Goal: Task Accomplishment & Management: Manage account settings

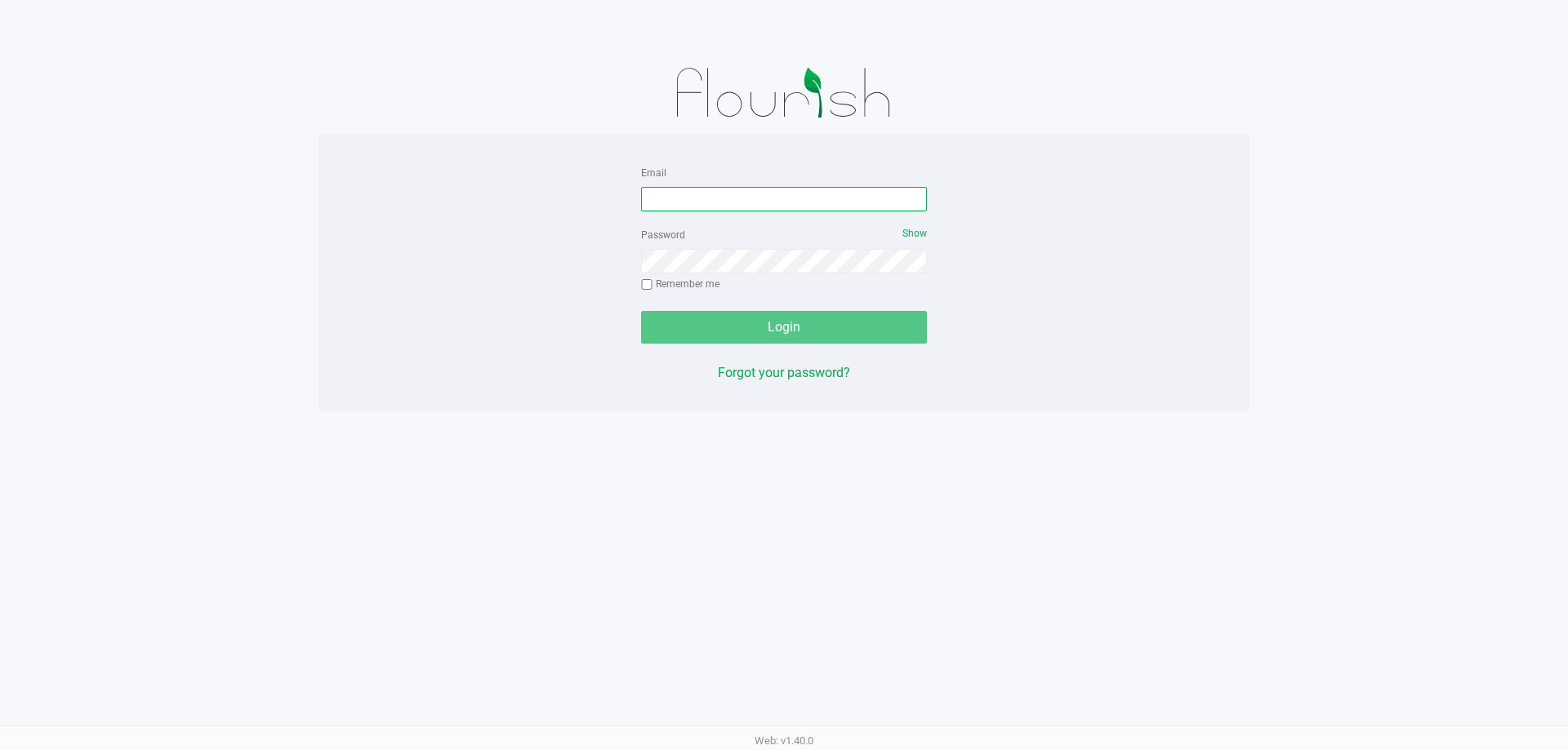
click at [670, 204] on input "Email" at bounding box center [784, 199] width 285 height 25
type input "[EMAIL_ADDRESS][DOMAIN_NAME]"
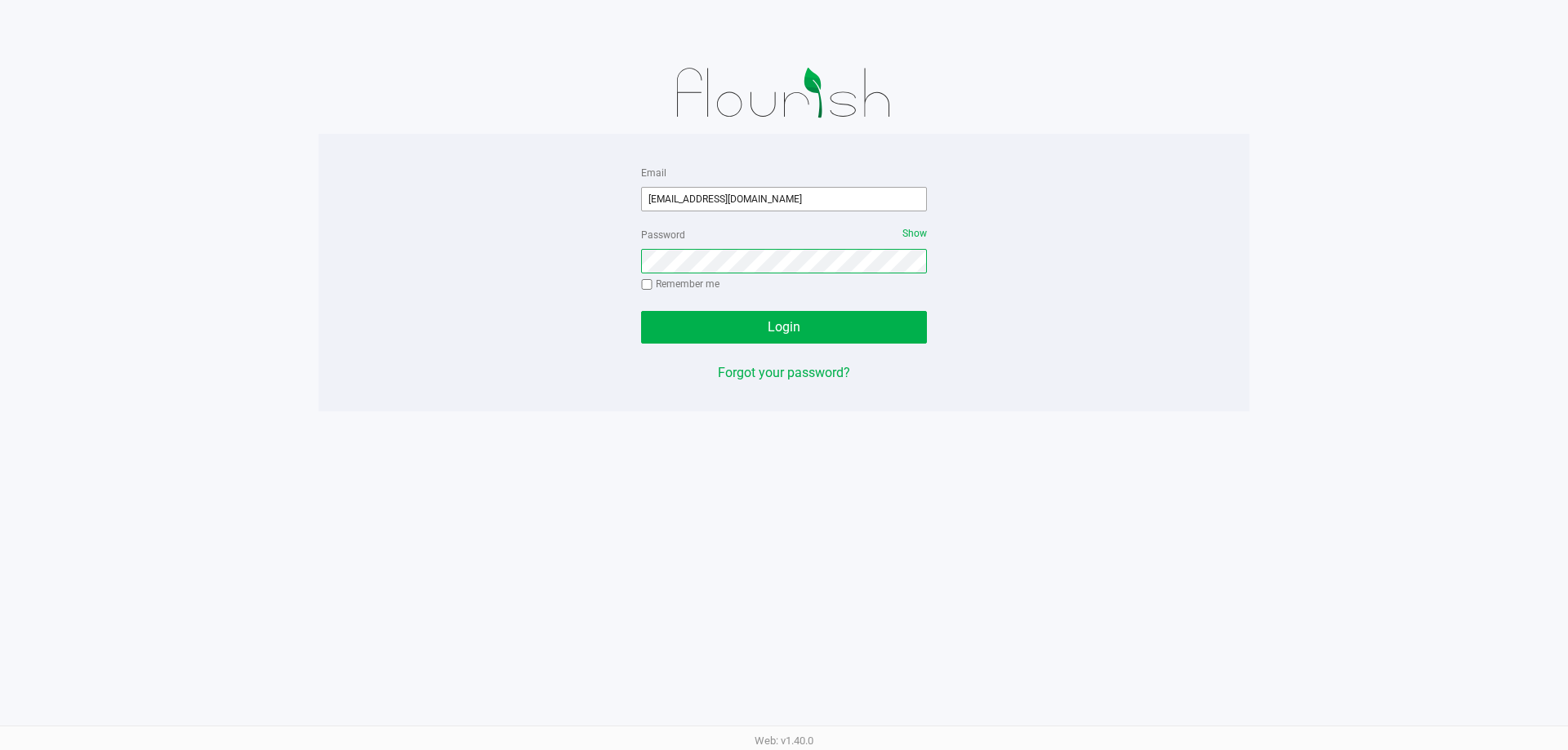
click at [641, 311] on button "Login" at bounding box center [784, 327] width 285 height 33
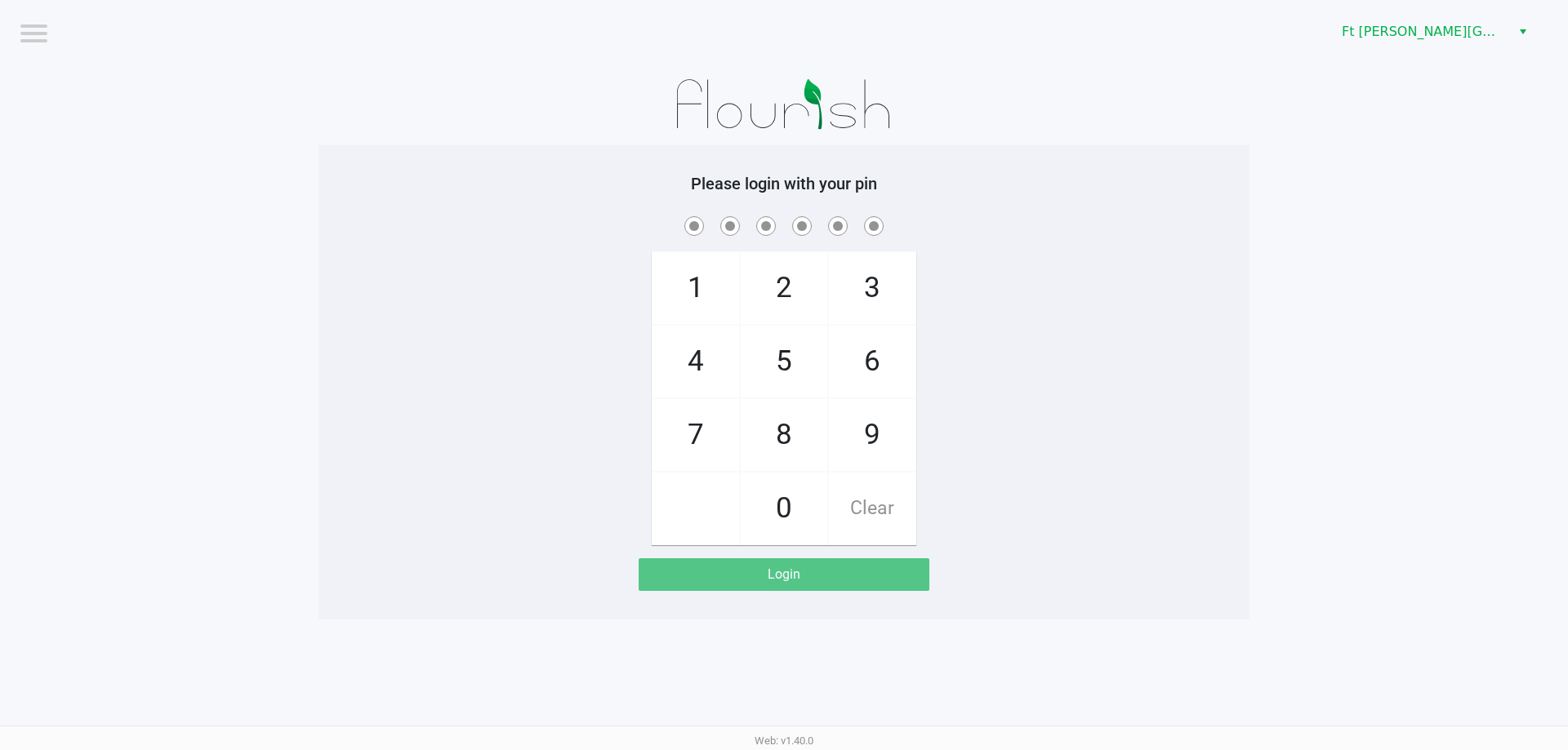
click at [700, 427] on span "7" at bounding box center [695, 435] width 87 height 72
checkbox input "true"
click at [700, 427] on span "7" at bounding box center [695, 435] width 87 height 72
checkbox input "true"
click at [853, 370] on span "6" at bounding box center [872, 362] width 87 height 72
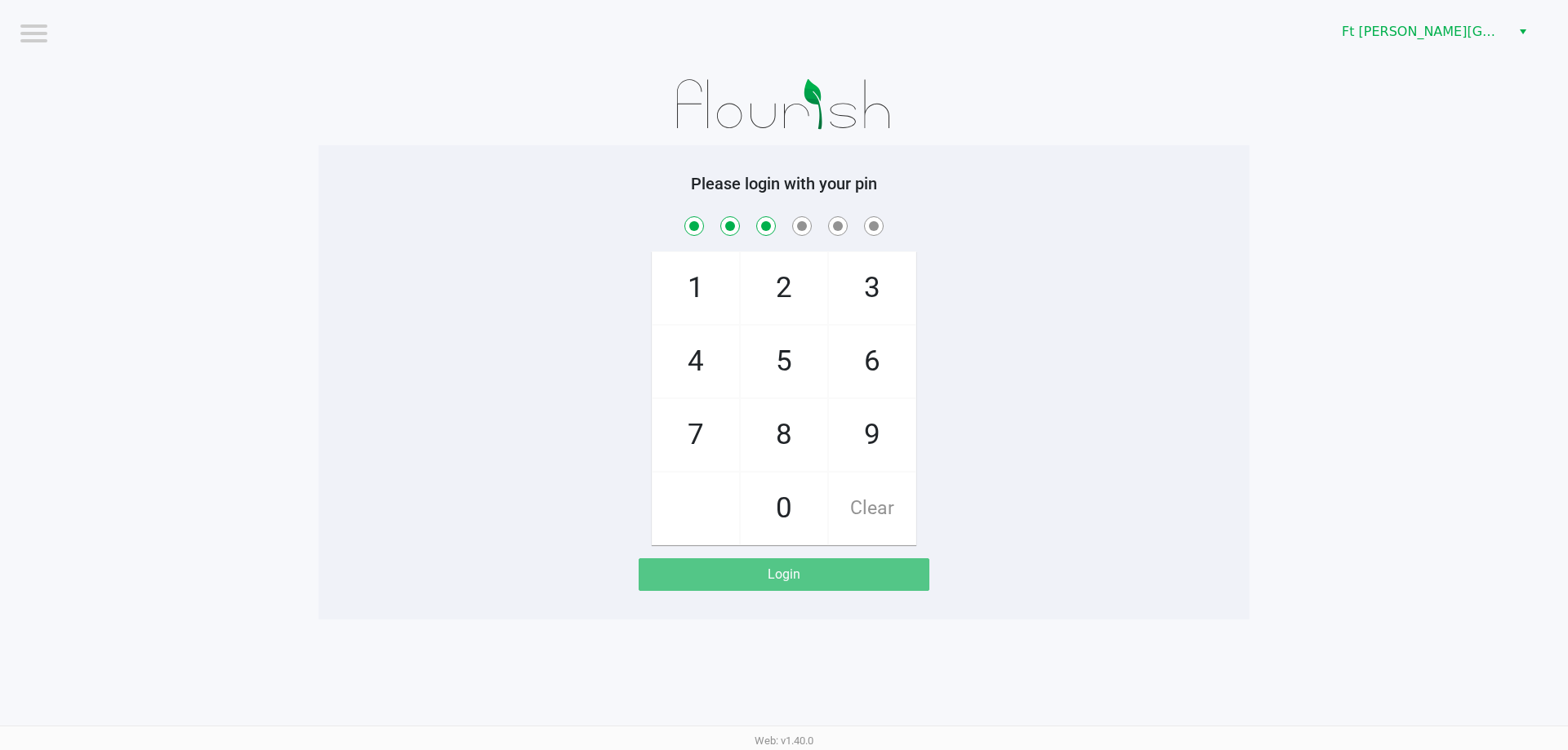
checkbox input "true"
click at [790, 434] on span "8" at bounding box center [784, 435] width 87 height 72
checkbox input "true"
click at [790, 434] on span "8" at bounding box center [784, 435] width 87 height 72
checkbox input "true"
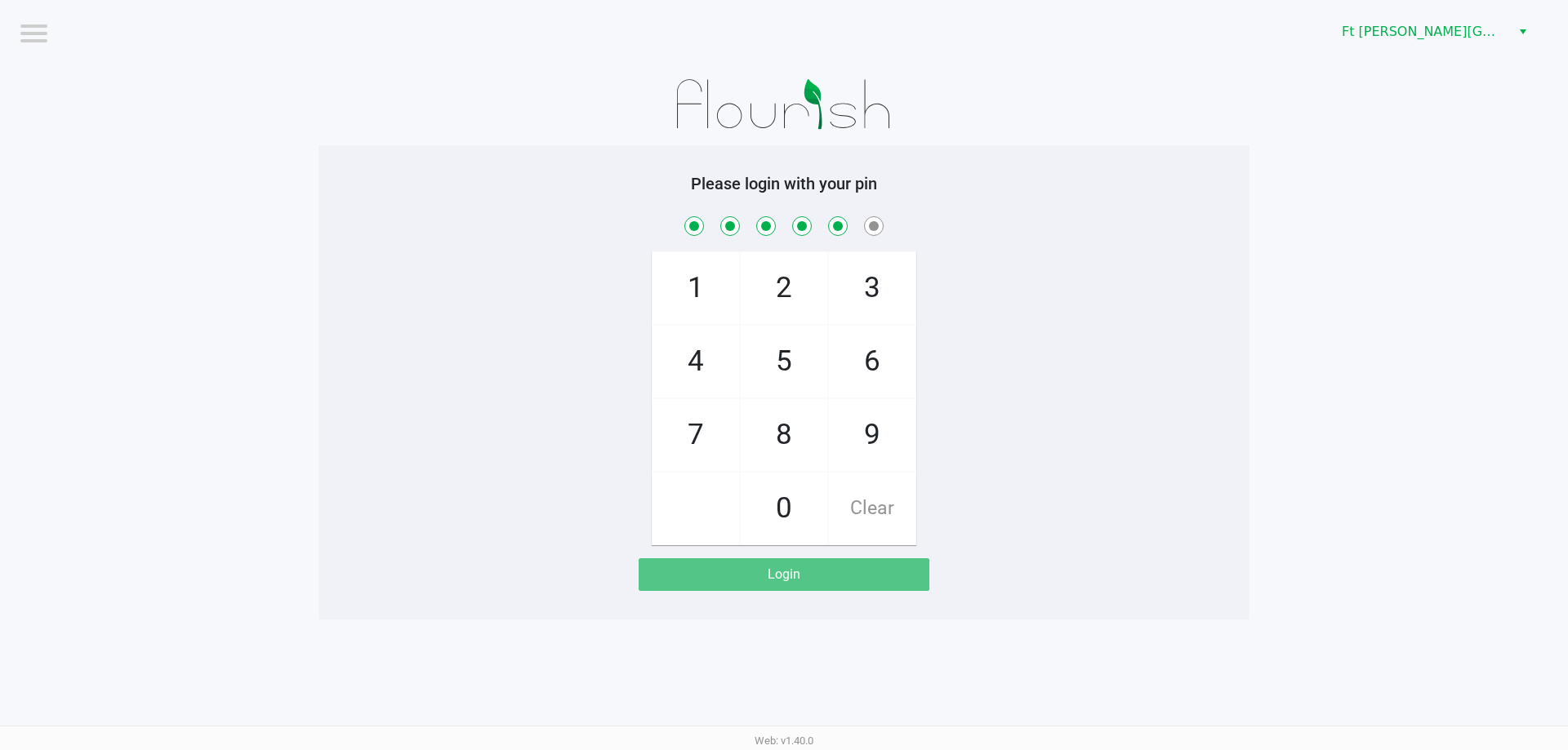
click at [705, 442] on span "7" at bounding box center [695, 435] width 87 height 72
checkbox input "true"
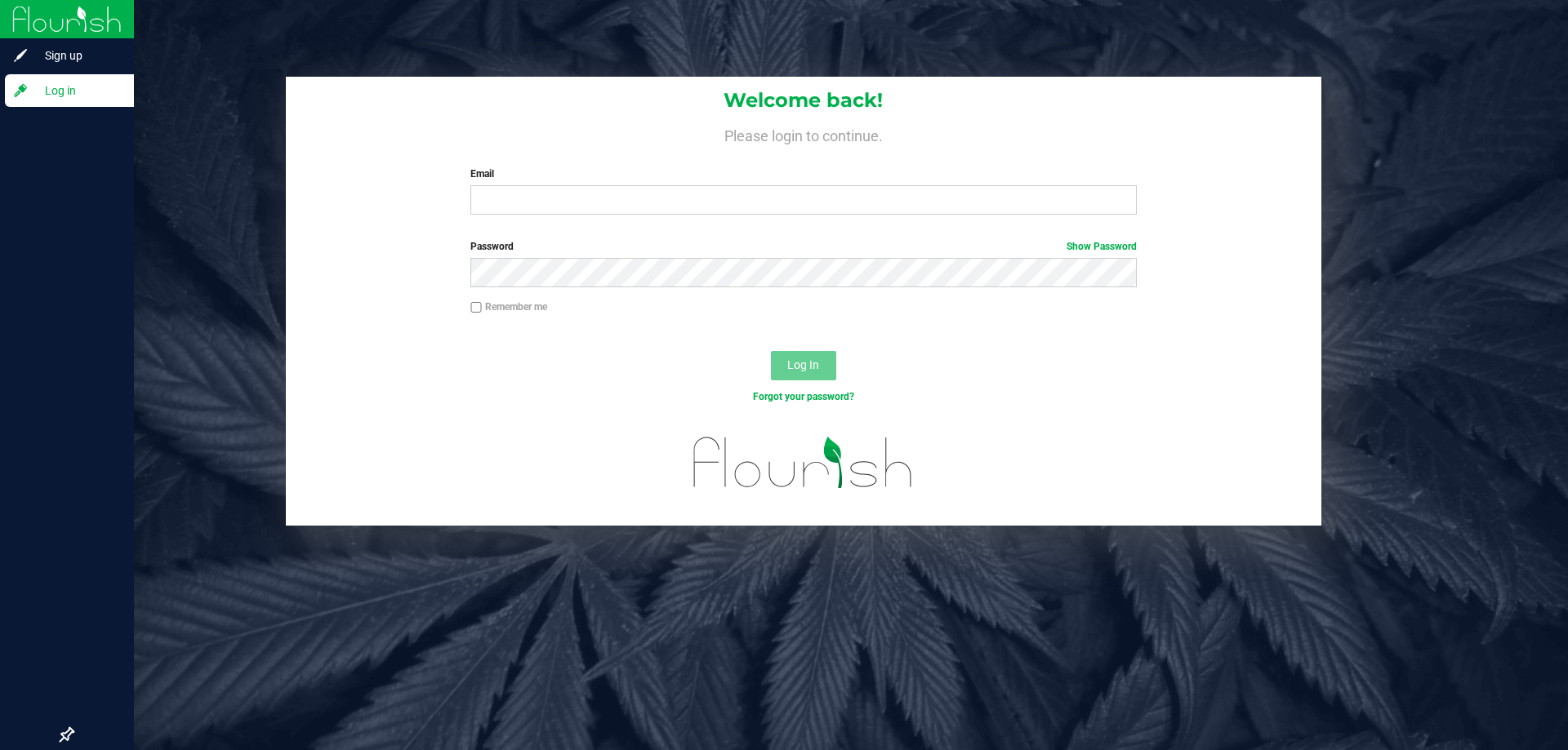
click at [0, 367] on div at bounding box center [67, 414] width 134 height 609
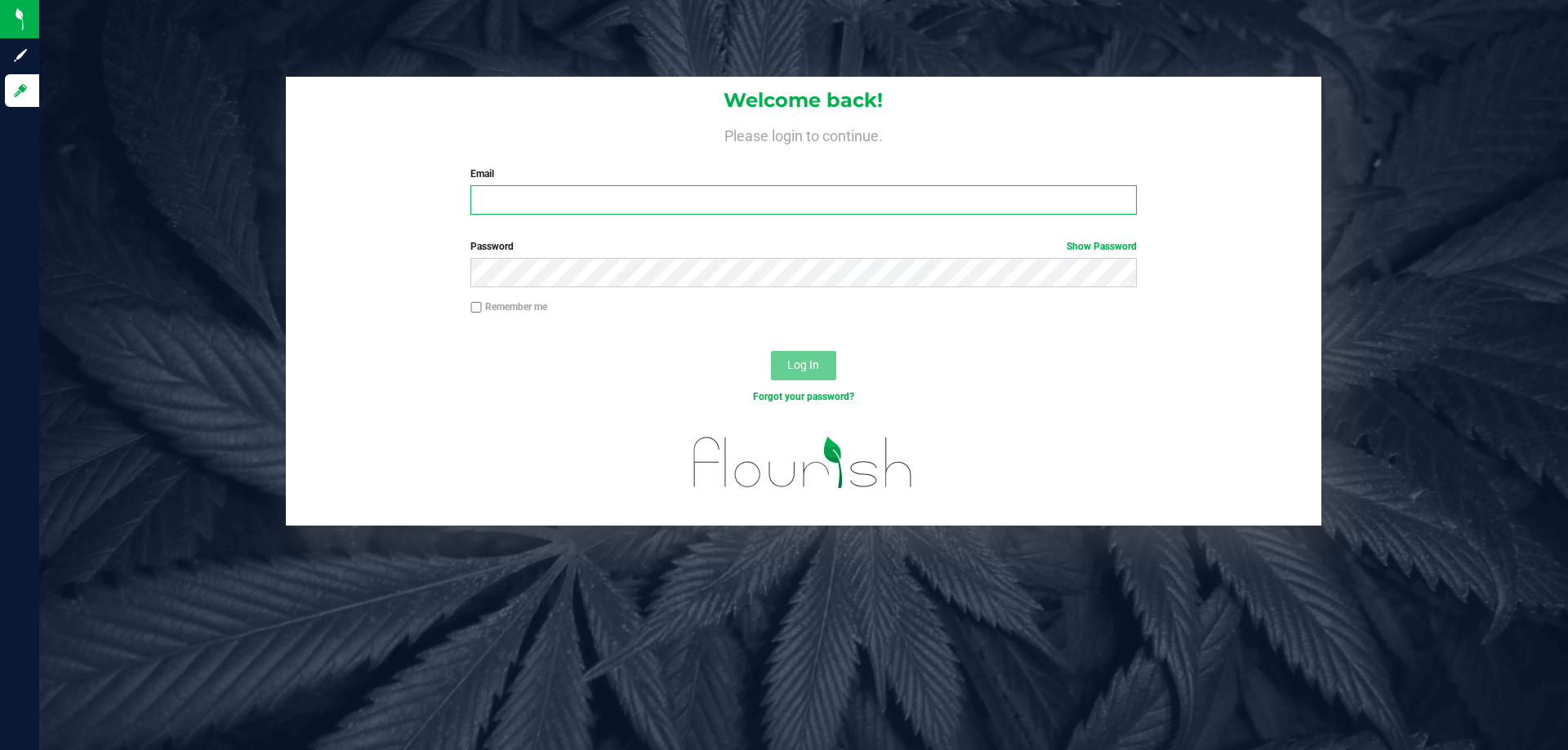
click at [601, 190] on input "Email" at bounding box center [803, 200] width 665 height 29
type input "[EMAIL_ADDRESS][DOMAIN_NAME]"
click at [771, 351] on button "Log In" at bounding box center [803, 366] width 65 height 29
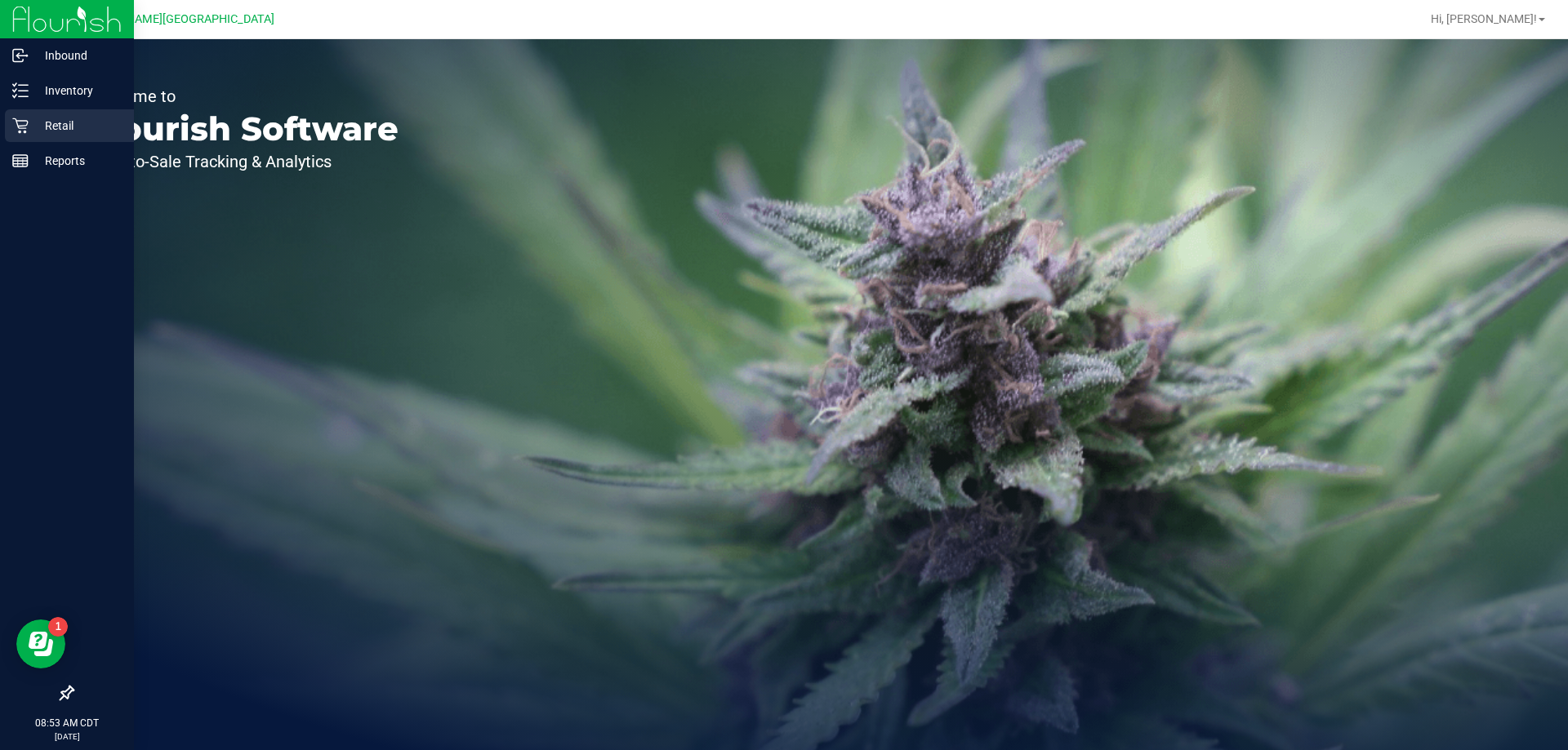
click at [21, 123] on icon at bounding box center [20, 125] width 16 height 16
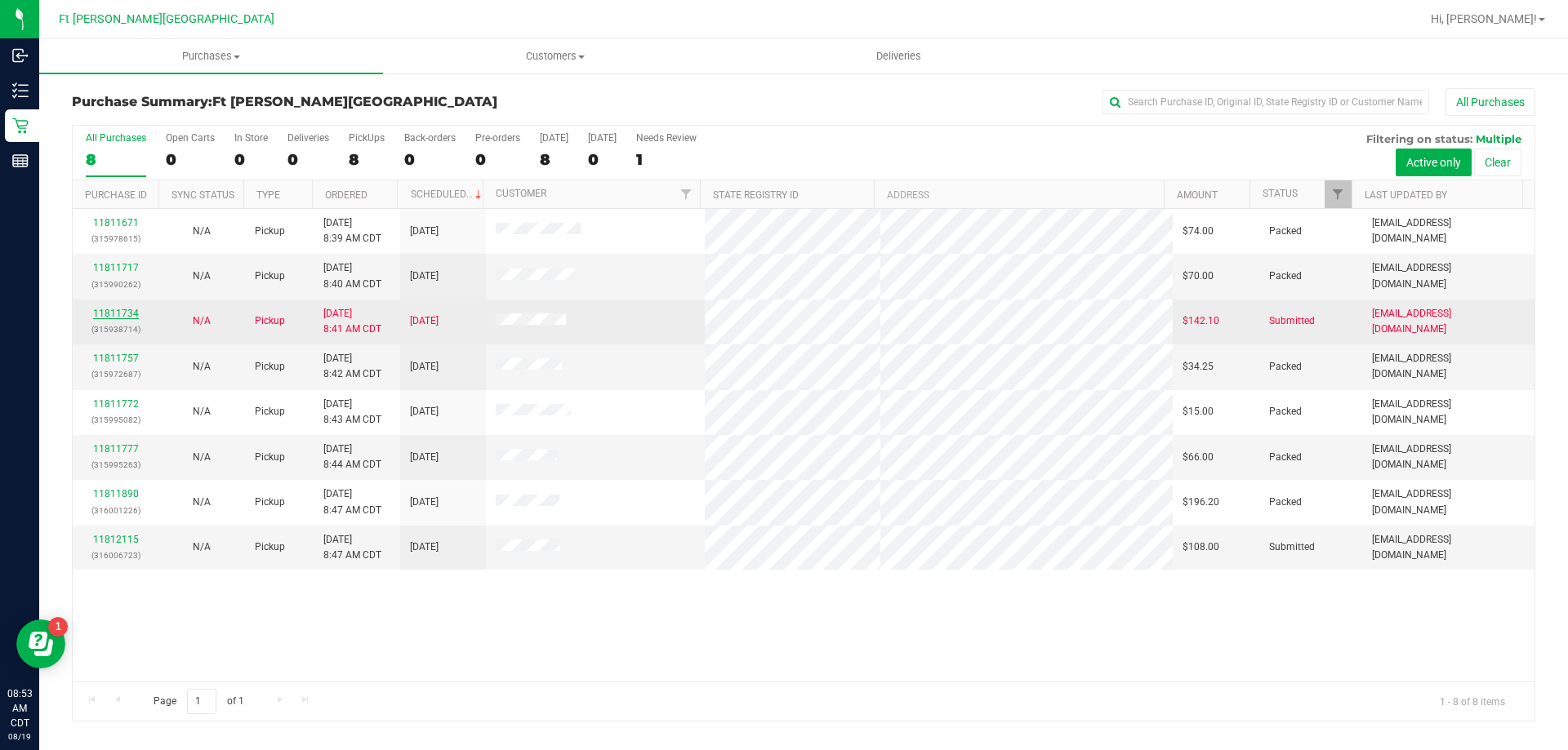
click at [125, 313] on link "11811734" at bounding box center [116, 313] width 45 height 11
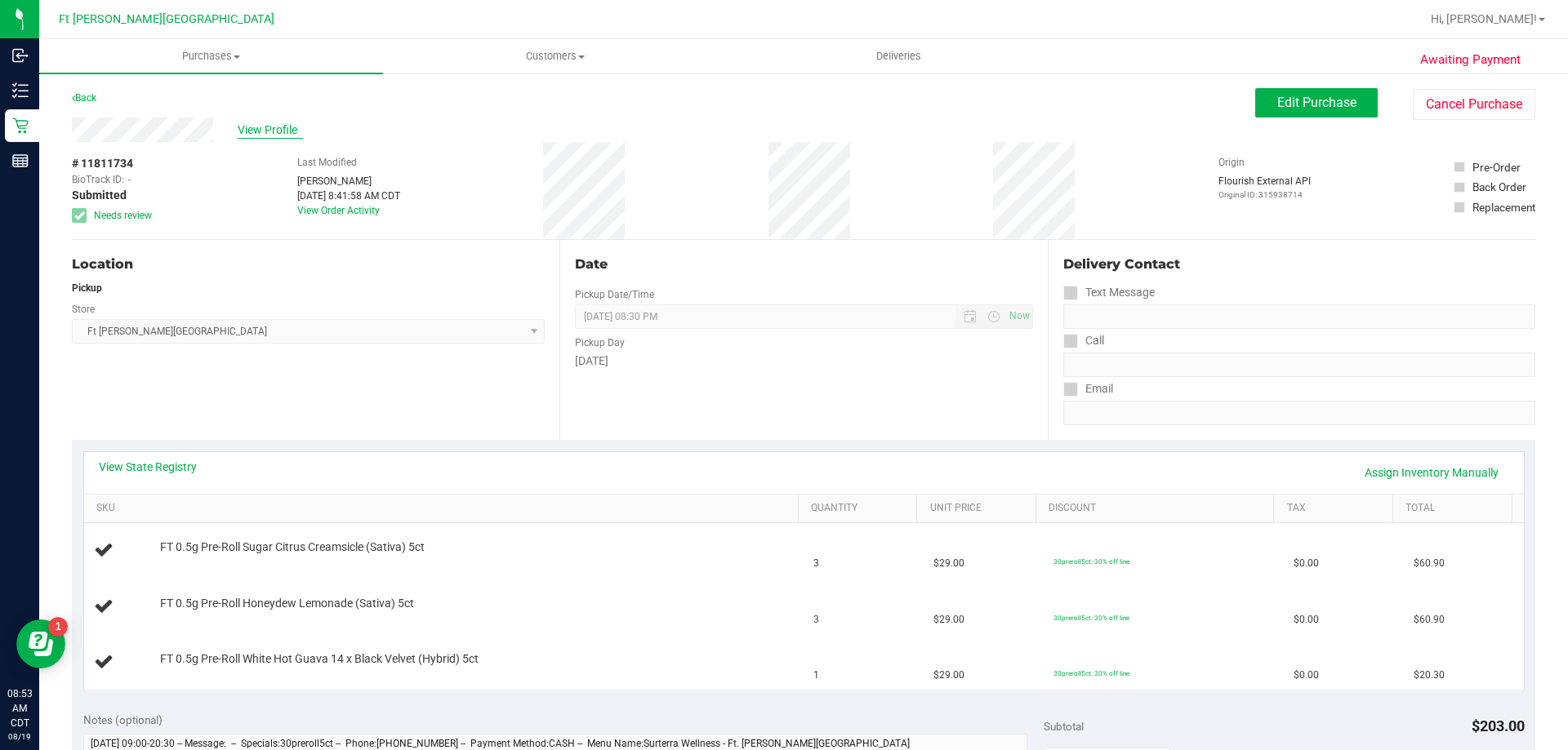
click at [289, 130] on span "View Profile" at bounding box center [270, 130] width 65 height 17
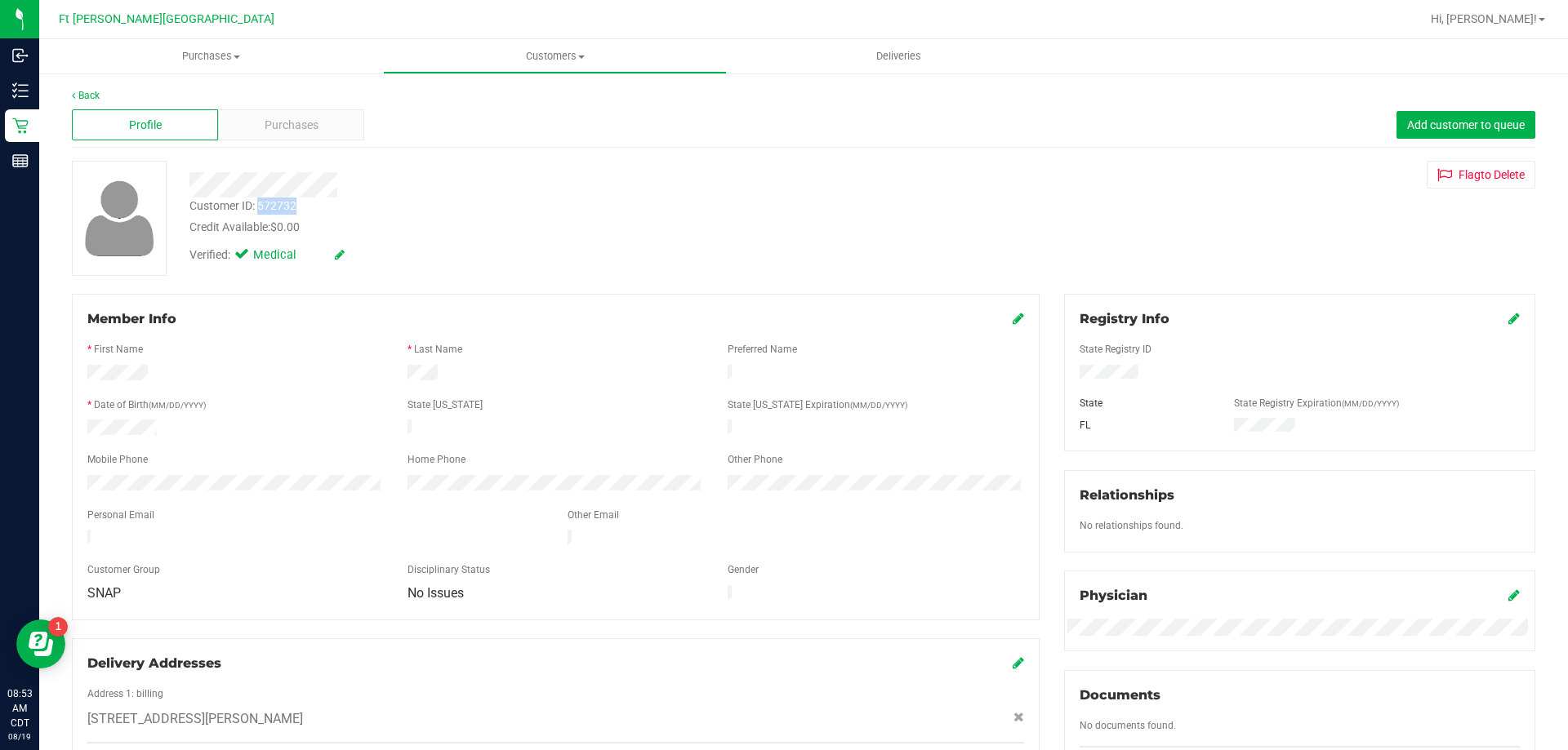
drag, startPoint x: 261, startPoint y: 206, endPoint x: 300, endPoint y: 206, distance: 39.0
click at [300, 206] on div "Customer ID: 572732 Credit Available: $0.00" at bounding box center [550, 216] width 744 height 39
copy div "572732"
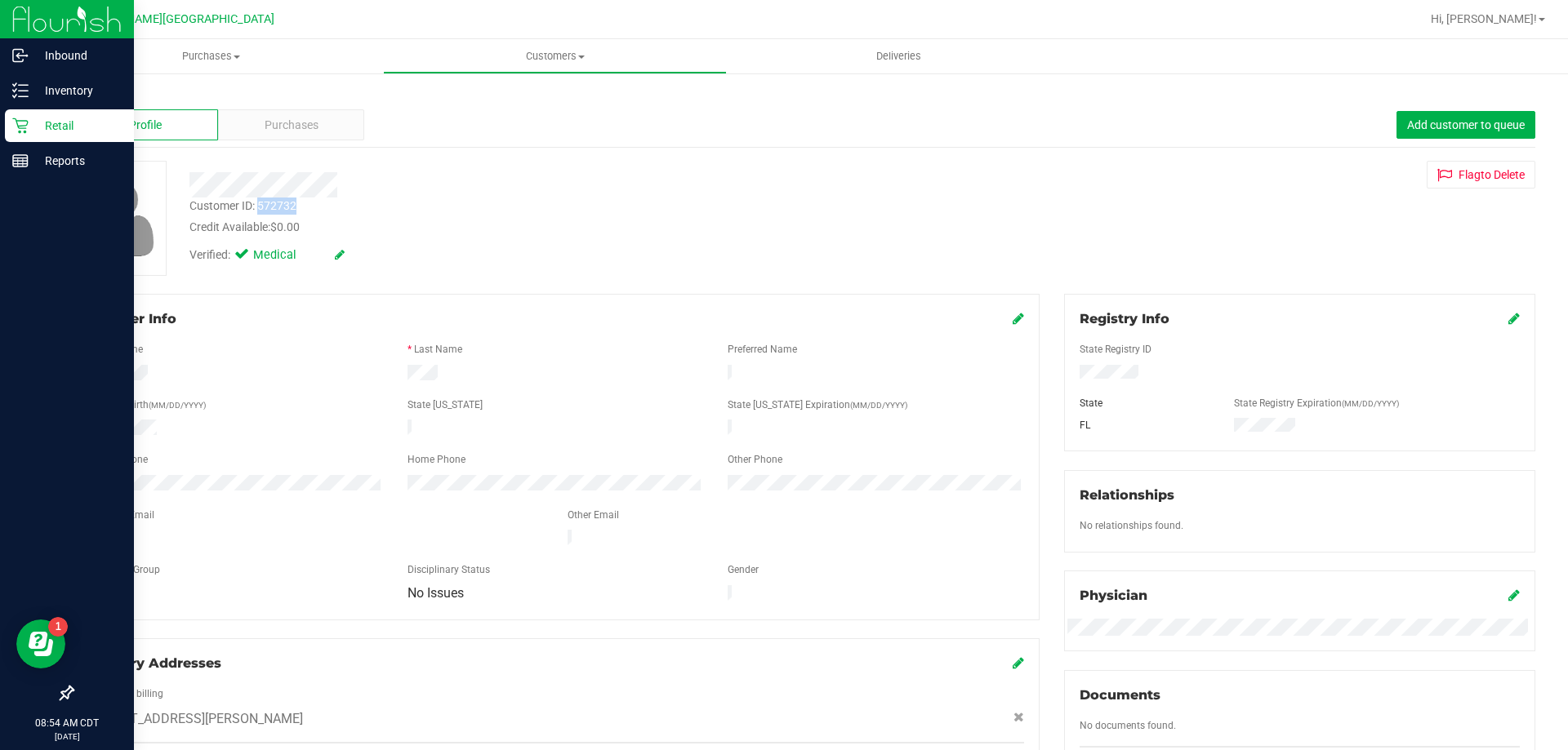
click at [36, 134] on p "Retail" at bounding box center [77, 125] width 98 height 20
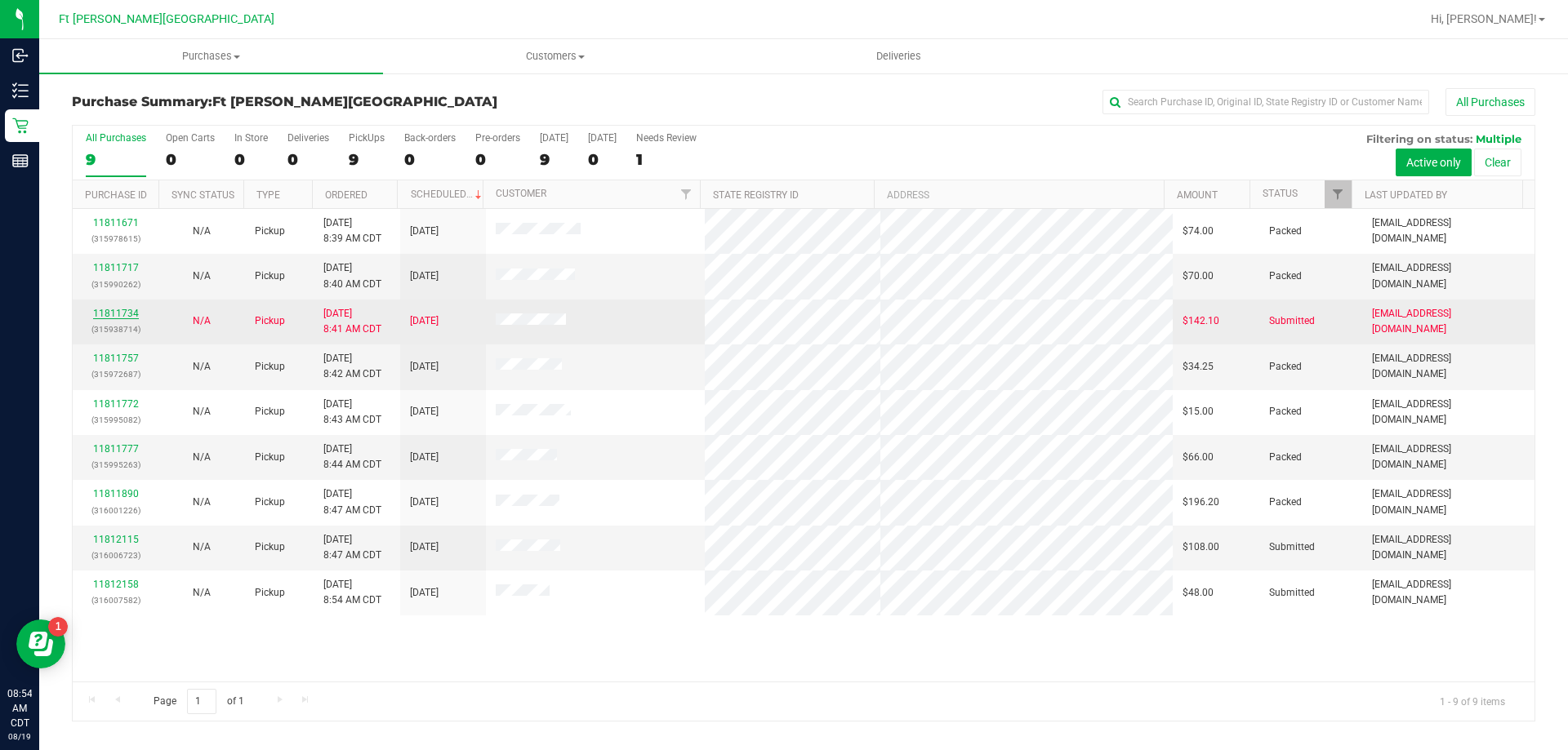
click at [103, 315] on link "11811734" at bounding box center [116, 313] width 45 height 11
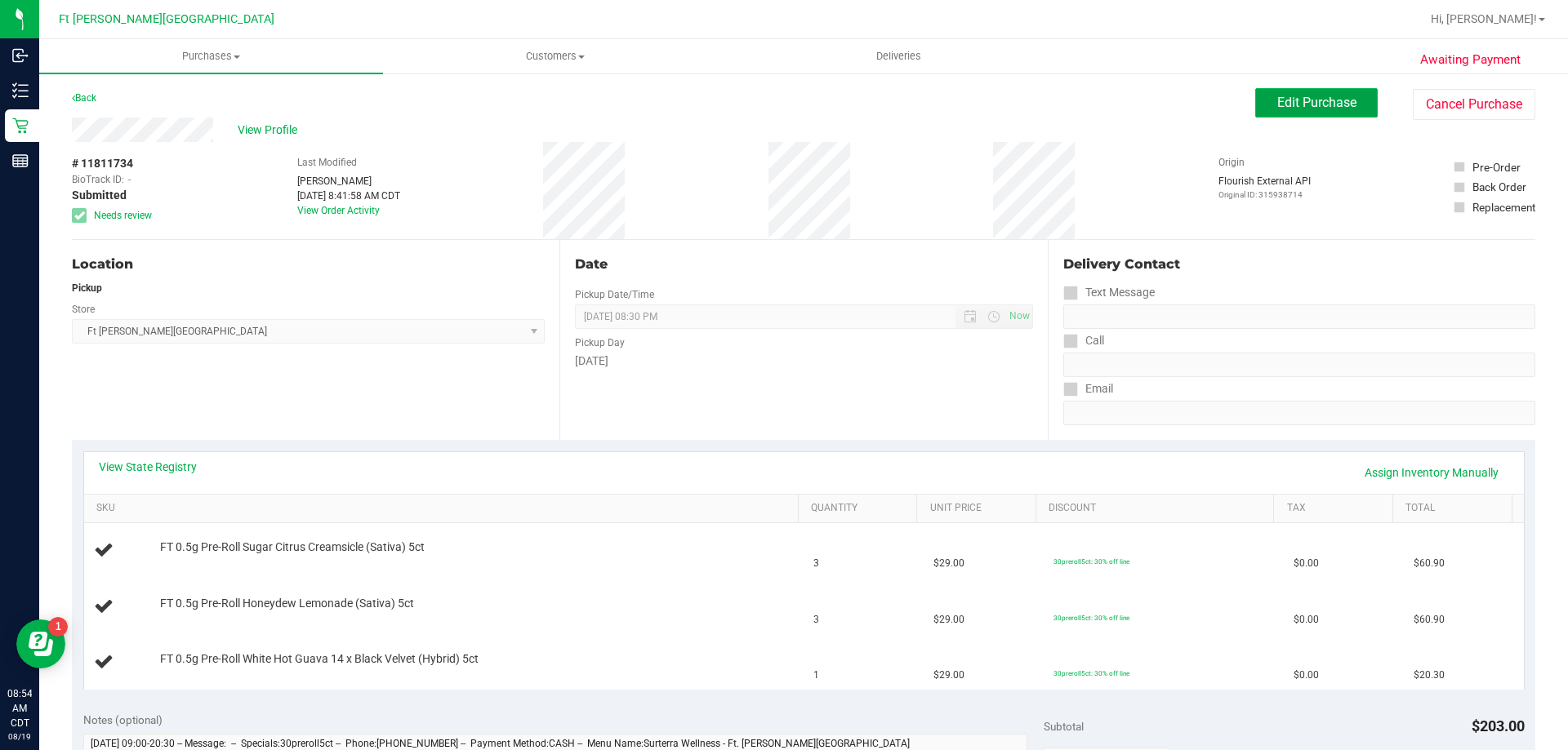
click at [1289, 100] on span "Edit Purchase" at bounding box center [1316, 102] width 79 height 15
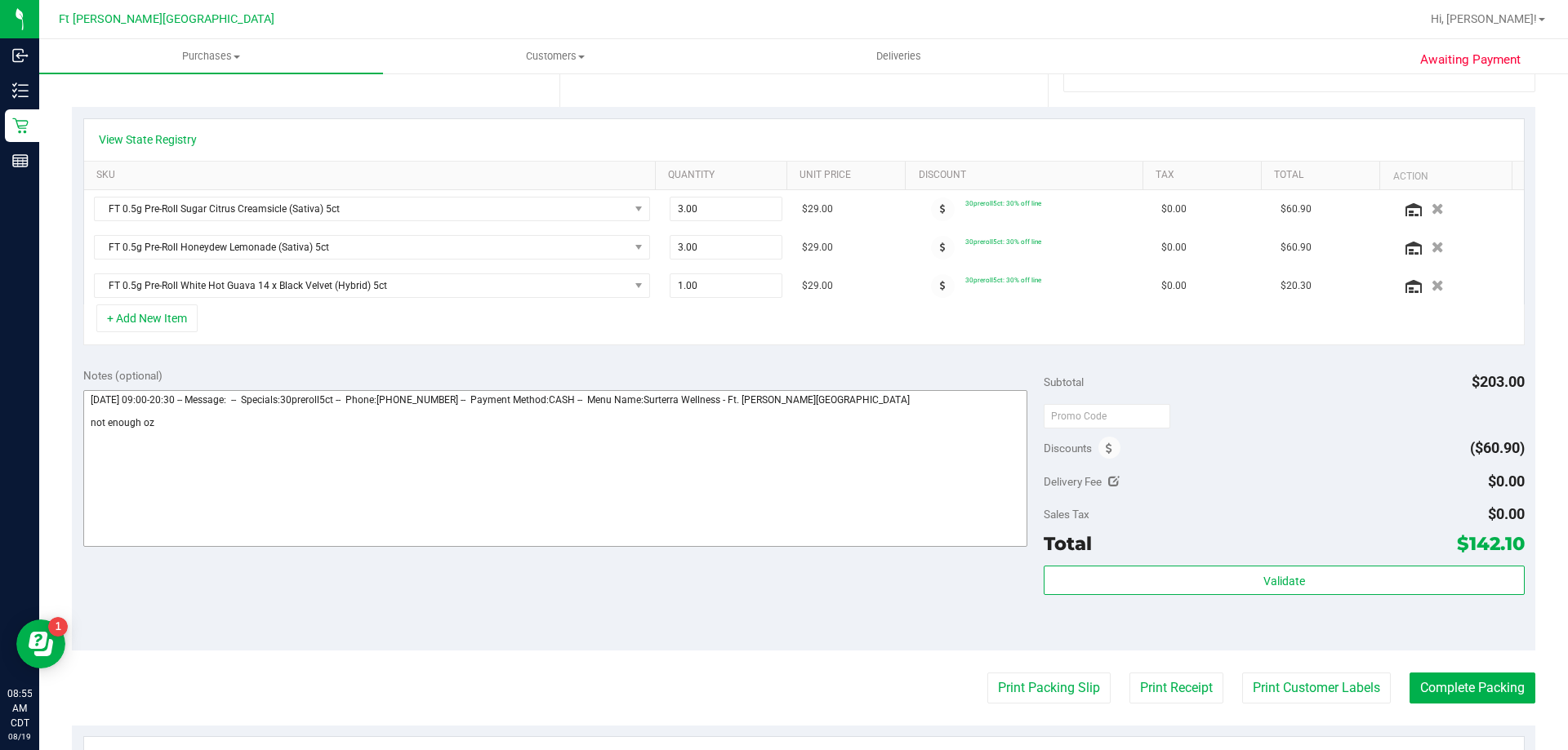
scroll to position [327, 0]
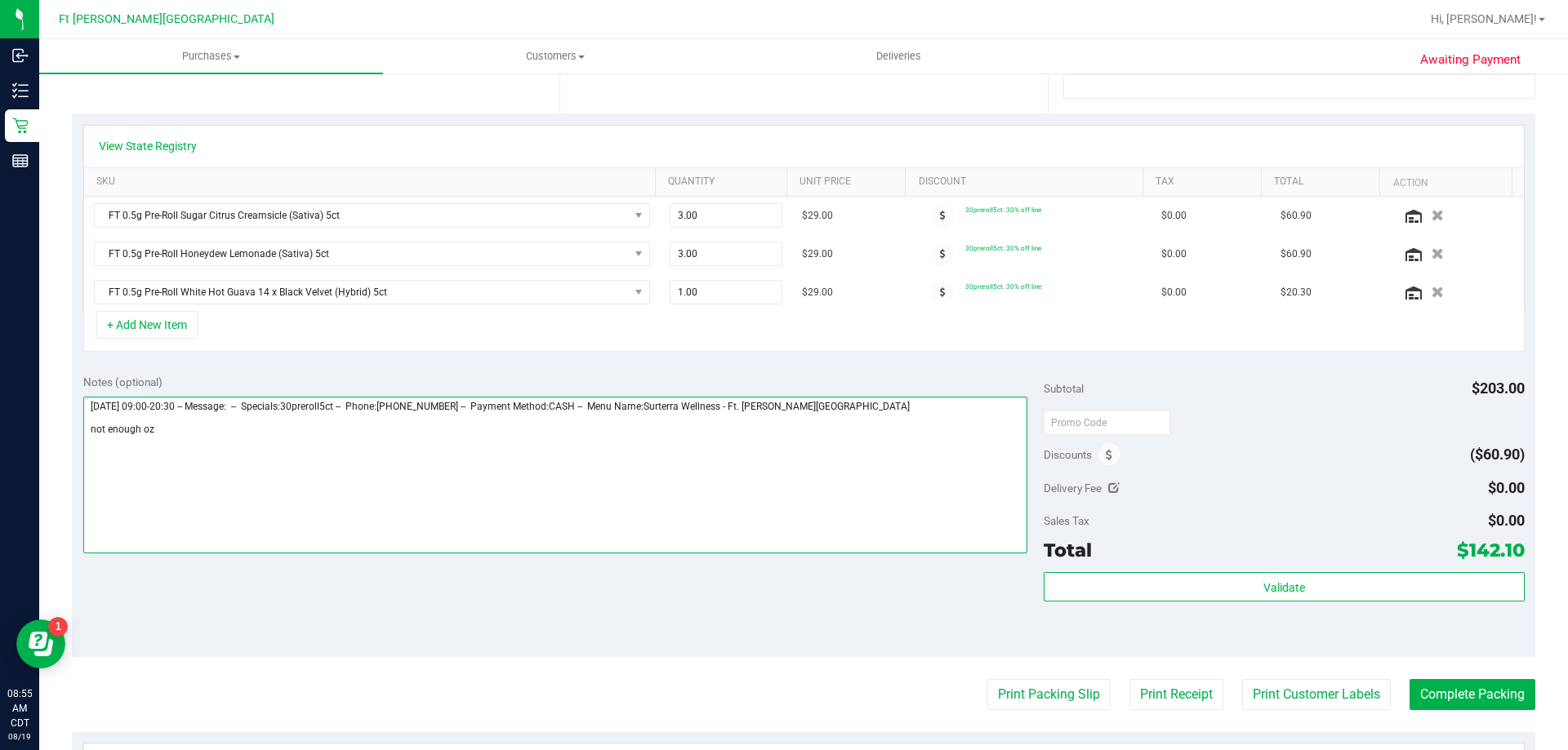
drag, startPoint x: 319, startPoint y: 454, endPoint x: 310, endPoint y: 450, distance: 9.8
click at [315, 453] on textarea at bounding box center [556, 475] width 945 height 157
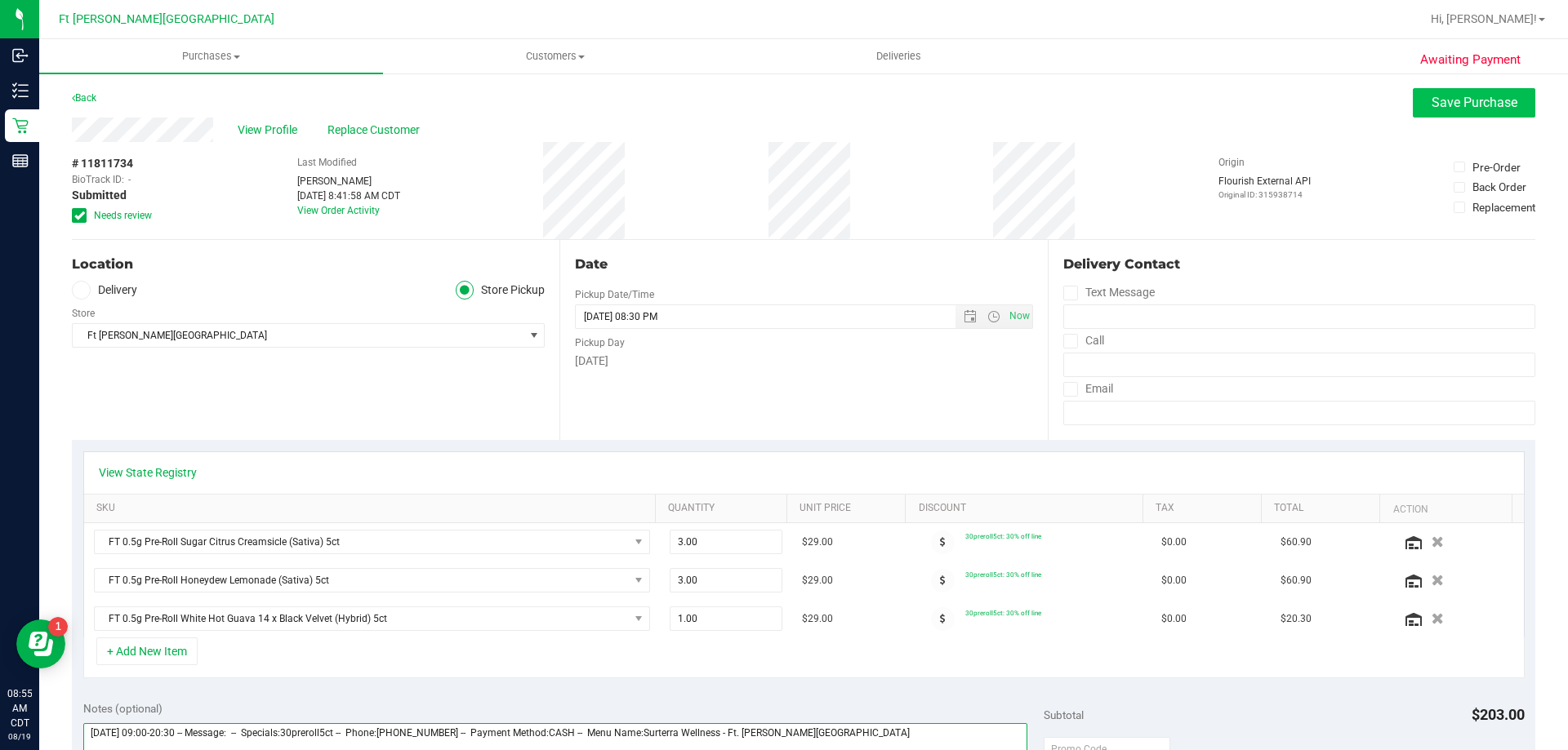
type textarea "Tuesday 08/19/2025 09:00-20:30 -- Message: -- Specials:30preroll5ct -- Phone:85…"
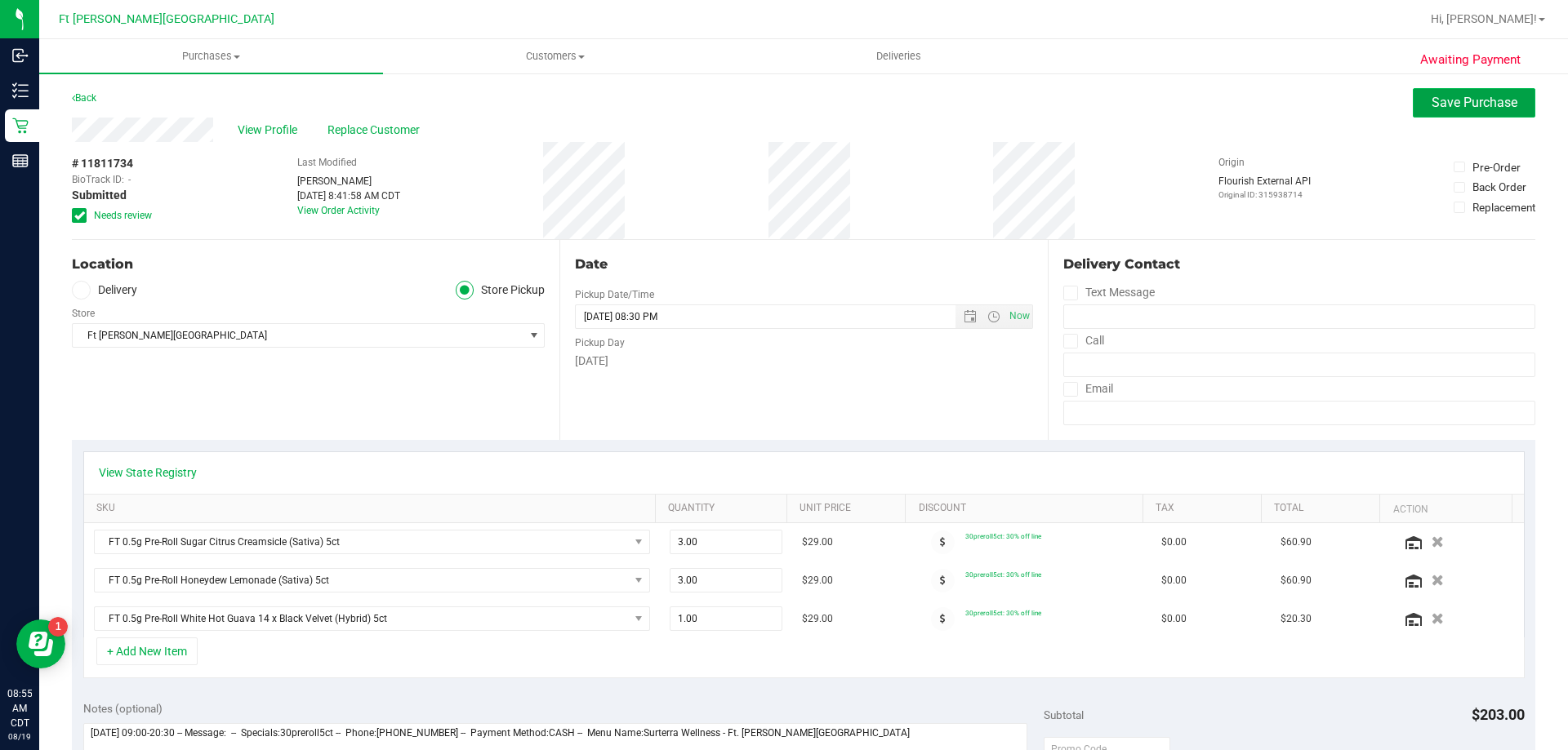
click at [1481, 94] on span "Save Purchase" at bounding box center [1474, 102] width 86 height 15
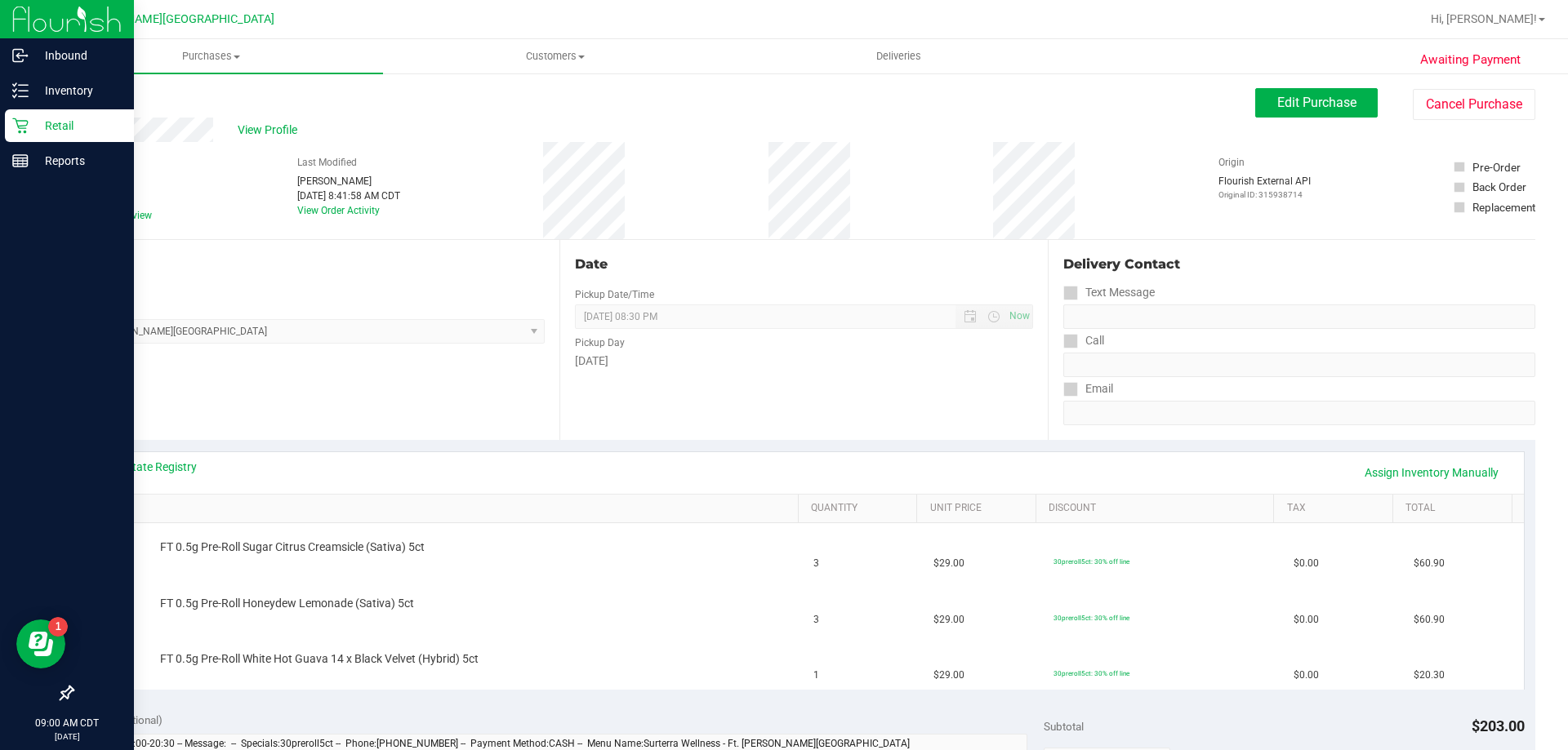
click at [61, 119] on p "Retail" at bounding box center [77, 125] width 98 height 20
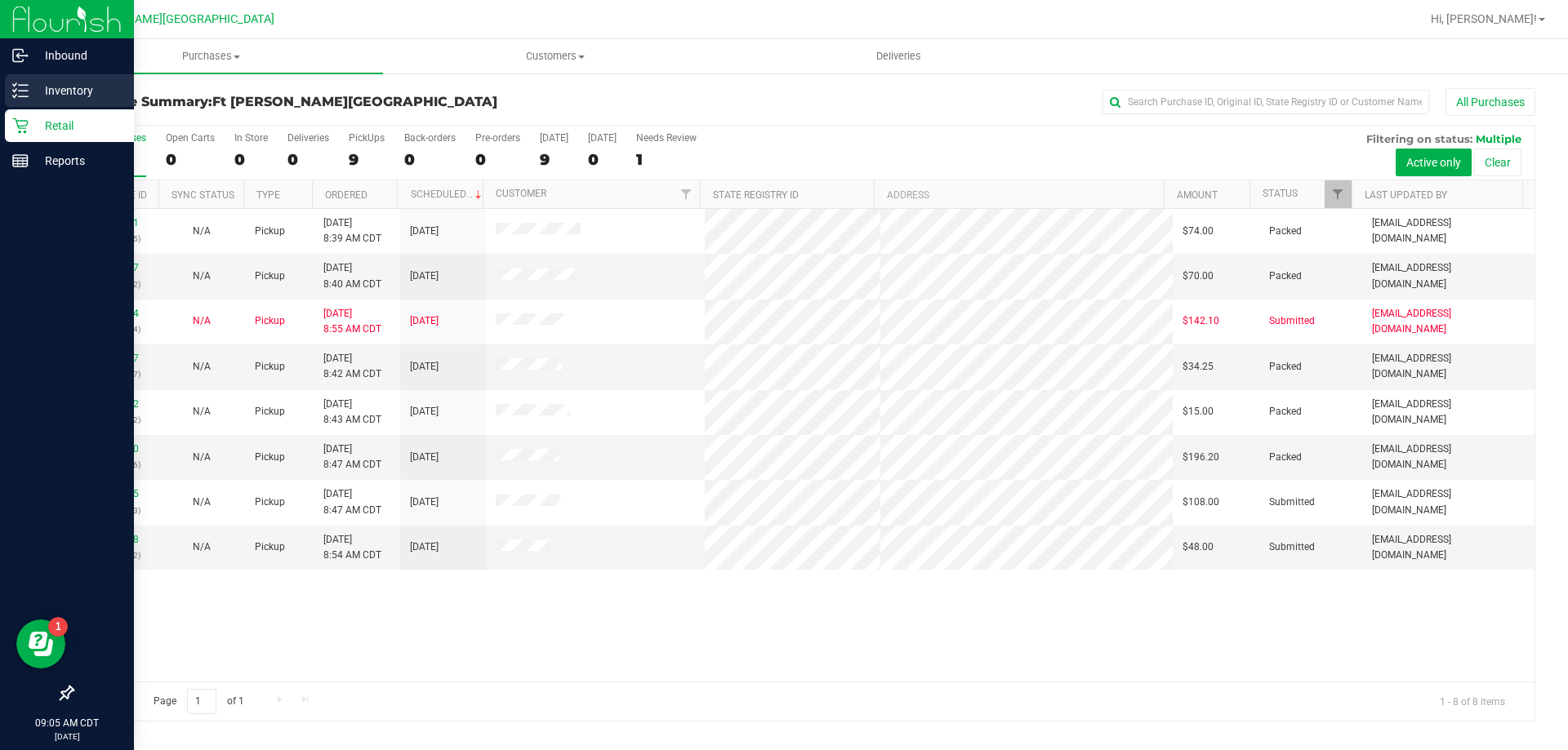
click at [70, 81] on p "Inventory" at bounding box center [77, 90] width 98 height 20
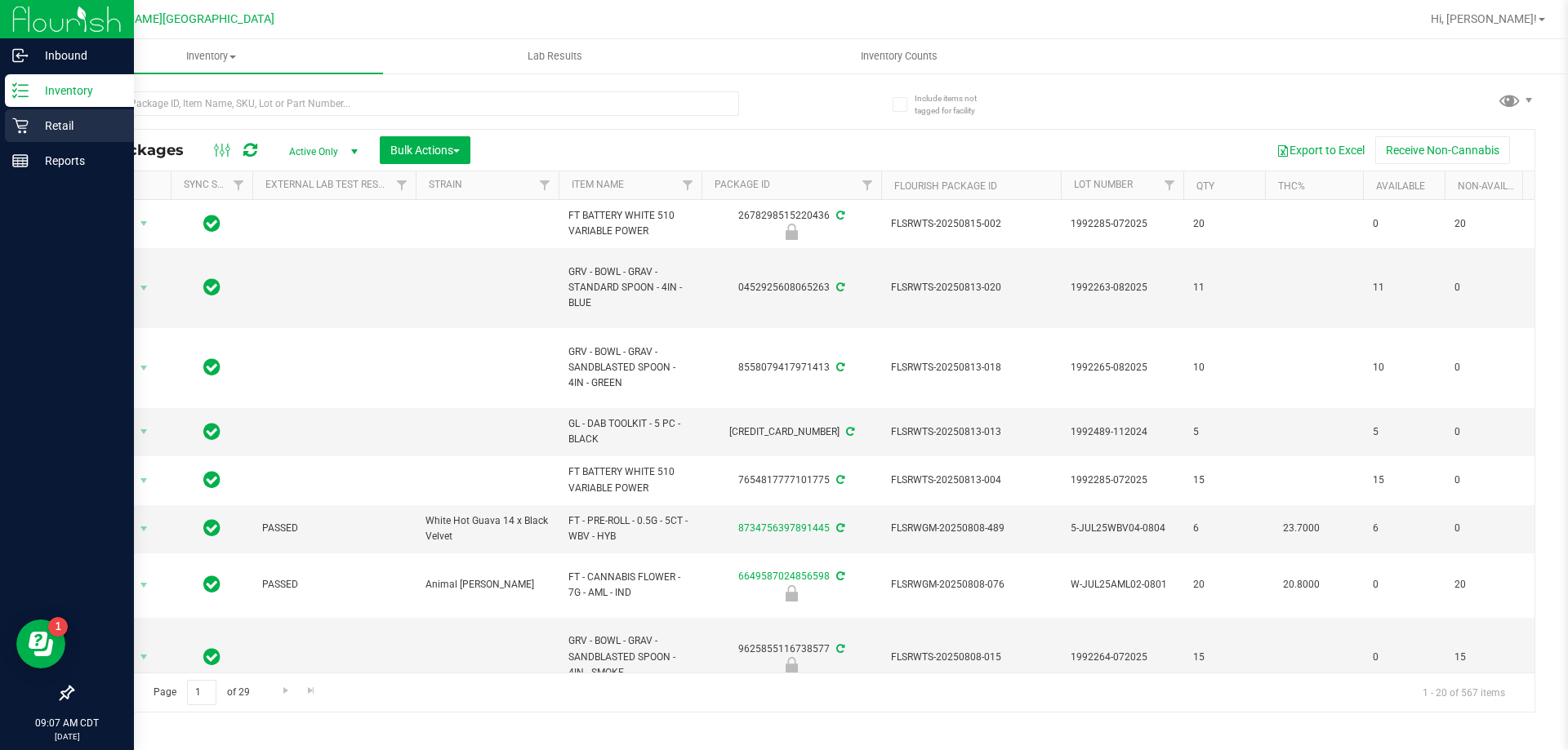
click at [71, 115] on div "Retail" at bounding box center [69, 126] width 129 height 33
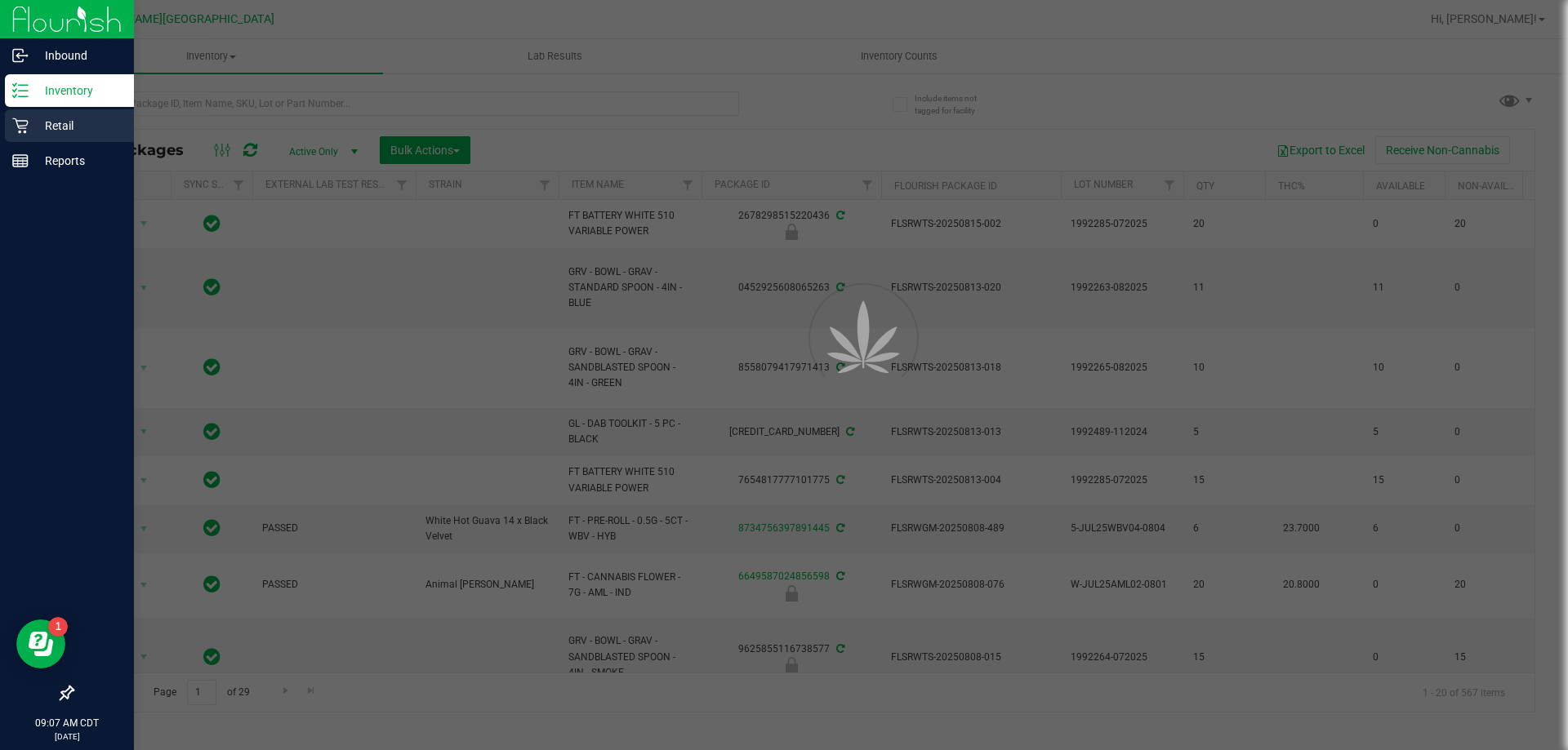
click at [71, 115] on div "Retail" at bounding box center [69, 126] width 129 height 33
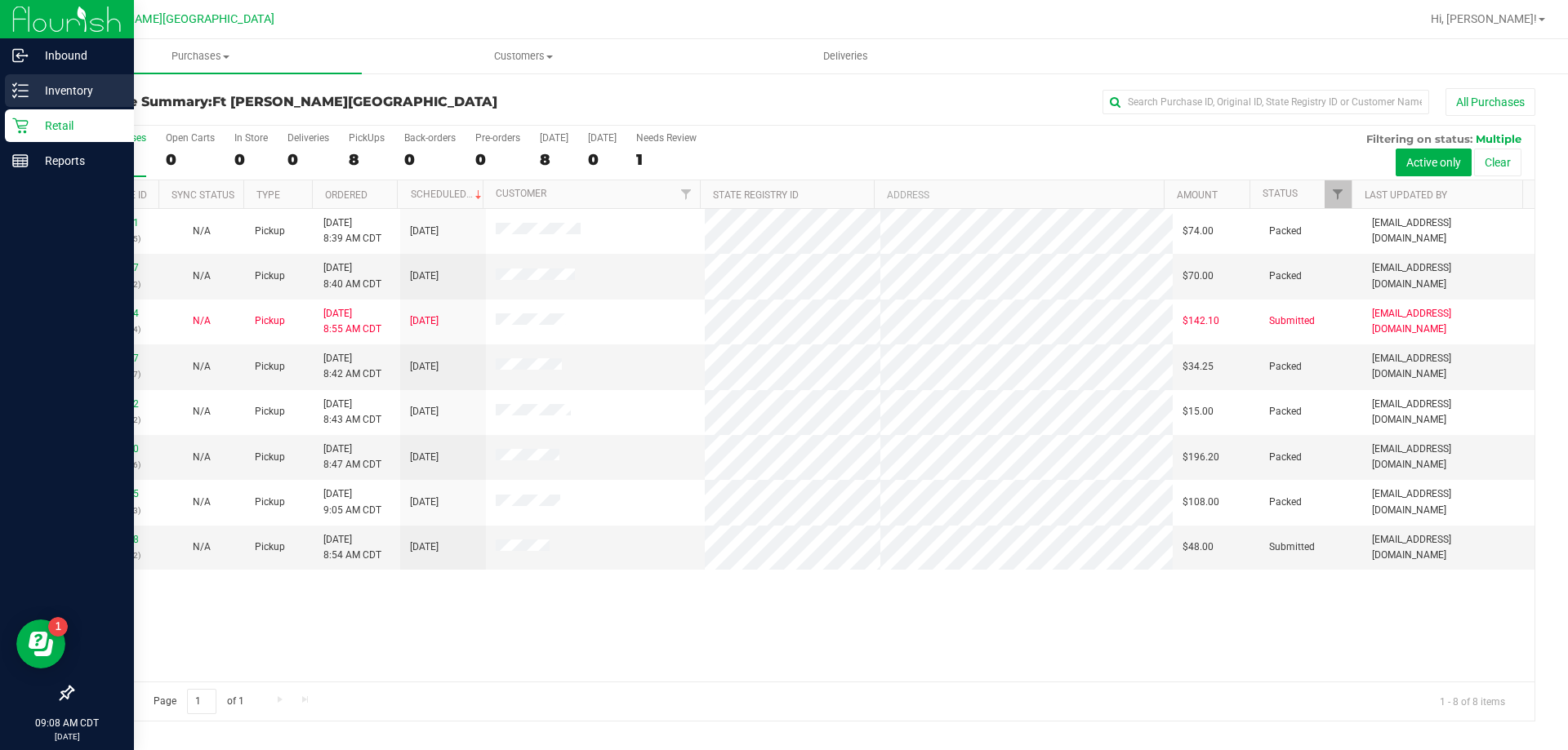
click at [57, 90] on p "Inventory" at bounding box center [77, 90] width 98 height 20
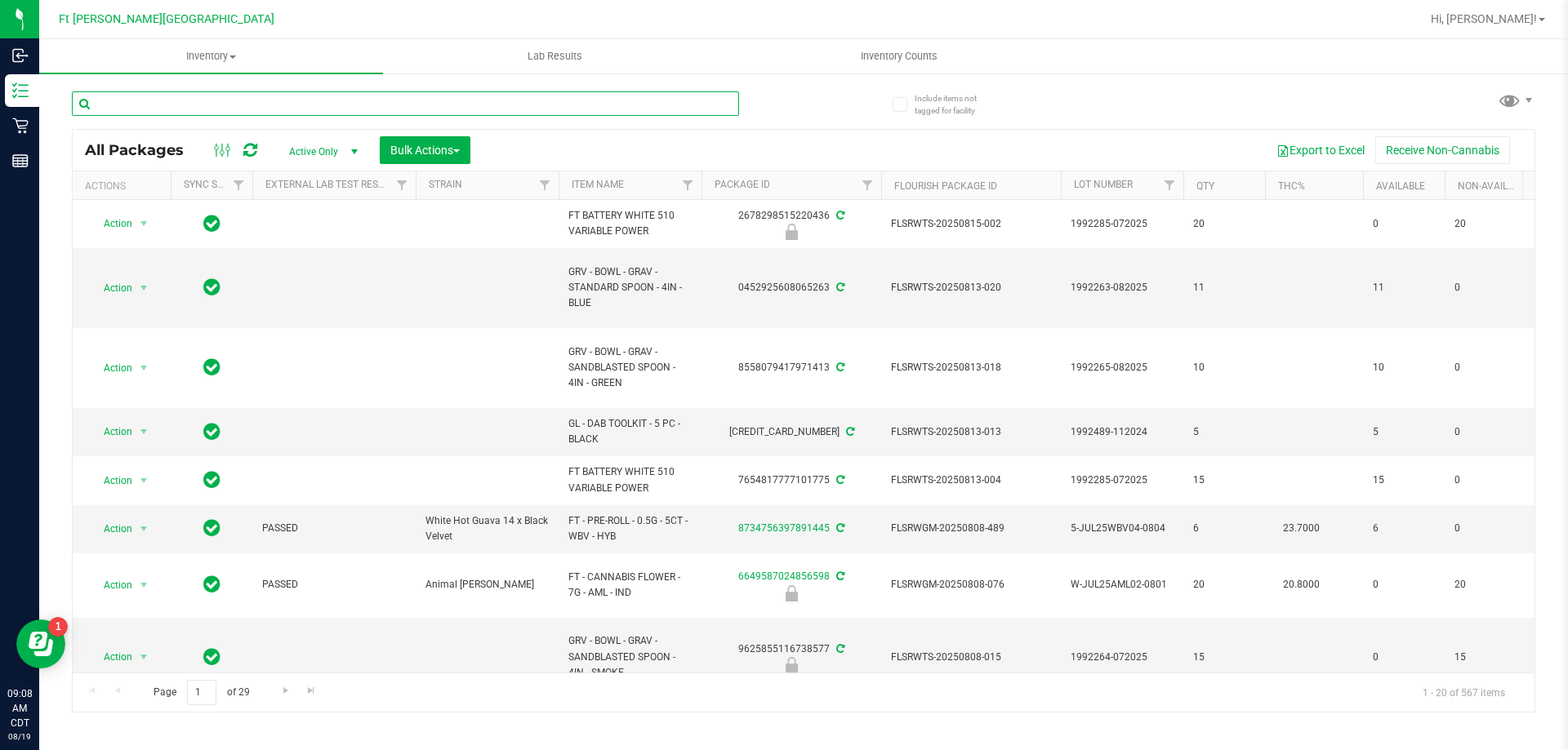
click at [297, 106] on input "text" at bounding box center [406, 104] width 667 height 25
type input "srh"
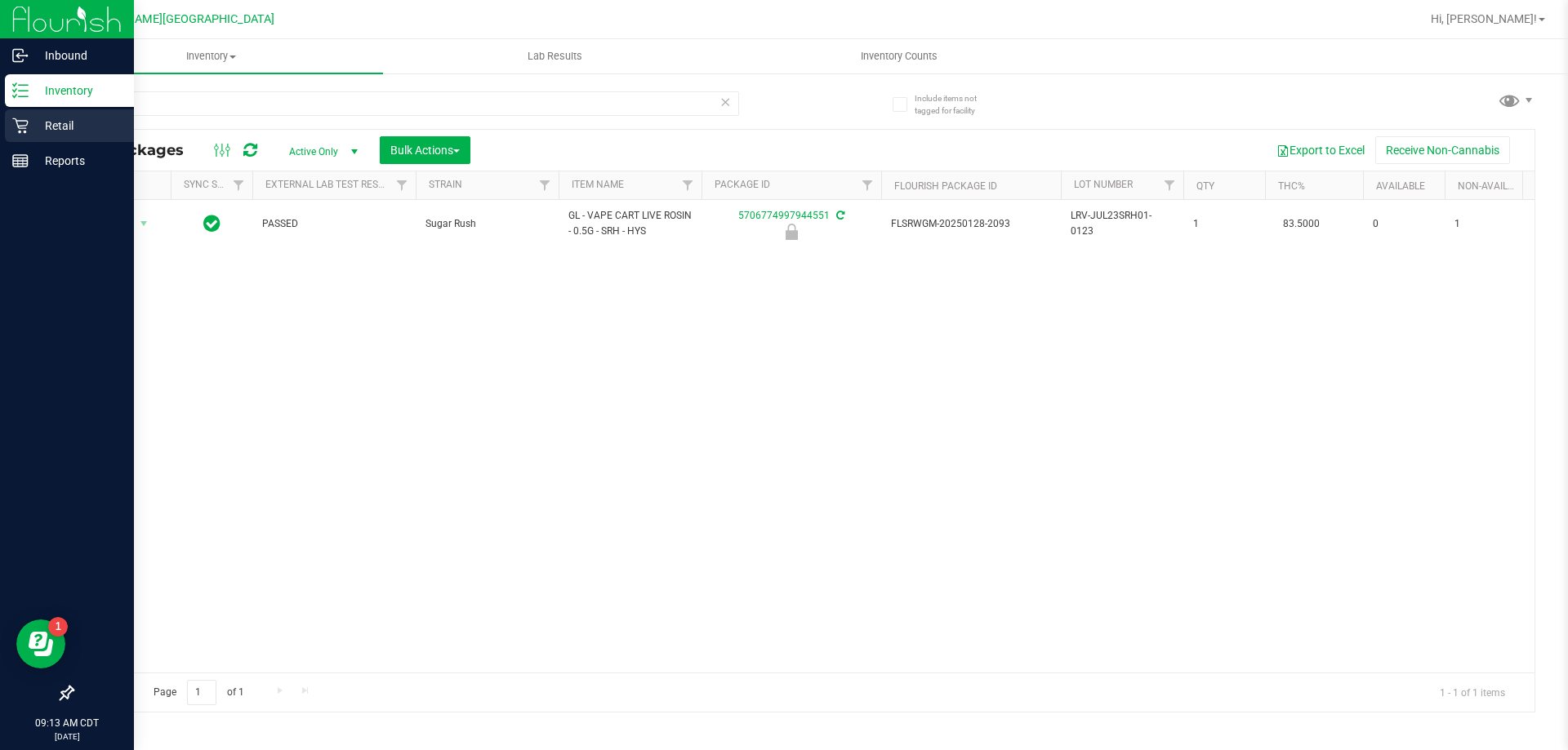
click at [31, 131] on p "Retail" at bounding box center [77, 125] width 98 height 20
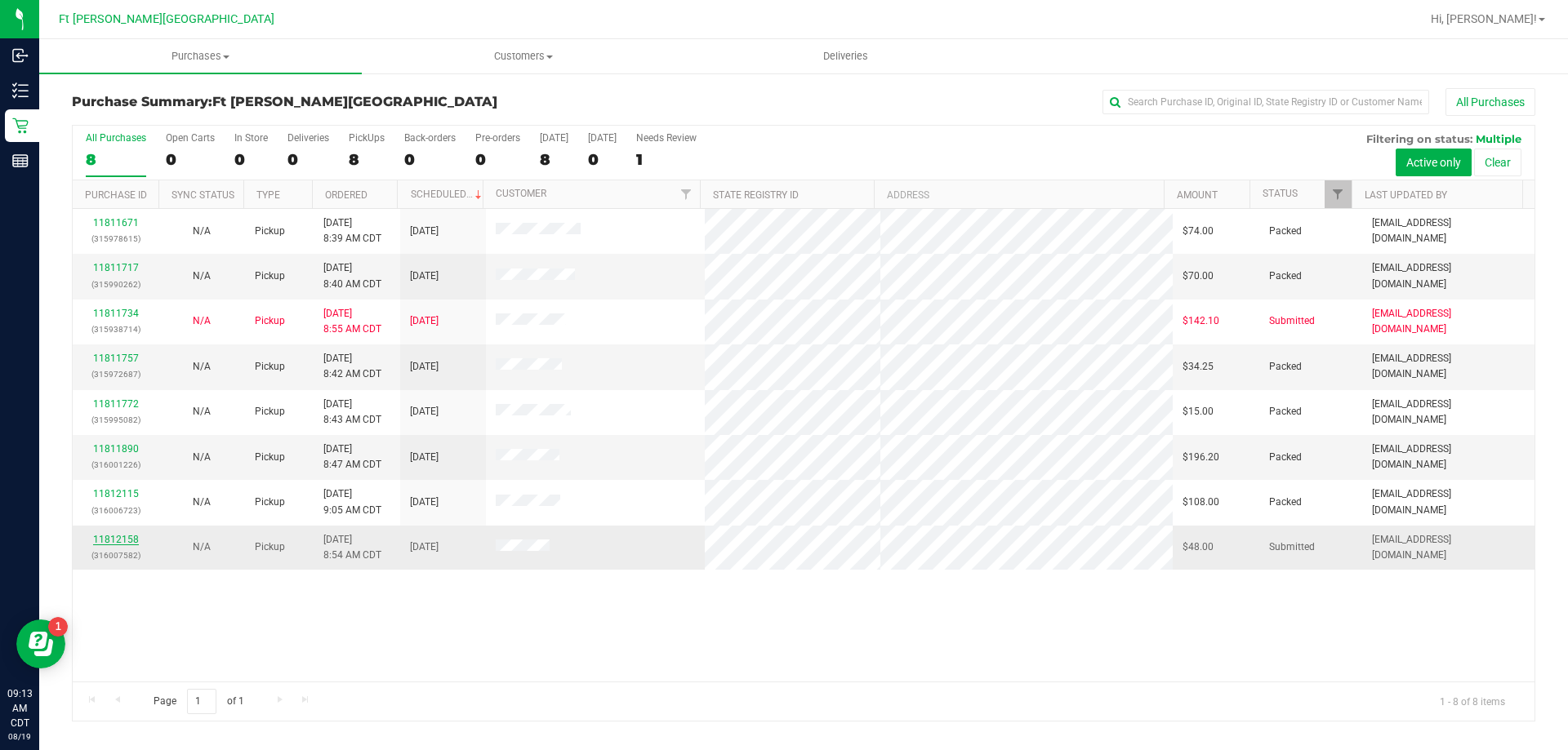
click at [118, 536] on link "11812158" at bounding box center [116, 539] width 45 height 11
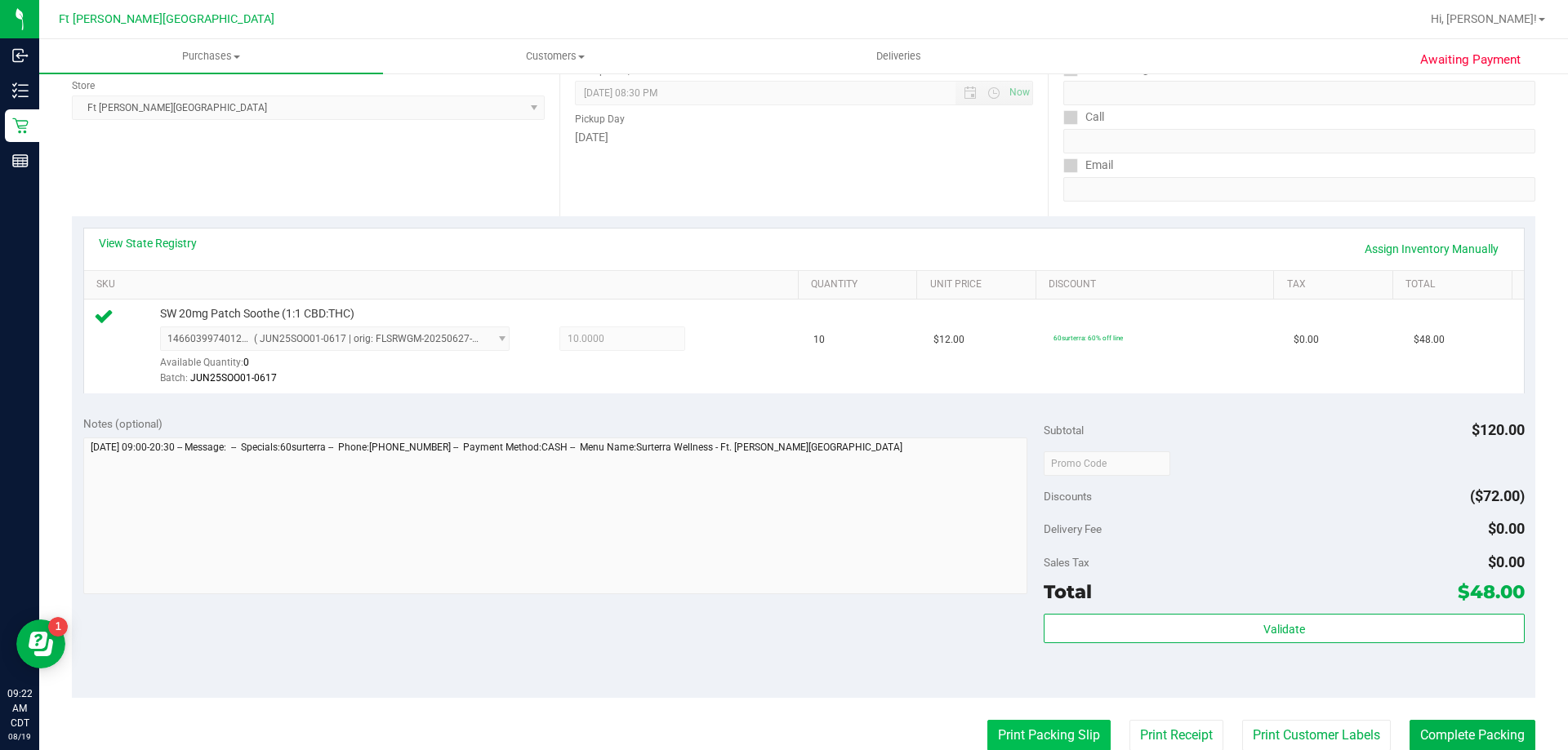
scroll to position [489, 0]
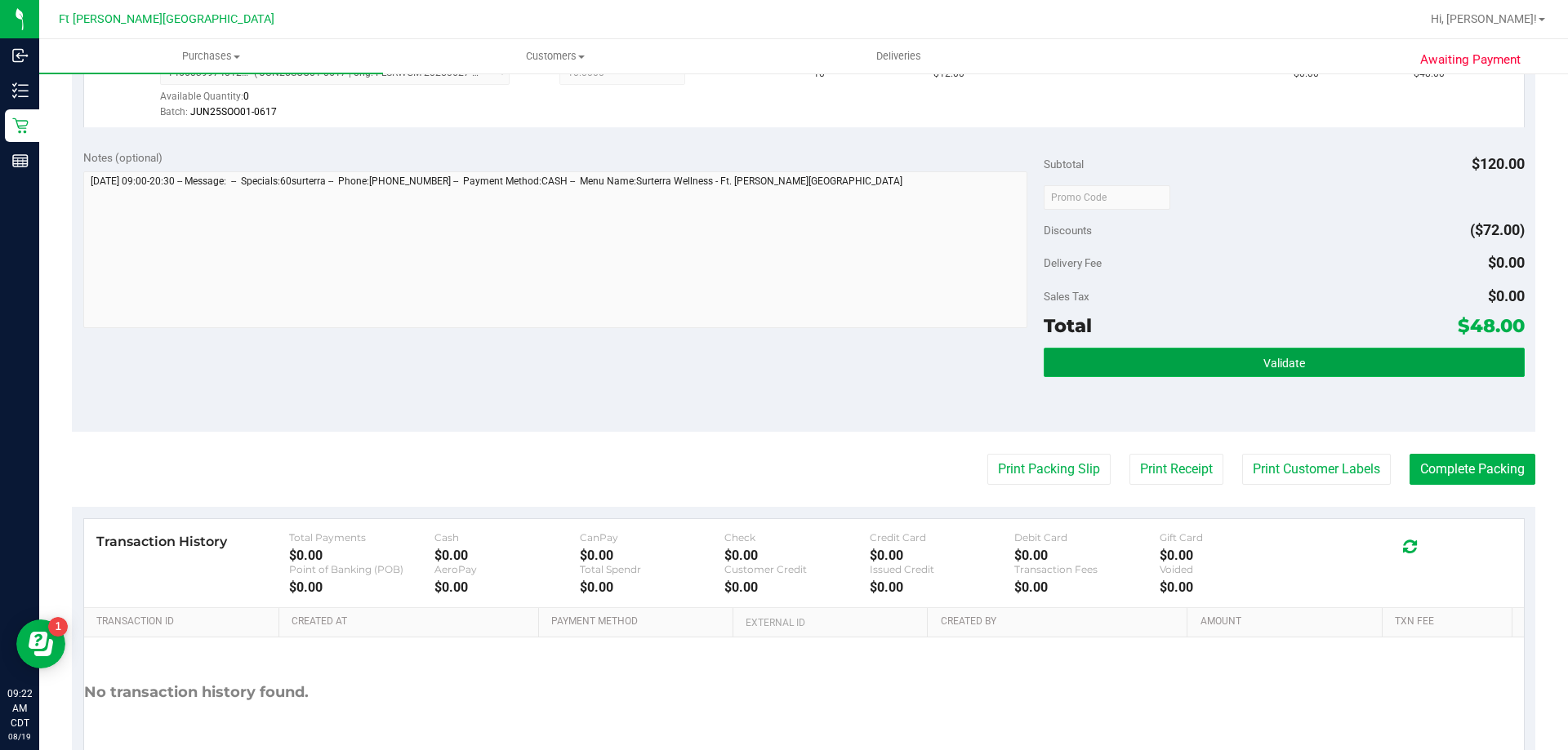
click at [1173, 351] on button "Validate" at bounding box center [1283, 363] width 480 height 29
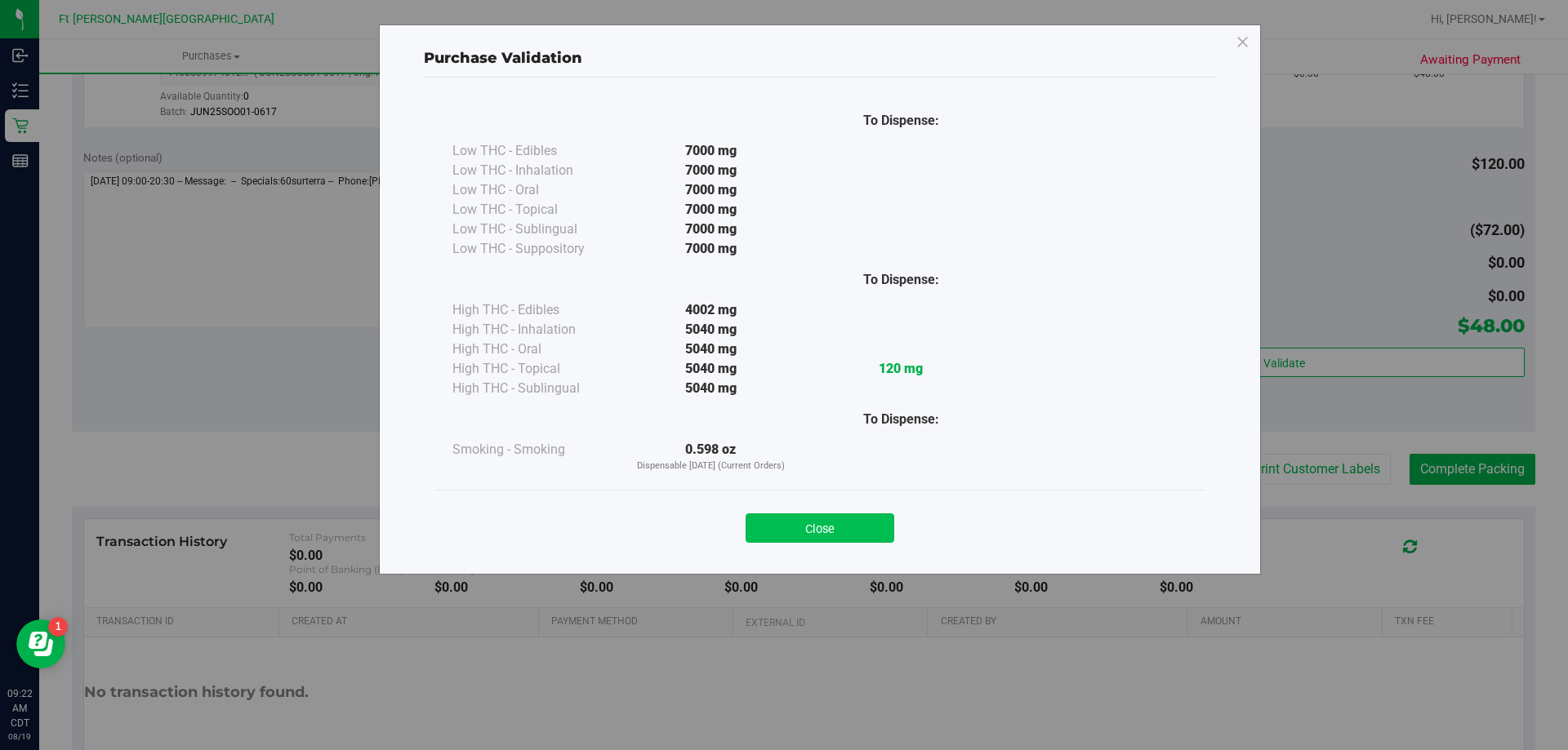
click at [804, 523] on button "Close" at bounding box center [819, 528] width 148 height 29
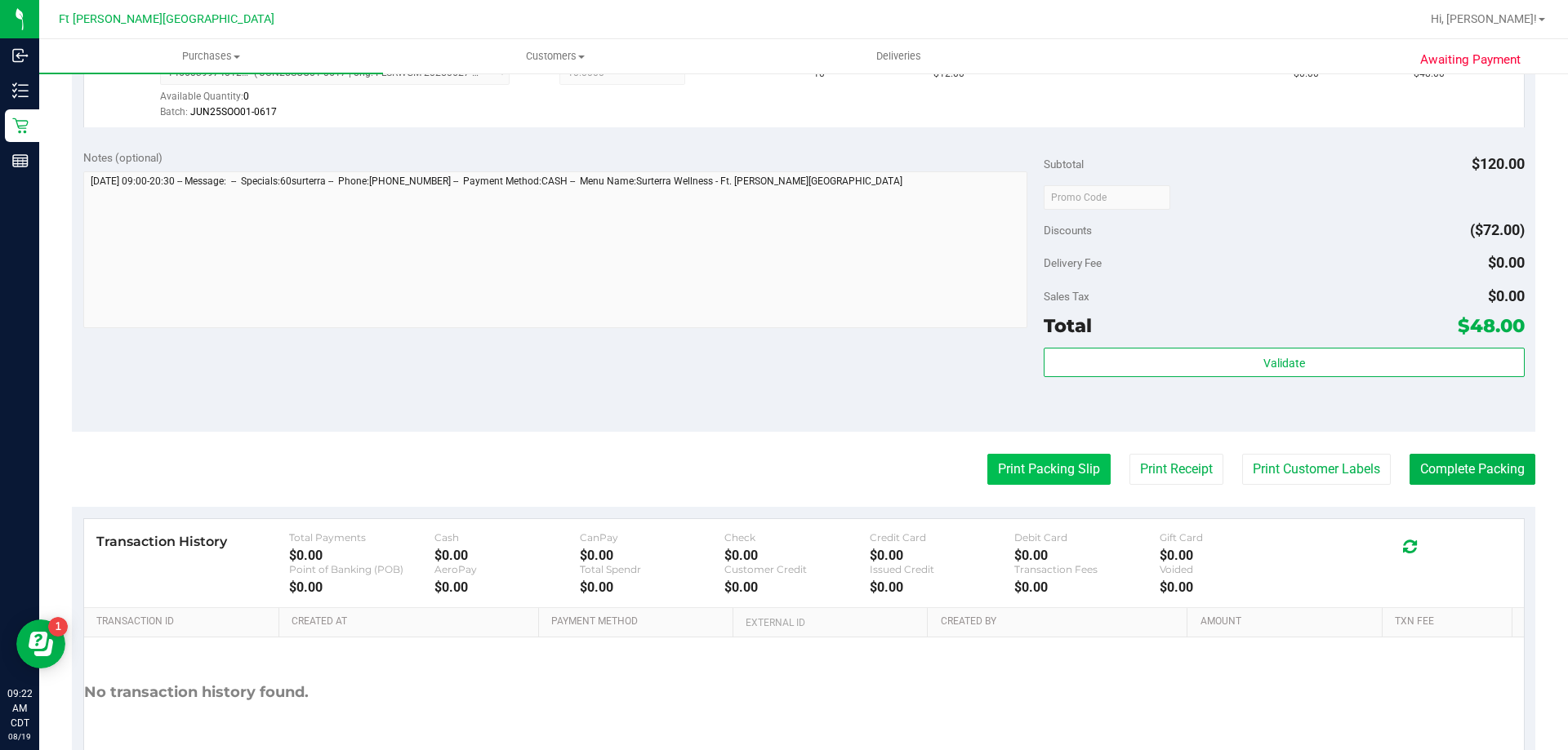
click at [1020, 459] on button "Print Packing Slip" at bounding box center [1048, 470] width 123 height 31
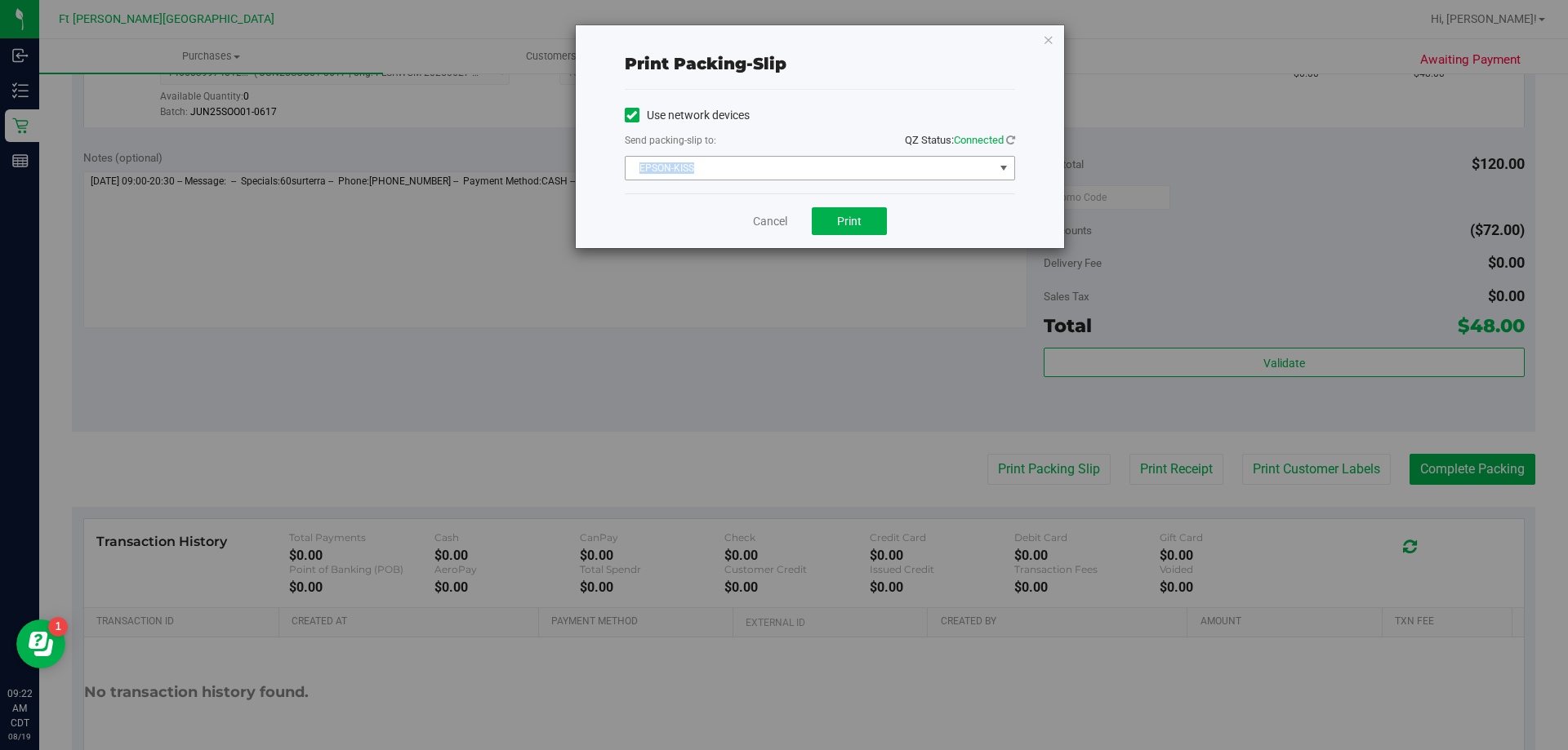
drag, startPoint x: 754, startPoint y: 156, endPoint x: 745, endPoint y: 151, distance: 10.3
click at [755, 156] on div "Use network devices Send packing-slip to: QZ Status: Connected EPSON-KISS Choos…" at bounding box center [820, 141] width 390 height 77
click at [717, 165] on span "EPSON-KISS" at bounding box center [810, 168] width 369 height 23
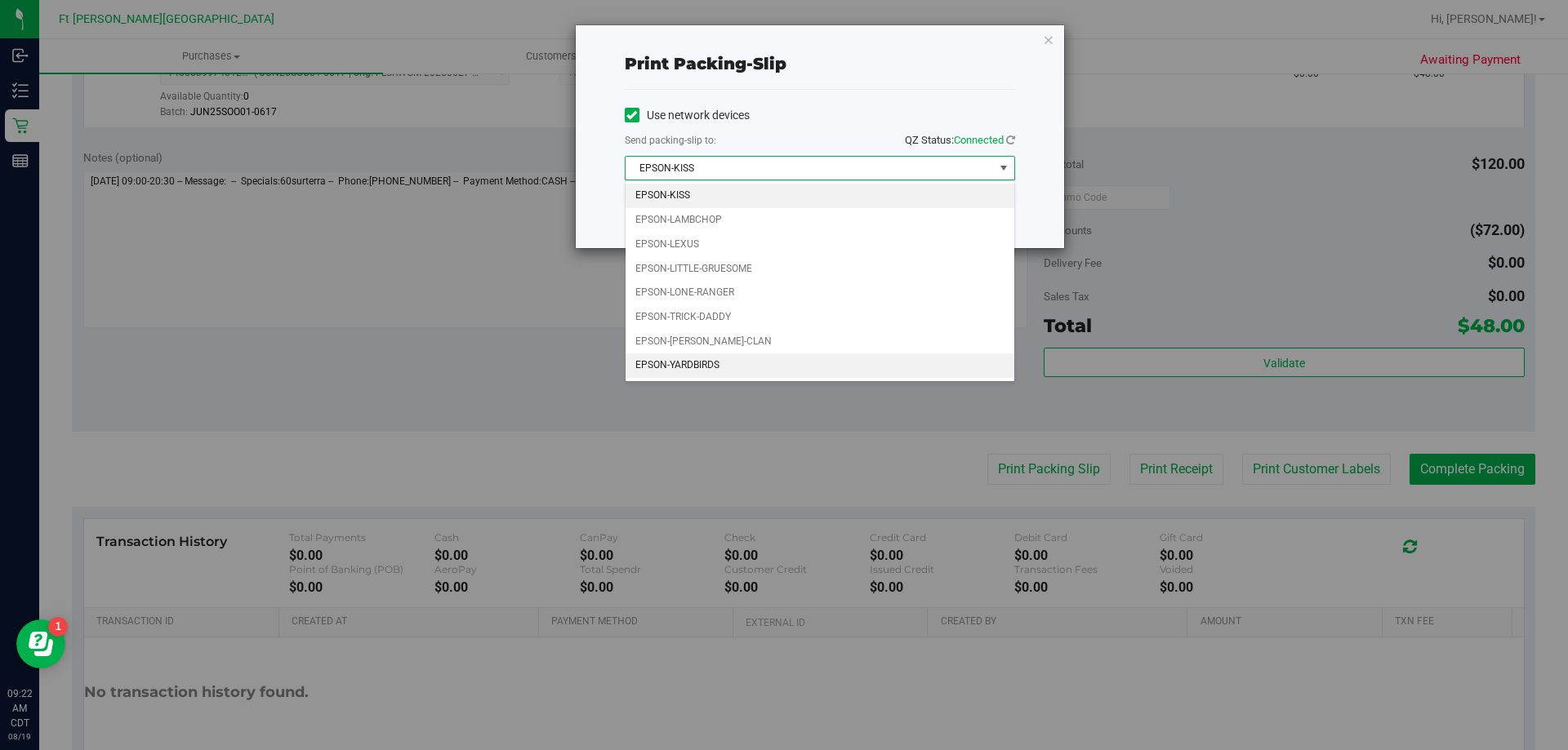
click at [698, 367] on li "EPSON-YARDBIRDS" at bounding box center [820, 365] width 388 height 25
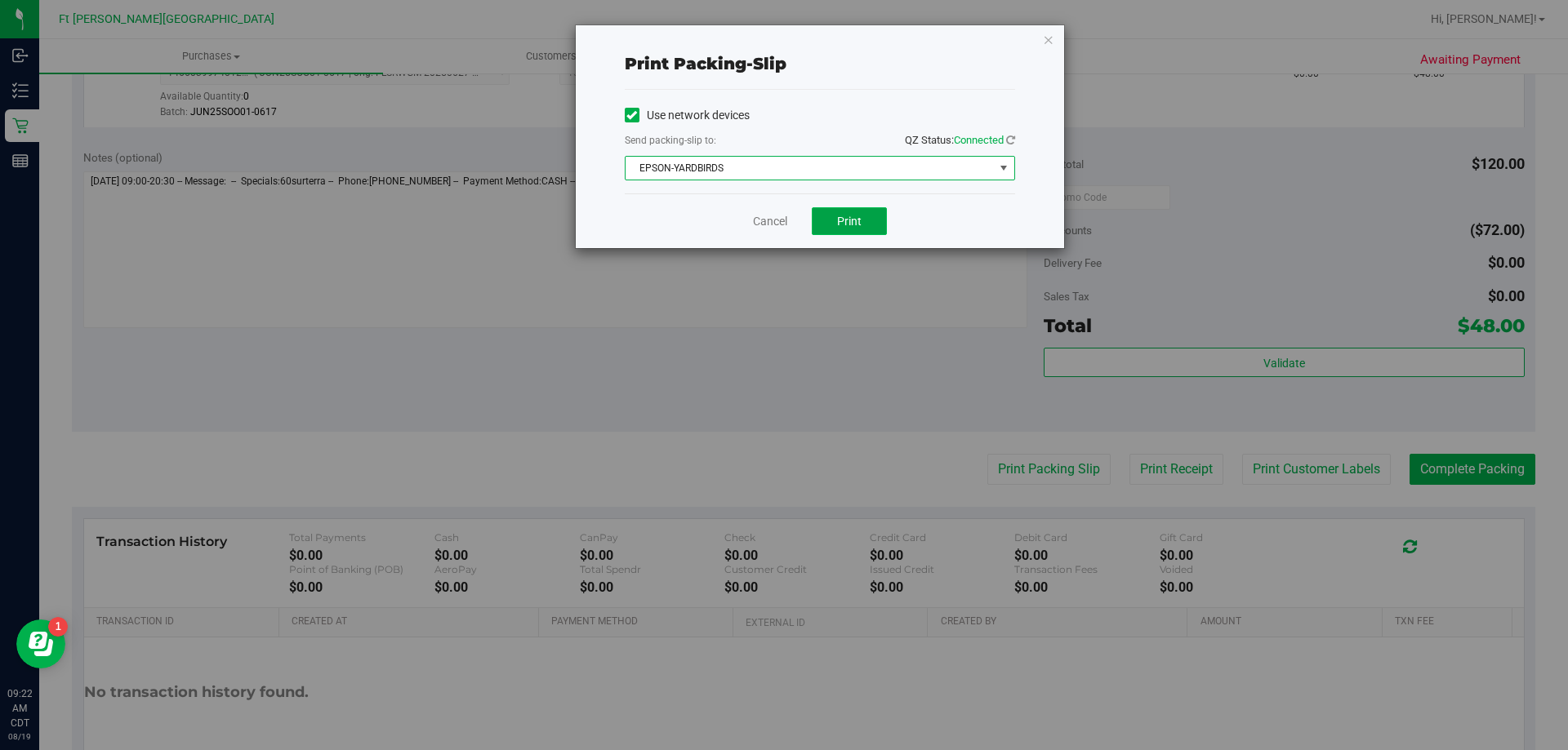
click at [847, 226] on span "Print" at bounding box center [849, 220] width 25 height 13
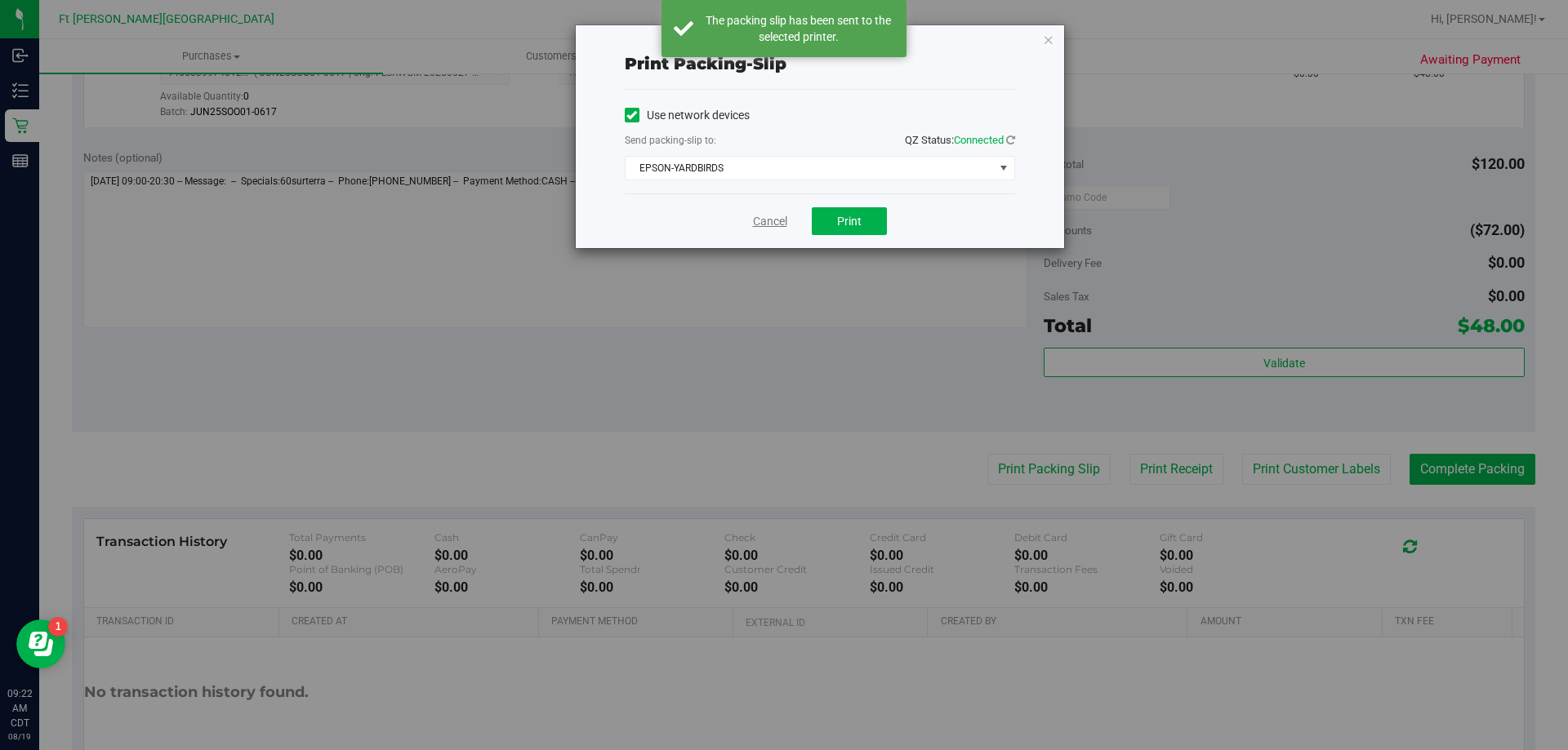
click at [766, 221] on link "Cancel" at bounding box center [770, 222] width 34 height 17
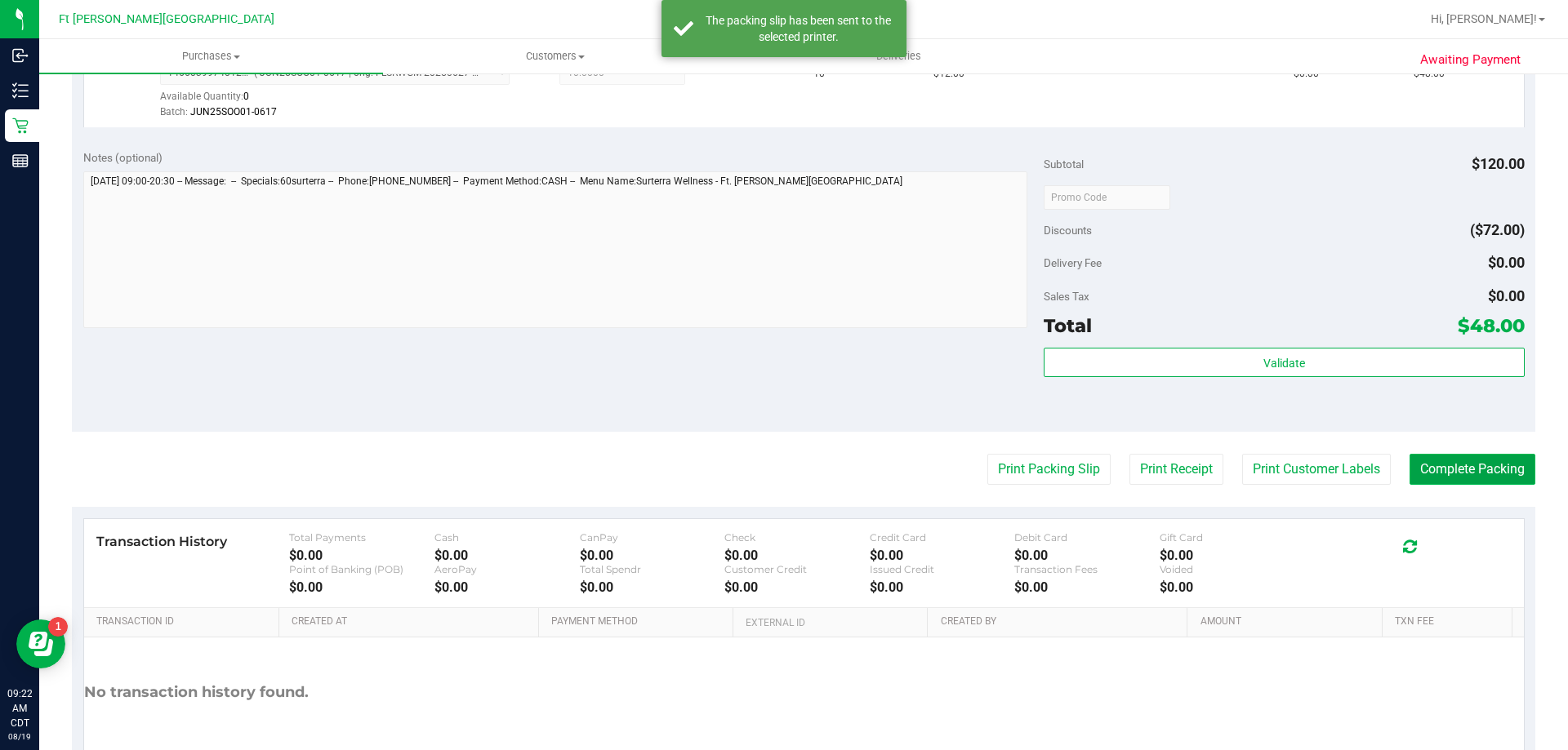
click at [1453, 474] on button "Complete Packing" at bounding box center [1472, 470] width 126 height 31
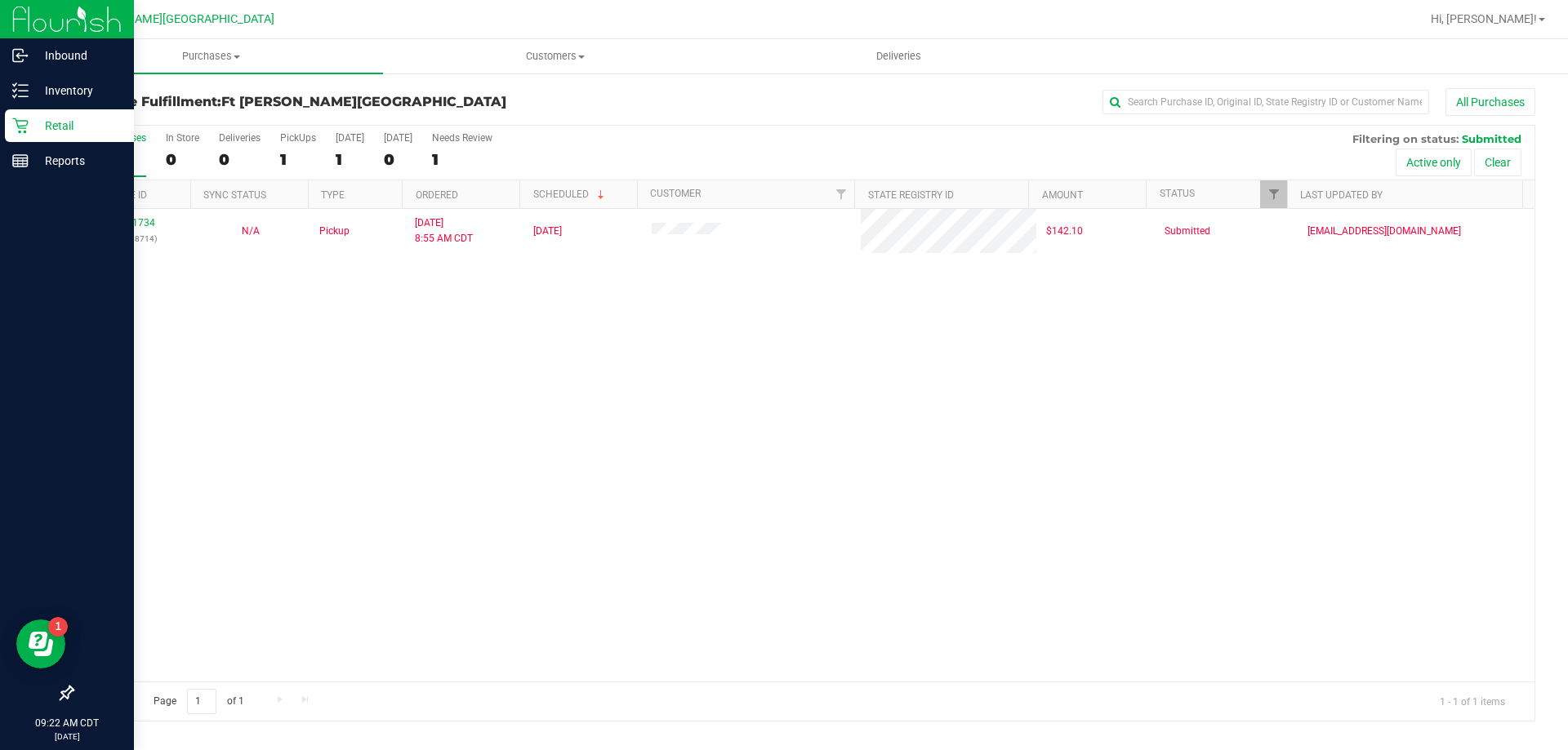
click at [38, 131] on p "Retail" at bounding box center [77, 125] width 98 height 20
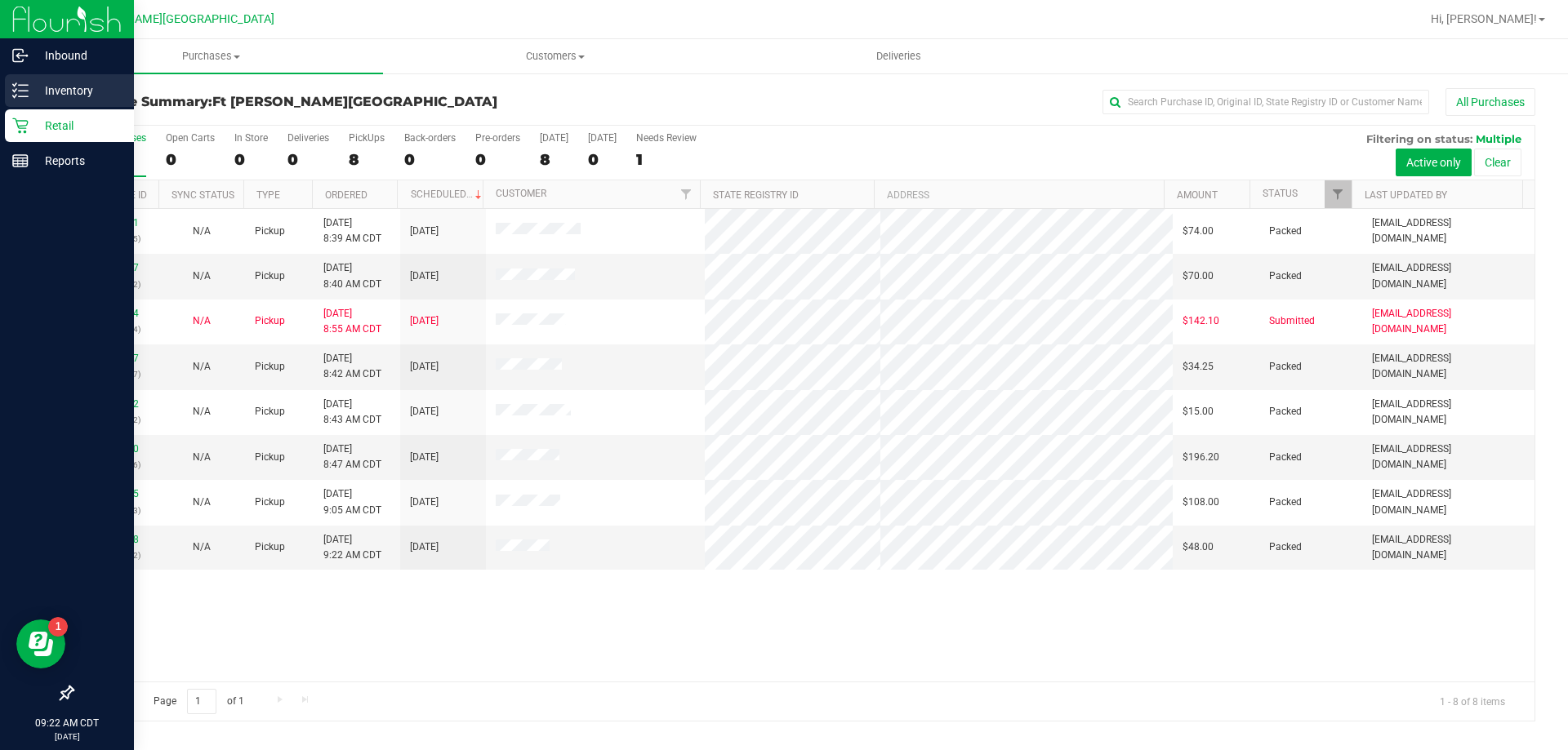
click at [49, 83] on p "Inventory" at bounding box center [77, 90] width 98 height 20
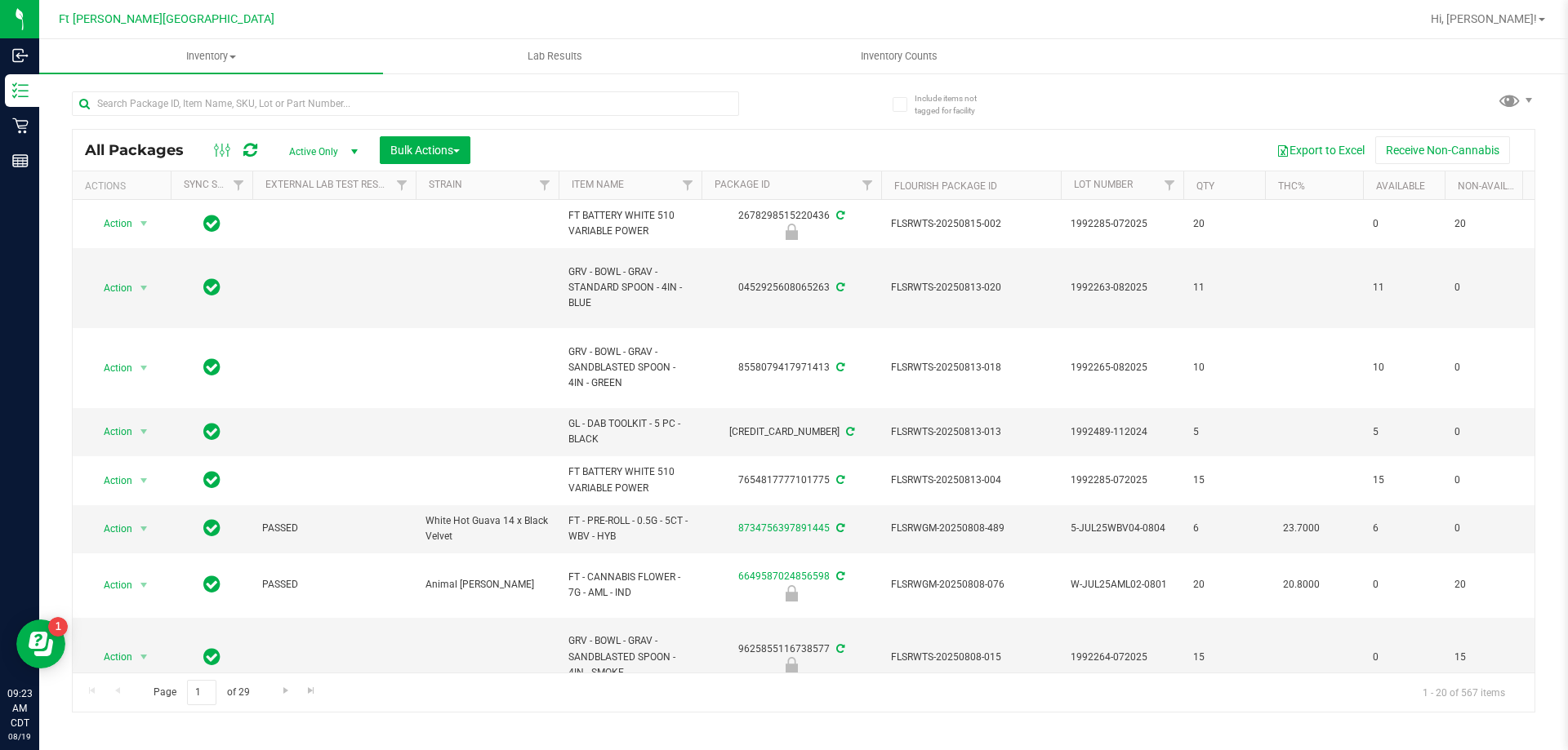
click at [194, 117] on div at bounding box center [406, 111] width 667 height 38
click at [188, 105] on input "text" at bounding box center [406, 104] width 667 height 25
type input "patch"
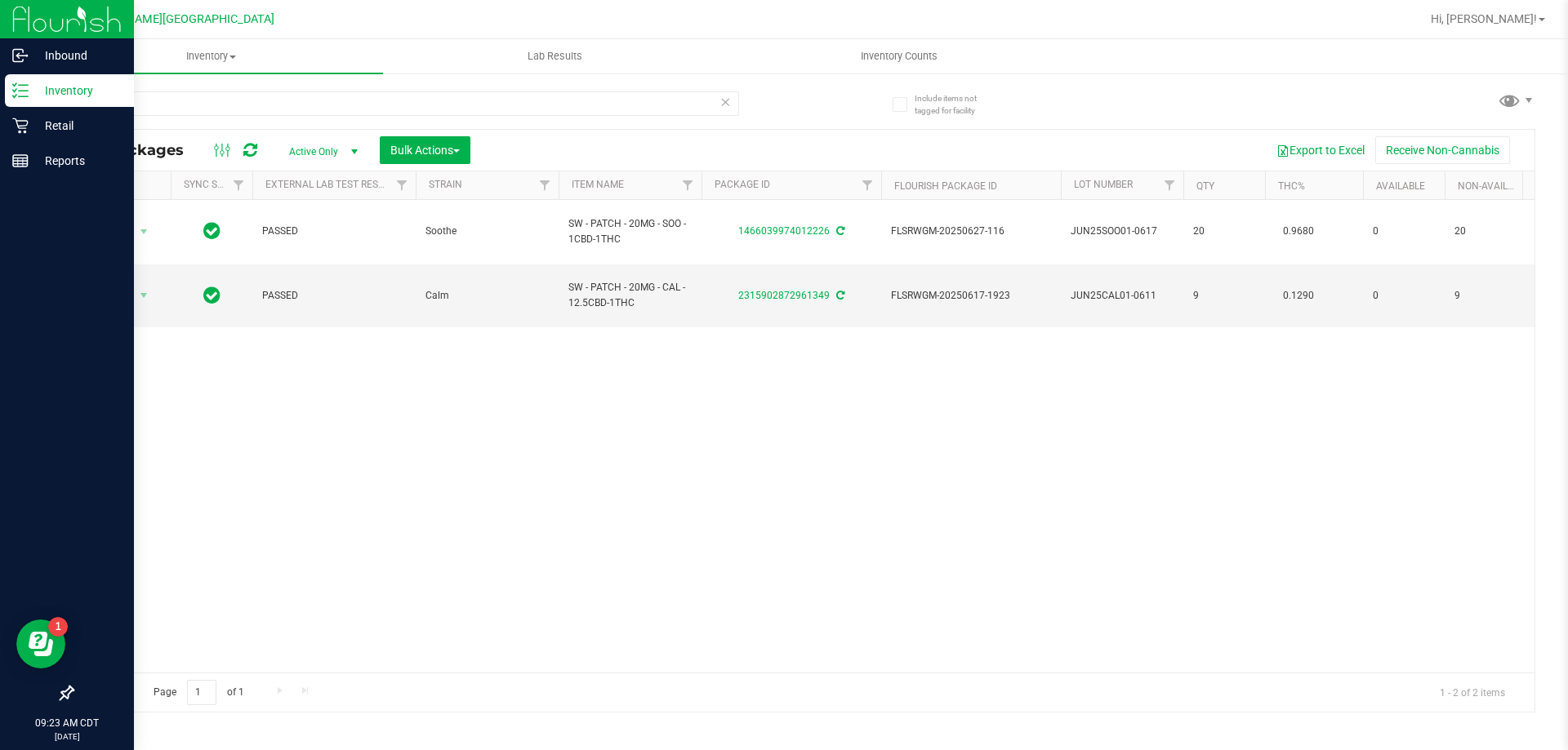
click at [55, 92] on p "Inventory" at bounding box center [77, 90] width 98 height 20
click at [75, 129] on p "Retail" at bounding box center [77, 125] width 98 height 20
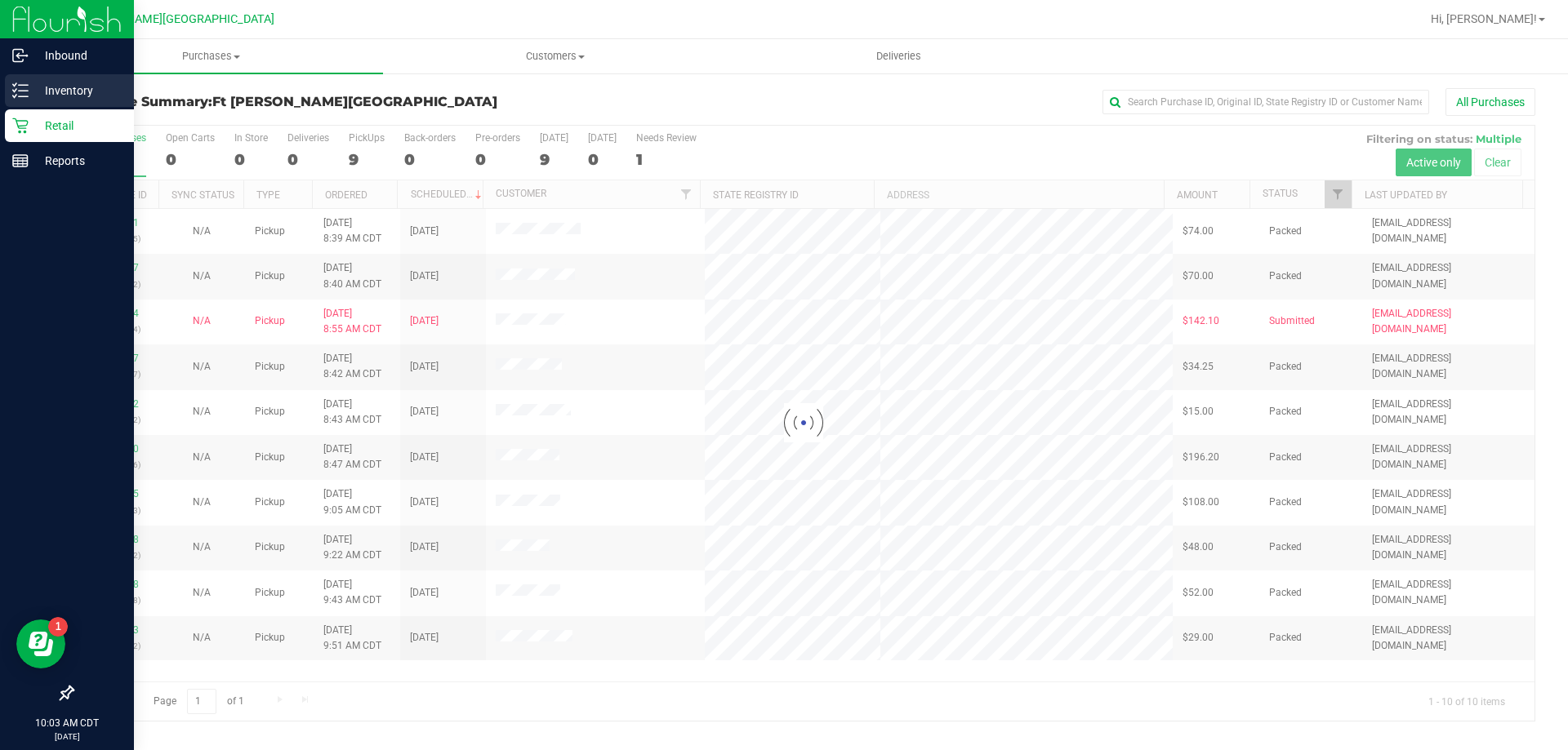
click at [24, 82] on icon at bounding box center [20, 90] width 16 height 16
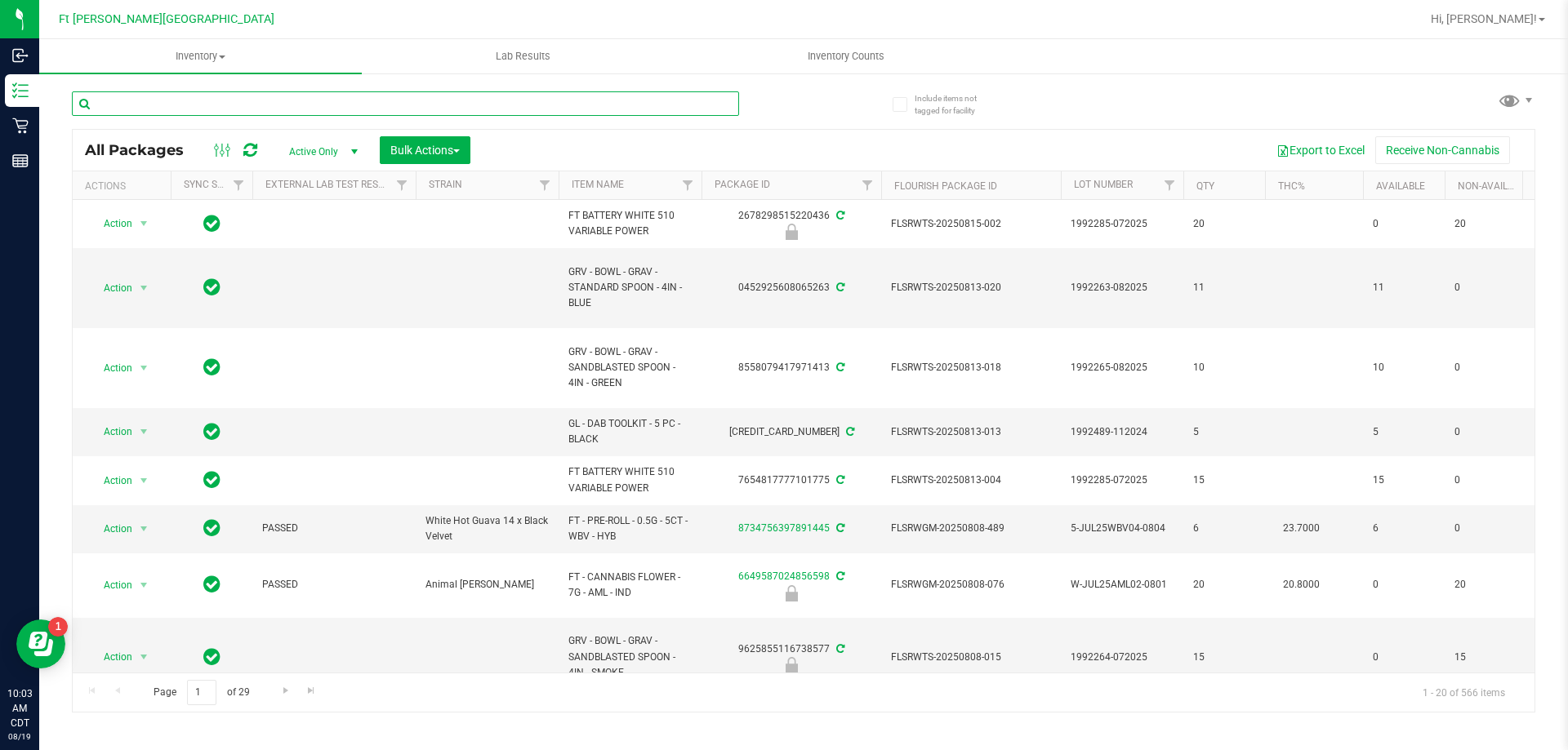
click at [240, 107] on input "text" at bounding box center [406, 104] width 667 height 25
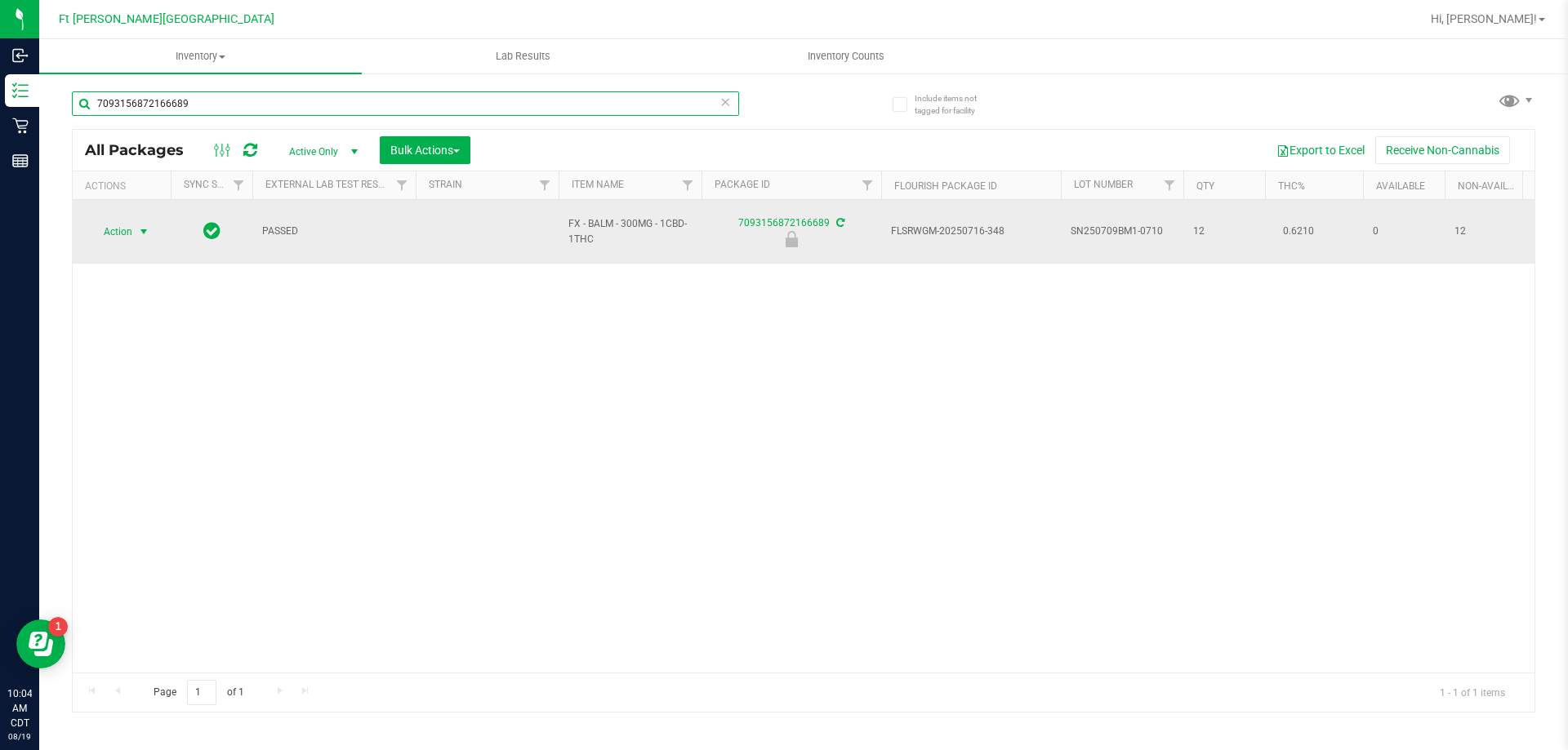
type input "7093156872166689"
click at [147, 225] on span "select" at bounding box center [143, 231] width 13 height 13
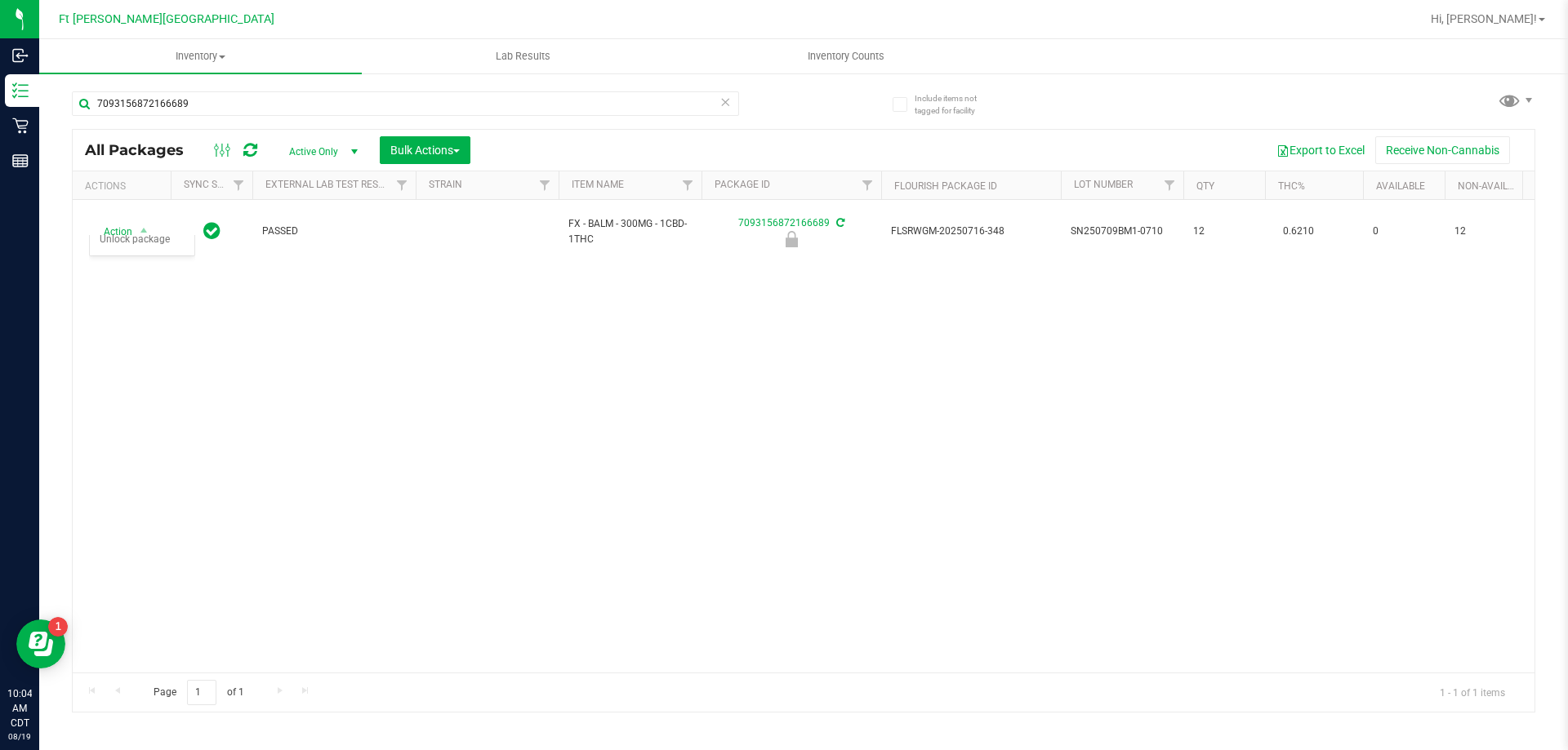
click at [466, 441] on div "Action Action Edit attributes Global inventory Locate package Package audit log…" at bounding box center [803, 435] width 1462 height 472
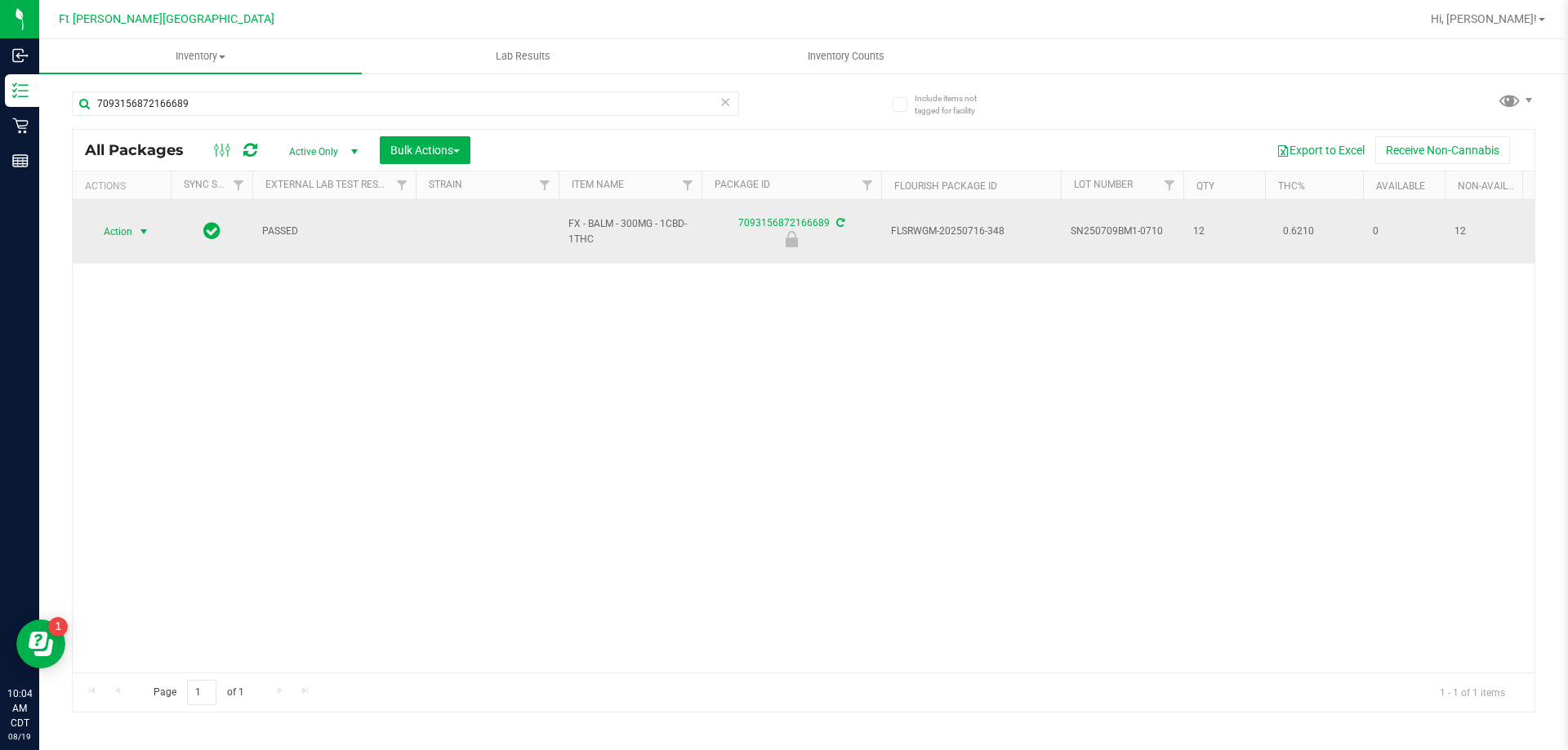
click at [138, 227] on span "select" at bounding box center [143, 231] width 13 height 13
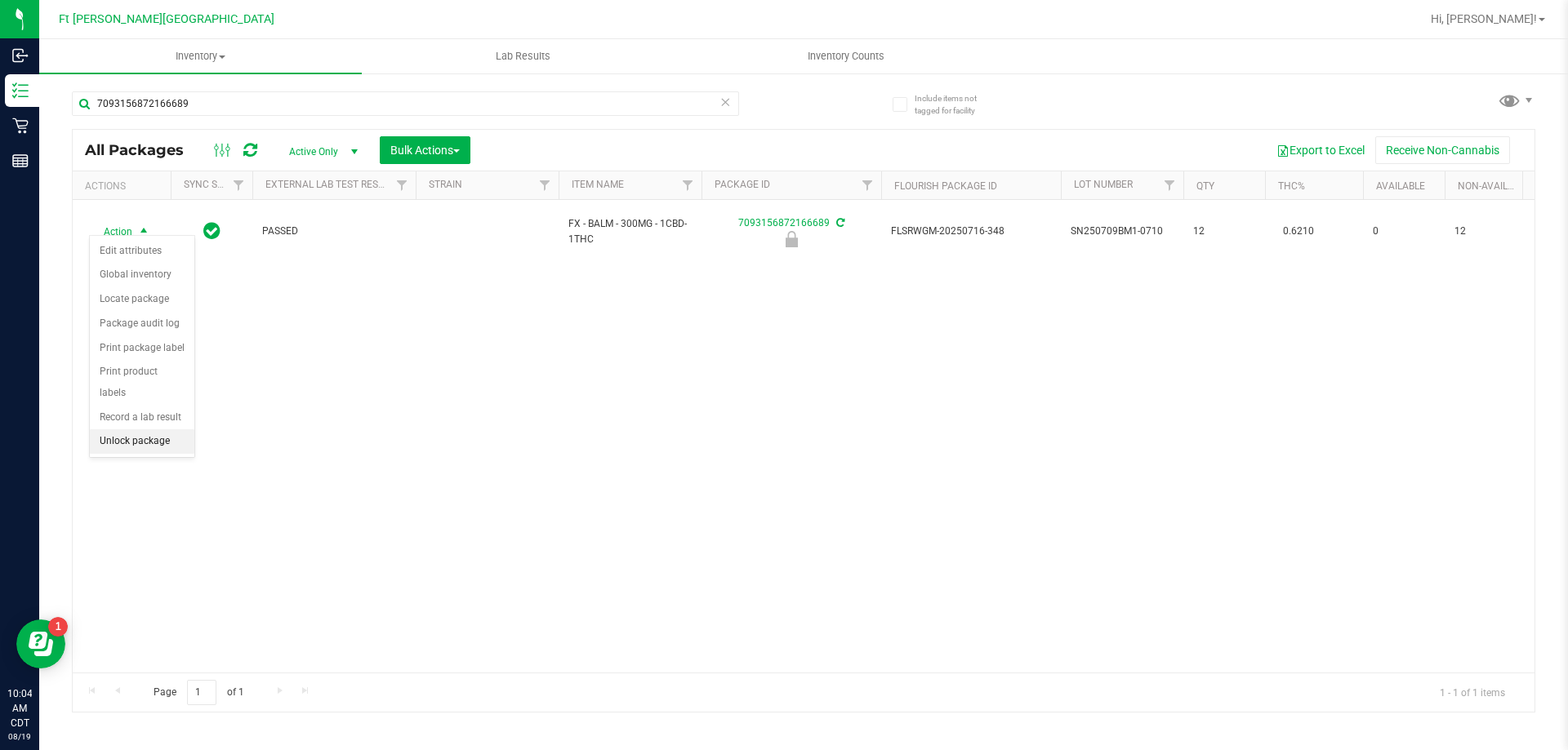
click at [160, 429] on li "Unlock package" at bounding box center [142, 441] width 105 height 25
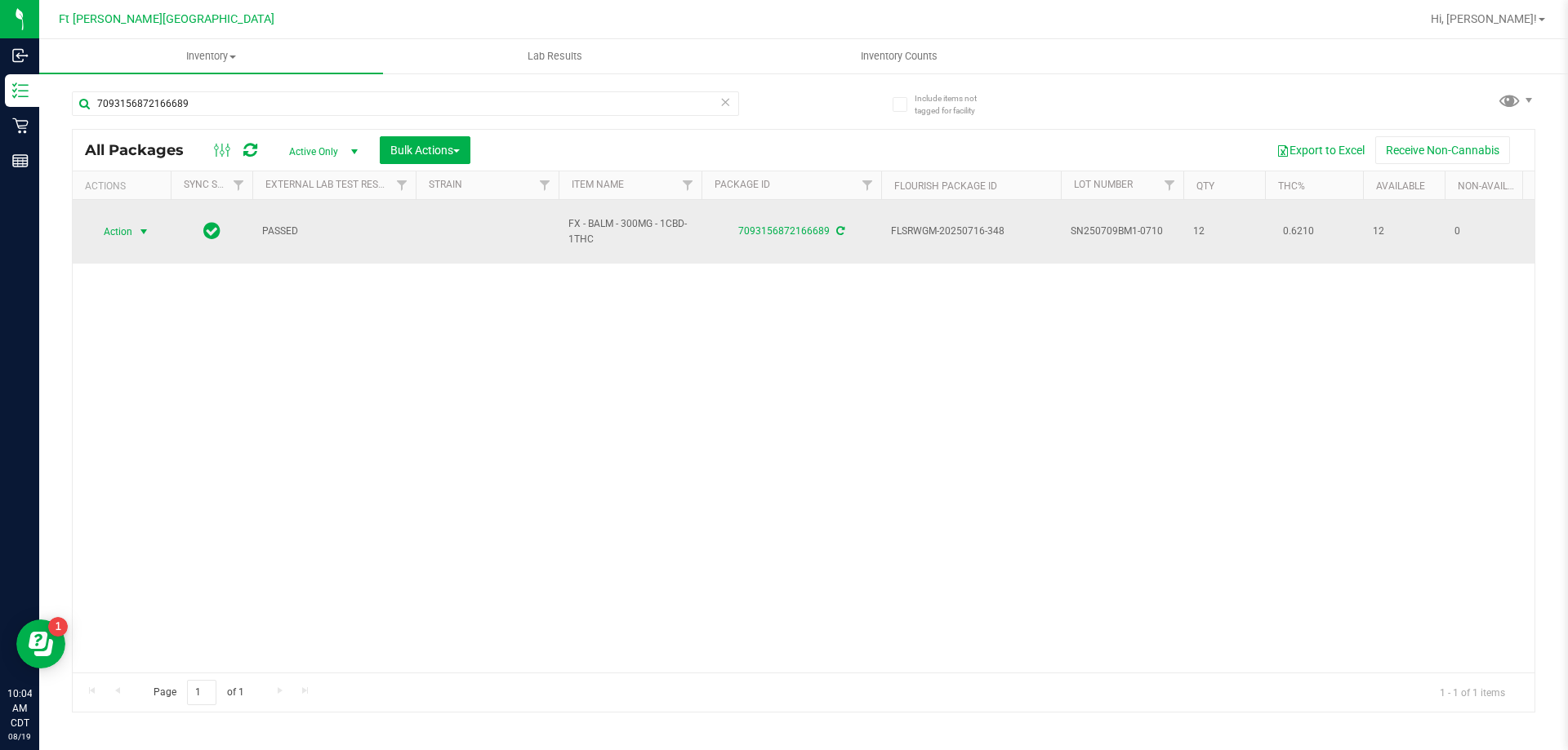
click at [126, 224] on span "Action" at bounding box center [111, 231] width 44 height 23
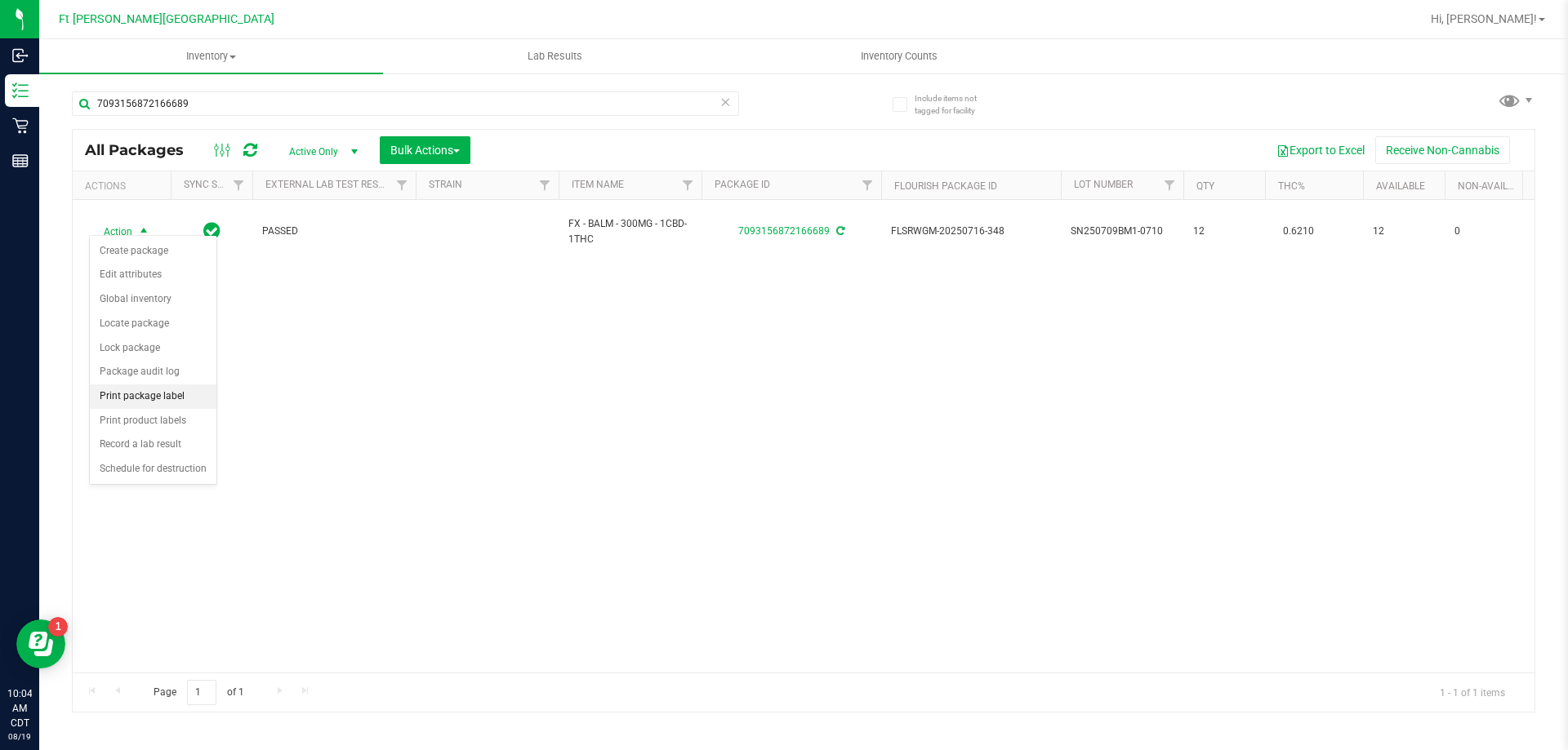
click at [147, 398] on li "Print package label" at bounding box center [153, 397] width 127 height 25
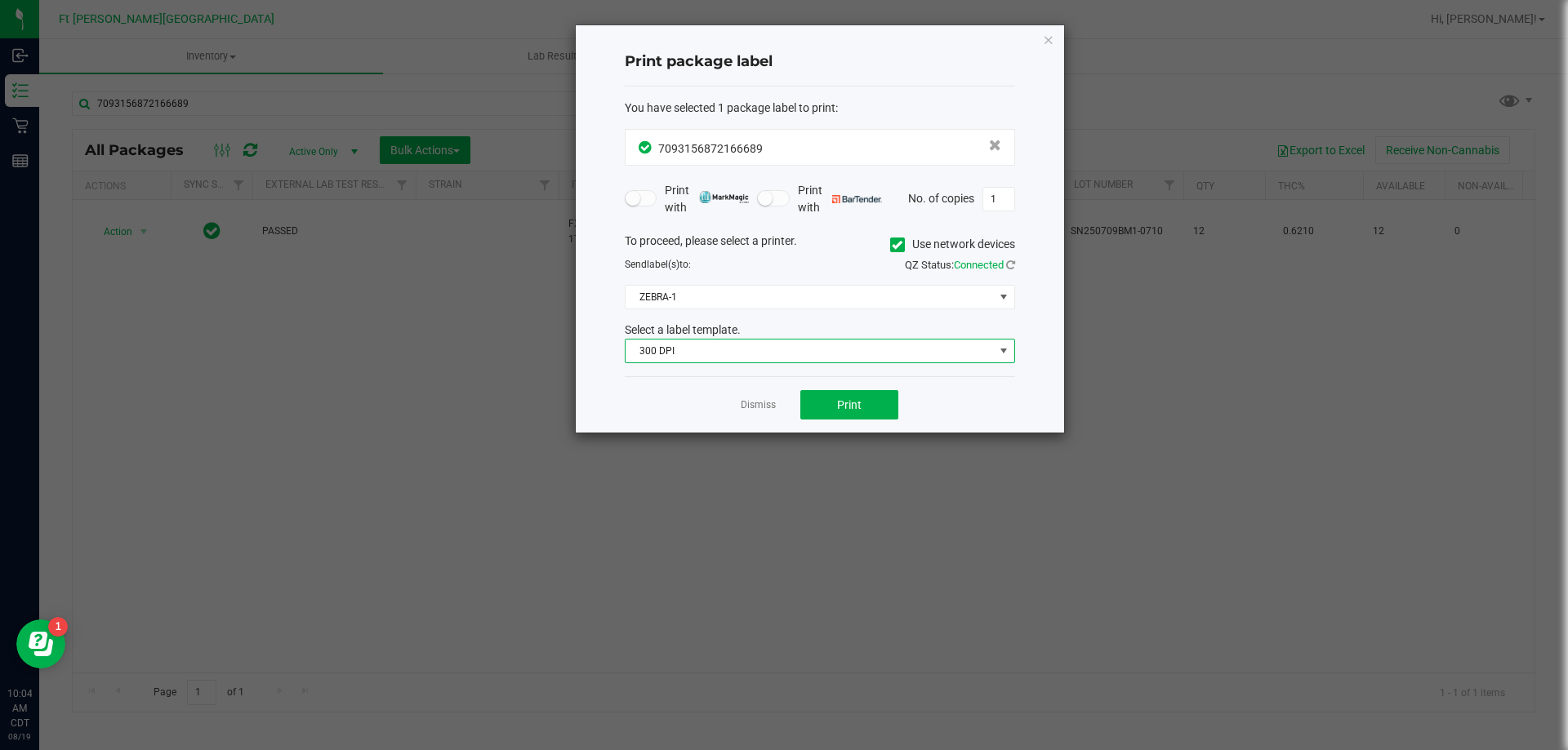
click at [652, 351] on span "300 DPI" at bounding box center [810, 351] width 369 height 23
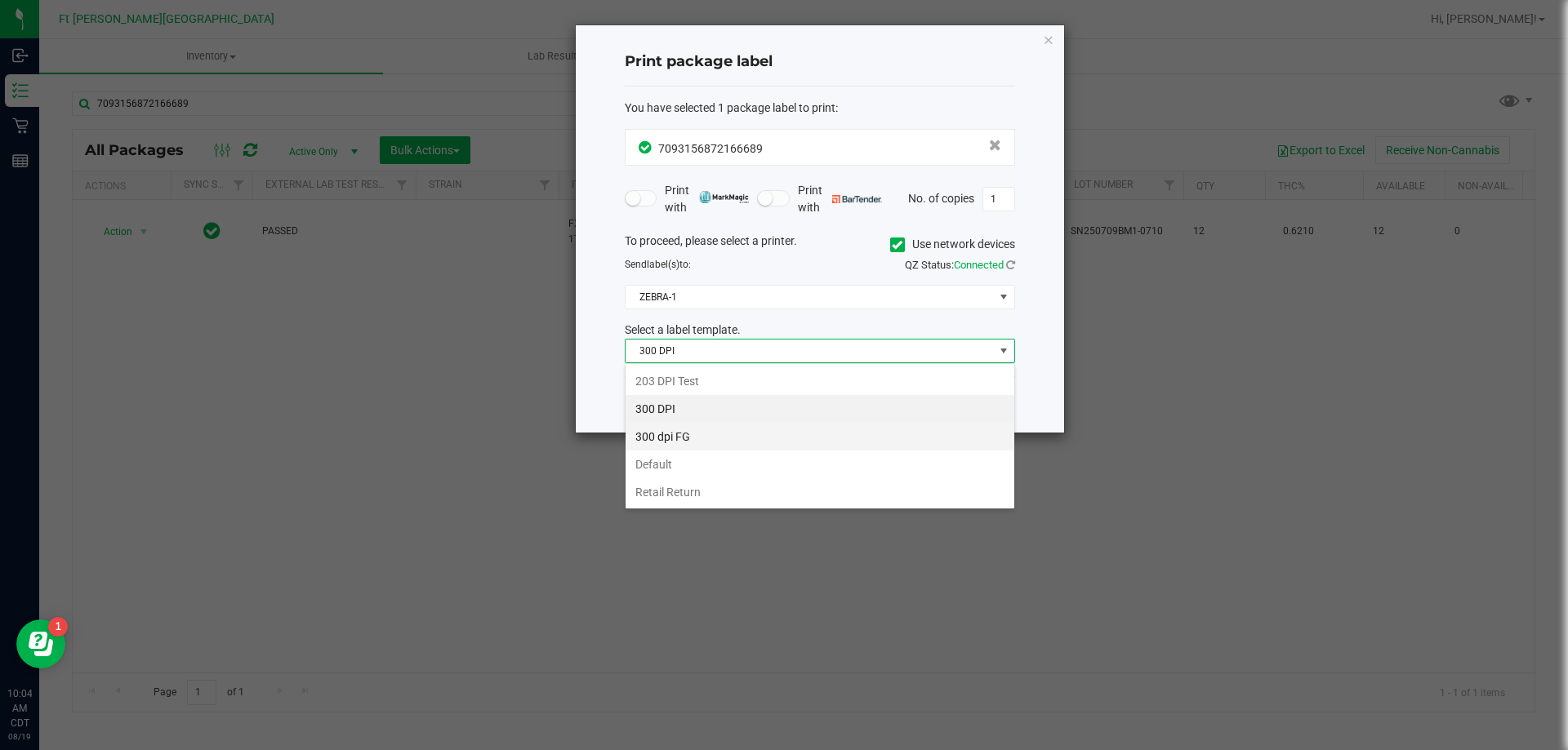
scroll to position [25, 390]
click at [664, 381] on li "203 DPI Test" at bounding box center [820, 381] width 388 height 27
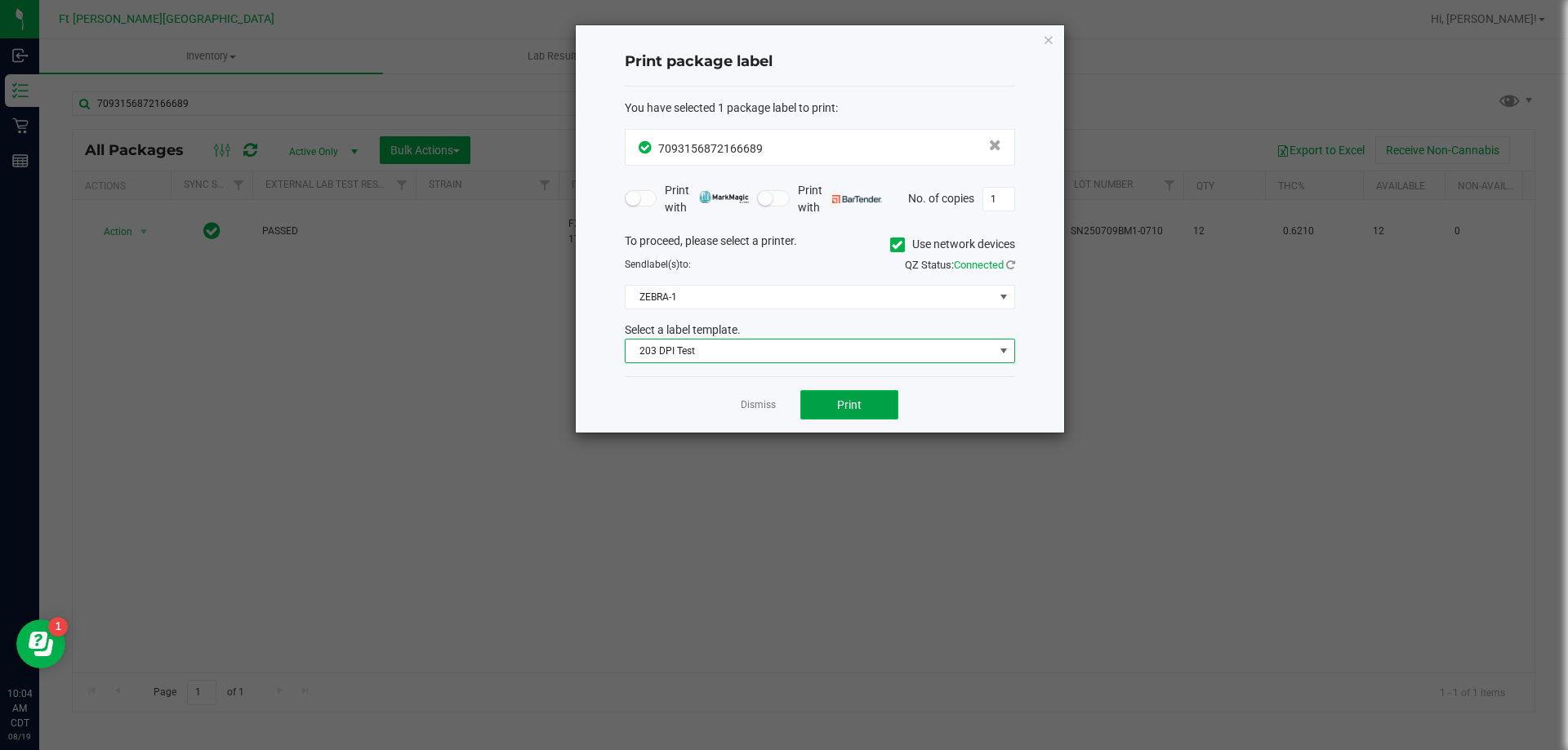
click at [870, 416] on button "Print" at bounding box center [849, 405] width 98 height 29
click at [842, 410] on span "Print" at bounding box center [849, 405] width 25 height 13
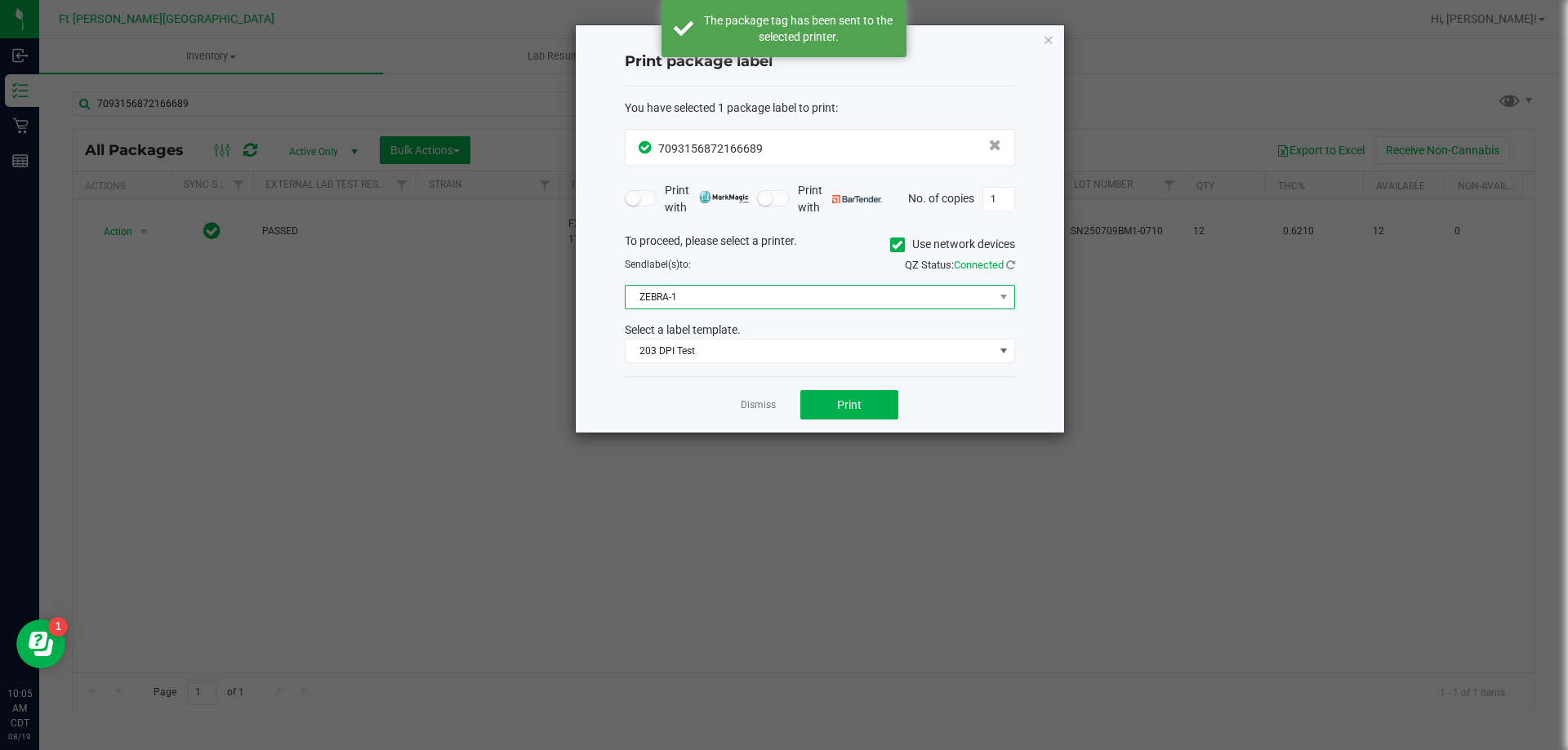
click at [804, 289] on span "ZEBRA-1" at bounding box center [810, 297] width 369 height 23
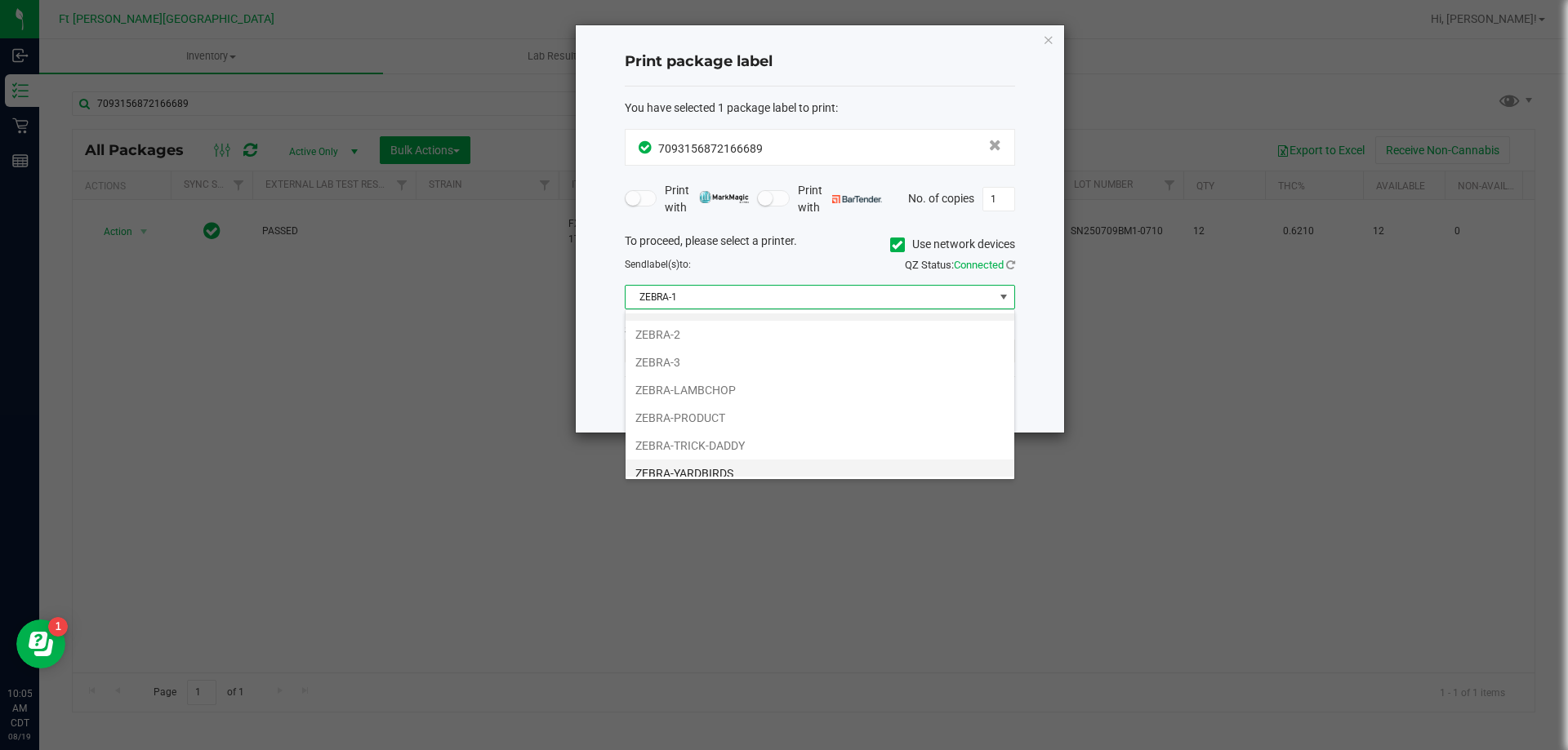
scroll to position [31, 0]
click at [737, 462] on li "ZEBRA-YARDBIRDS" at bounding box center [820, 463] width 388 height 27
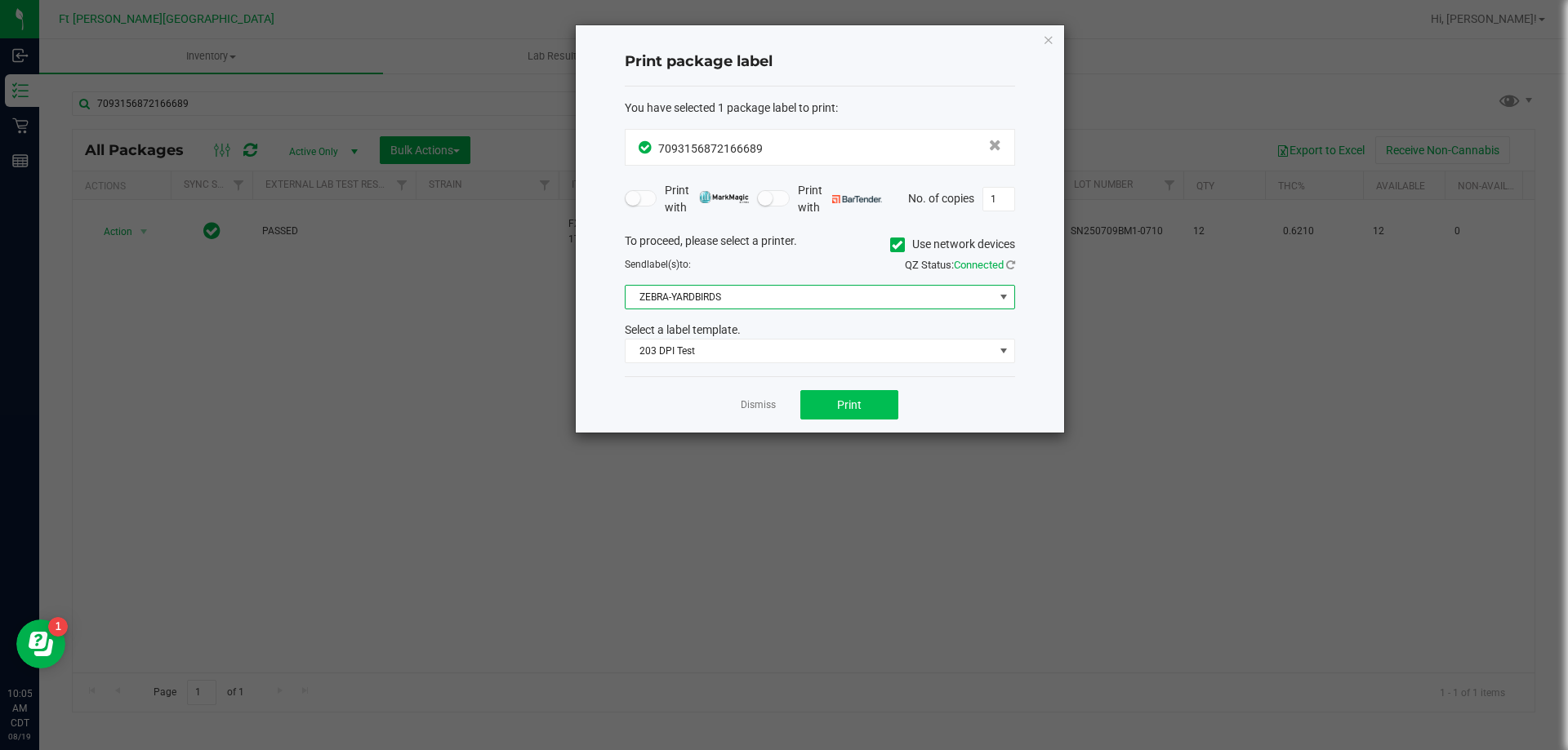
click at [856, 392] on div "Dismiss Print" at bounding box center [820, 405] width 390 height 57
click at [874, 398] on button "Print" at bounding box center [849, 405] width 98 height 29
click at [760, 403] on link "Dismiss" at bounding box center [758, 405] width 35 height 14
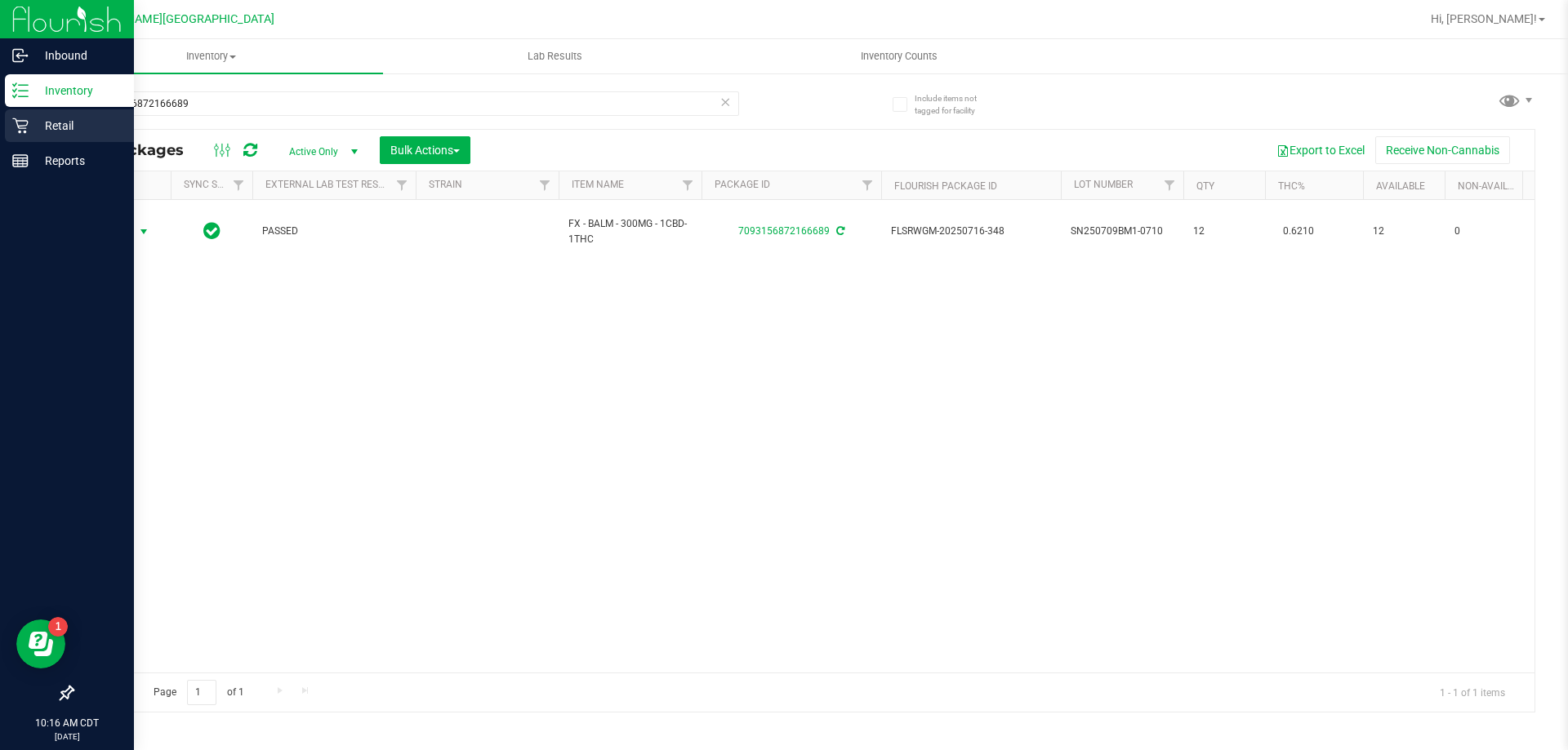
click at [53, 125] on p "Retail" at bounding box center [77, 125] width 98 height 20
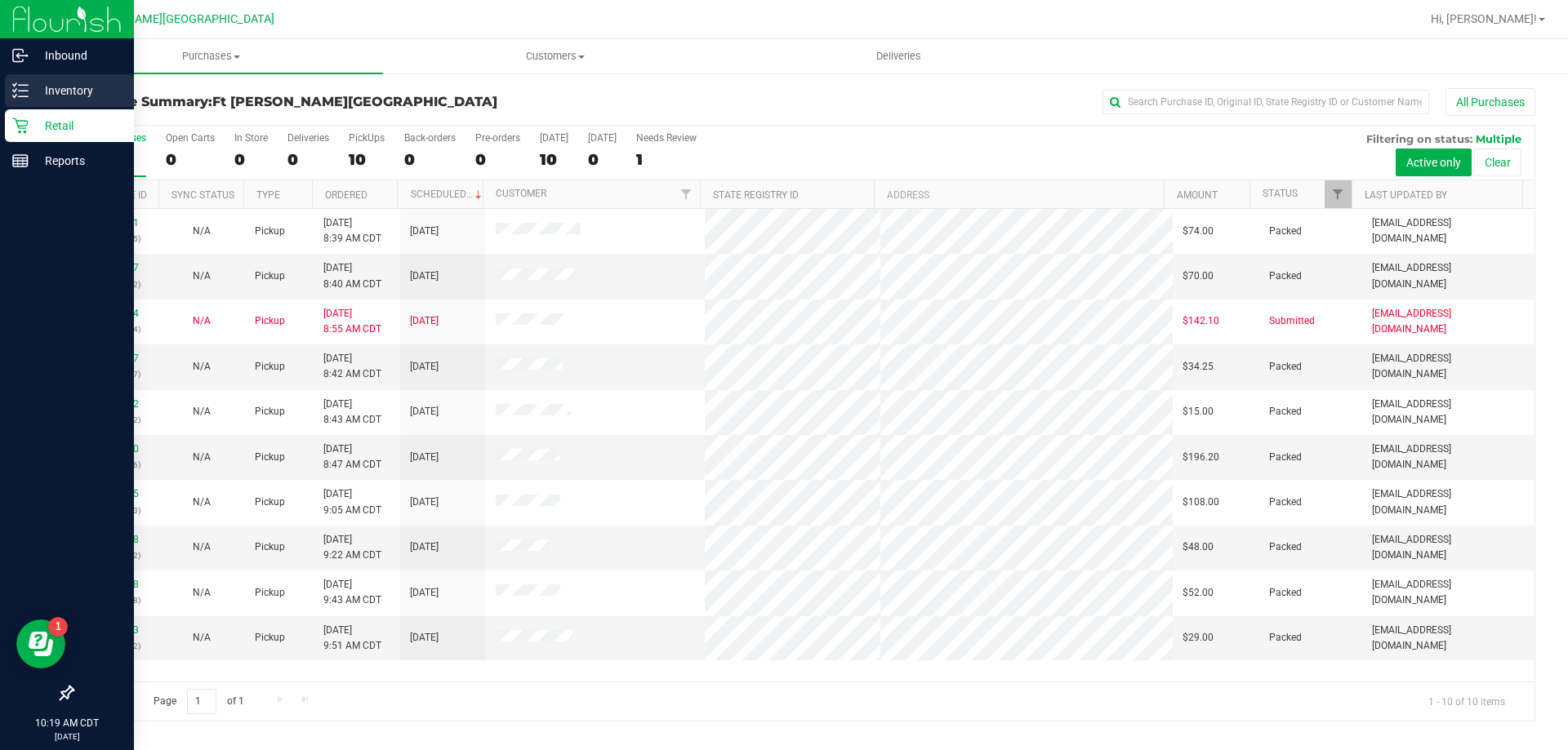
click at [53, 81] on p "Inventory" at bounding box center [77, 90] width 98 height 20
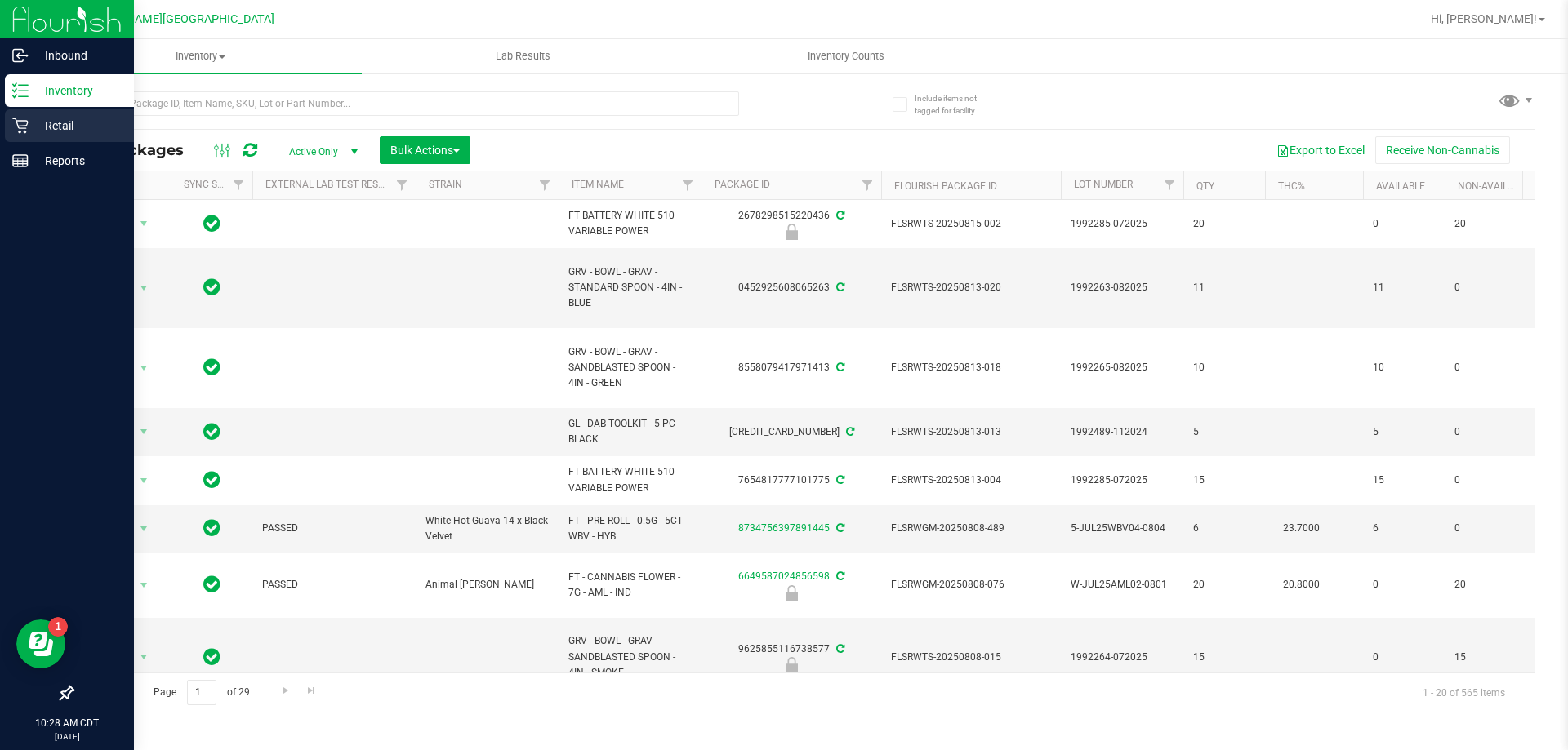
click at [48, 135] on p "Retail" at bounding box center [77, 125] width 98 height 20
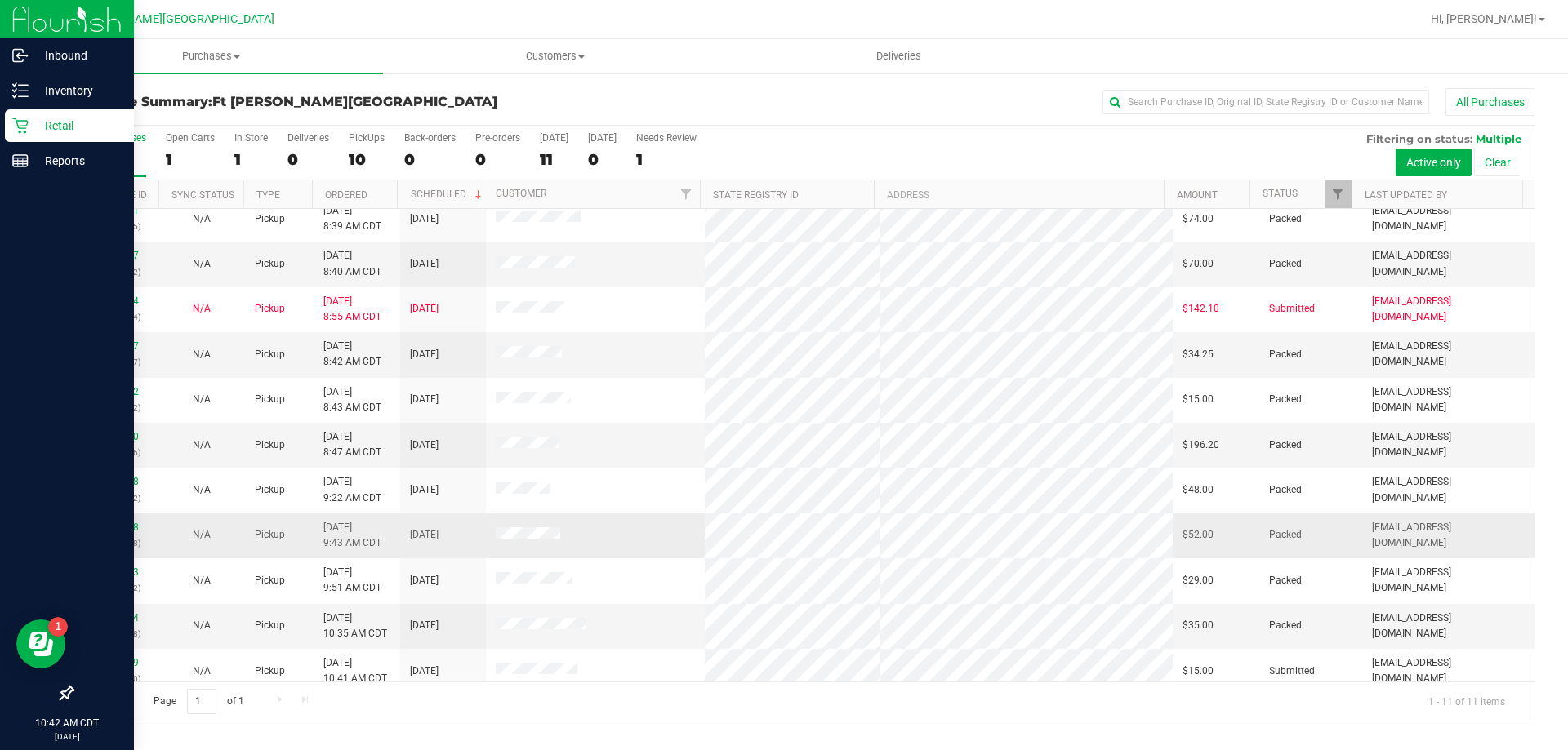
scroll to position [24, 0]
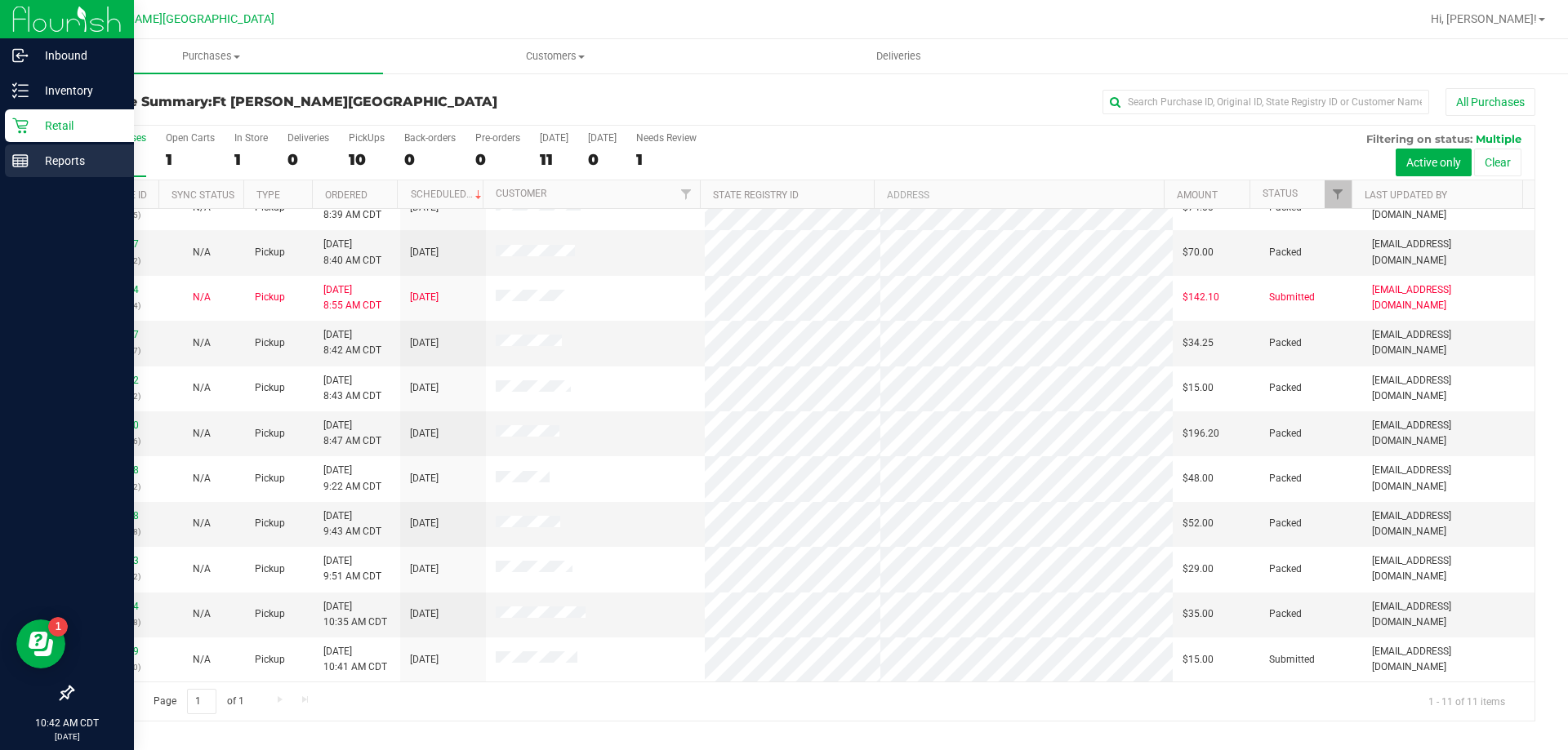
click at [93, 159] on p "Reports" at bounding box center [77, 160] width 98 height 20
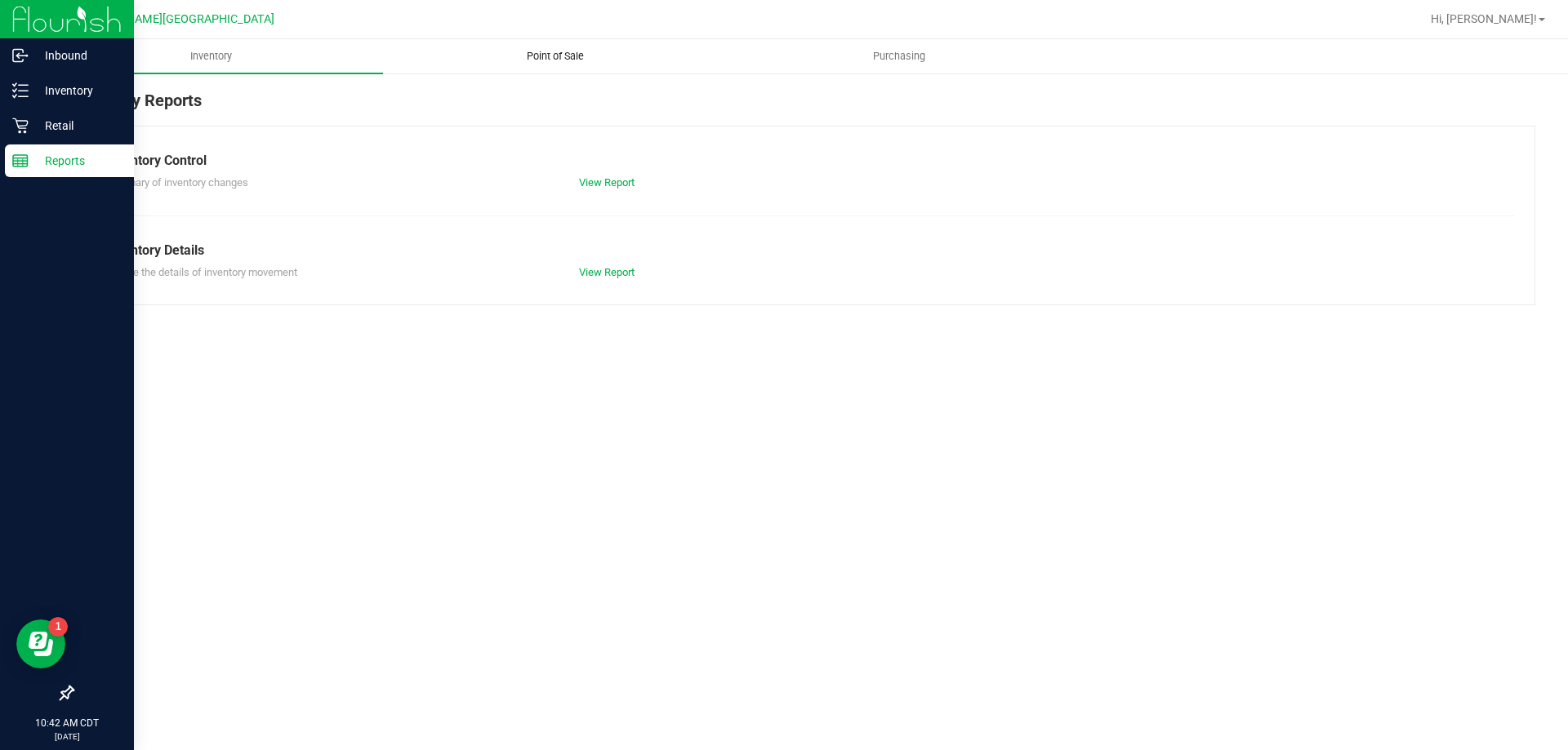
click at [543, 64] on uib-tab-heading "Point of Sale" at bounding box center [555, 57] width 342 height 33
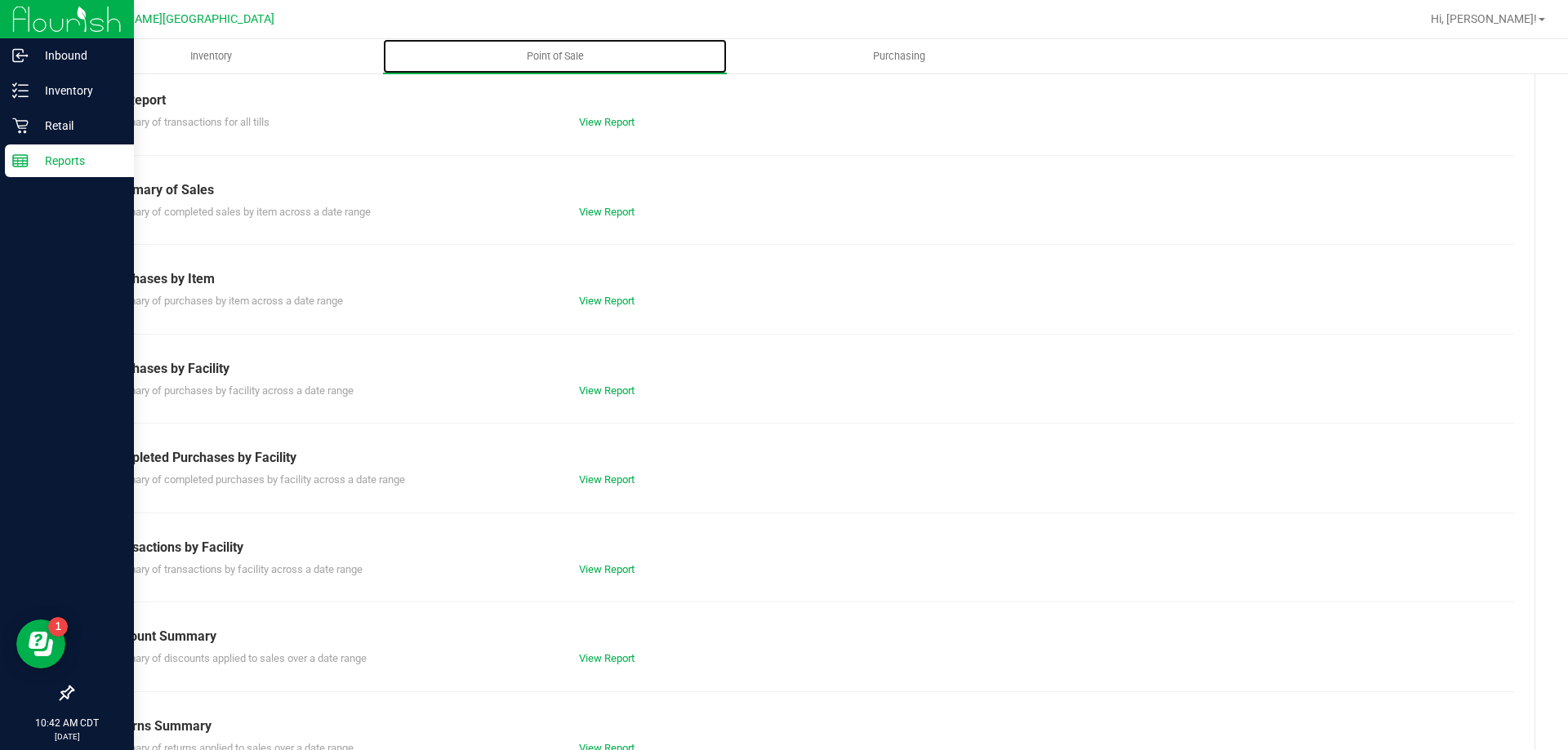
scroll to position [108, 0]
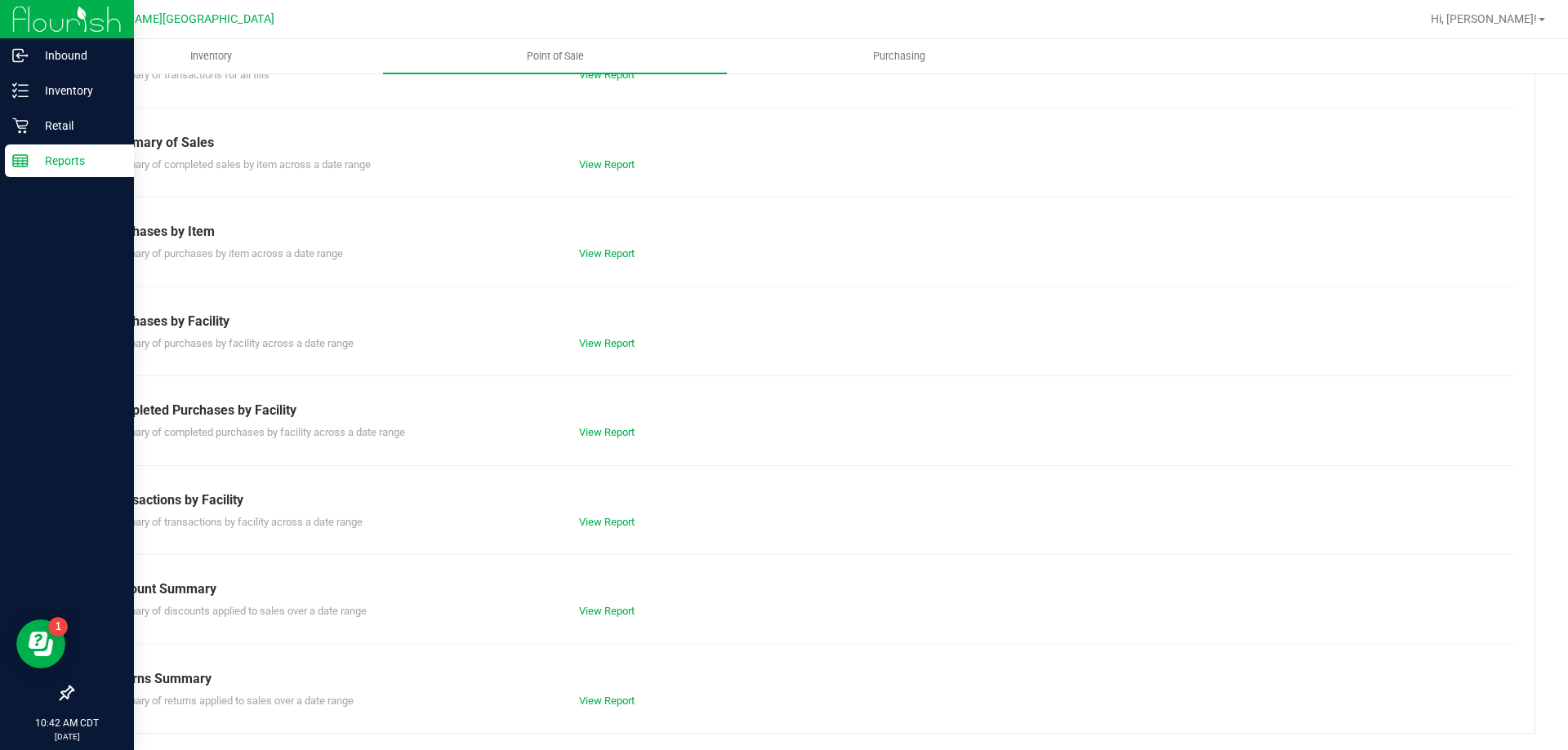
click at [587, 532] on div "Till Report Summary of transactions for all tills View Report Summary of Sales …" at bounding box center [803, 375] width 1463 height 716
click at [592, 524] on link "View Report" at bounding box center [606, 522] width 56 height 12
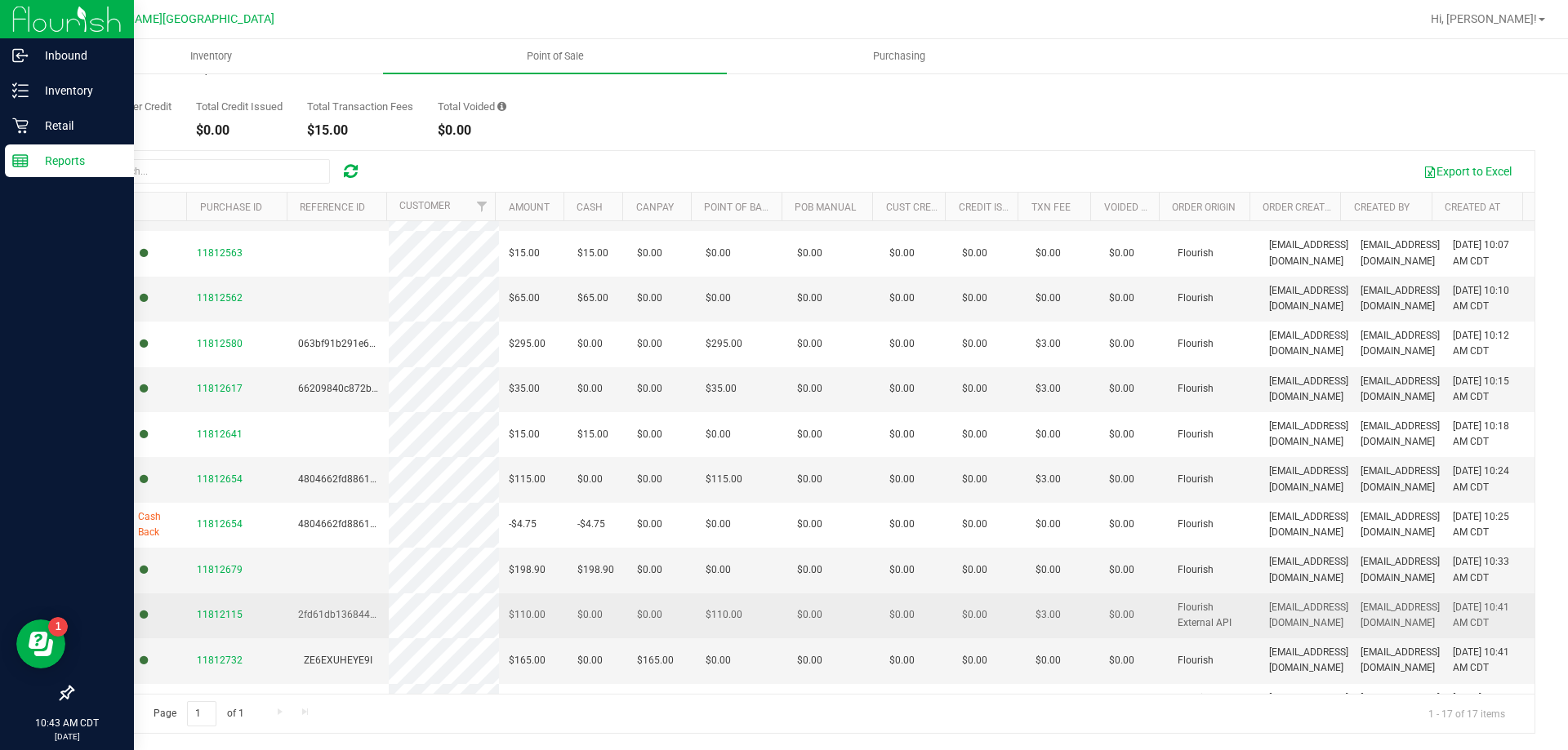
scroll to position [296, 0]
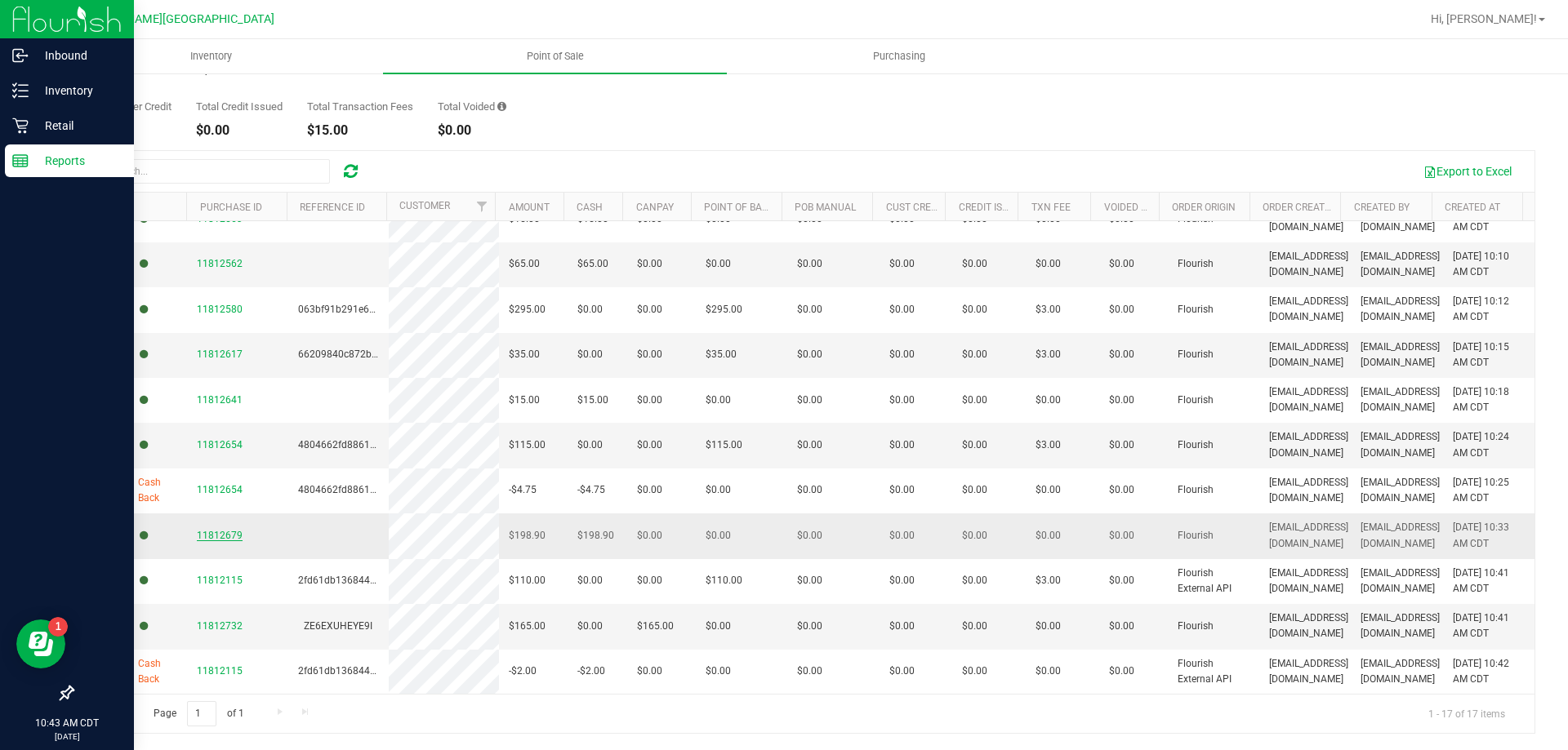
click at [217, 538] on span "11812679" at bounding box center [219, 535] width 45 height 11
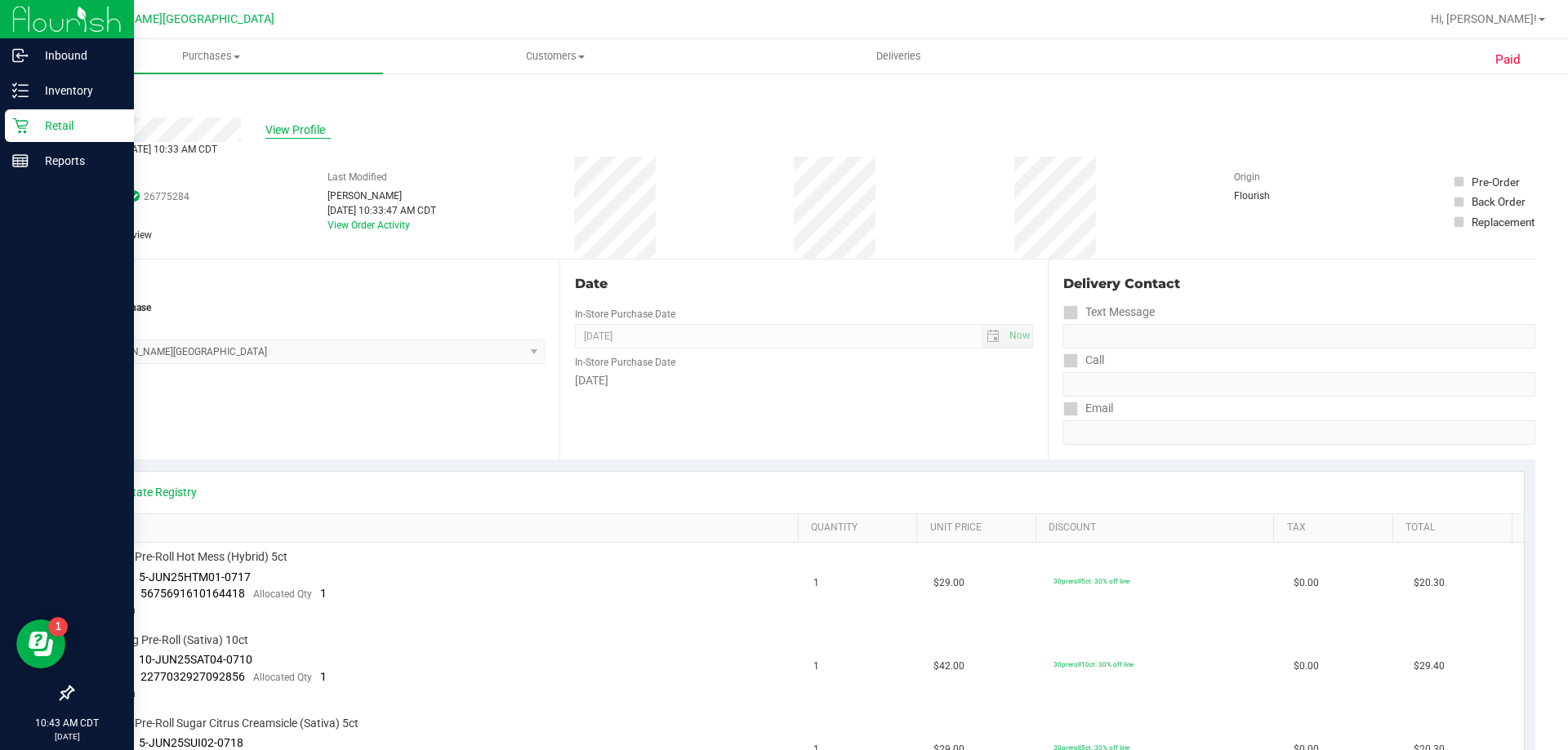
click at [300, 123] on span "View Profile" at bounding box center [298, 130] width 65 height 17
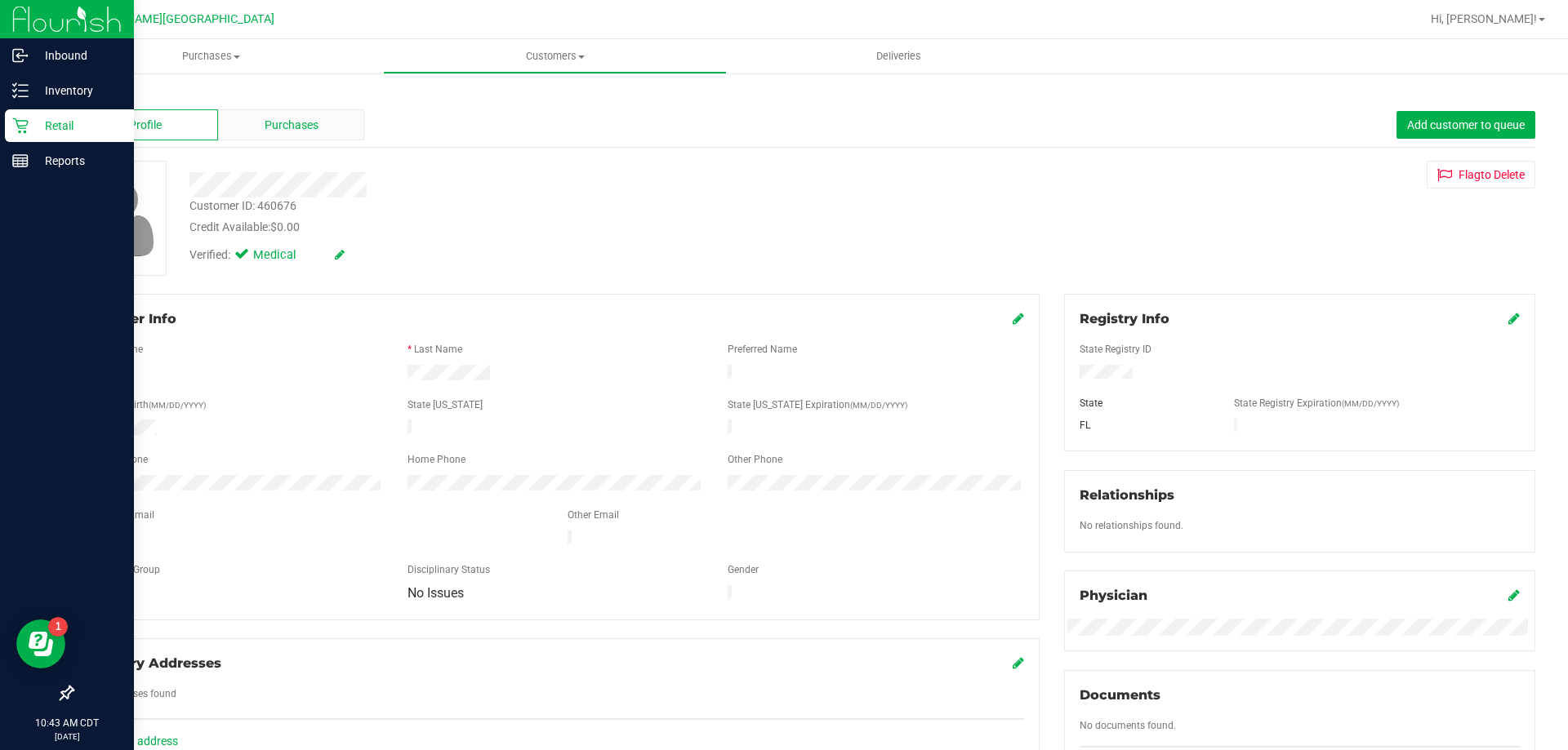
click at [286, 117] on span "Purchases" at bounding box center [291, 125] width 54 height 17
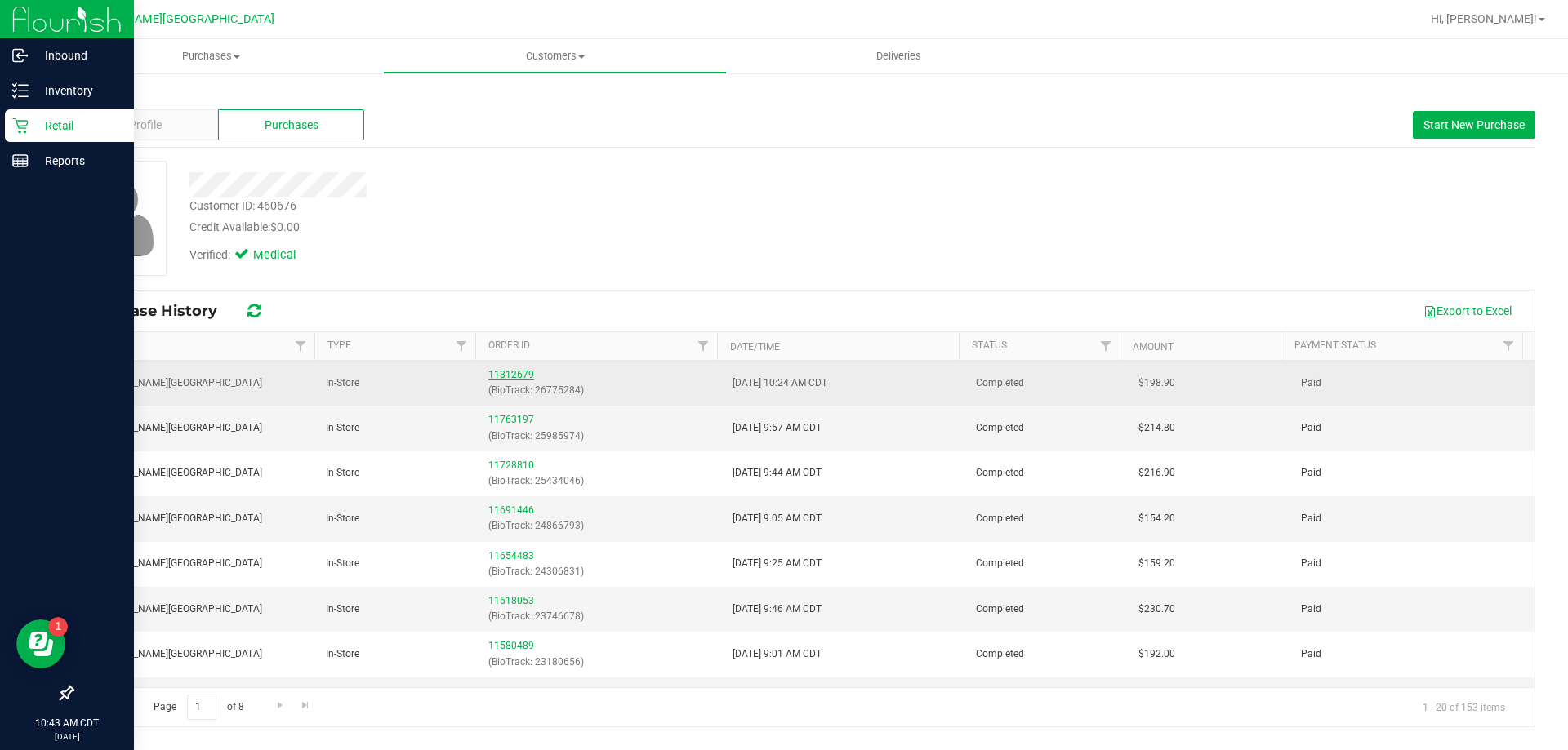
click at [503, 374] on link "11812679" at bounding box center [511, 374] width 45 height 11
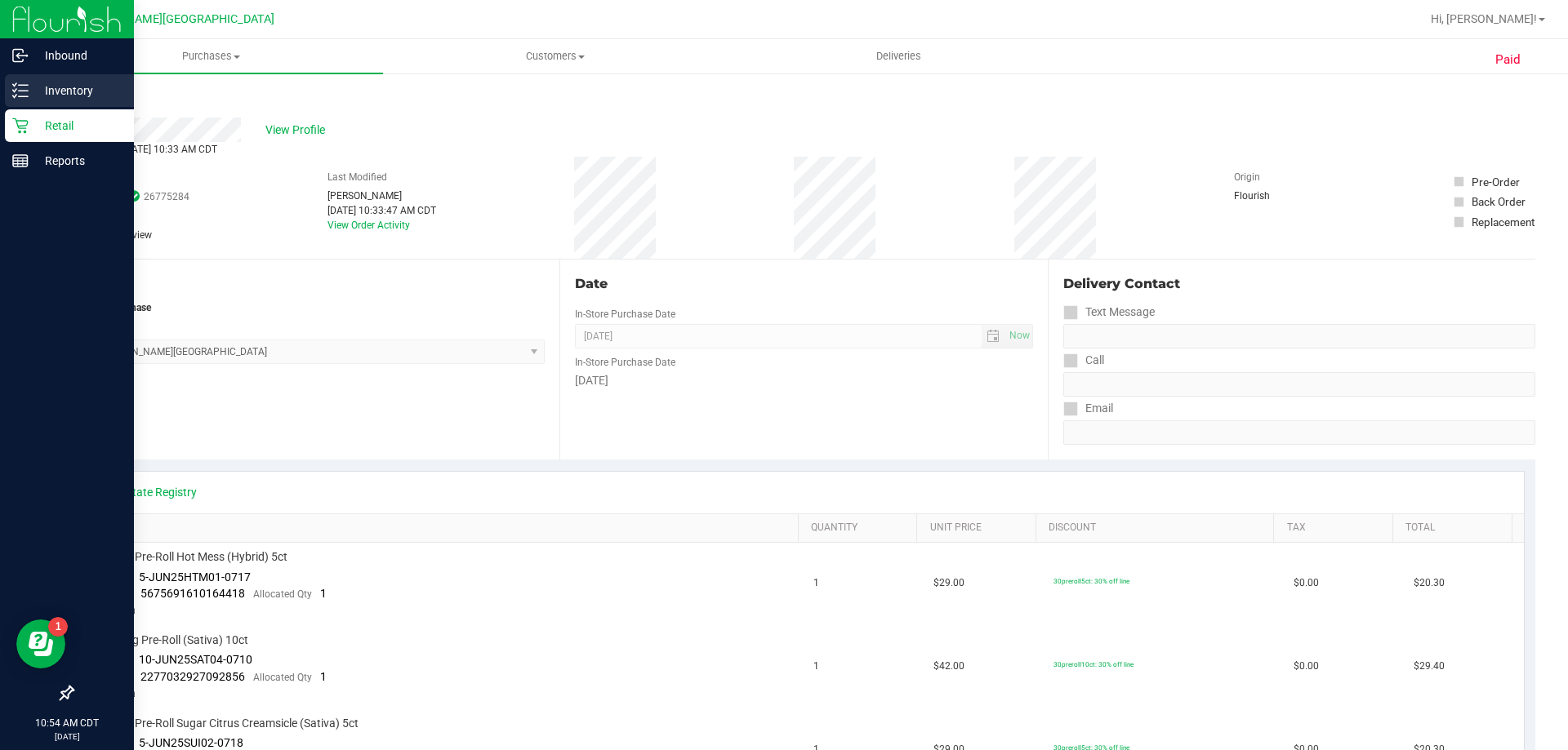
click at [68, 90] on p "Inventory" at bounding box center [77, 90] width 98 height 20
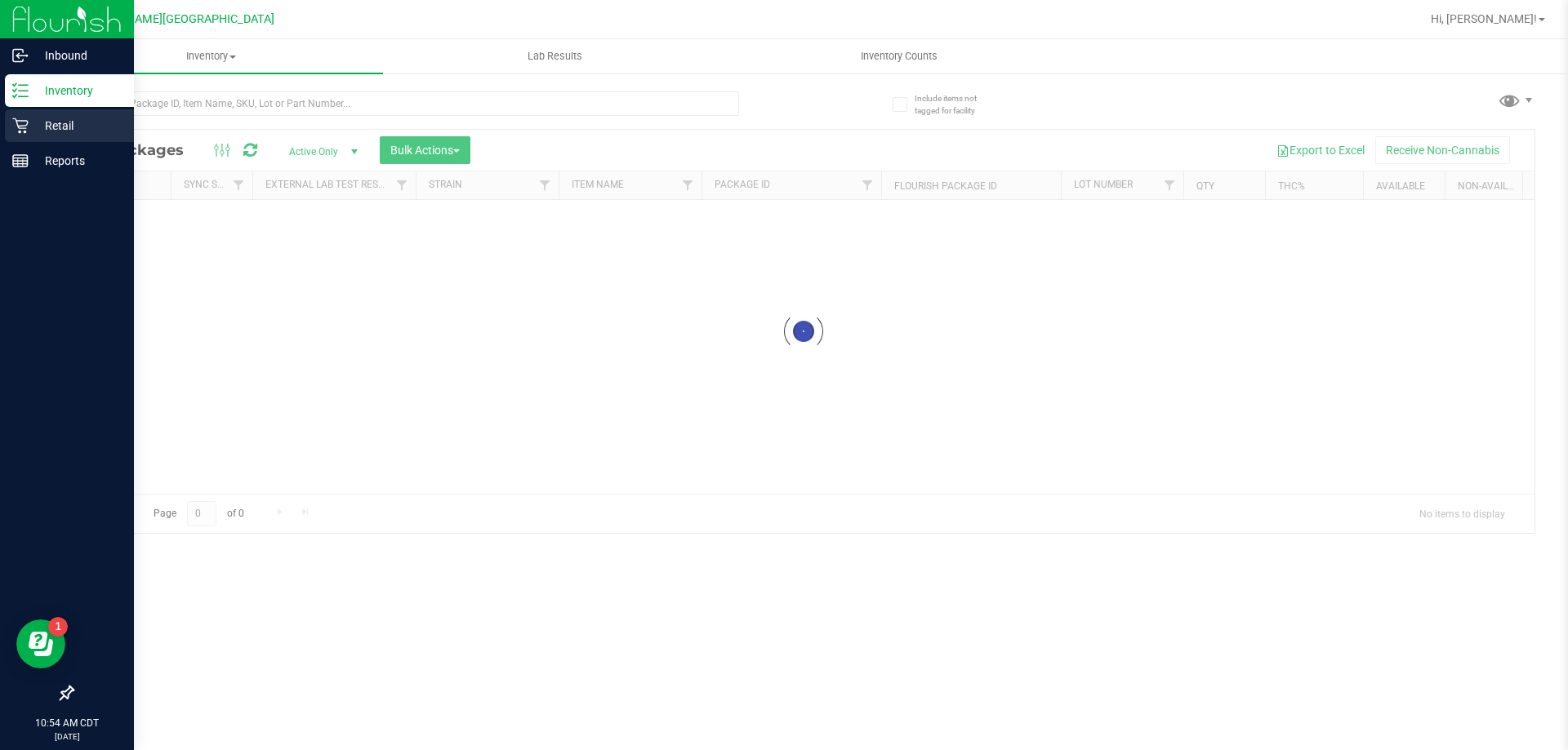
click at [51, 123] on p "Retail" at bounding box center [77, 125] width 98 height 20
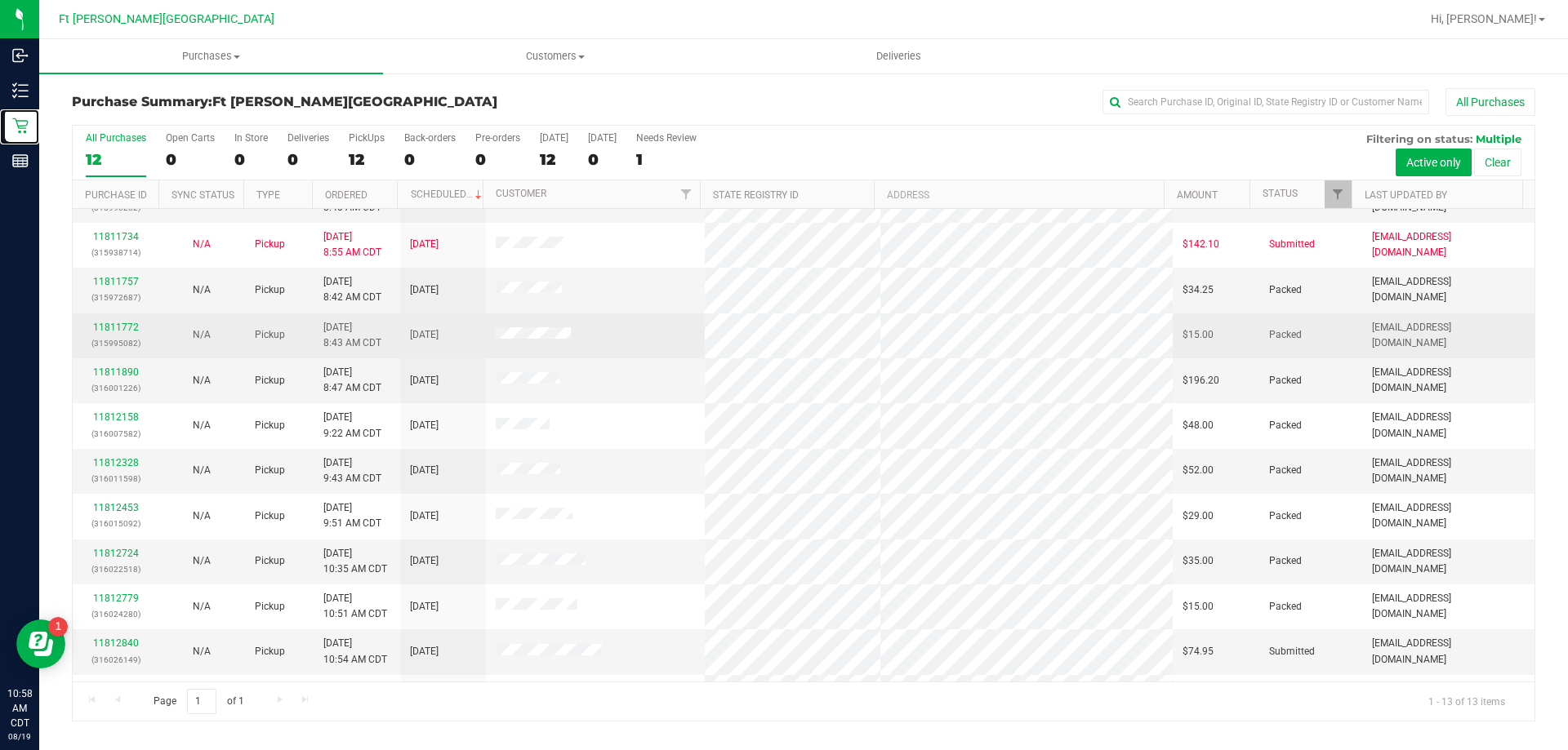
scroll to position [114, 0]
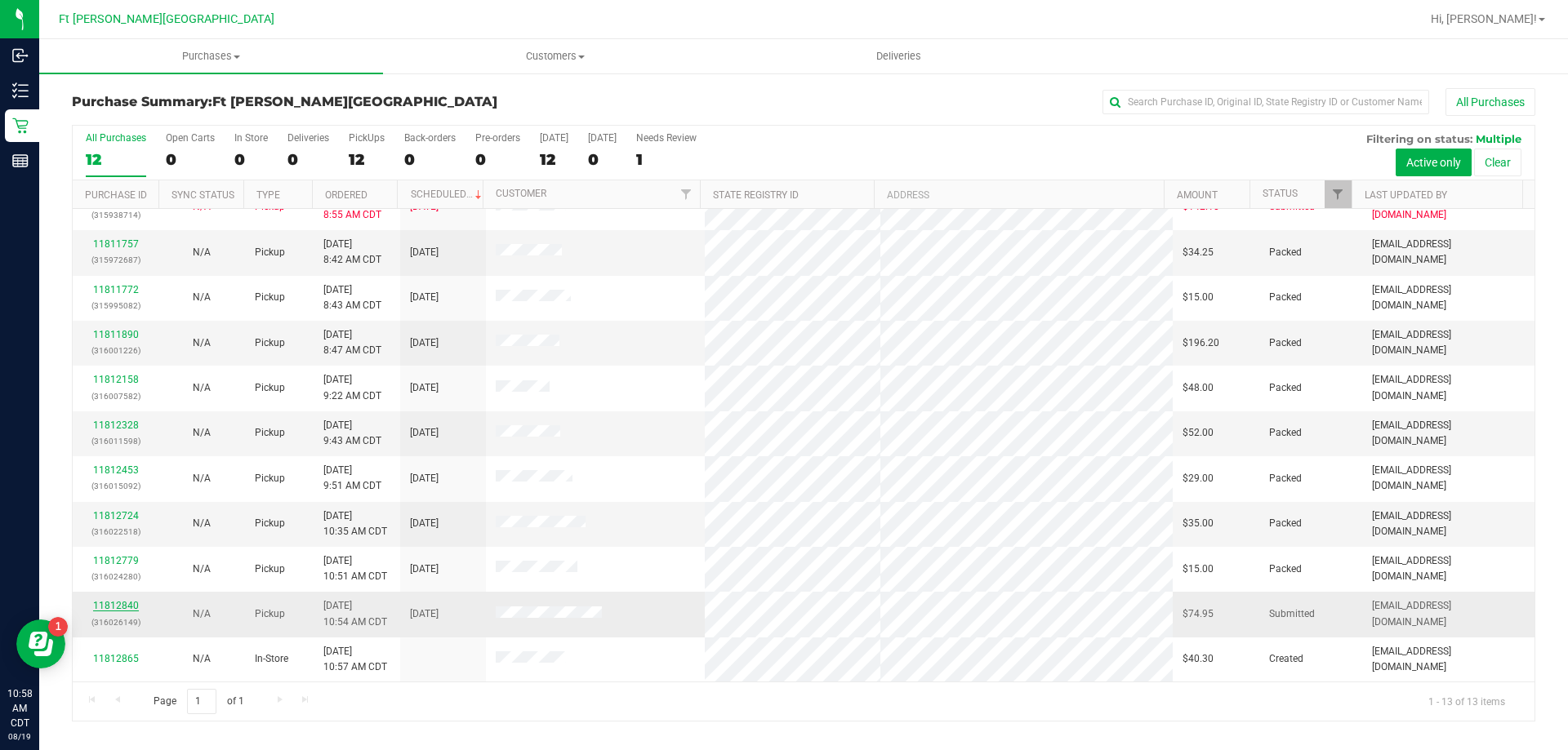
click at [123, 606] on link "11812840" at bounding box center [116, 605] width 45 height 11
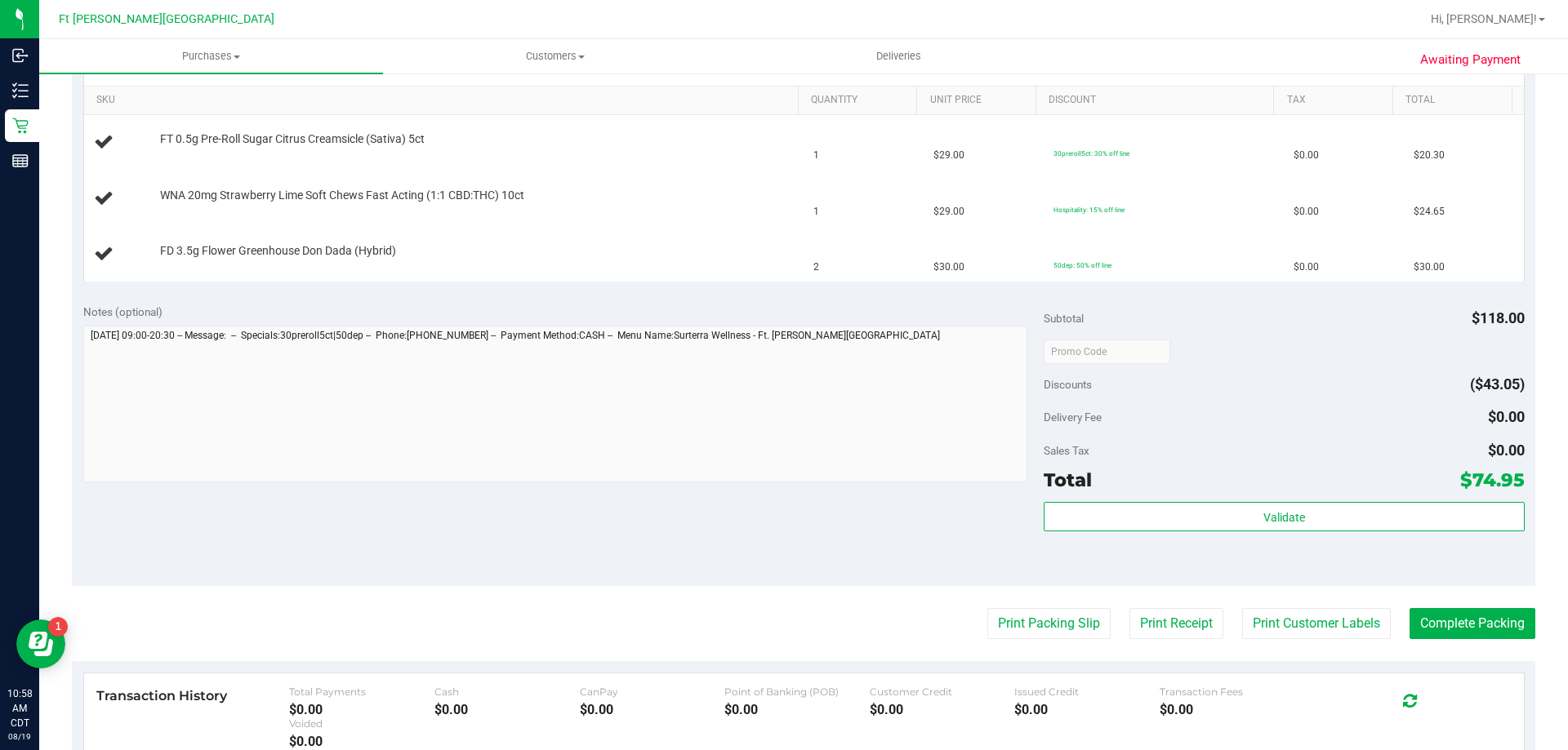
scroll to position [327, 0]
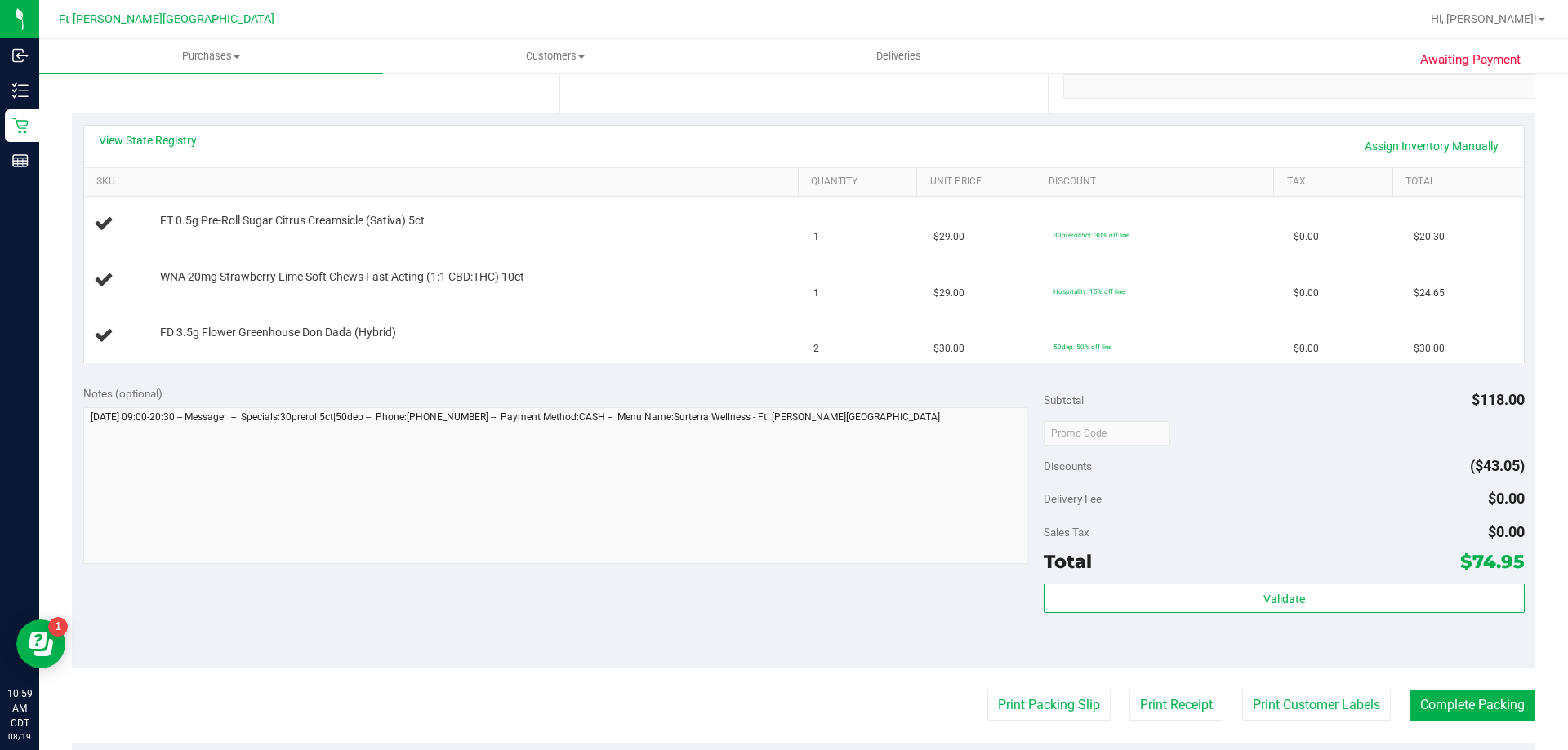
click at [403, 93] on div "Location Pickup Store Ft Walton Beach WC Select Store Bonita Springs WC Boynton…" at bounding box center [315, 13] width 488 height 200
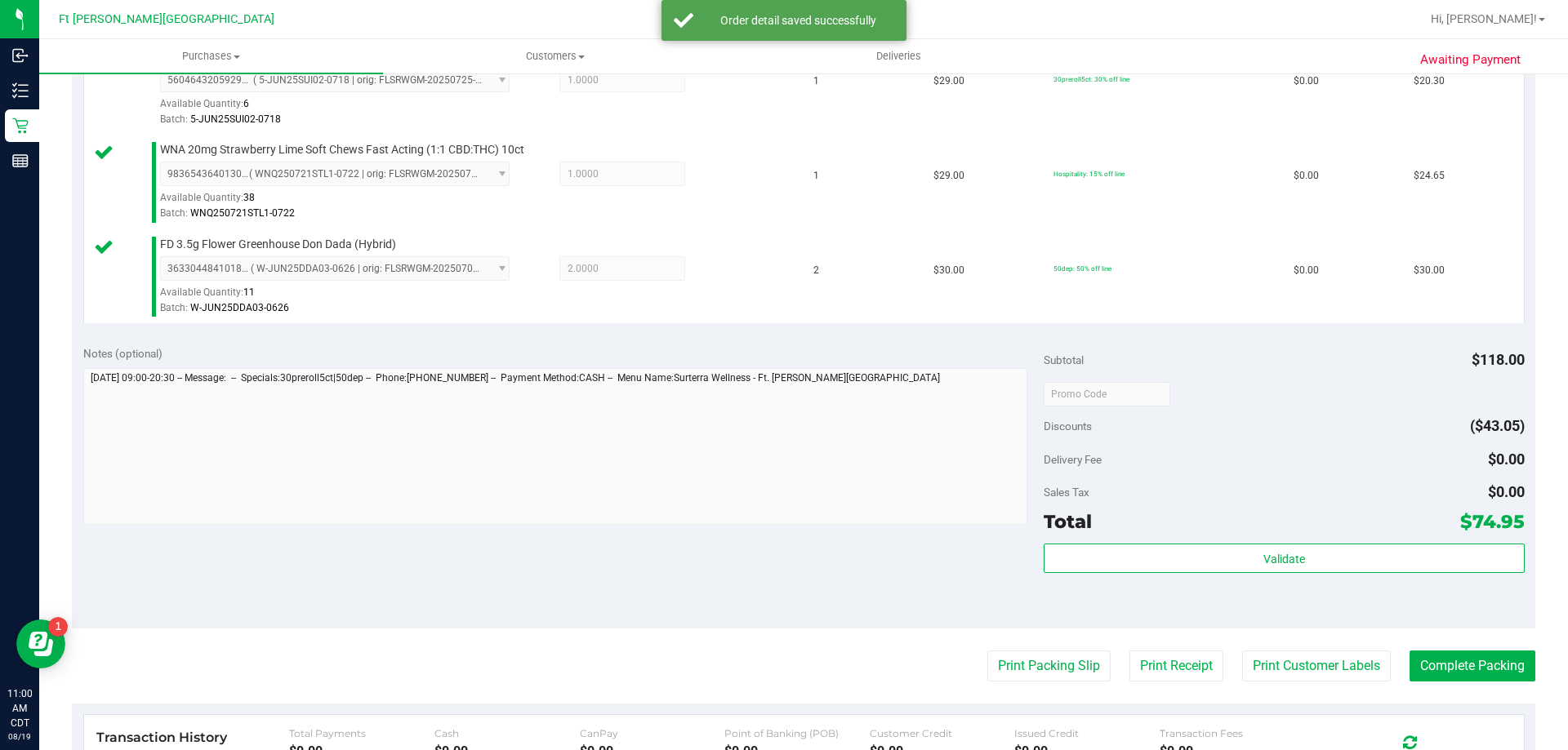
scroll to position [653, 0]
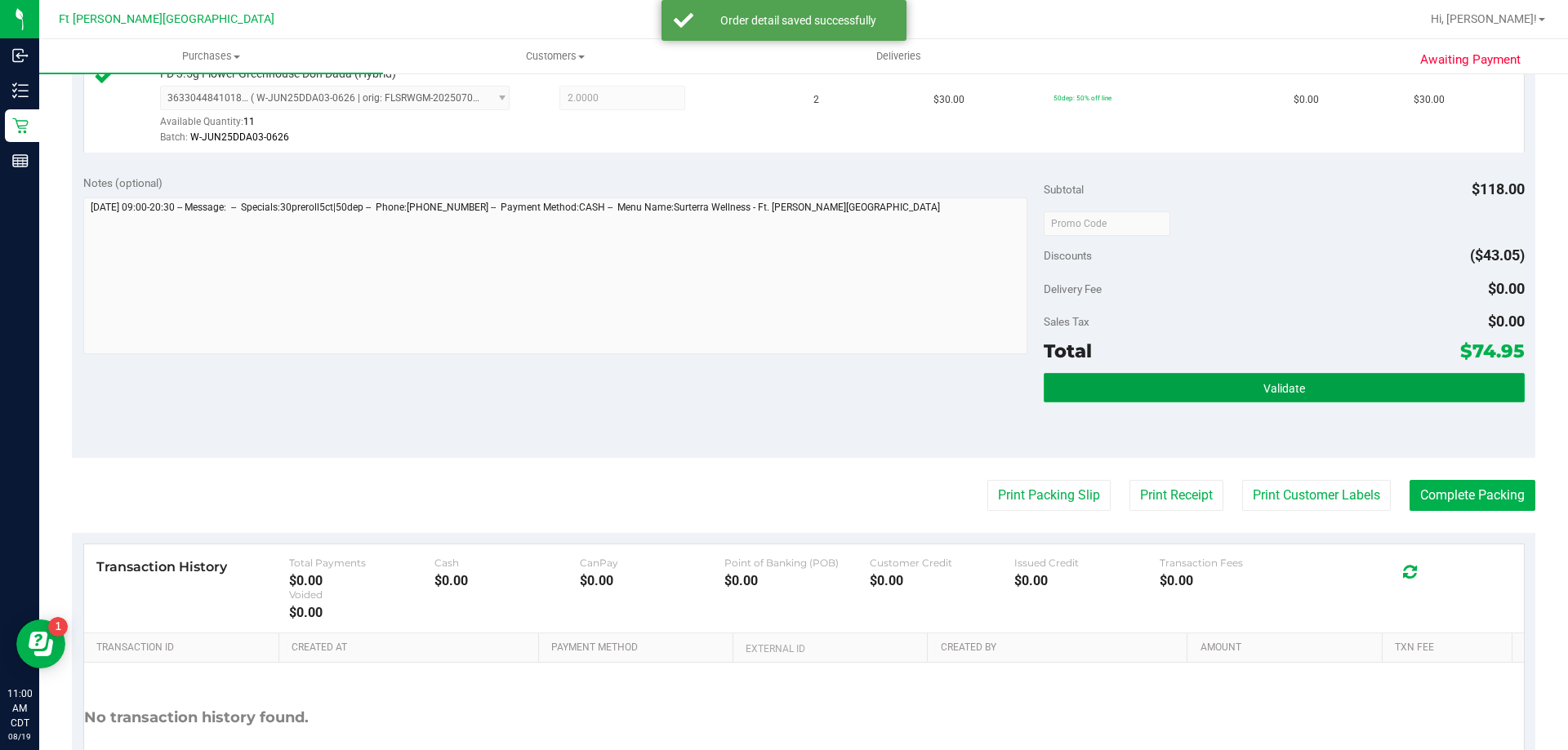
click at [1265, 376] on button "Validate" at bounding box center [1283, 387] width 480 height 29
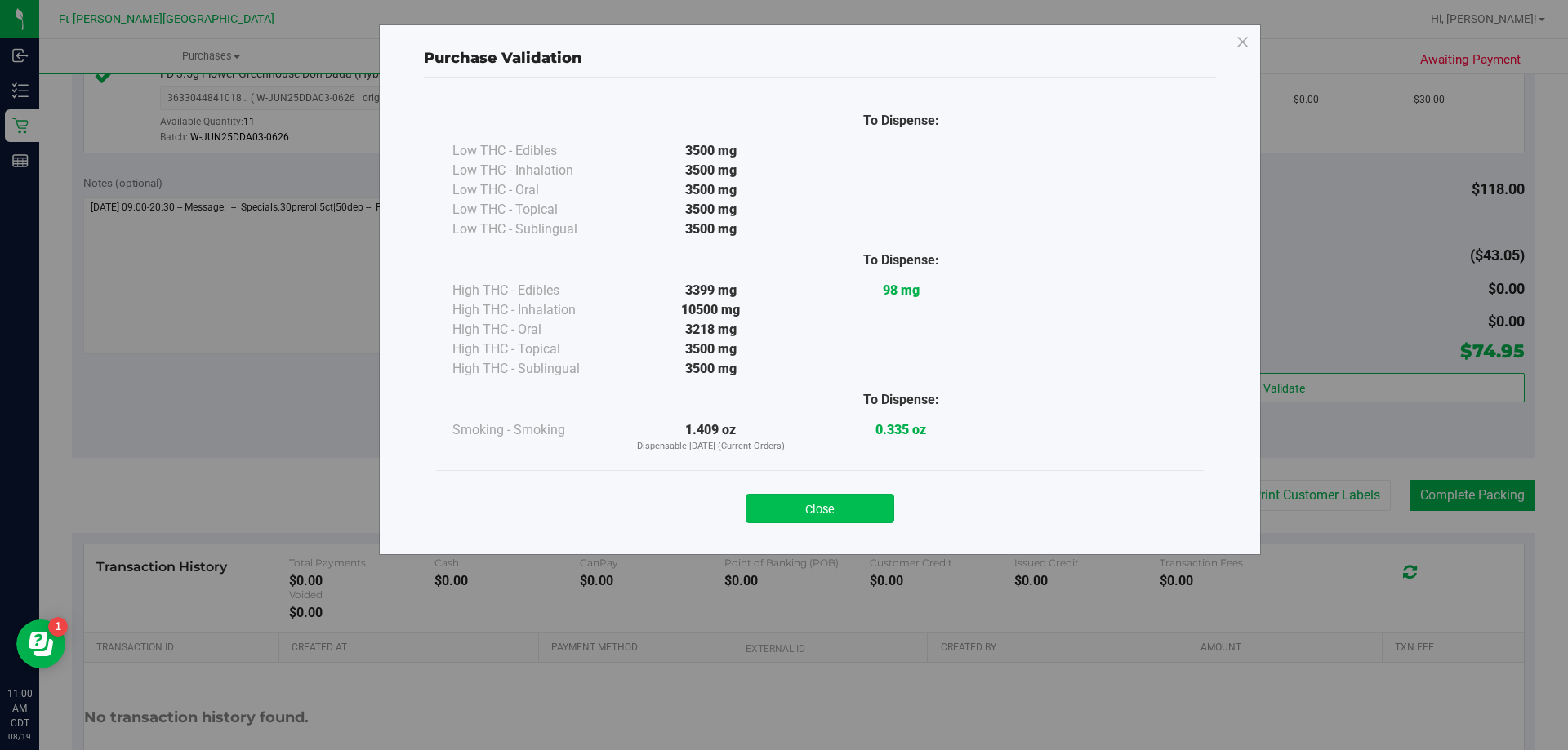
click at [843, 510] on button "Close" at bounding box center [819, 508] width 148 height 29
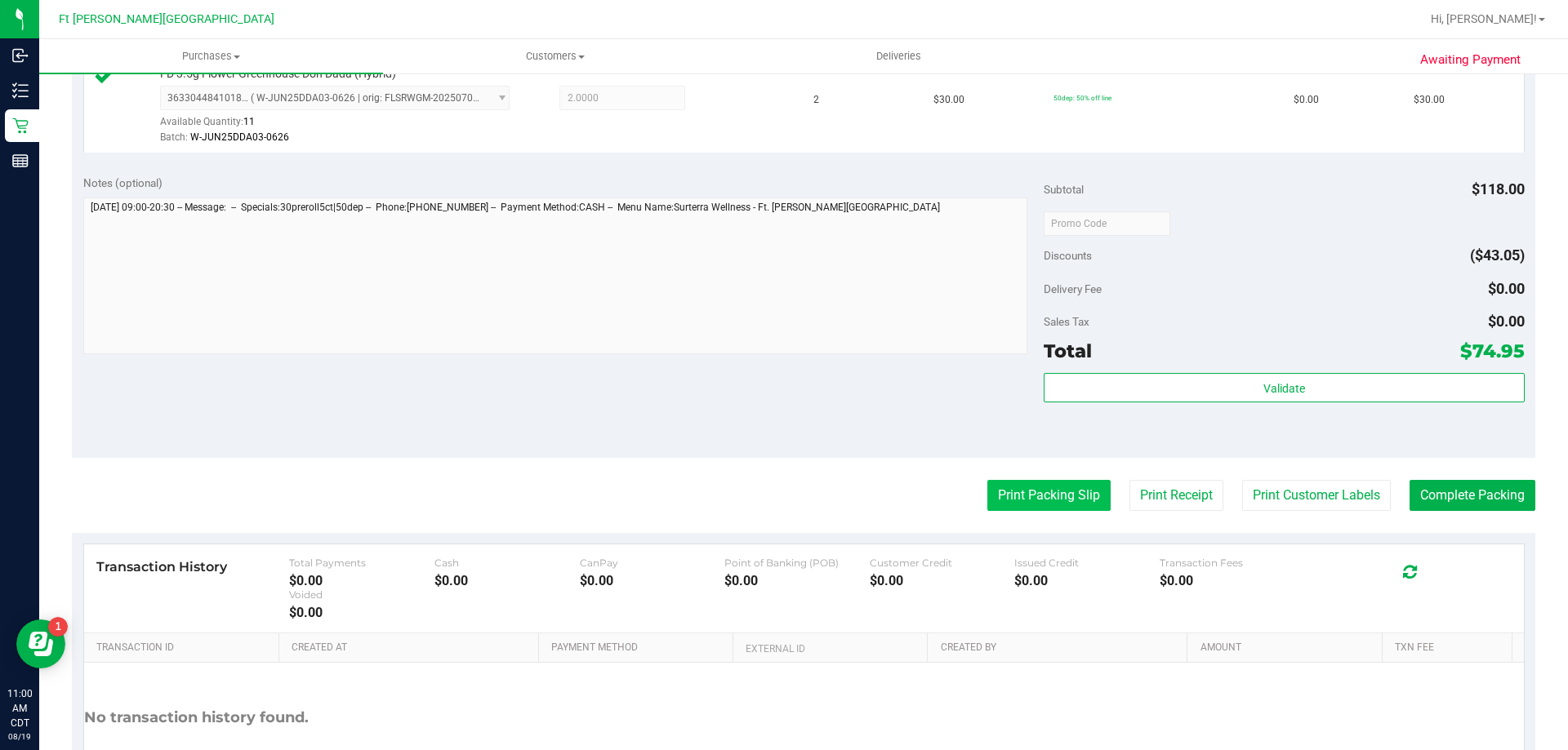
click at [1071, 490] on button "Print Packing Slip" at bounding box center [1048, 495] width 123 height 31
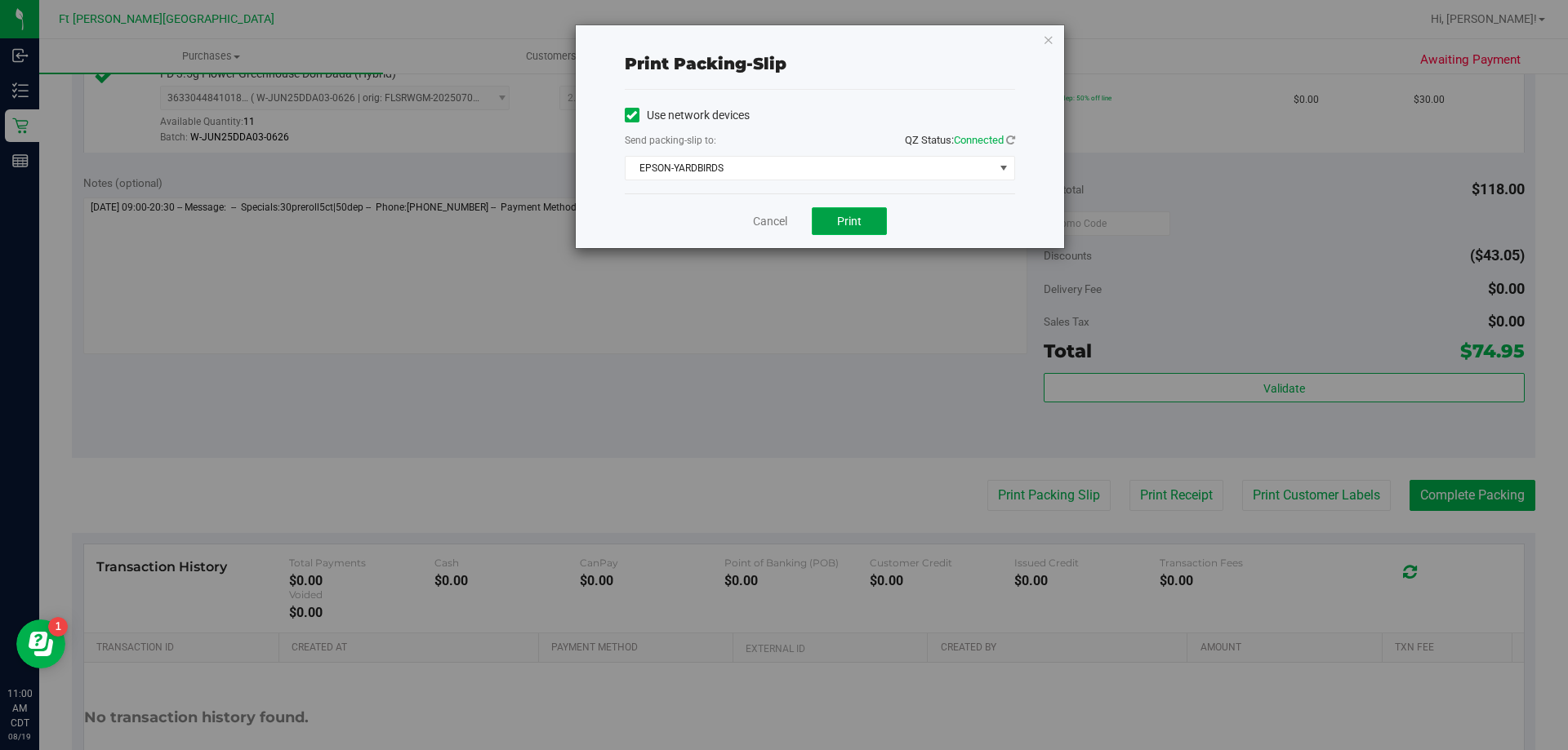
click at [868, 223] on button "Print" at bounding box center [850, 221] width 75 height 27
click at [754, 216] on link "Cancel" at bounding box center [770, 222] width 34 height 17
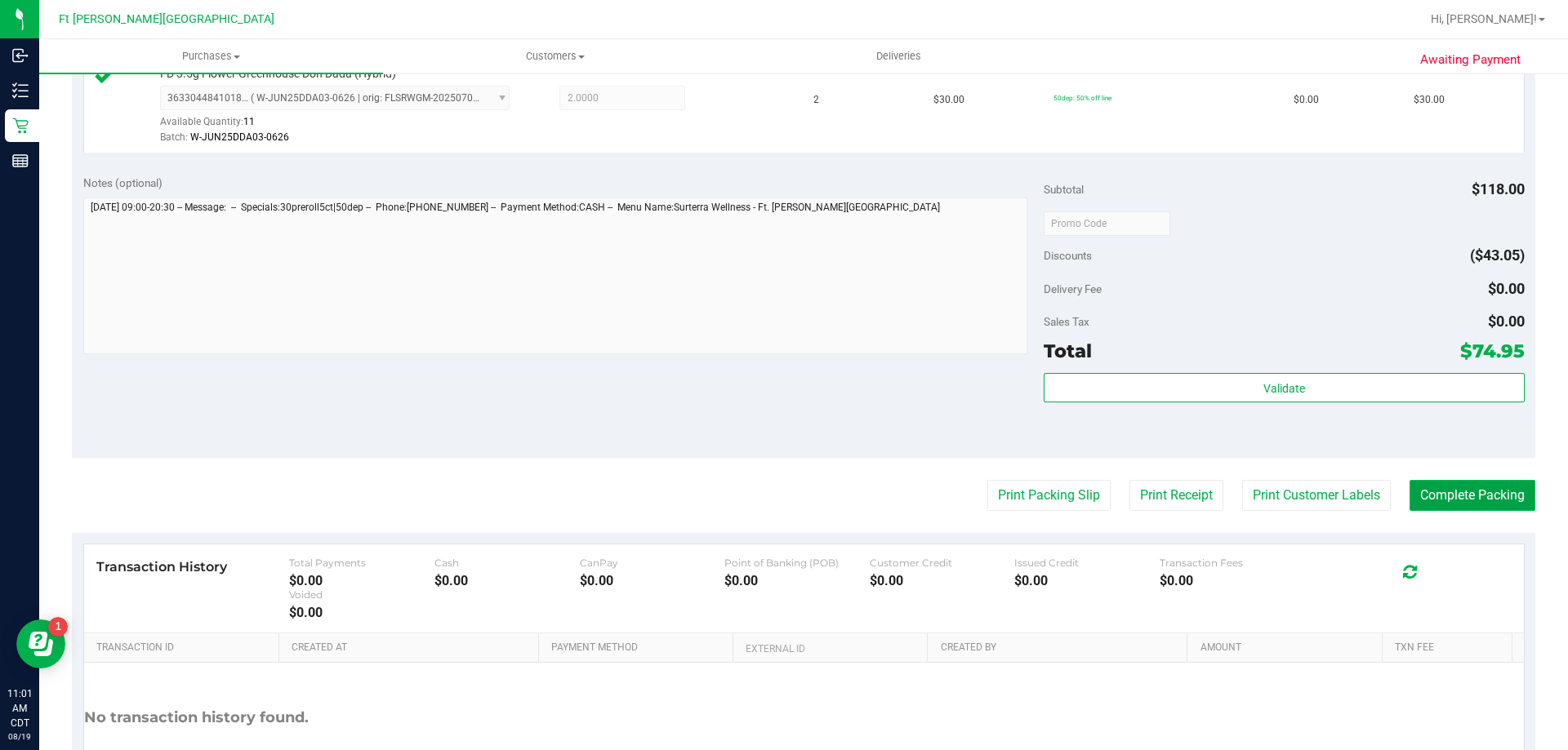
click at [1447, 501] on button "Complete Packing" at bounding box center [1472, 495] width 126 height 31
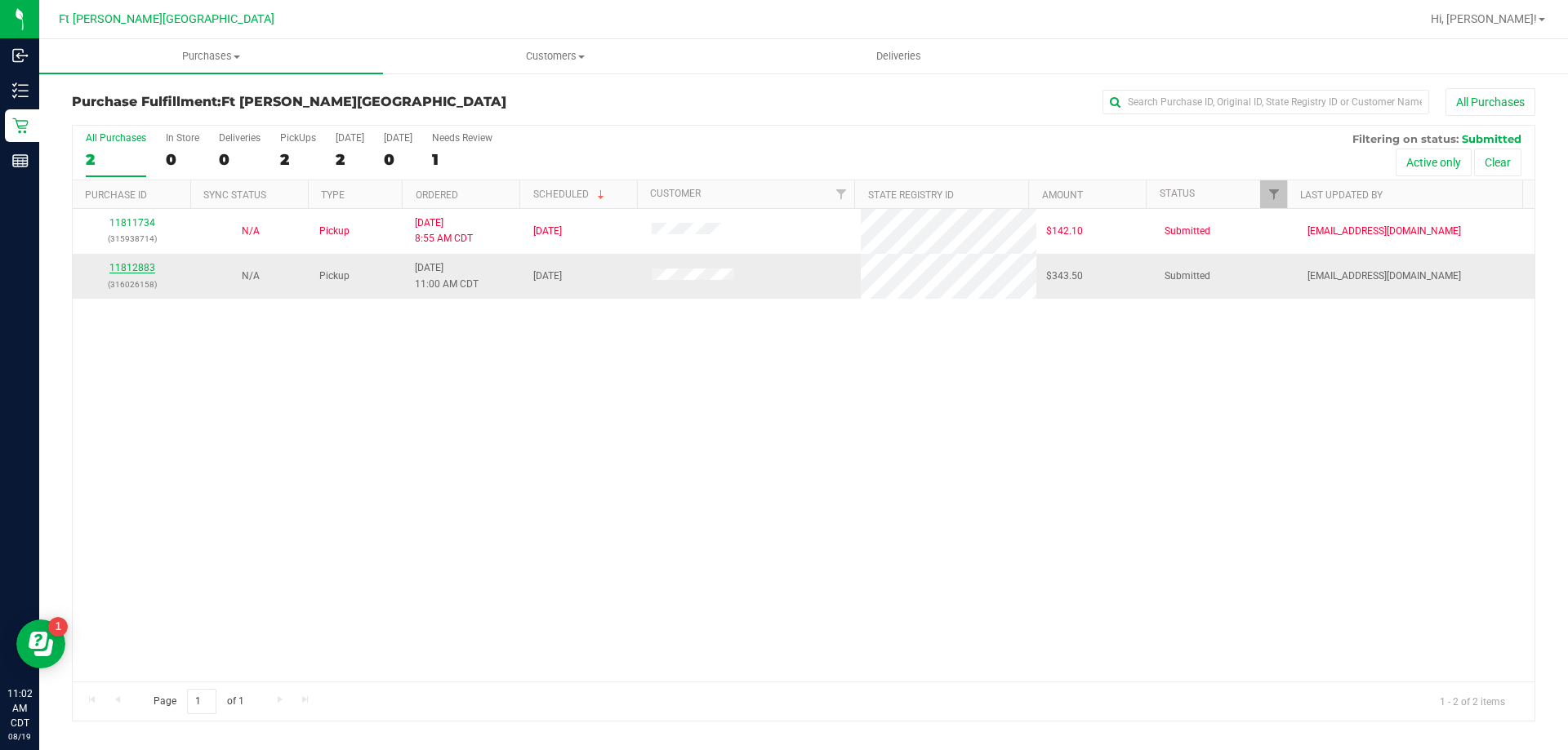
click at [140, 262] on link "11812883" at bounding box center [132, 267] width 45 height 11
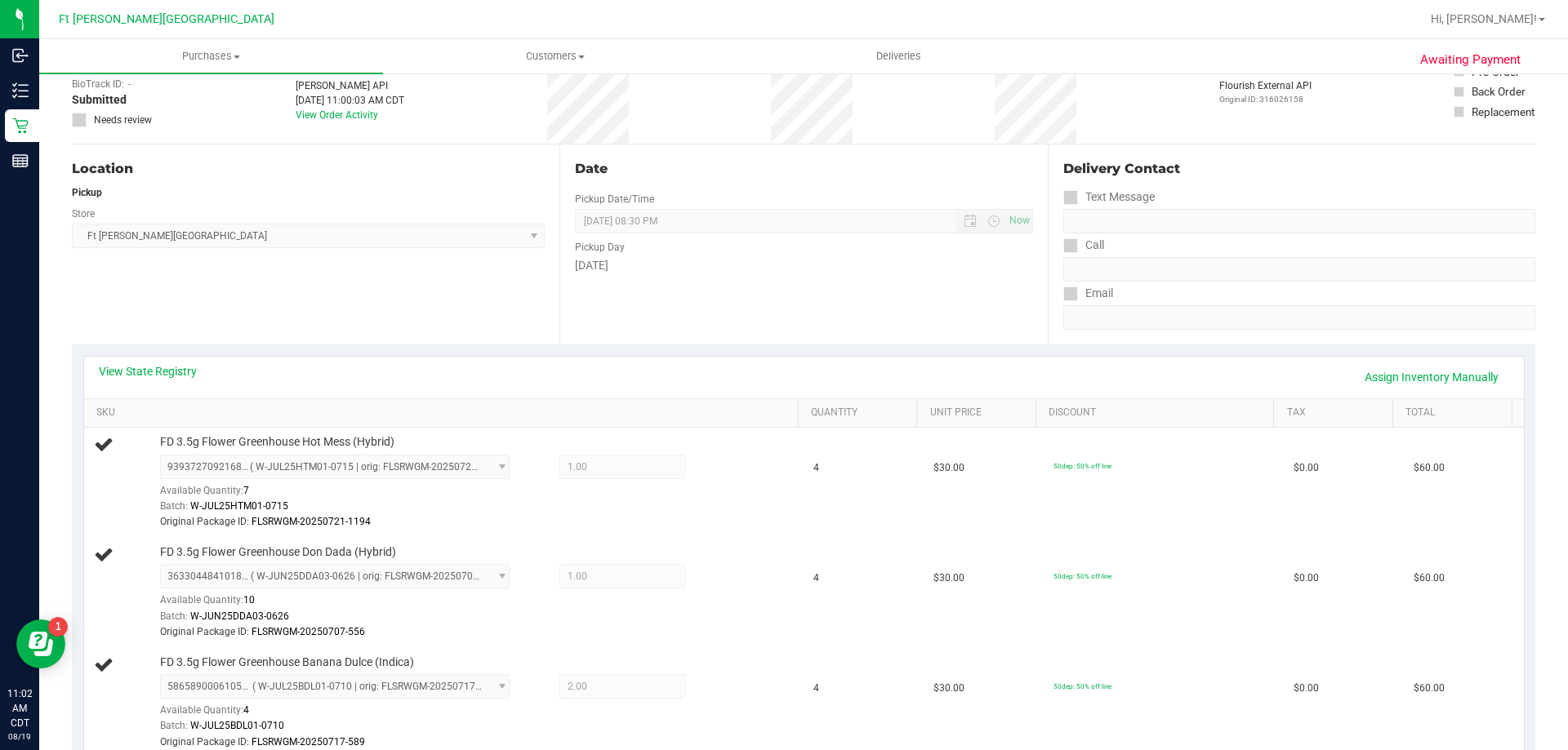
scroll to position [81, 0]
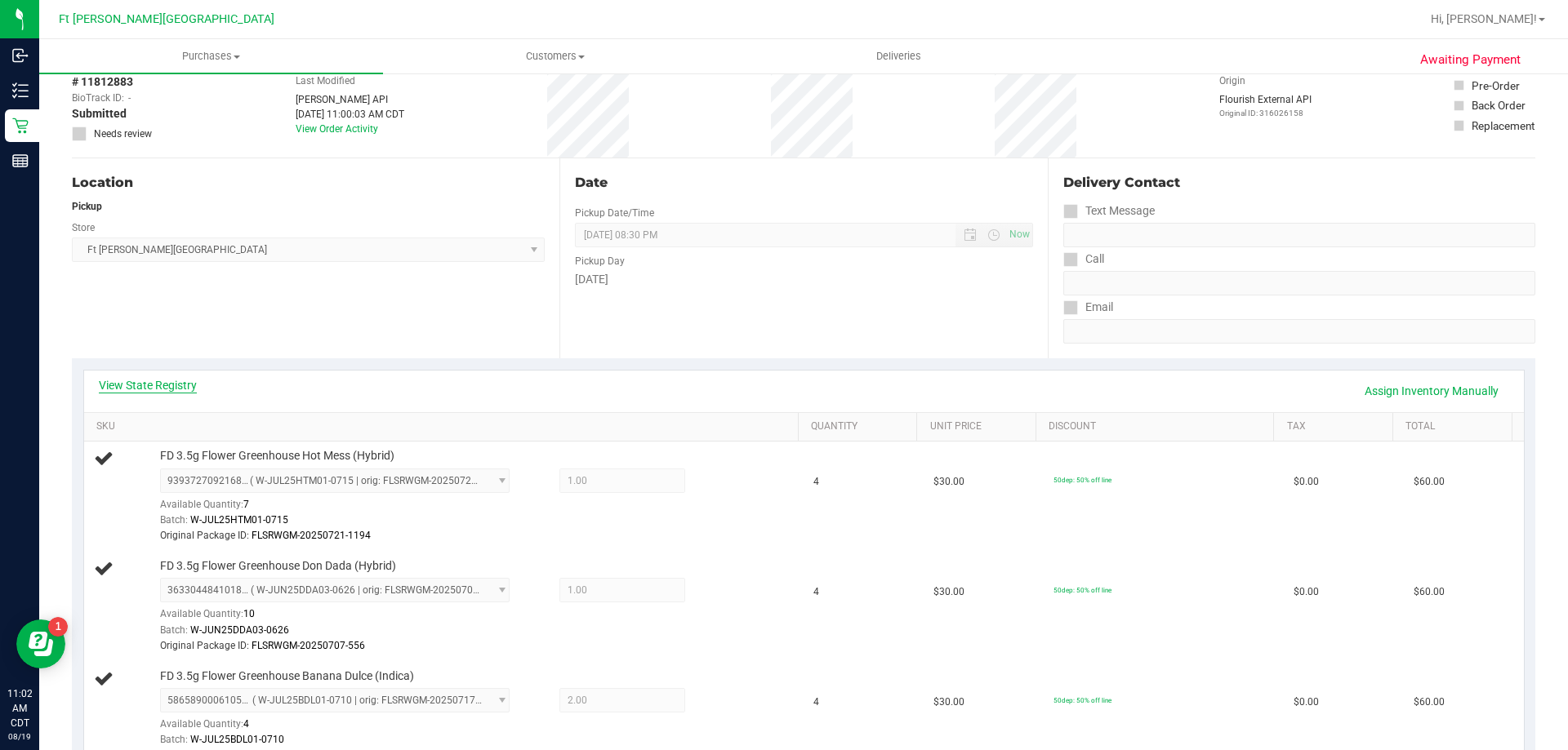
click at [149, 389] on link "View State Registry" at bounding box center [147, 385] width 98 height 16
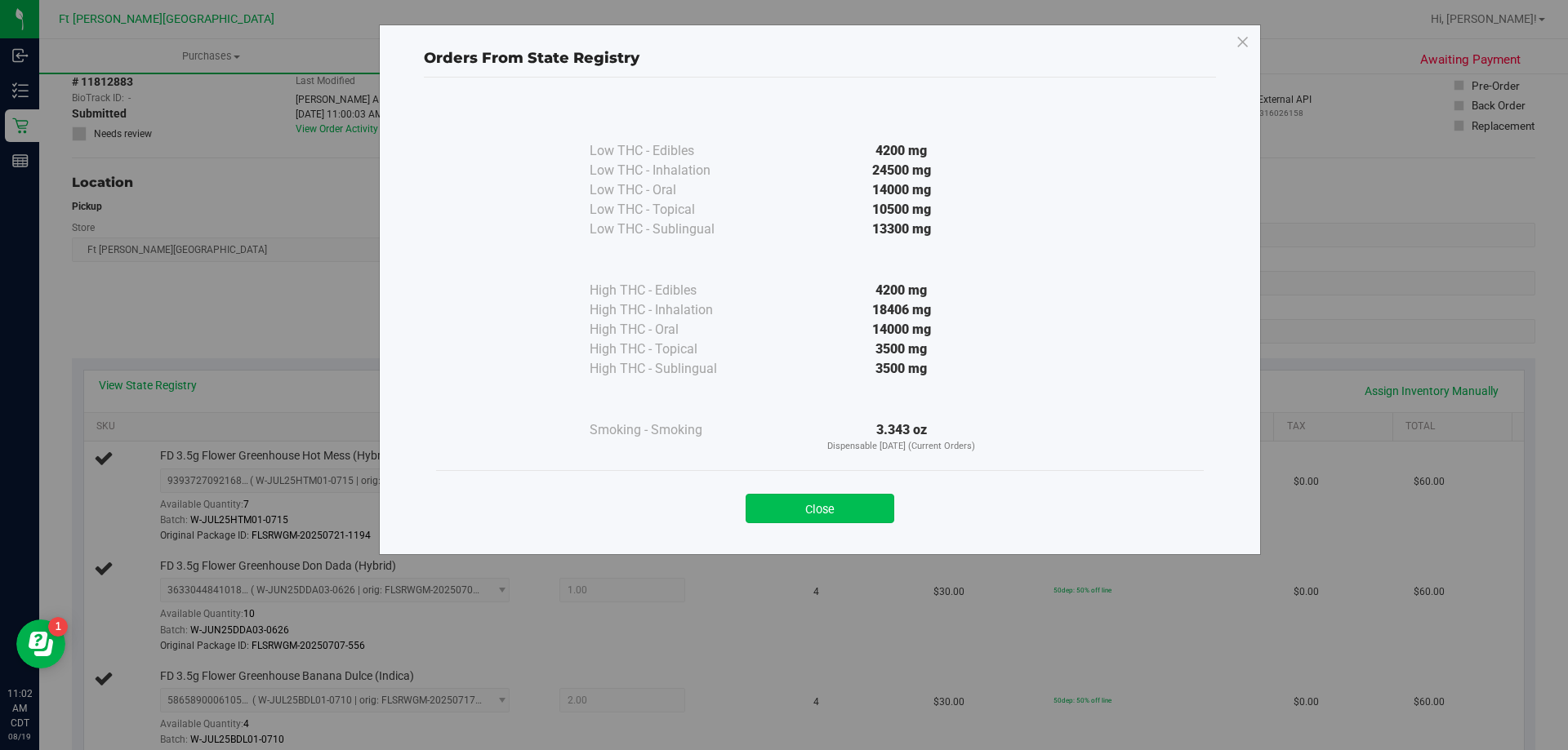
click at [871, 499] on button "Close" at bounding box center [819, 508] width 148 height 29
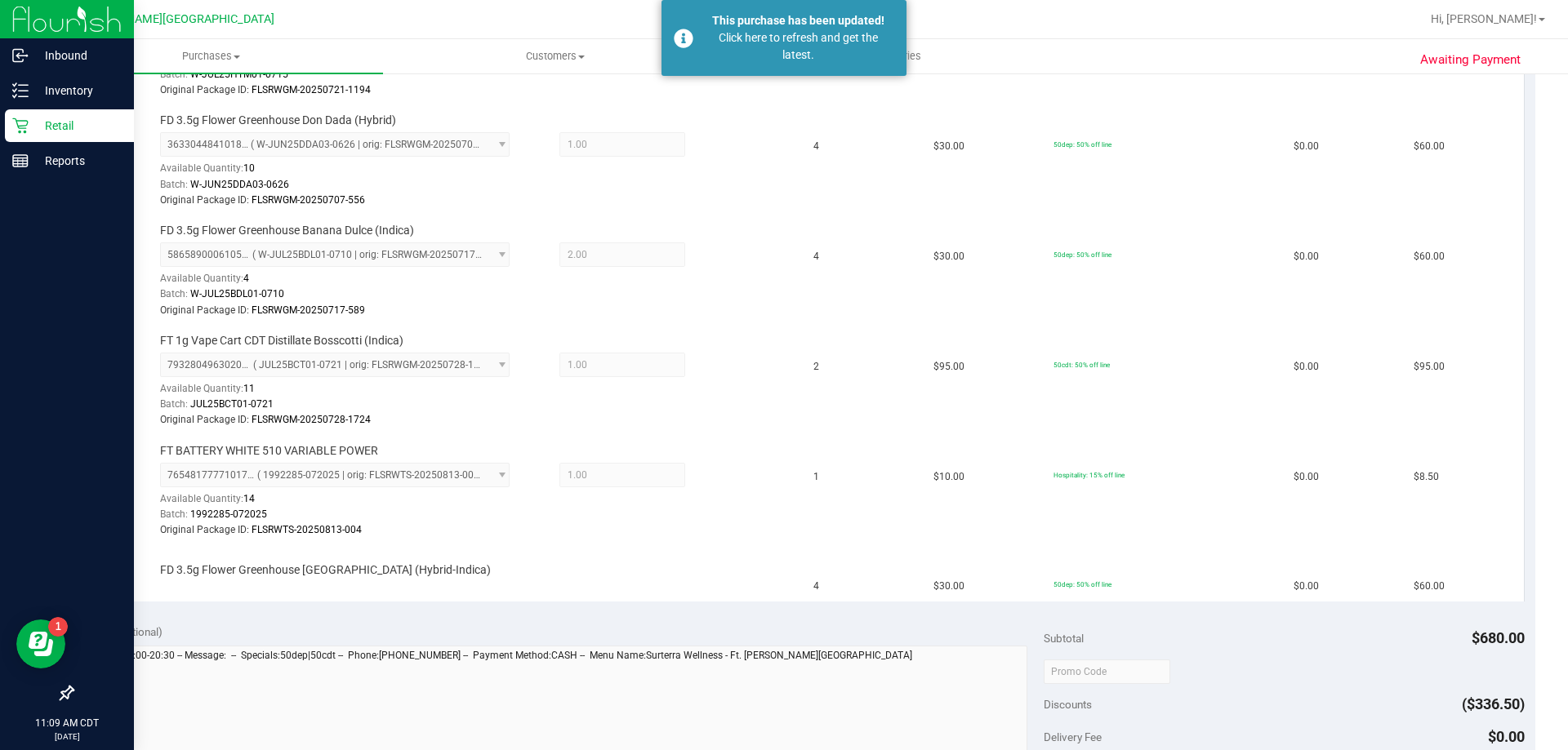
scroll to position [489, 0]
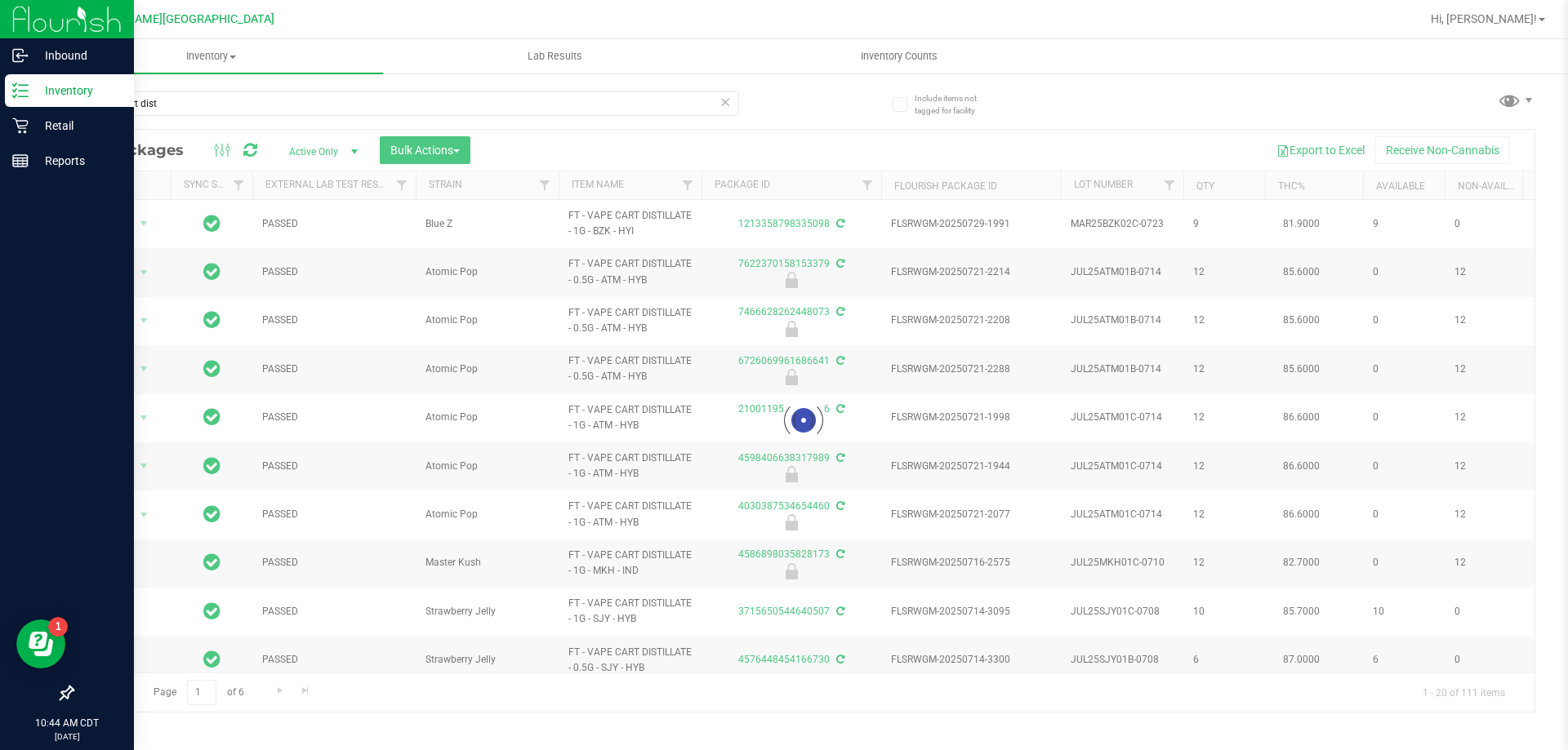
click at [37, 92] on p "Inventory" at bounding box center [77, 90] width 98 height 20
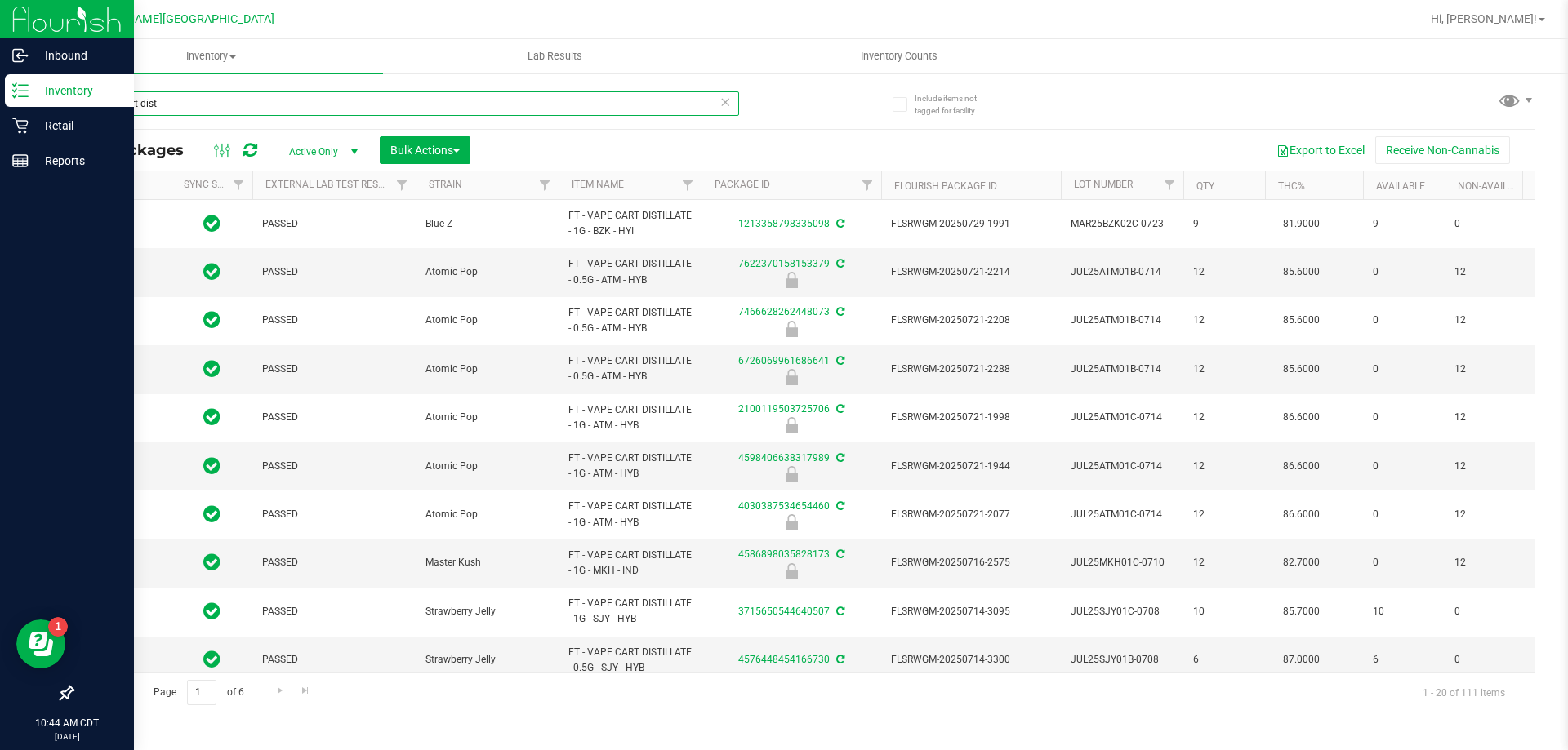
drag, startPoint x: 179, startPoint y: 101, endPoint x: 3, endPoint y: 99, distance: 176.0
click at [0, 99] on div "Inbound Inventory Retail Reports 10:44 AM CDT 08/19/2025 08/19 Ft Walton Beach …" at bounding box center [784, 375] width 1568 height 750
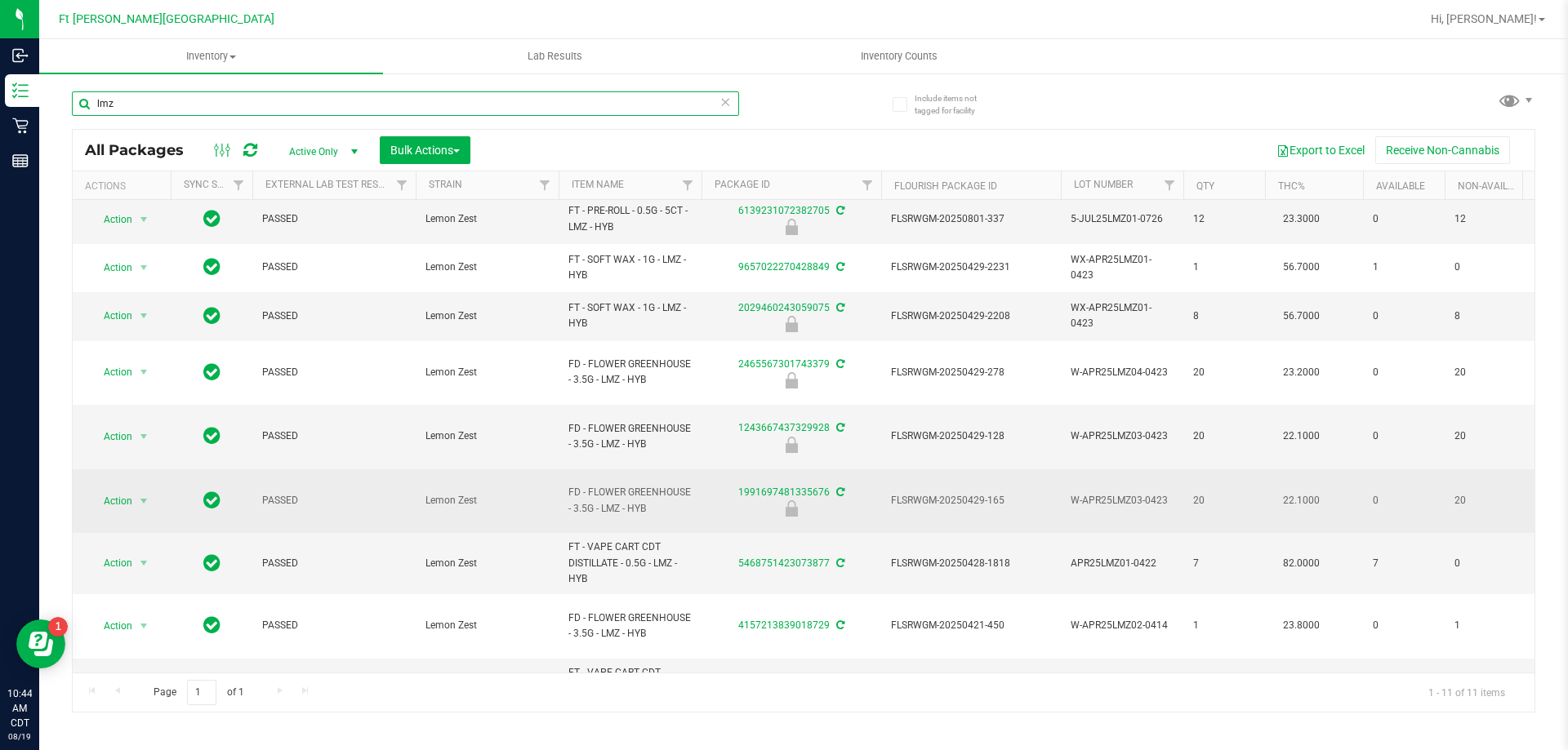
scroll to position [81, 0]
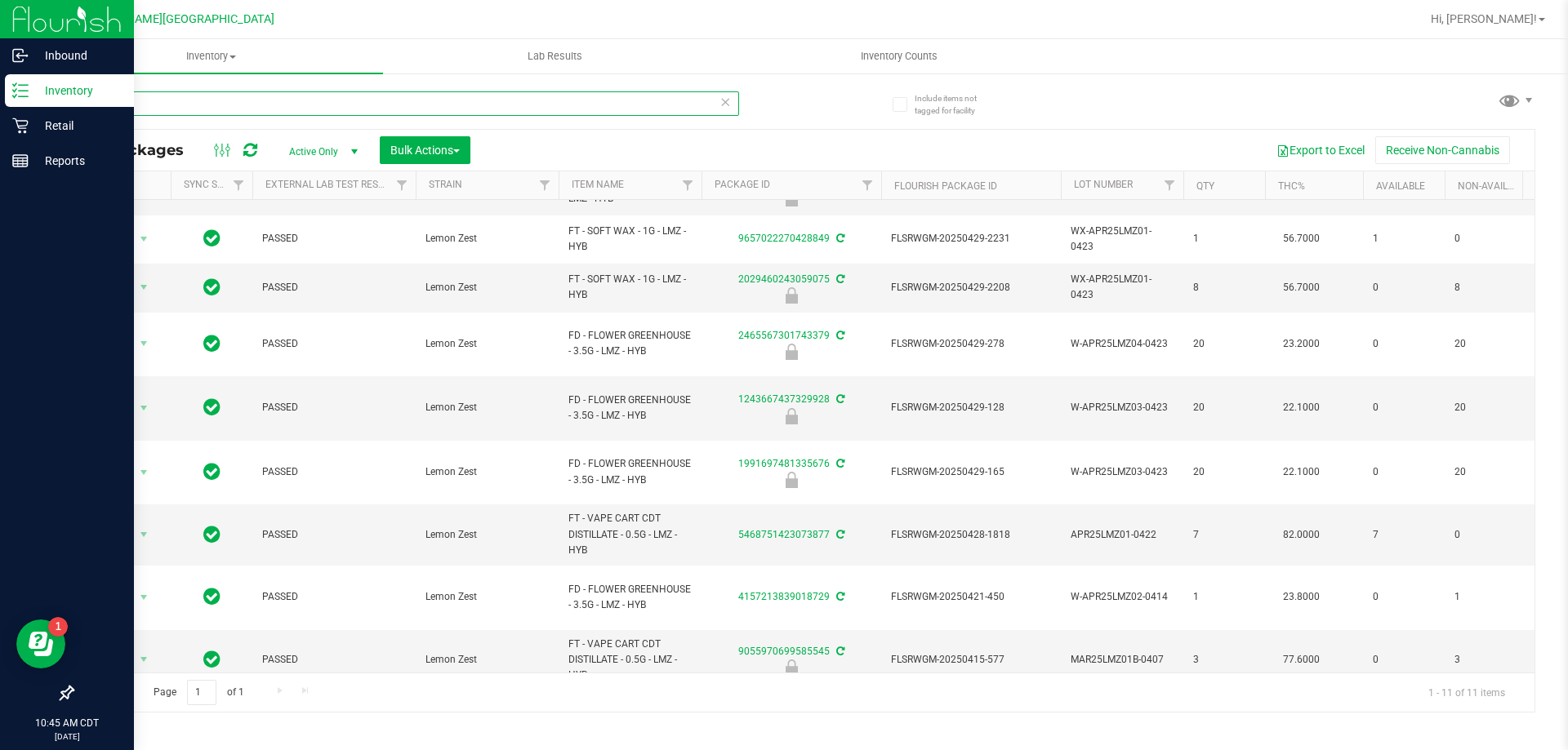
drag, startPoint x: 146, startPoint y: 101, endPoint x: 0, endPoint y: 78, distance: 147.8
click at [0, 78] on div "Inbound Inventory Retail Reports 10:45 AM CDT 08/19/2025 08/19 Ft Walton Beach …" at bounding box center [784, 375] width 1568 height 750
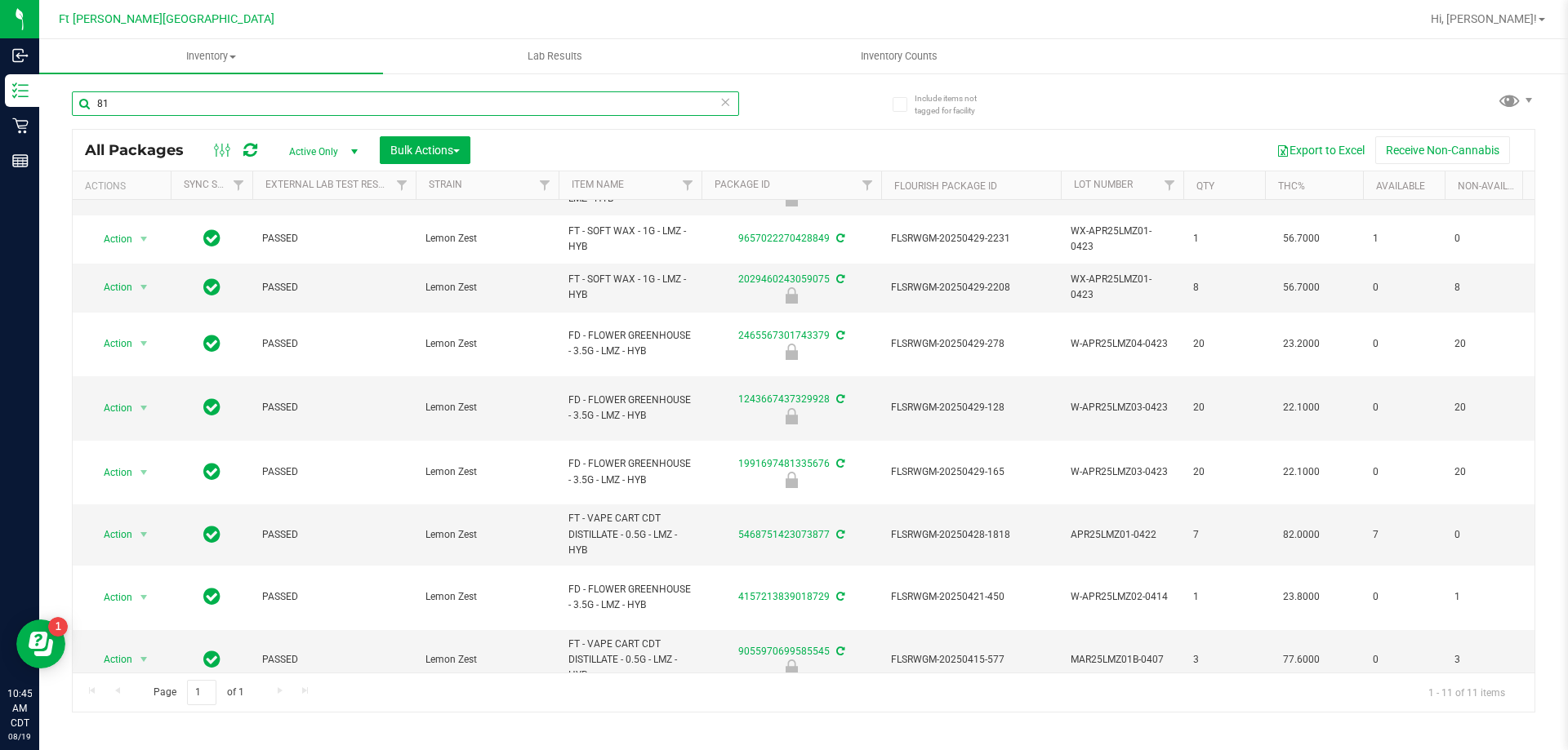
type input "8"
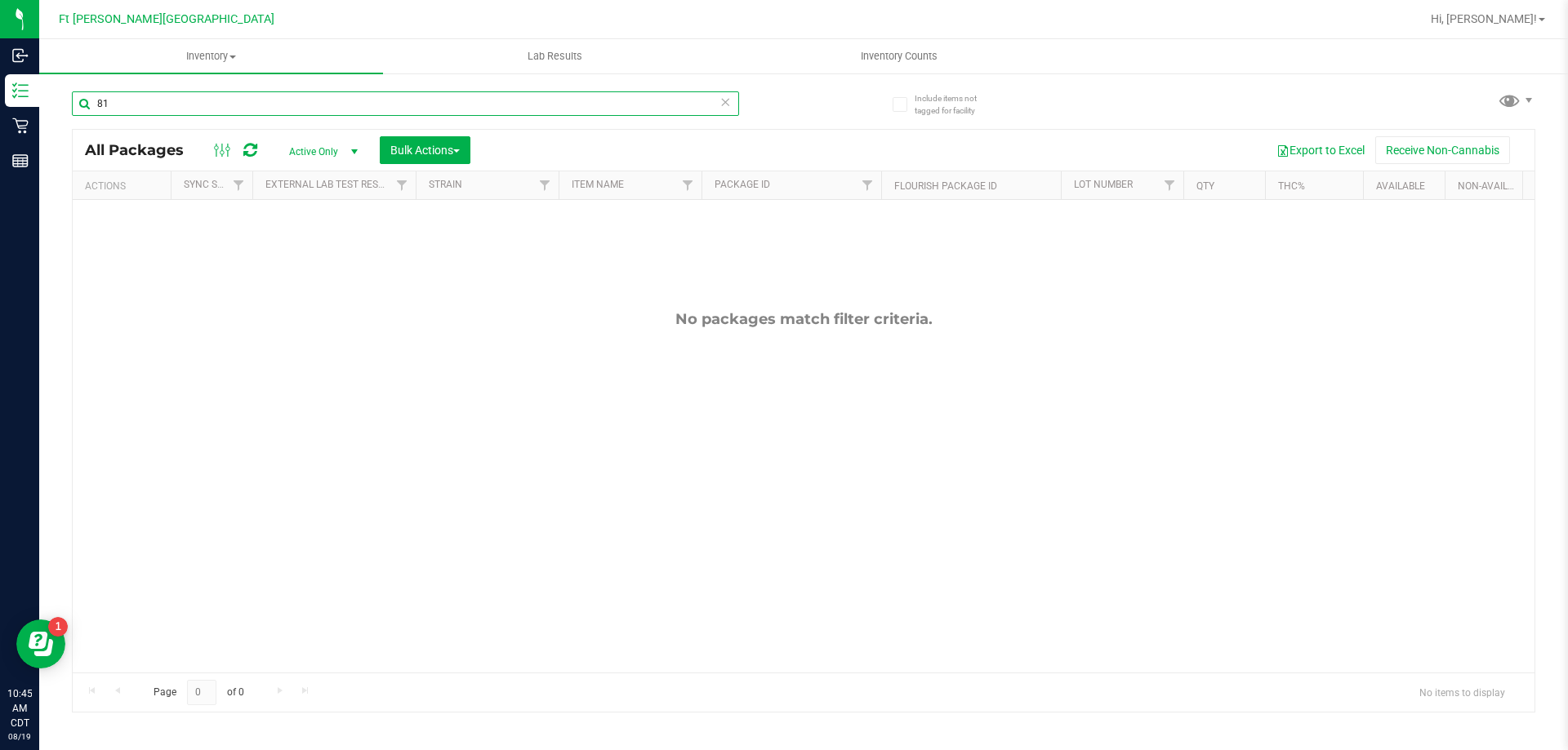
type input "8"
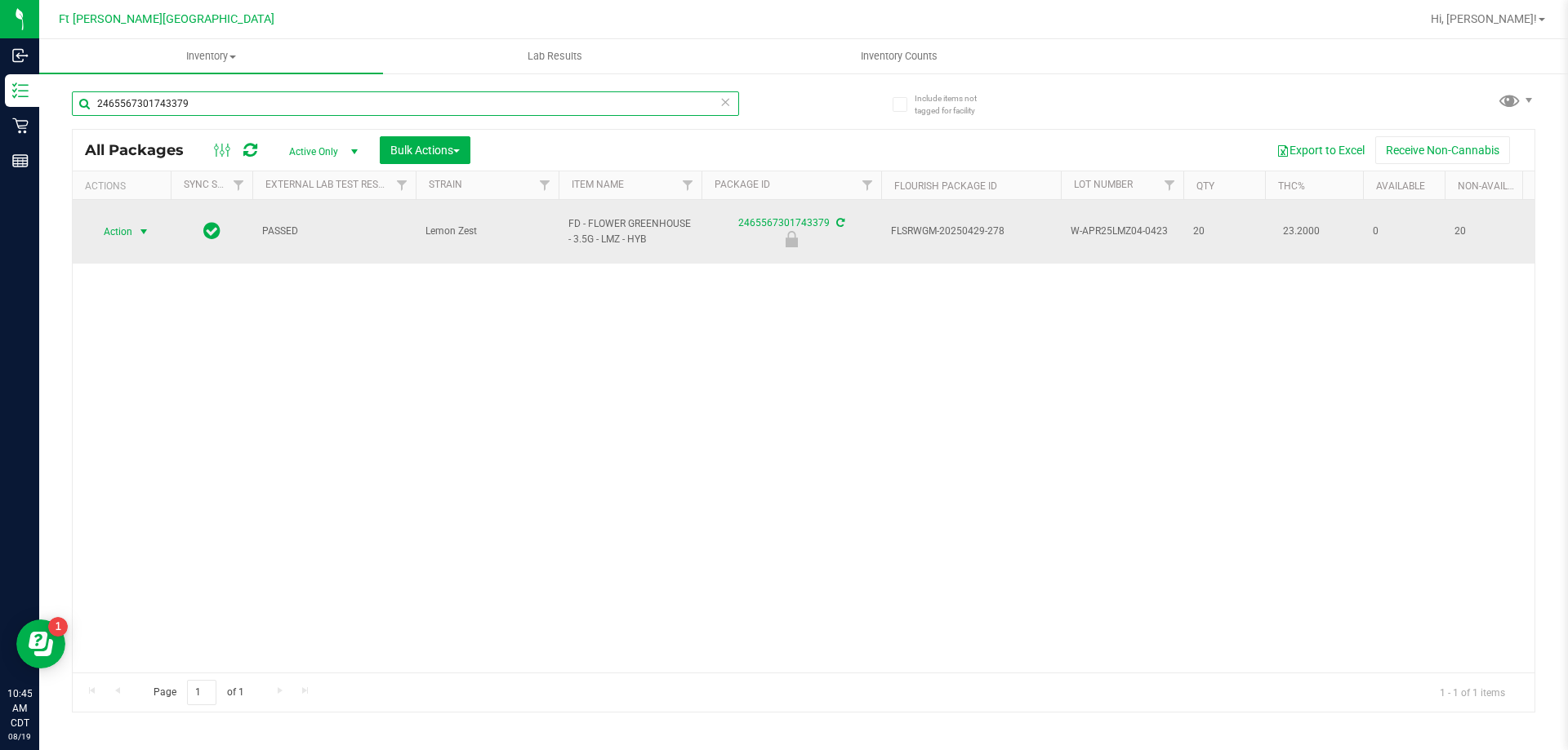
type input "2465567301743379"
click at [147, 225] on span "select" at bounding box center [143, 231] width 13 height 13
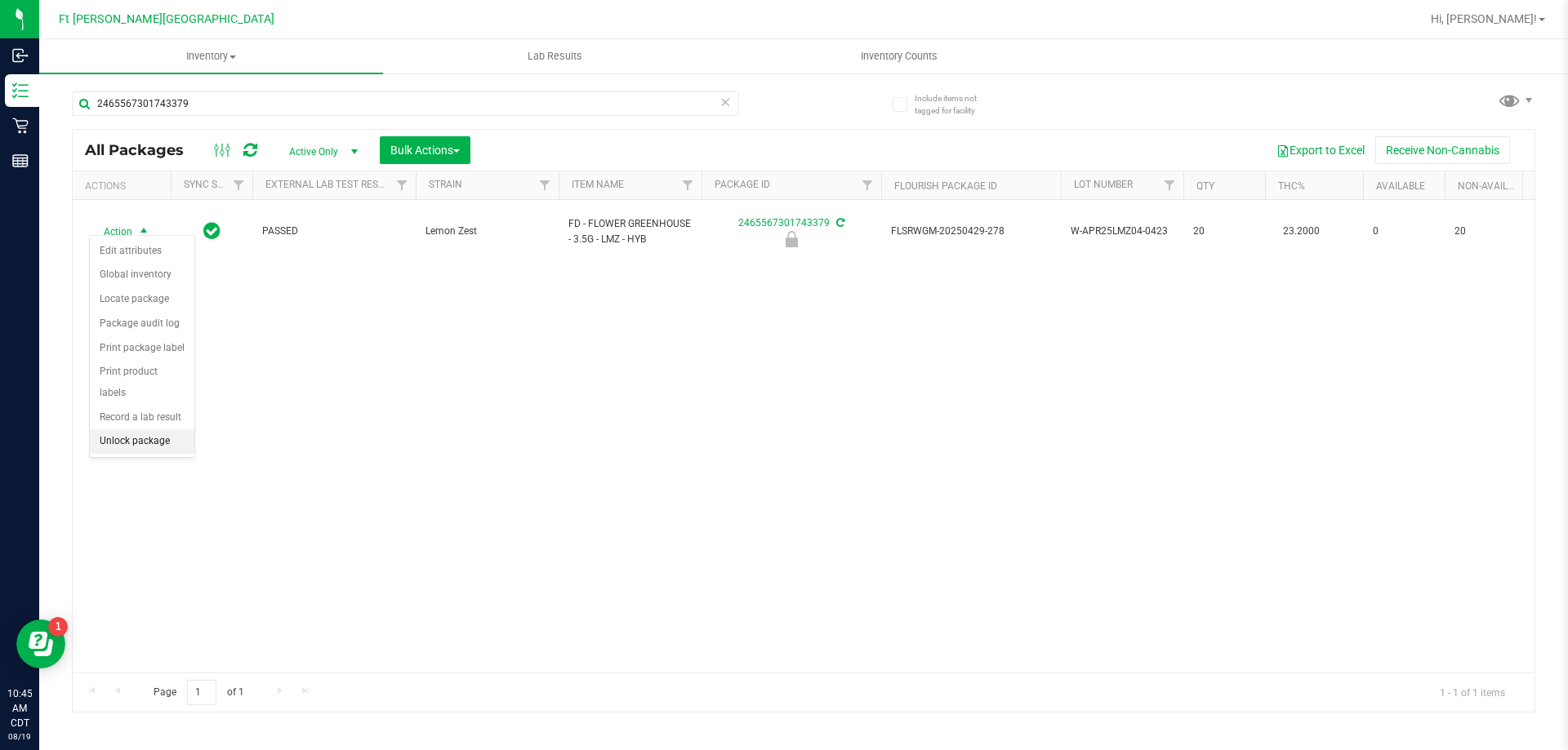
click at [146, 429] on li "Unlock package" at bounding box center [142, 441] width 105 height 25
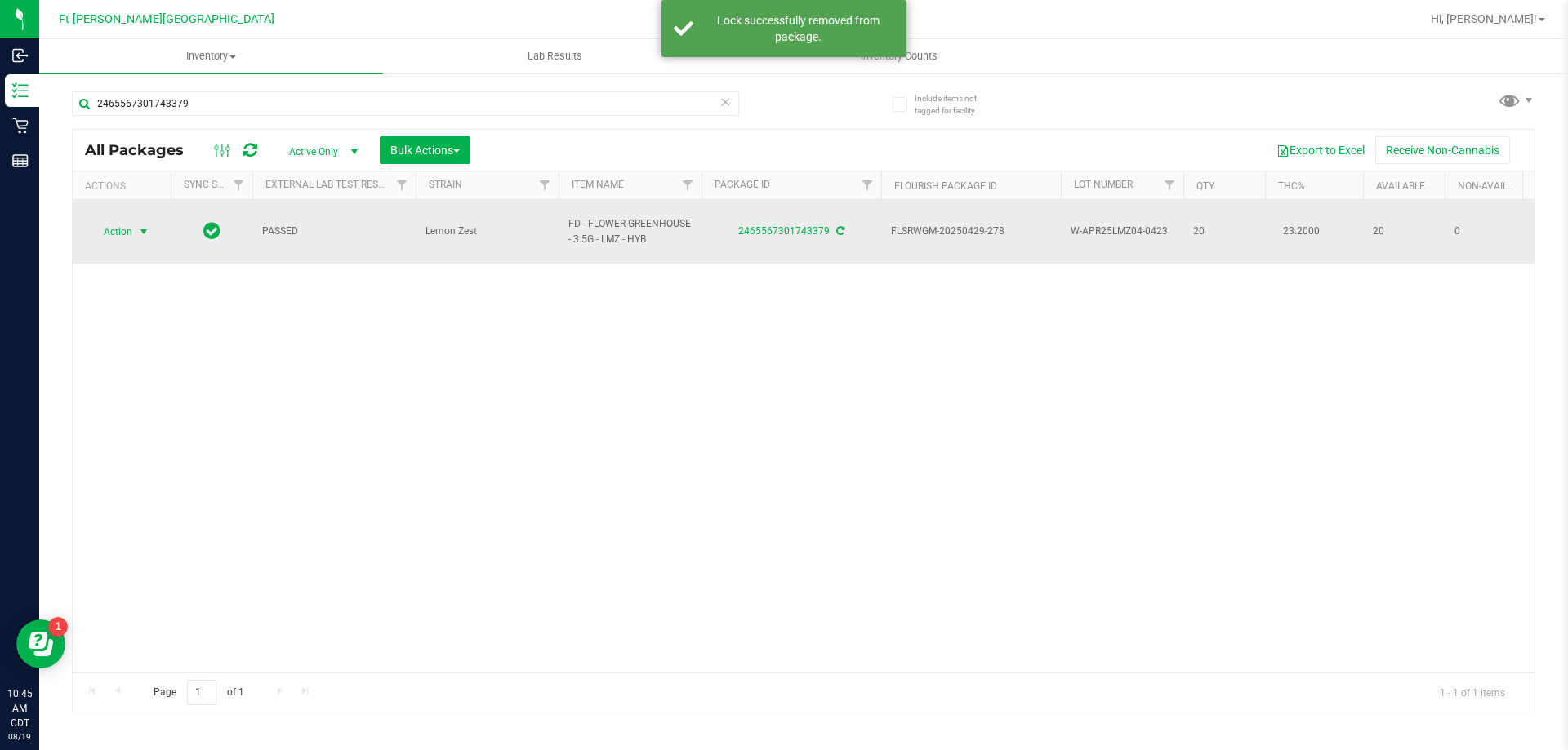
click at [141, 225] on span "select" at bounding box center [143, 231] width 13 height 13
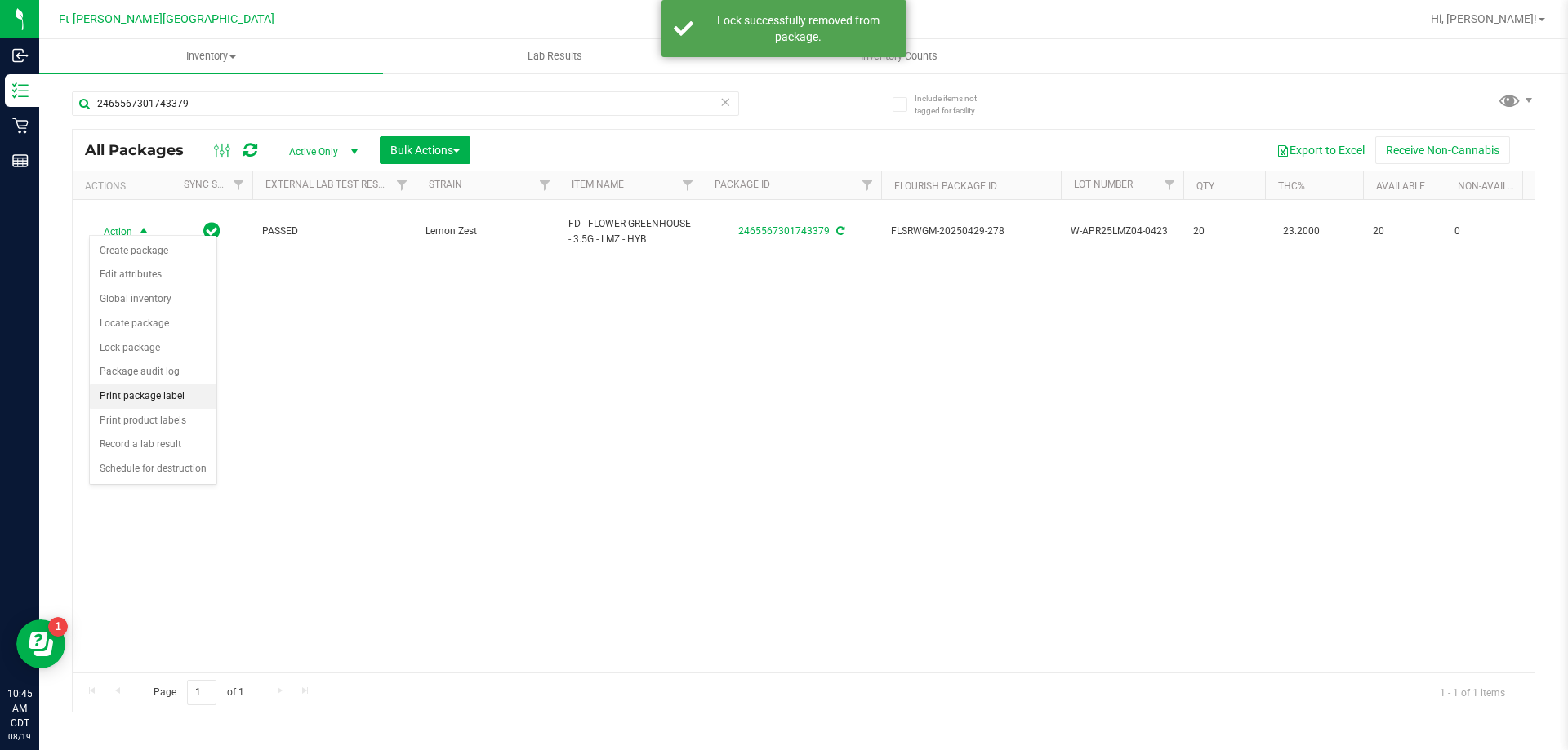
click at [136, 396] on li "Print package label" at bounding box center [153, 397] width 127 height 25
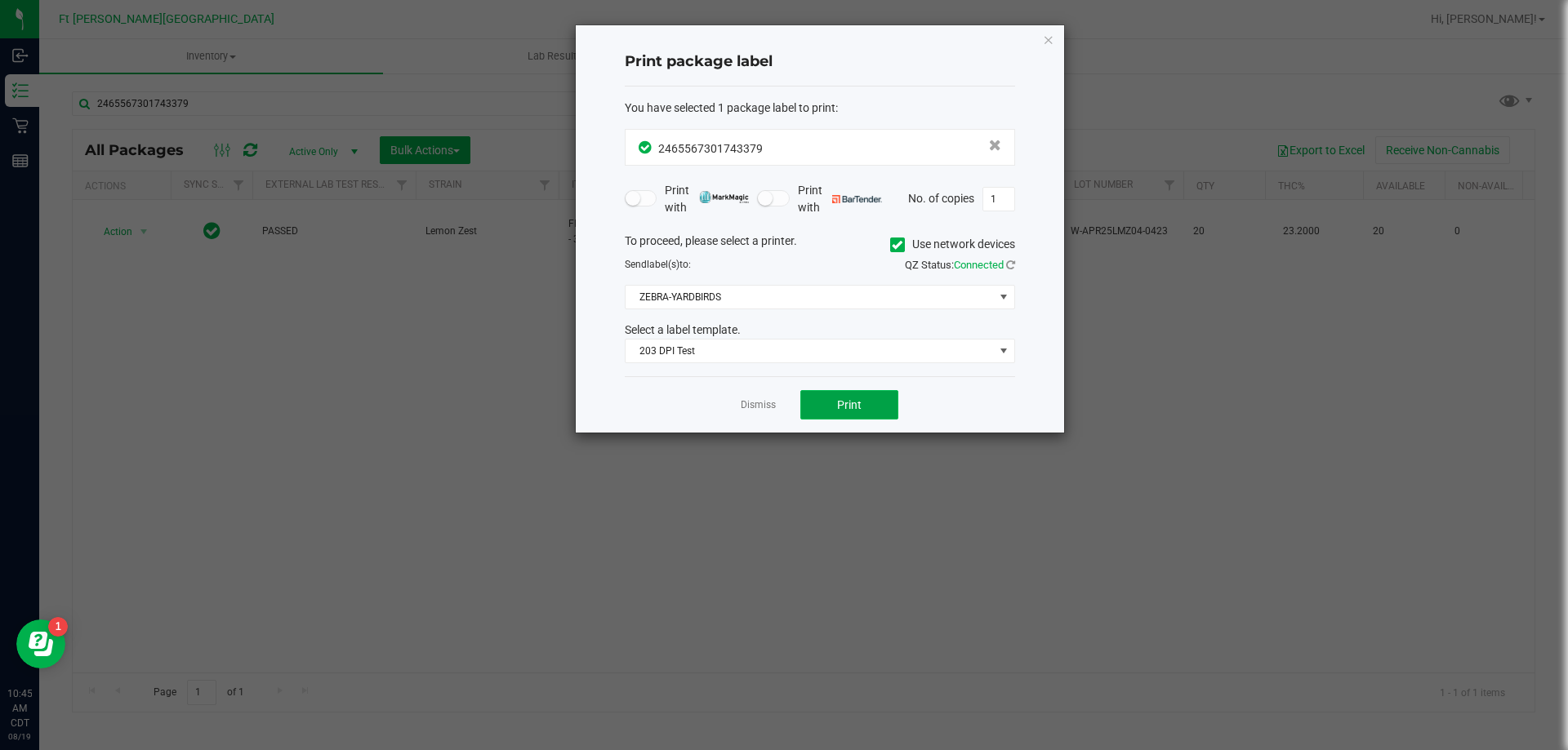
click at [850, 406] on span "Print" at bounding box center [849, 405] width 25 height 13
click at [766, 405] on link "Dismiss" at bounding box center [758, 405] width 35 height 14
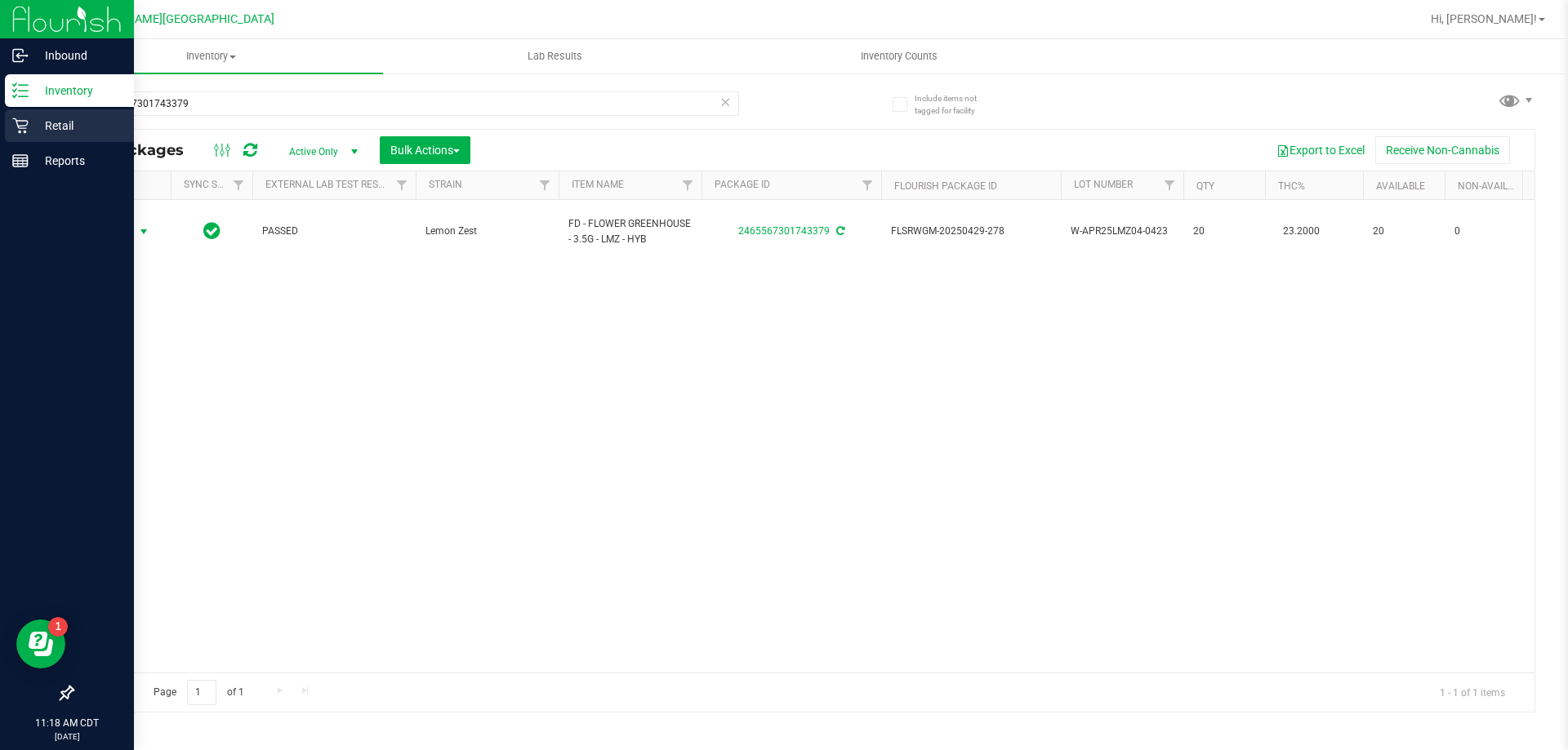
click at [66, 121] on p "Retail" at bounding box center [77, 125] width 98 height 20
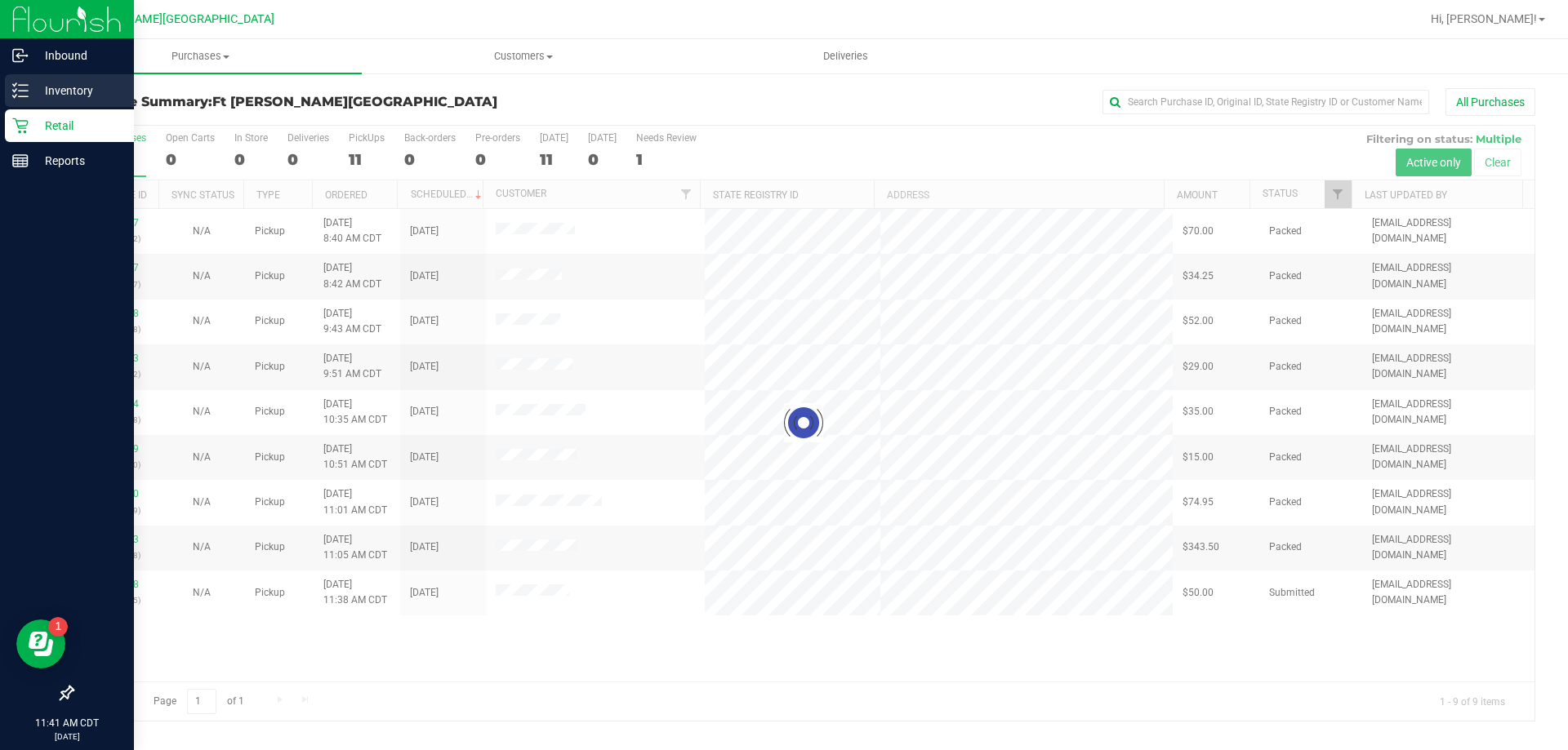
click at [24, 91] on line at bounding box center [23, 91] width 9 height 0
click at [46, 84] on p "Inventory" at bounding box center [77, 90] width 98 height 20
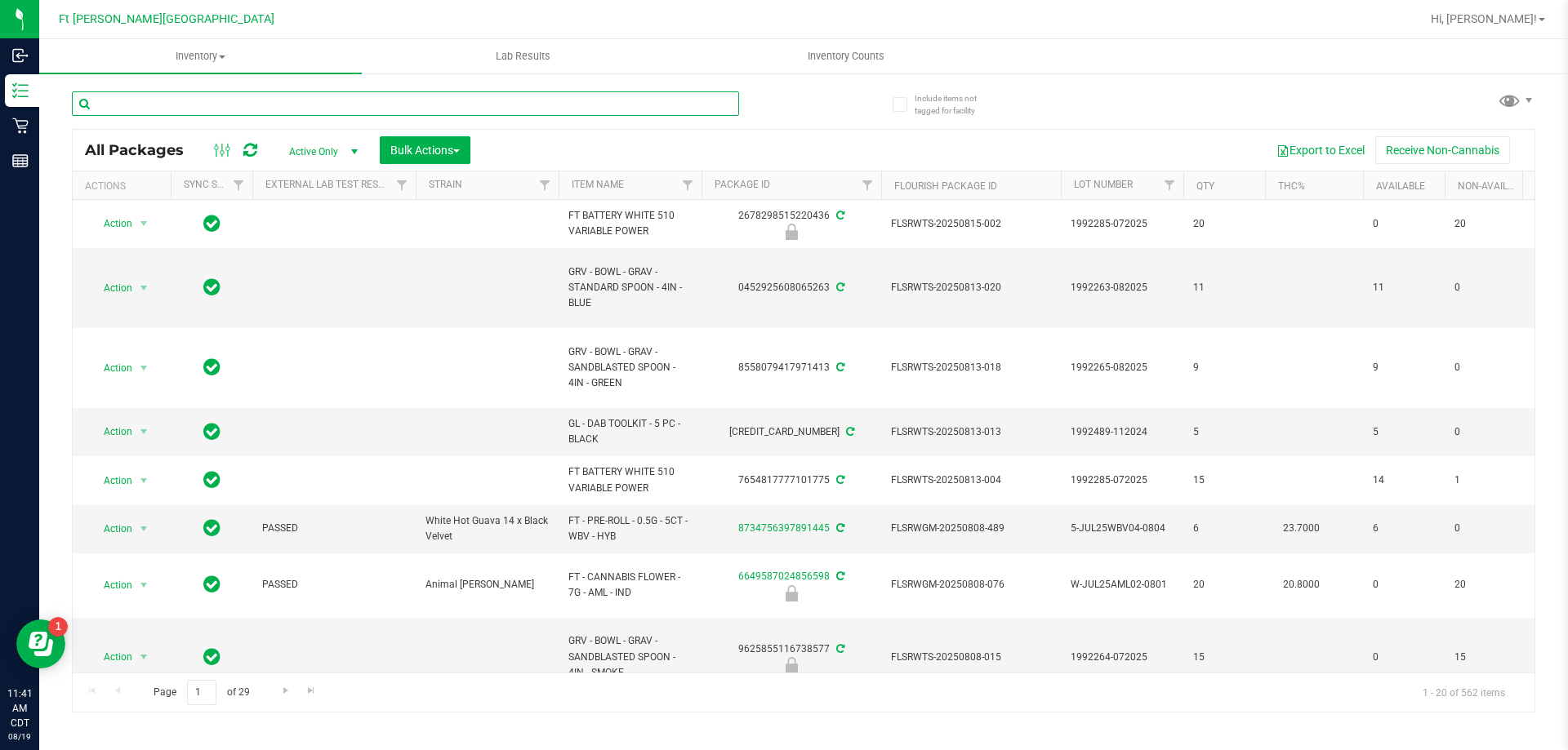
click at [207, 101] on input "text" at bounding box center [406, 104] width 667 height 25
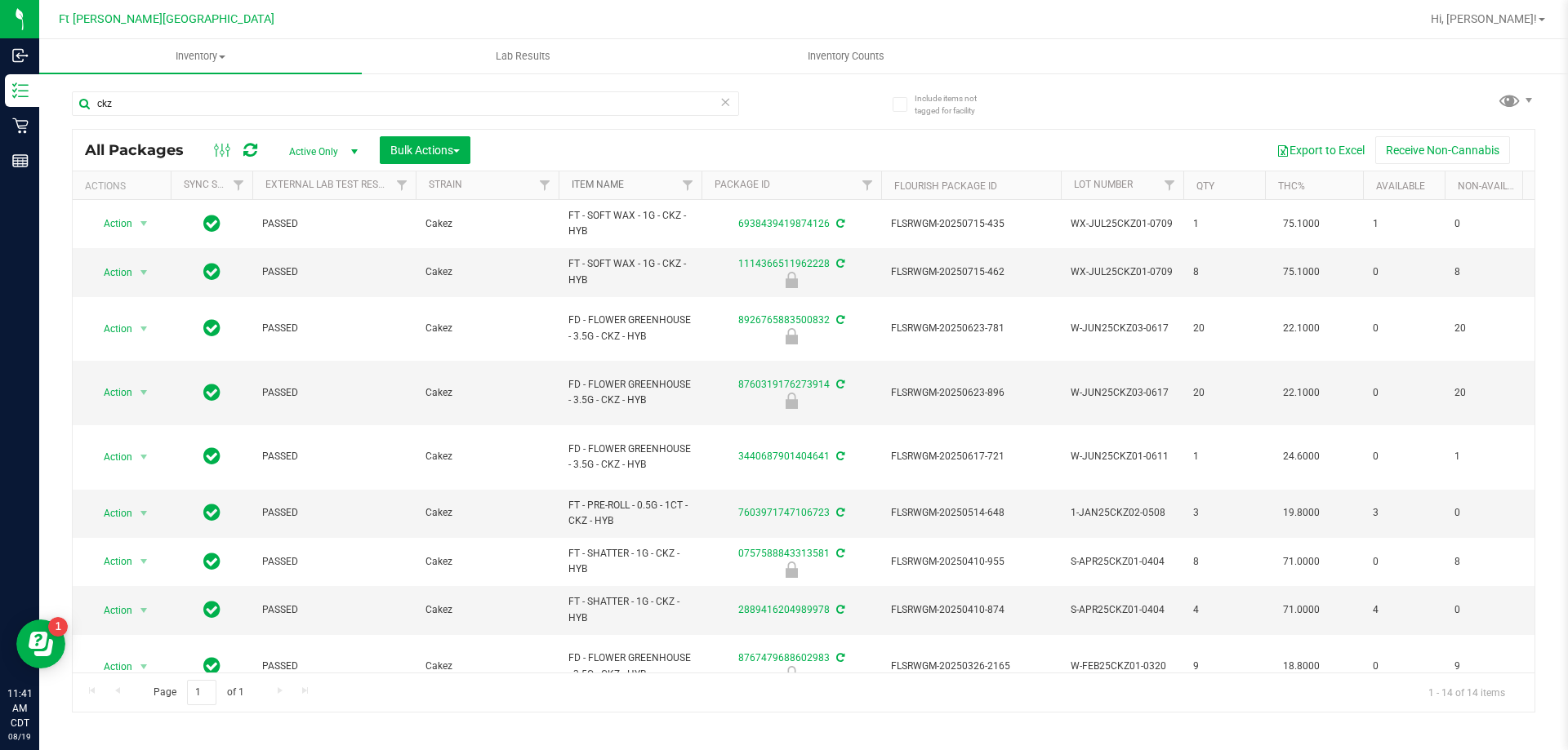
click at [608, 185] on link "Item Name" at bounding box center [598, 184] width 52 height 11
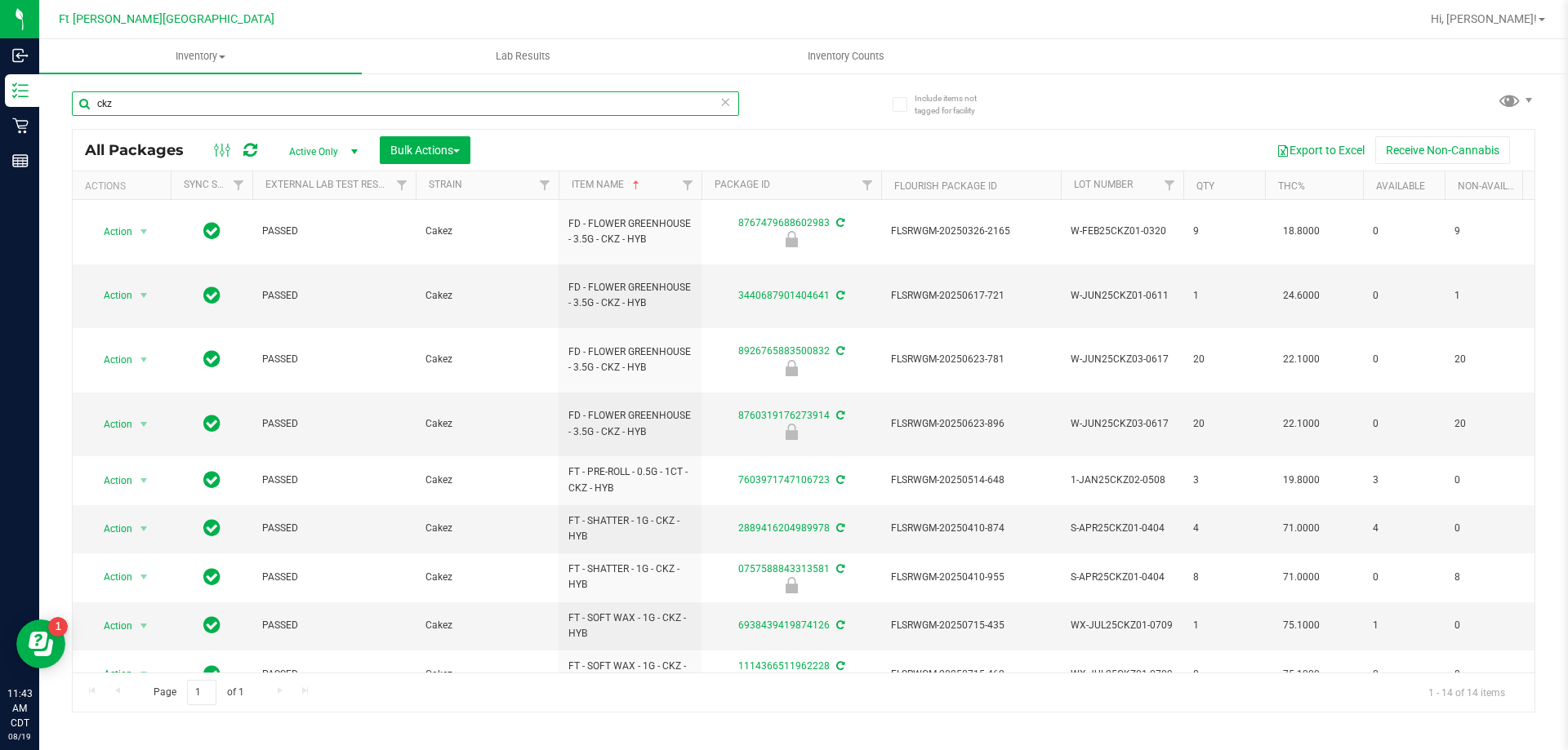
click at [156, 93] on input "ckz" at bounding box center [406, 104] width 667 height 25
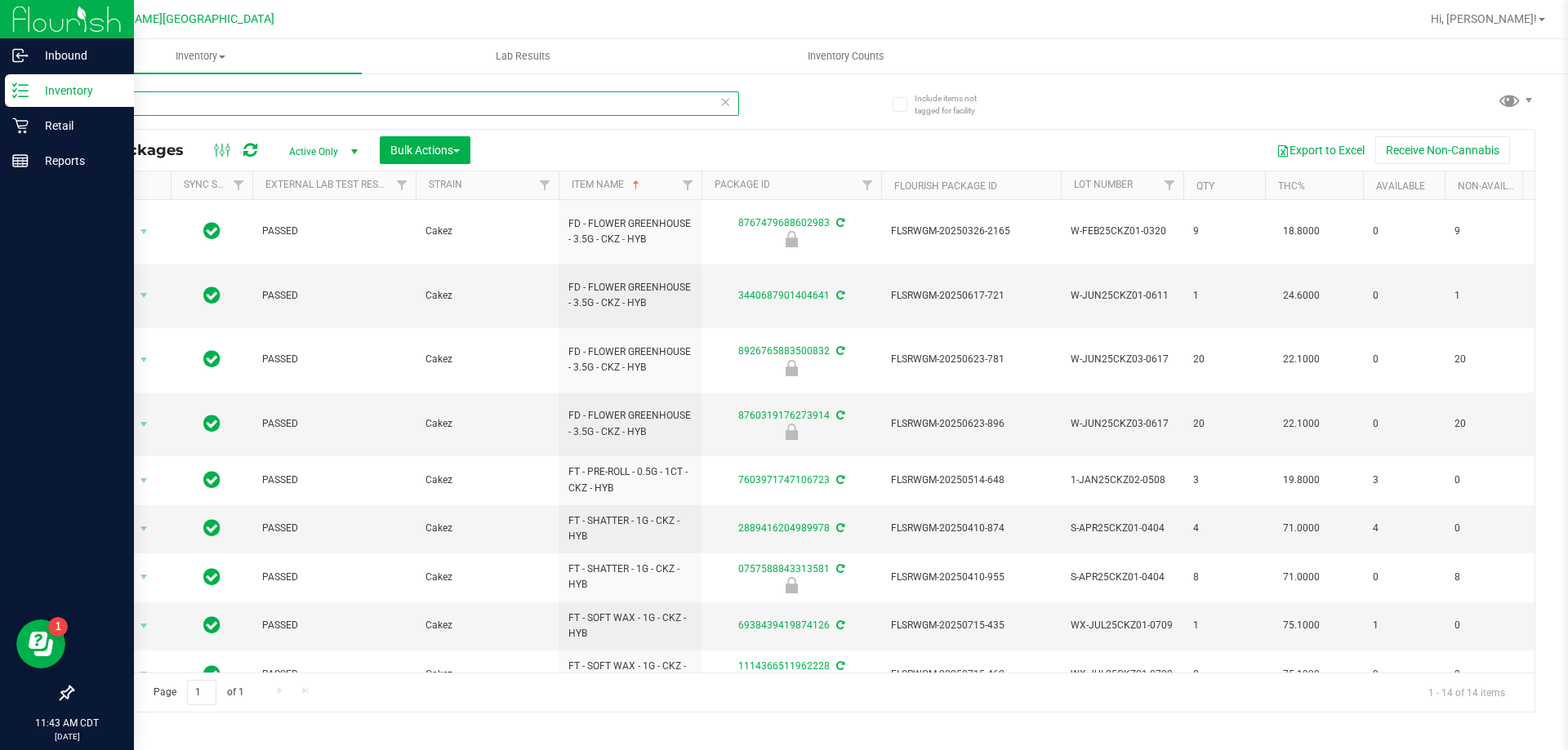
drag, startPoint x: 63, startPoint y: 114, endPoint x: 0, endPoint y: 209, distance: 114.0
click at [0, 116] on div "Inbound Inventory Retail Reports 11:43 AM CDT 08/19/2025 08/19 Ft Walton Beach …" at bounding box center [784, 375] width 1568 height 750
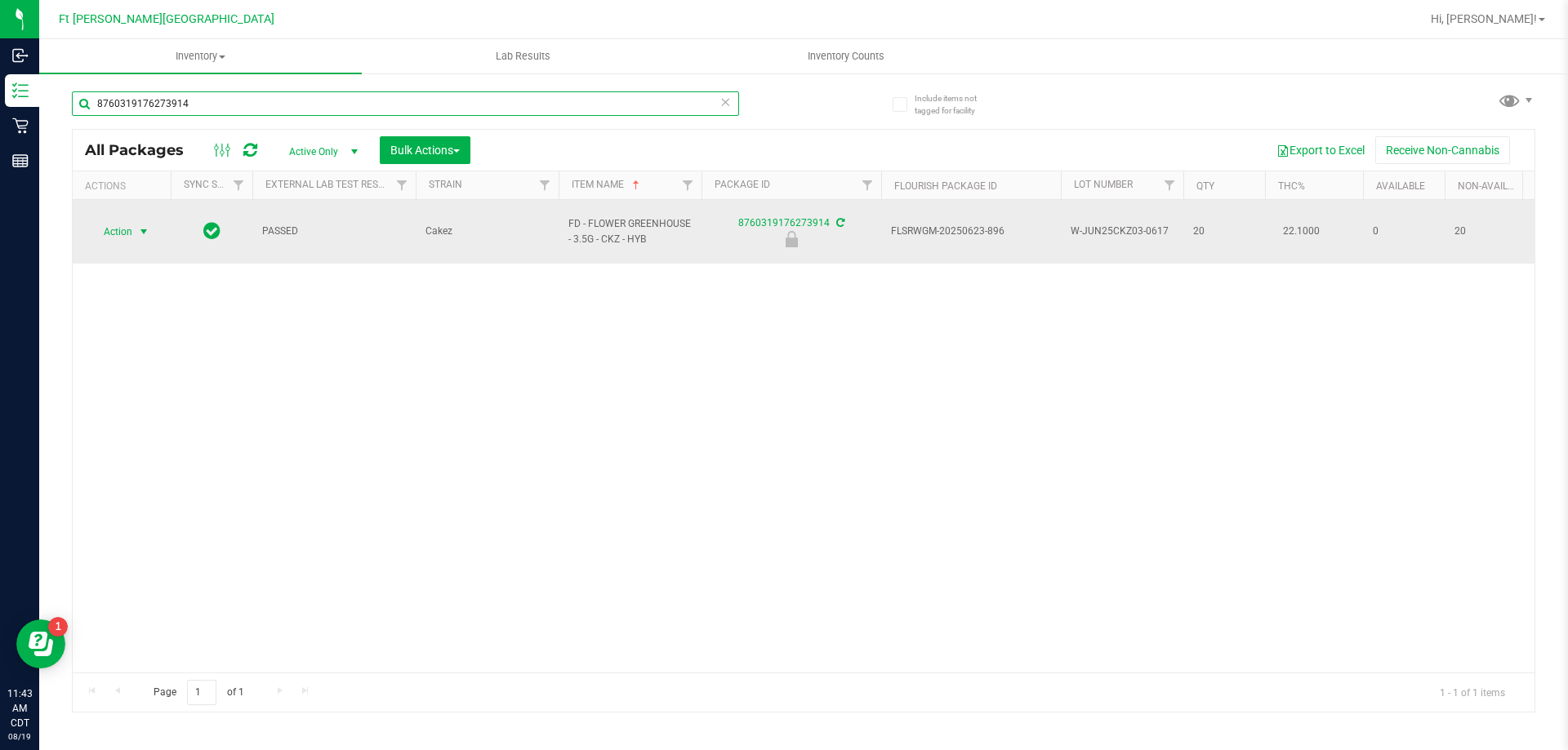
type input "8760319176273914"
click at [129, 229] on span "Action" at bounding box center [111, 231] width 44 height 23
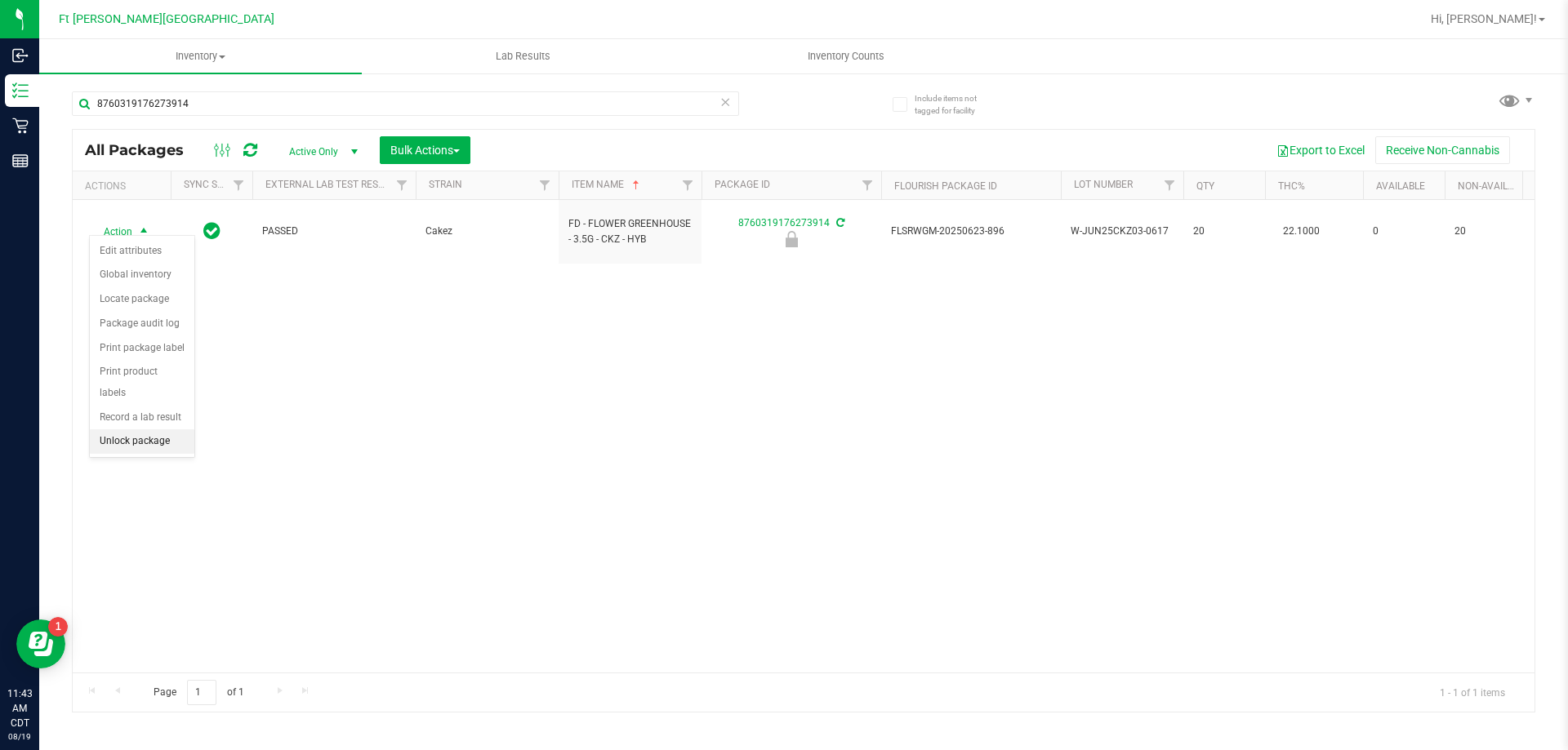
click at [167, 429] on li "Unlock package" at bounding box center [142, 441] width 105 height 25
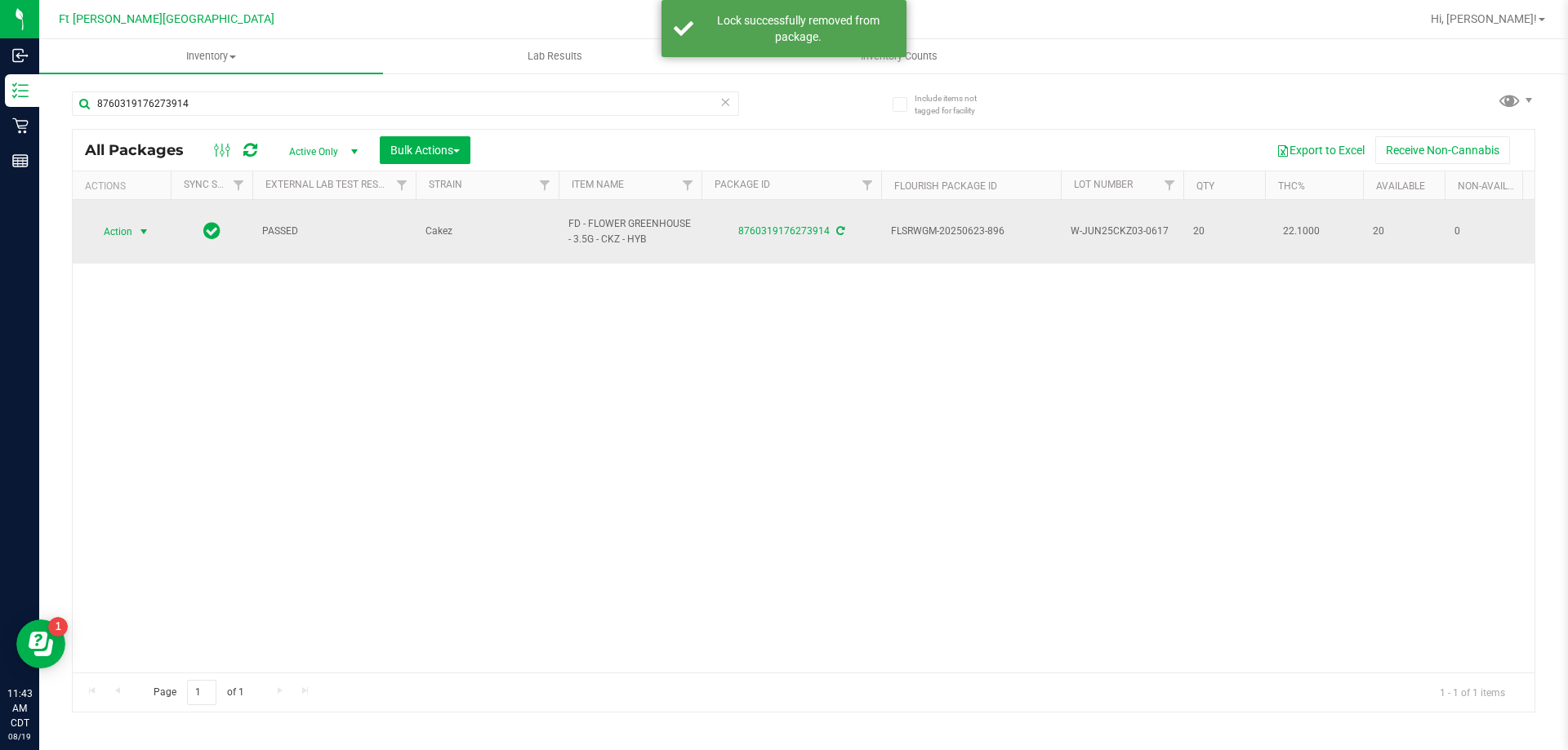
click at [141, 225] on span "select" at bounding box center [143, 231] width 13 height 13
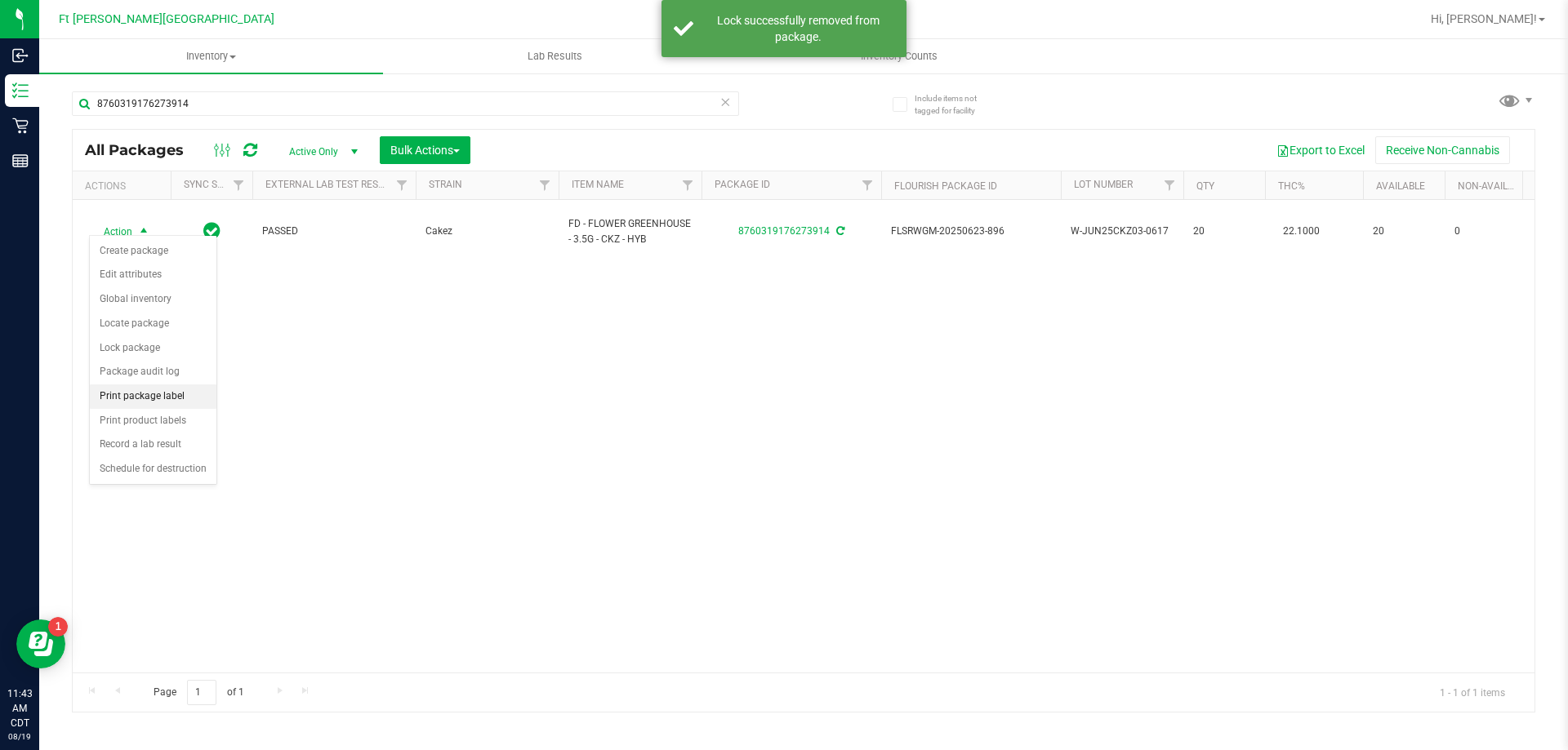
click at [149, 400] on li "Print package label" at bounding box center [153, 397] width 127 height 25
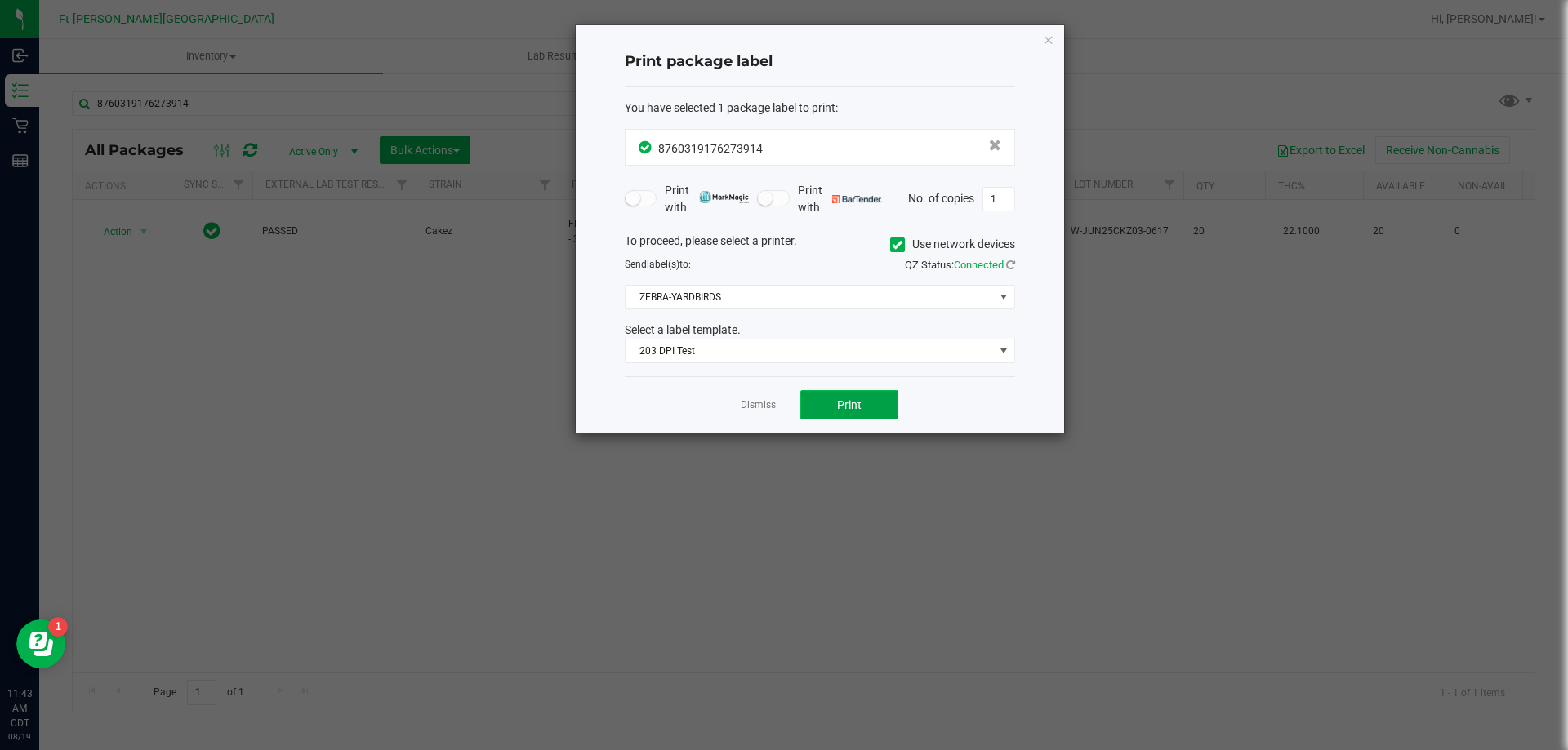
click at [841, 402] on span "Print" at bounding box center [849, 405] width 25 height 13
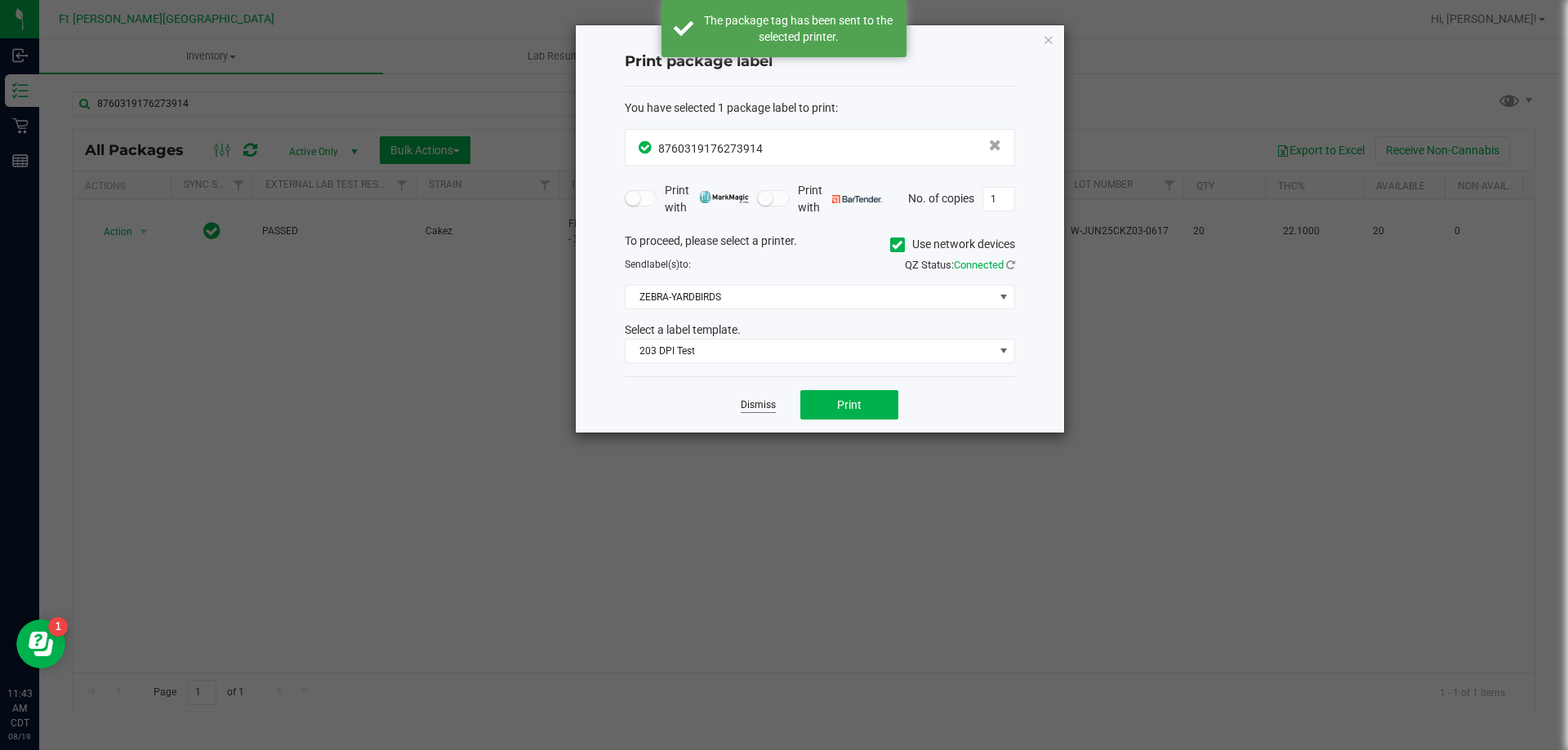
click at [770, 406] on link "Dismiss" at bounding box center [758, 405] width 35 height 14
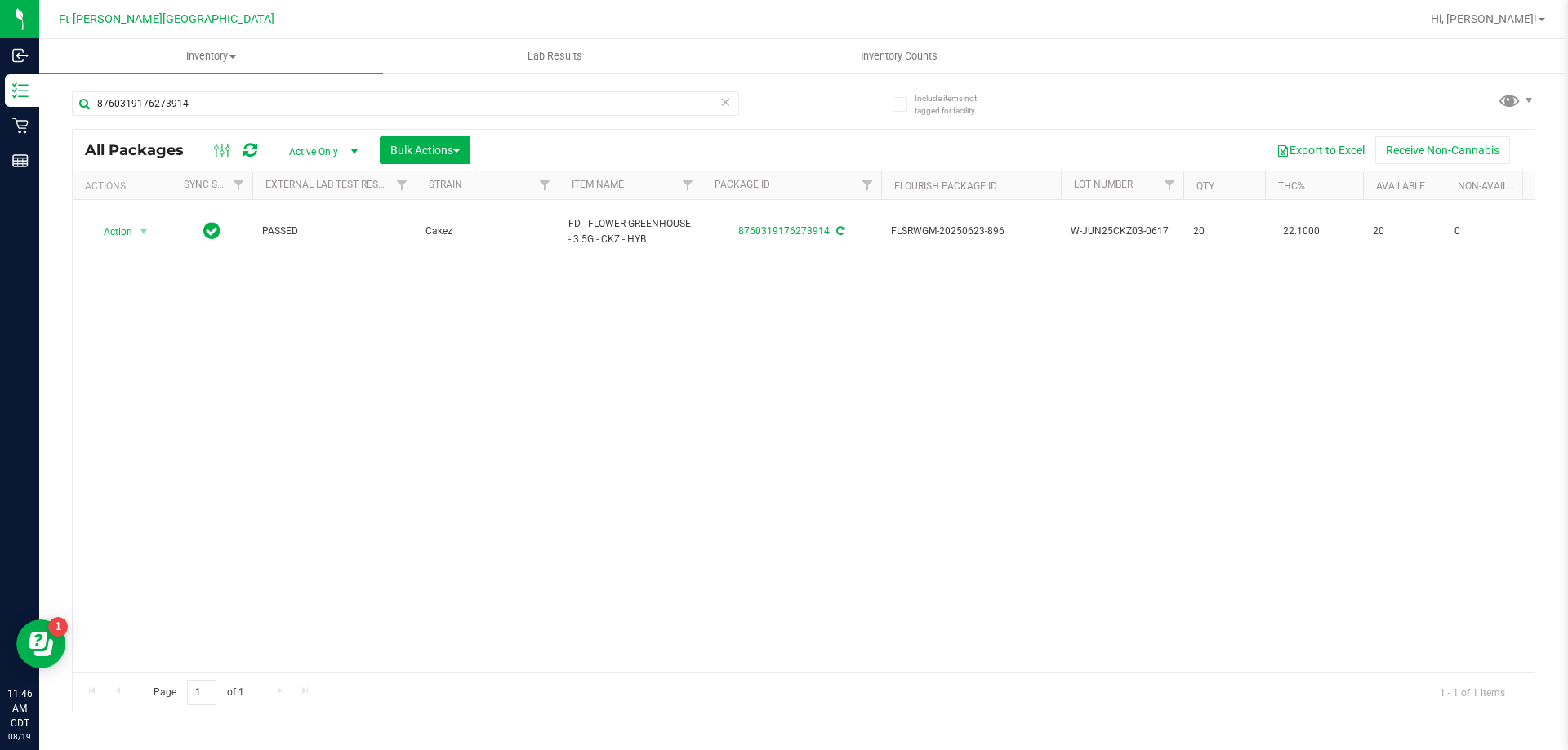
click at [592, 420] on div "Action Action Create package Edit attributes Global inventory Locate package Lo…" at bounding box center [803, 435] width 1462 height 472
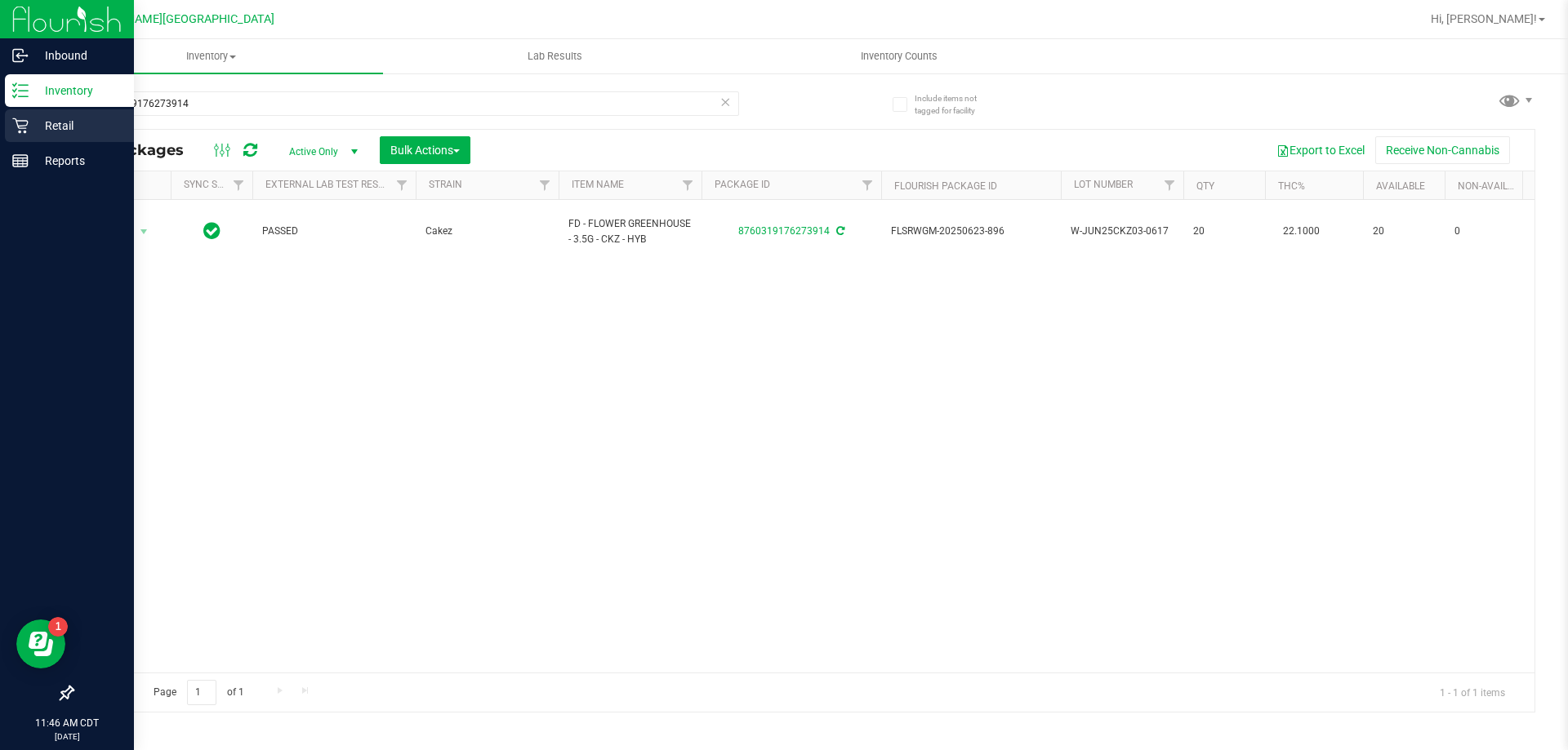
click at [60, 127] on p "Retail" at bounding box center [77, 125] width 98 height 20
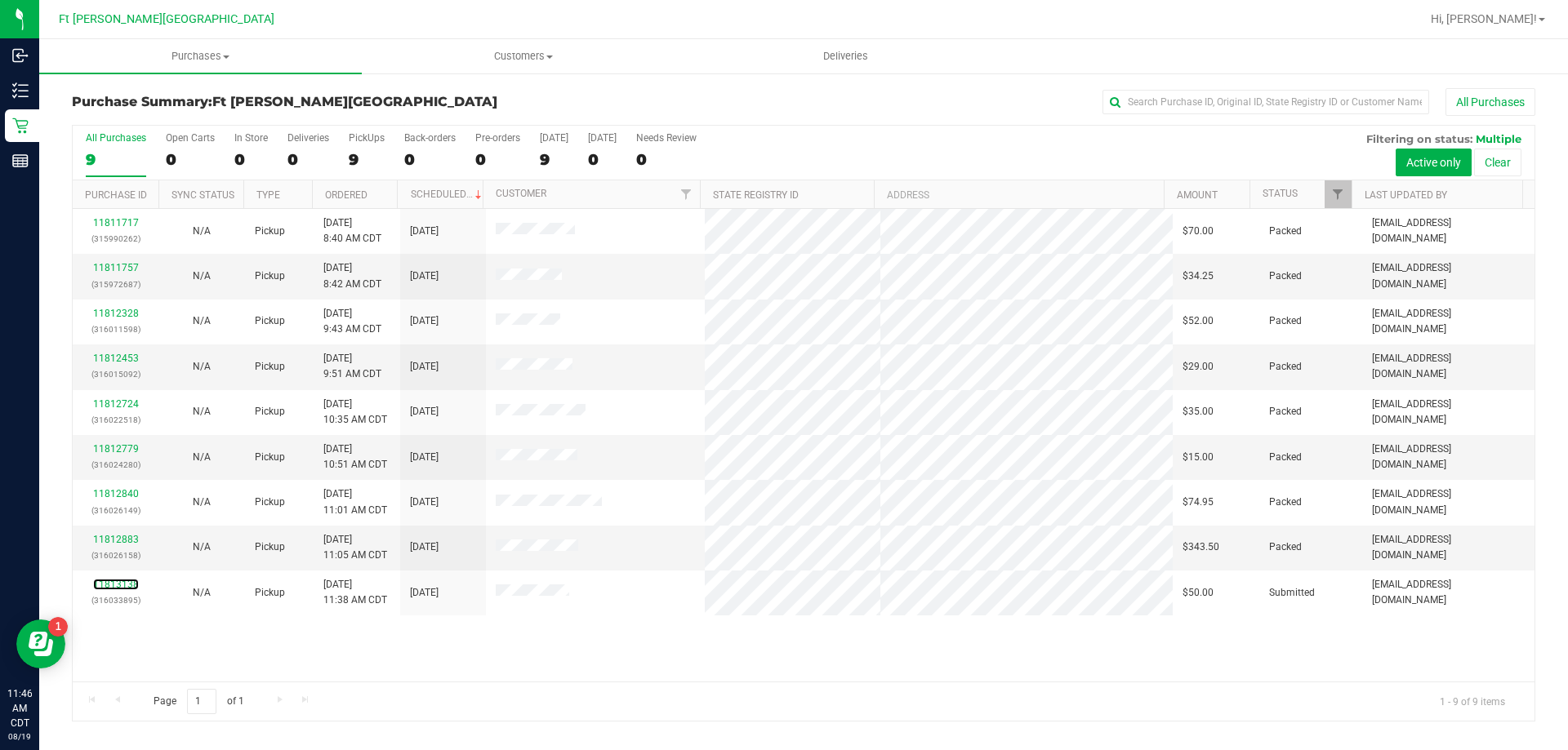
click at [110, 587] on link "11813138" at bounding box center [116, 584] width 45 height 11
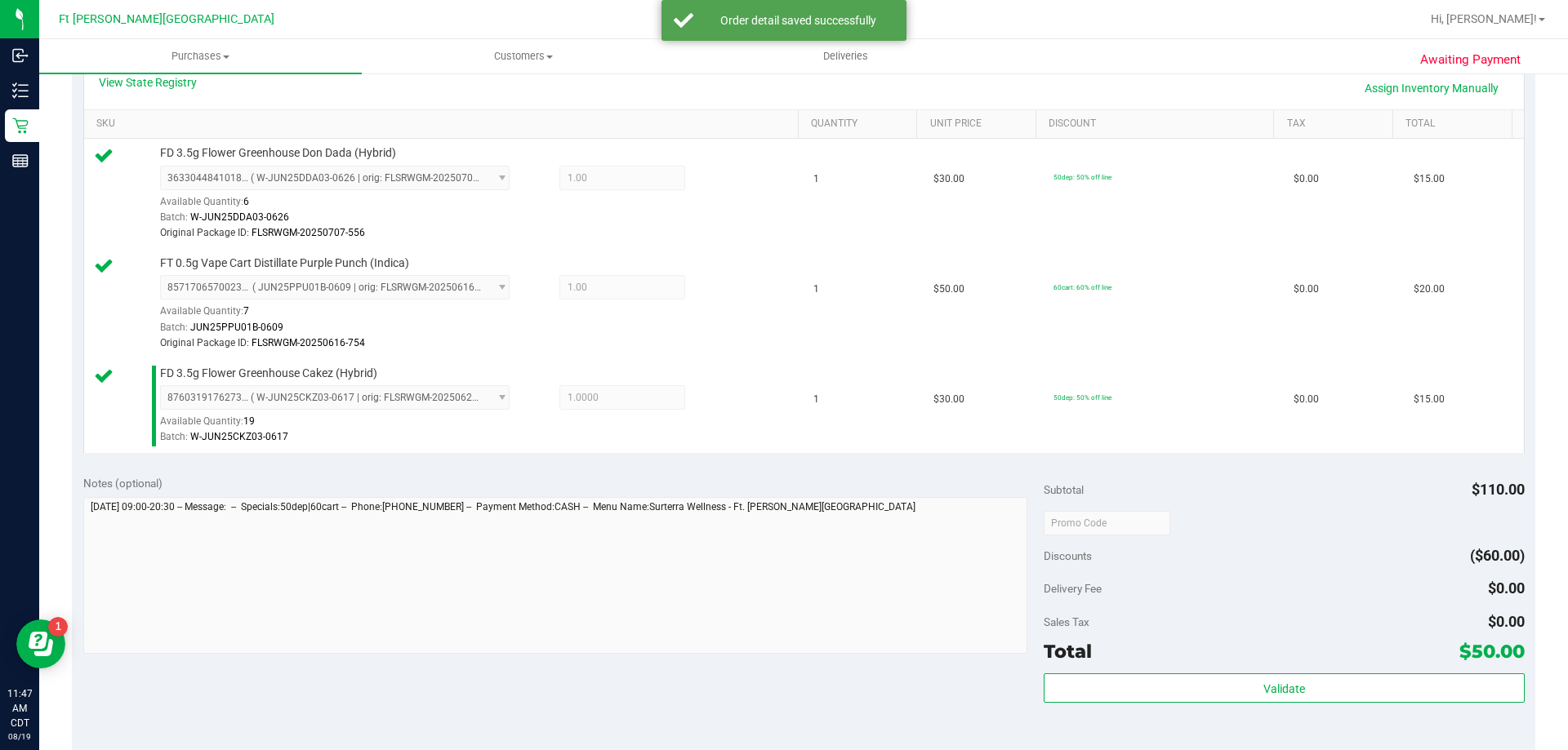
scroll to position [489, 0]
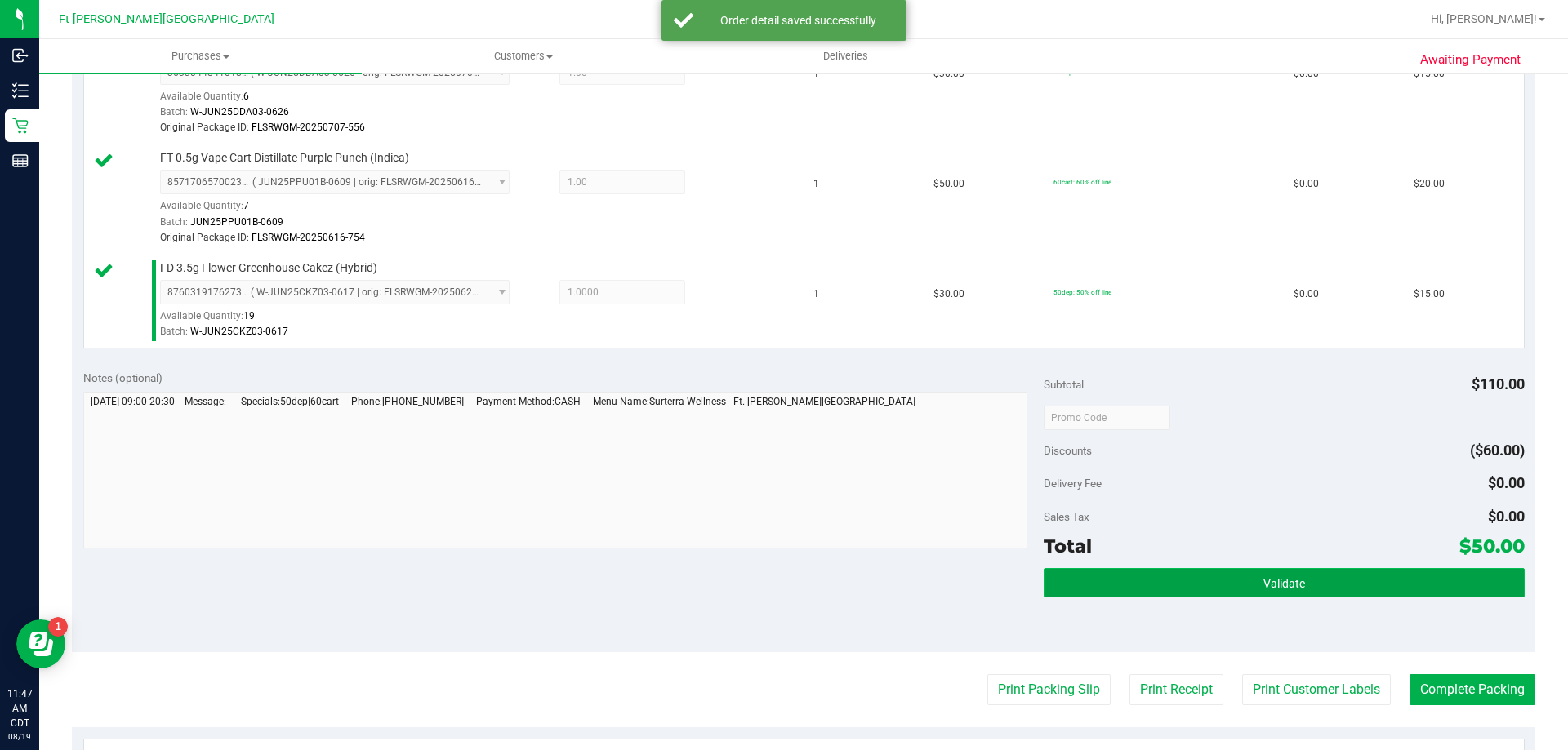
click at [1235, 587] on button "Validate" at bounding box center [1283, 583] width 480 height 29
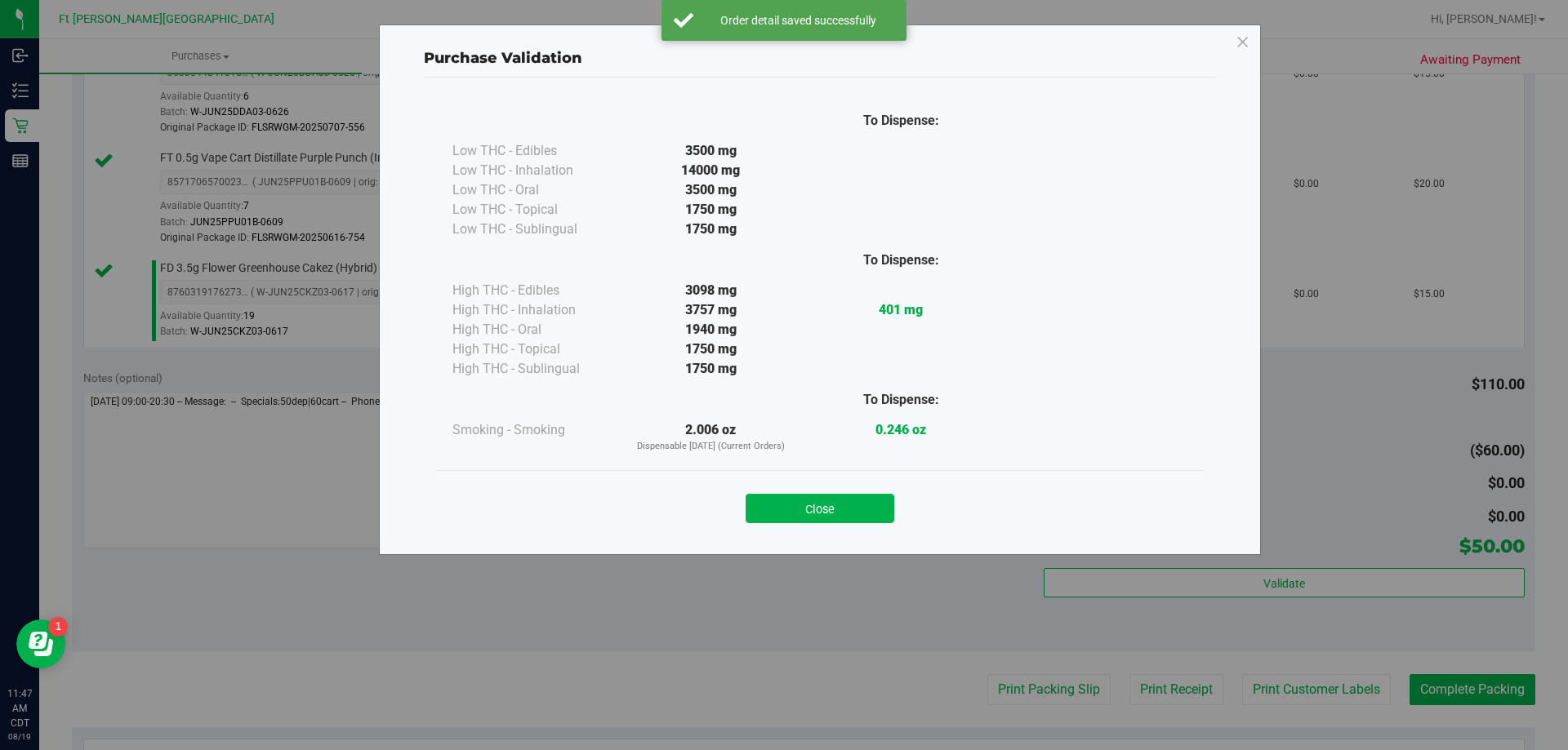
click at [851, 492] on div "Close" at bounding box center [820, 504] width 743 height 41
drag, startPoint x: 856, startPoint y: 503, endPoint x: 922, endPoint y: 554, distance: 83.4
click at [856, 503] on button "Close" at bounding box center [819, 508] width 148 height 29
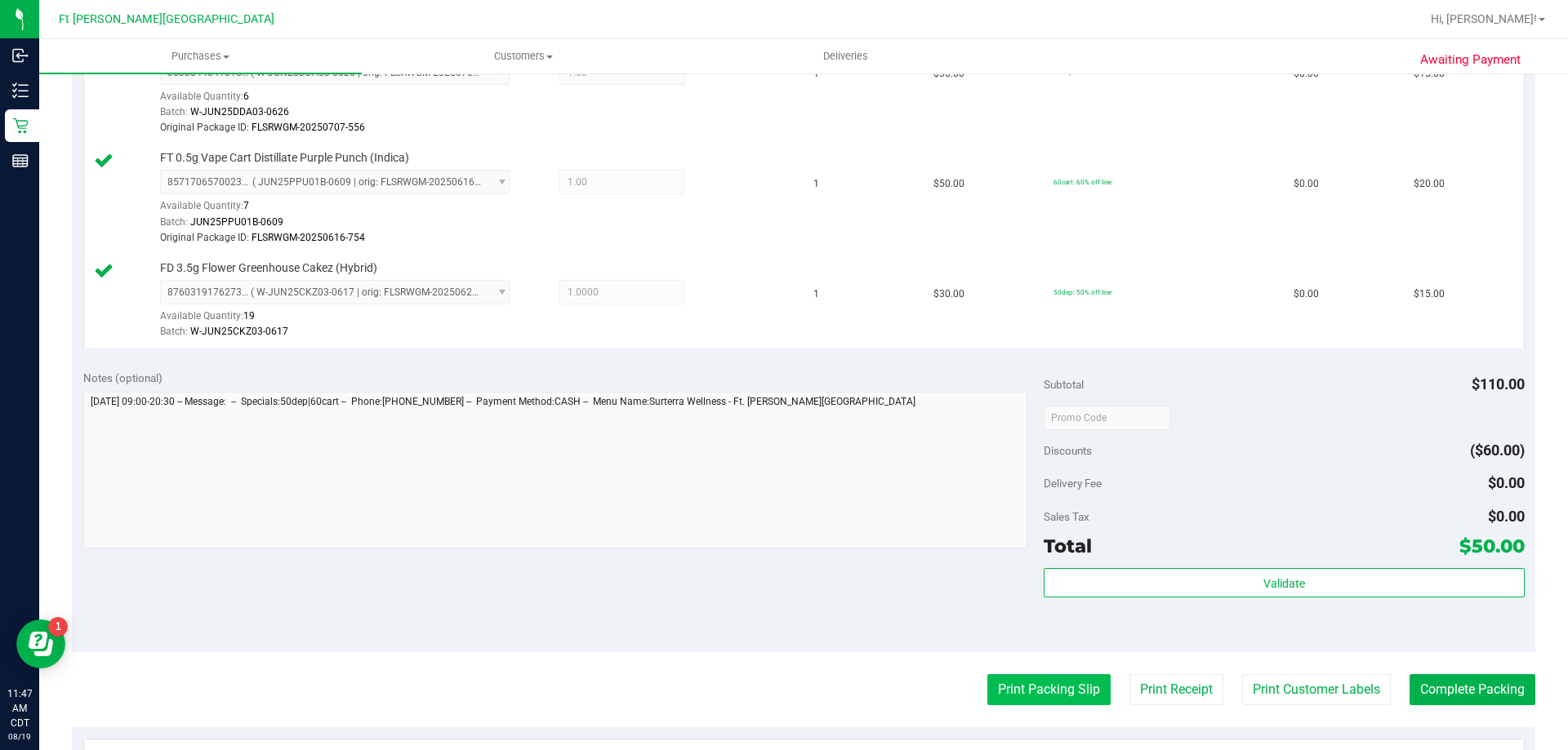
click at [1026, 693] on button "Print Packing Slip" at bounding box center [1048, 690] width 123 height 31
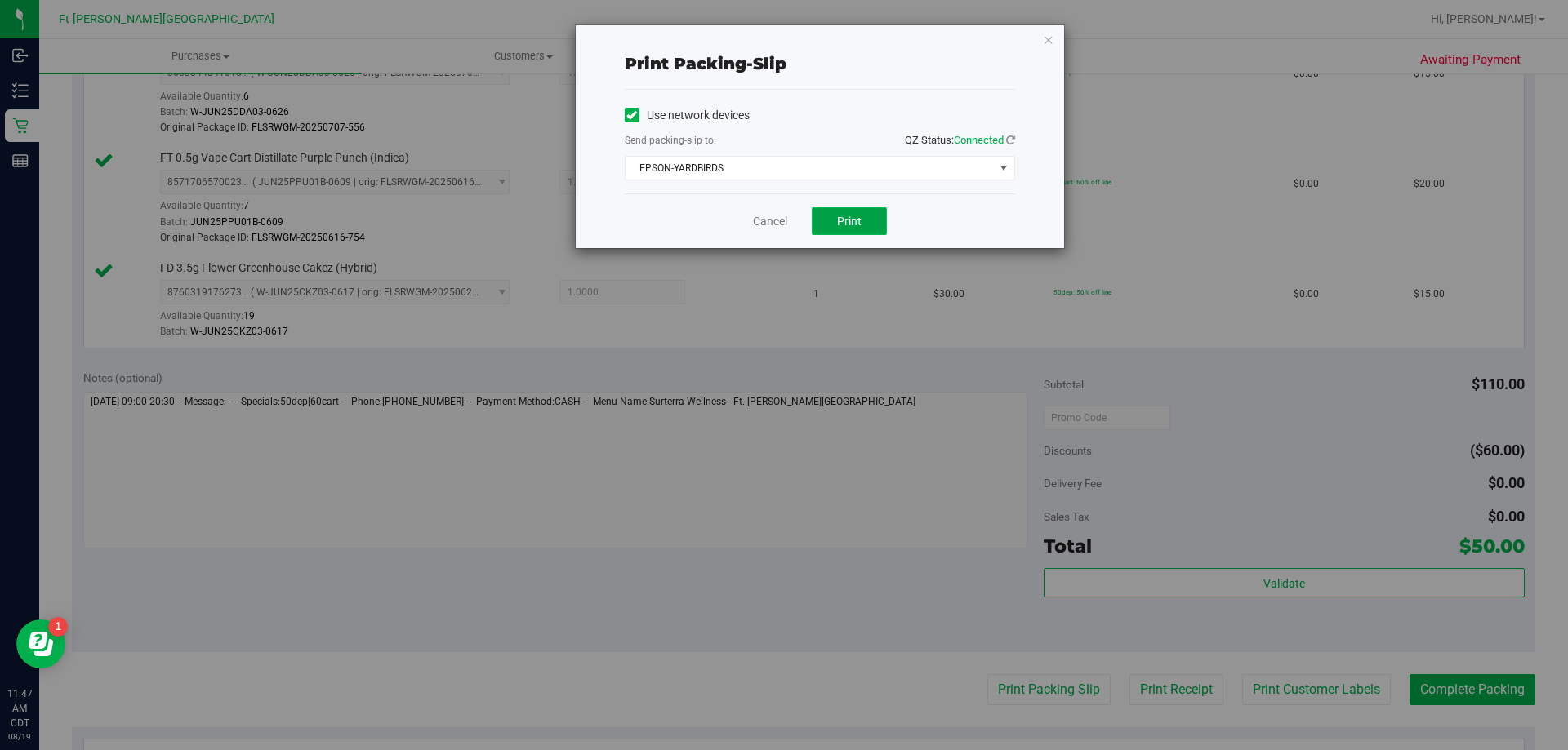
click at [829, 213] on button "Print" at bounding box center [850, 221] width 75 height 27
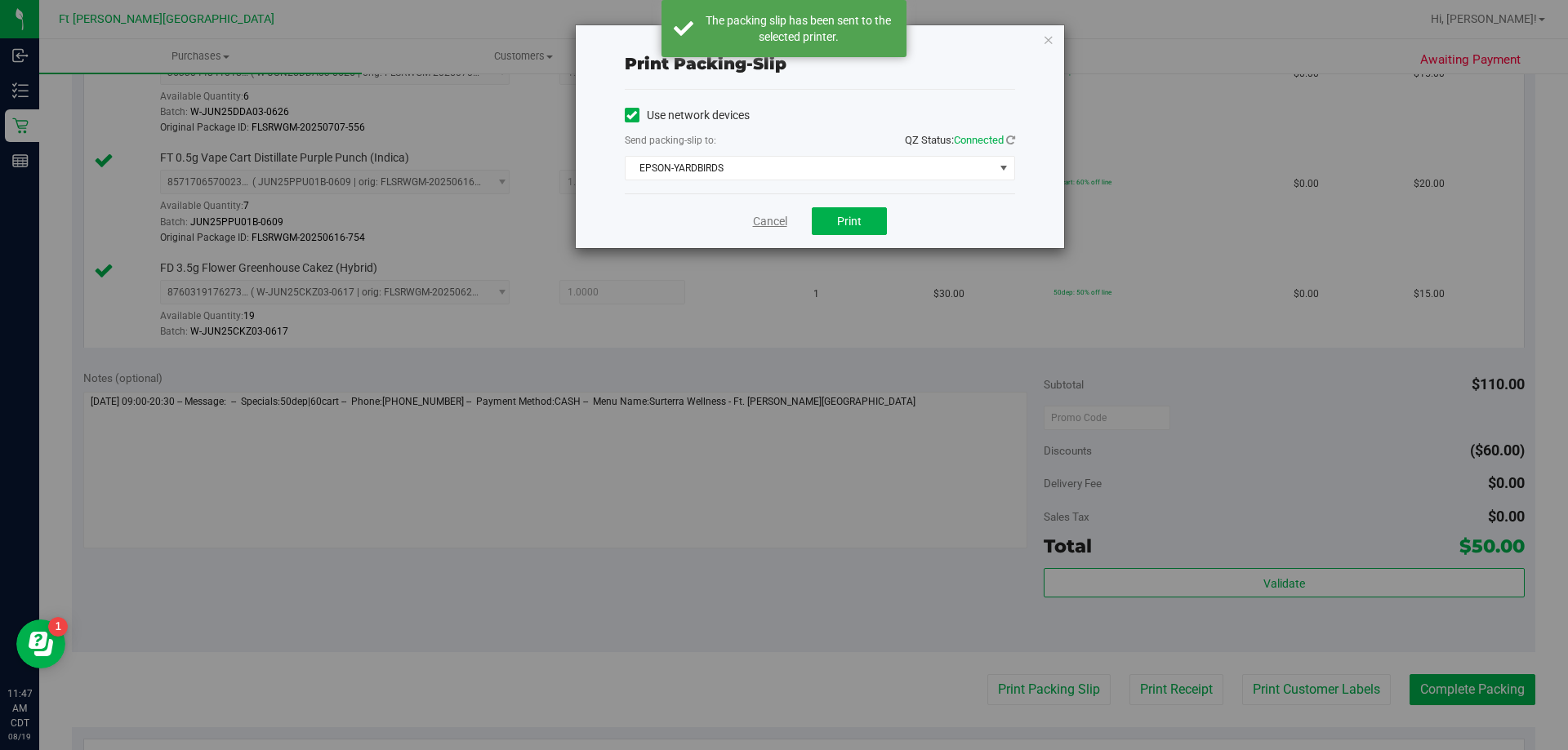
click at [773, 221] on link "Cancel" at bounding box center [770, 222] width 34 height 17
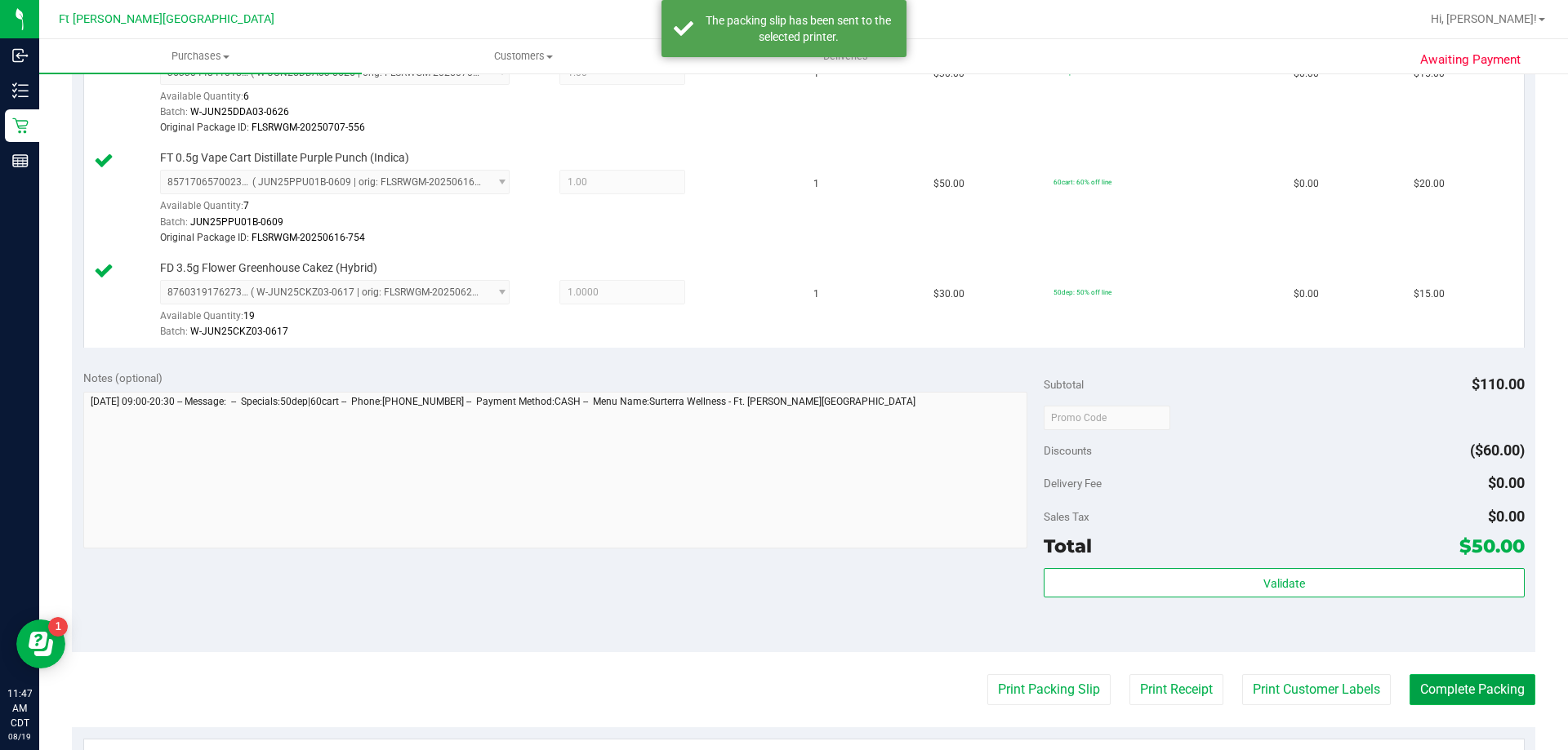
click at [1456, 698] on button "Complete Packing" at bounding box center [1472, 690] width 126 height 31
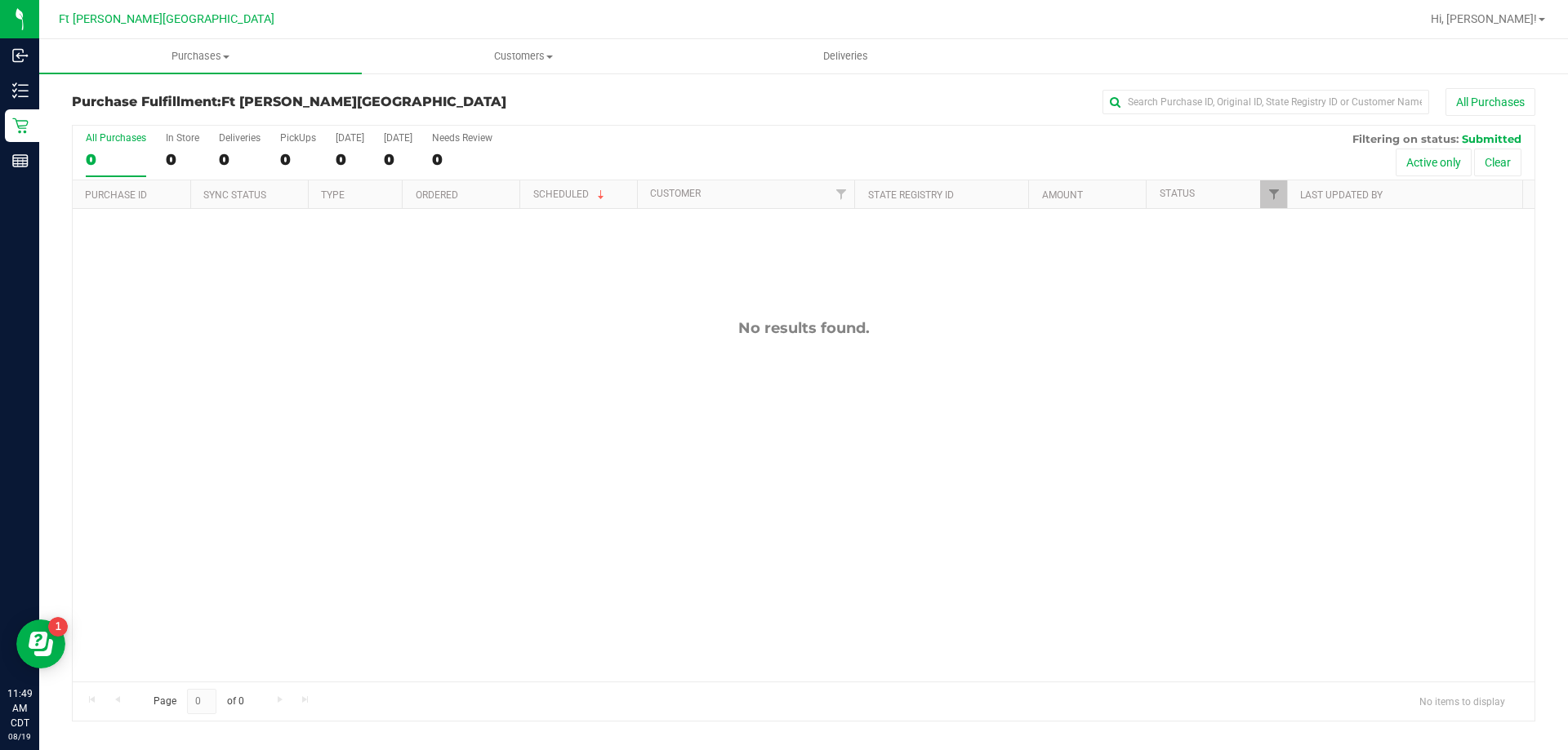
click at [345, 21] on div at bounding box center [856, 19] width 1127 height 32
click at [644, 27] on div at bounding box center [856, 19] width 1127 height 32
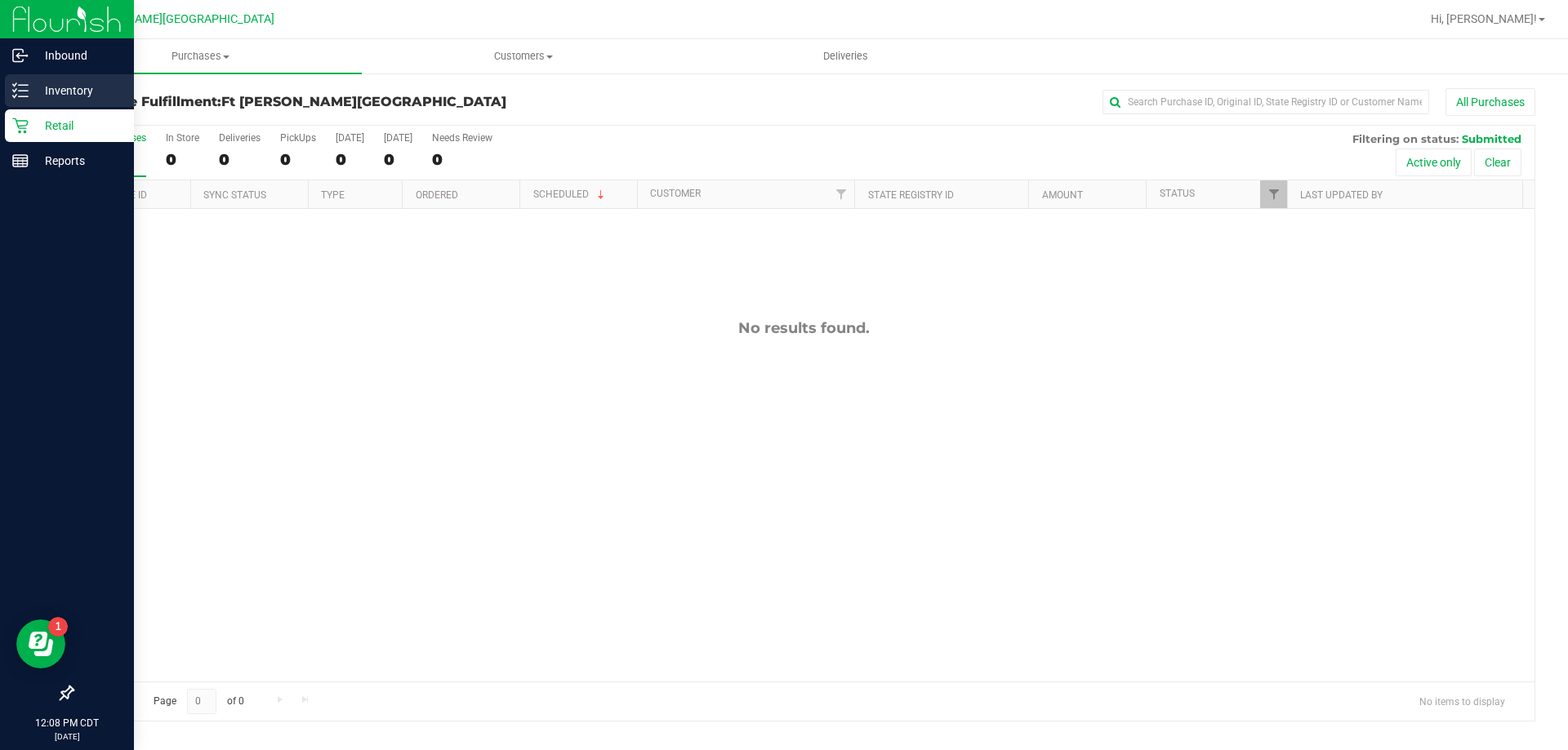
click at [42, 95] on p "Inventory" at bounding box center [77, 90] width 98 height 20
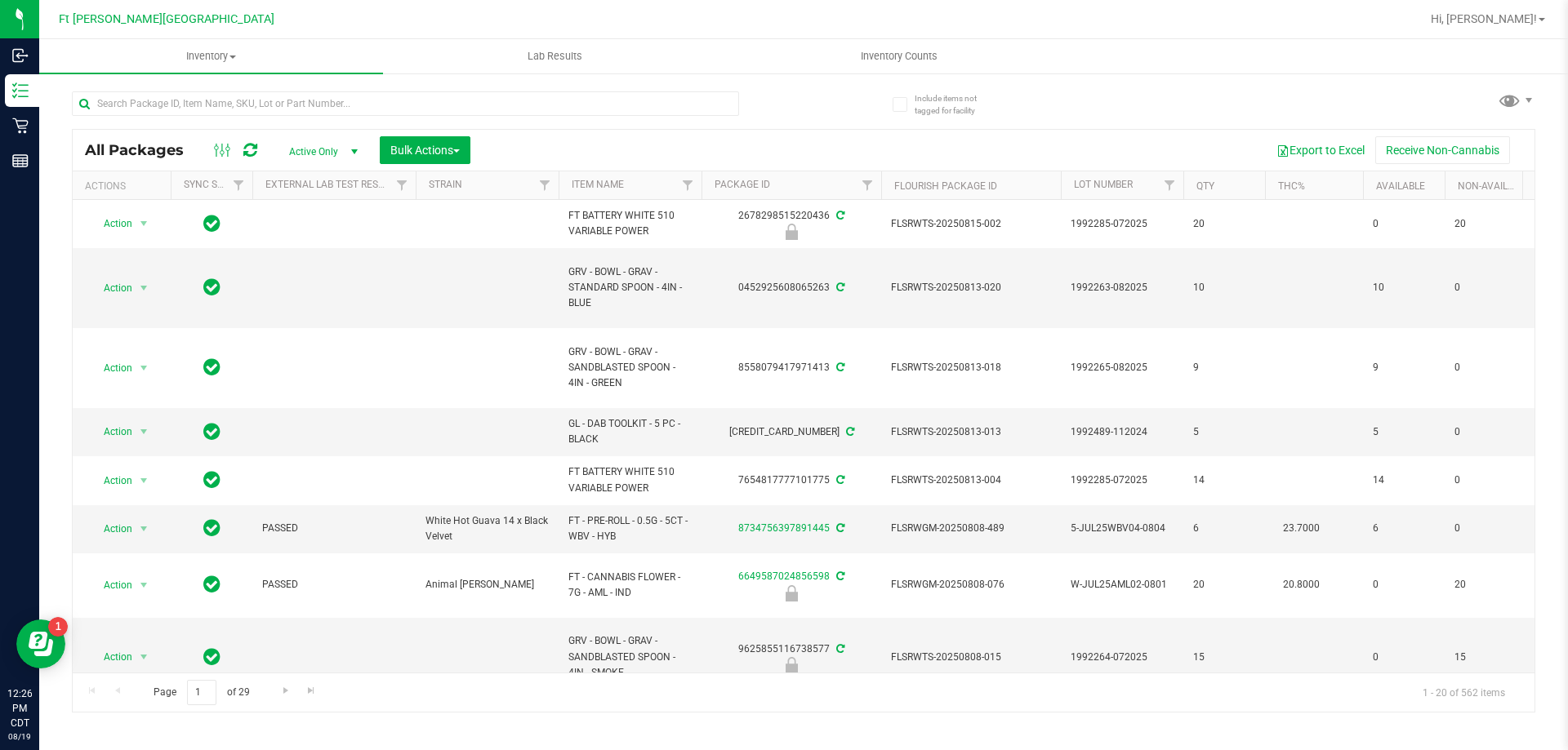
click at [307, 17] on div at bounding box center [856, 19] width 1127 height 32
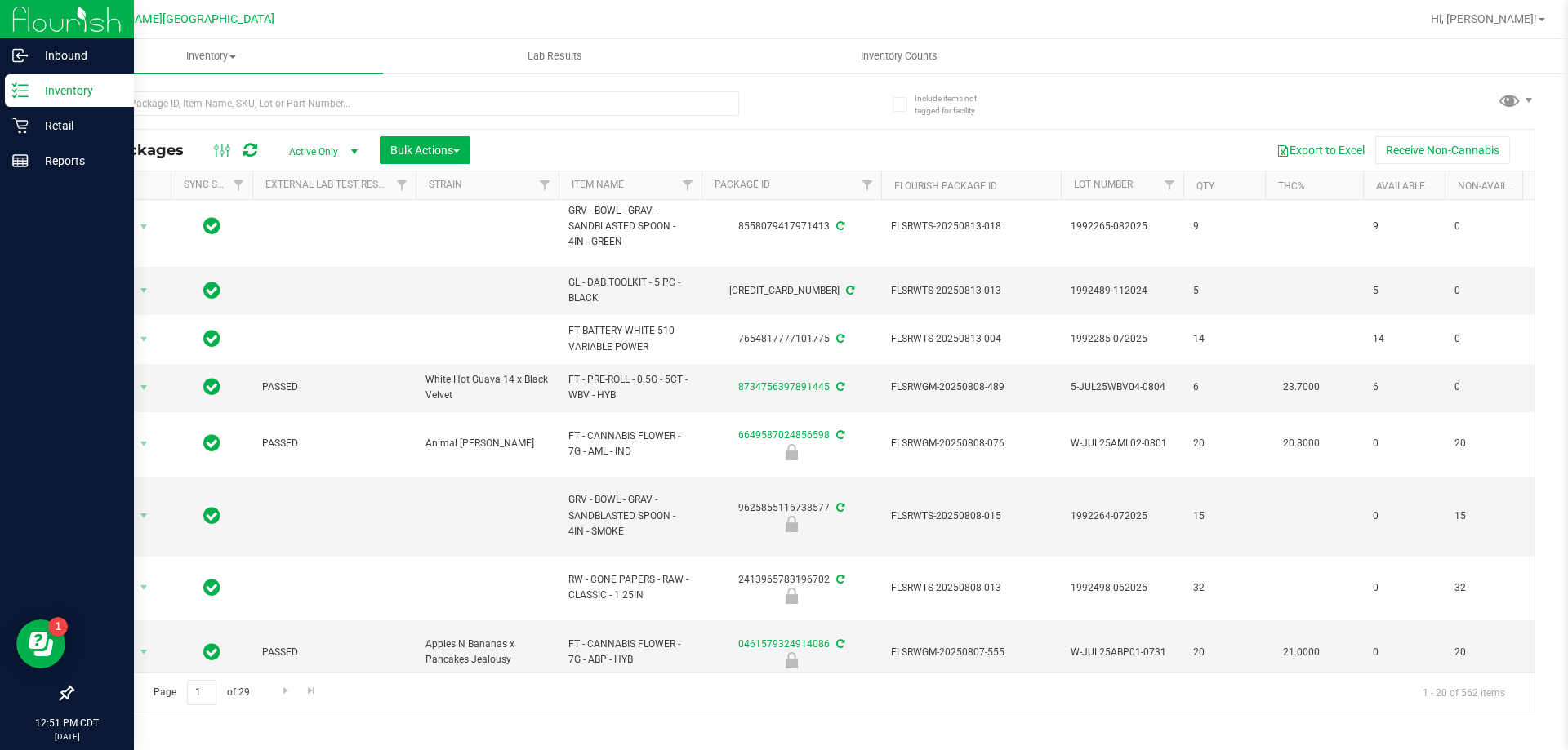
scroll to position [245, 0]
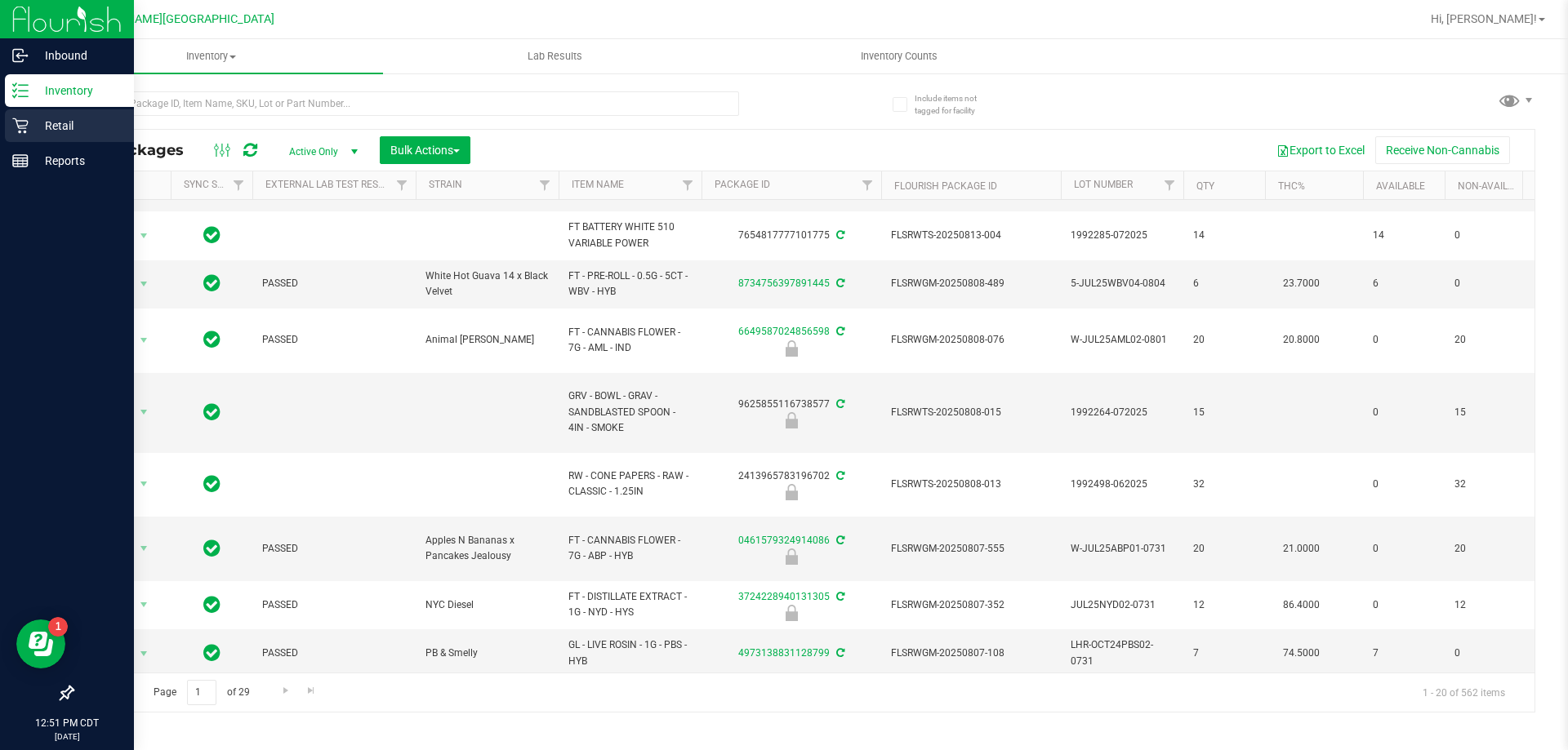
click at [69, 117] on p "Retail" at bounding box center [77, 125] width 98 height 20
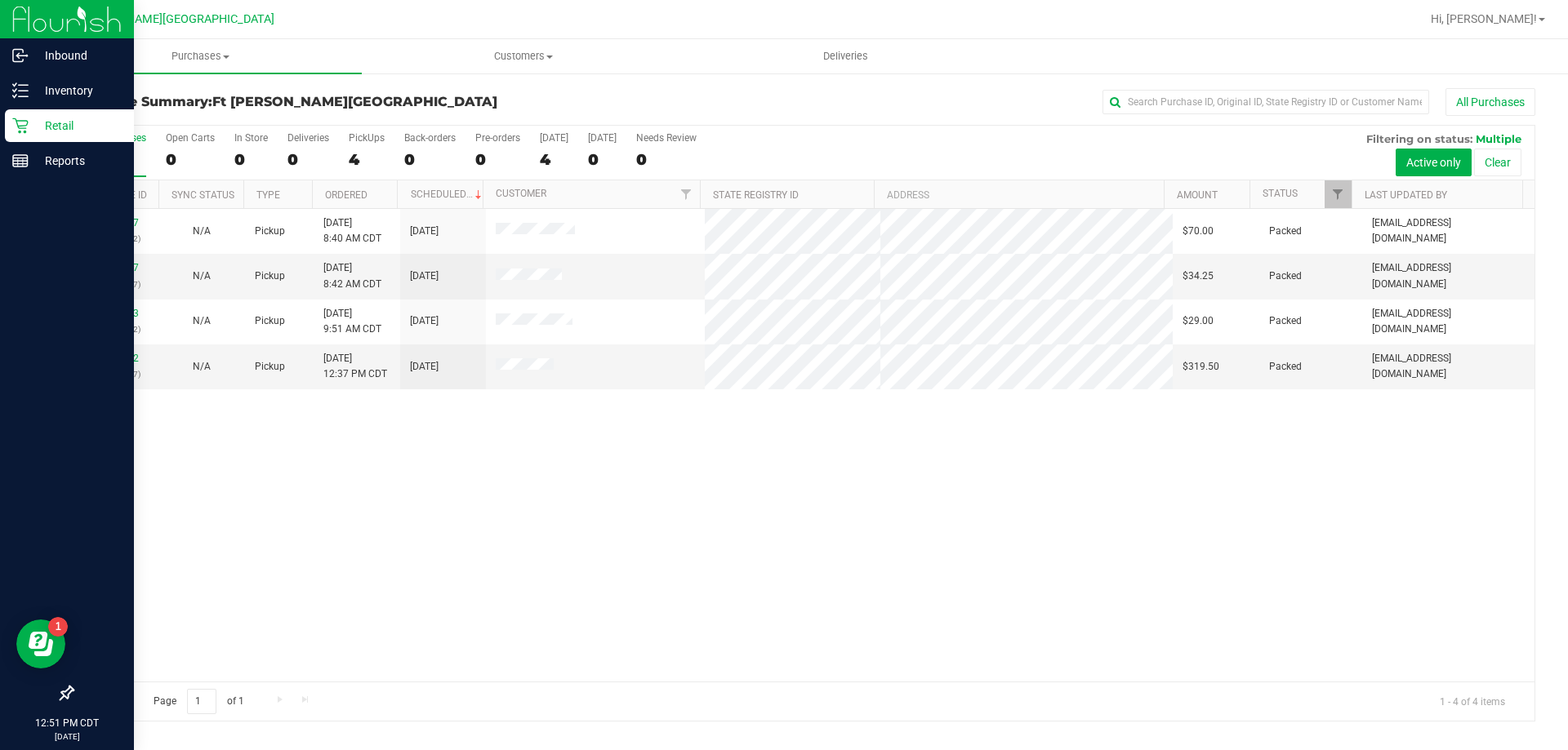
click at [319, 560] on div "11811717 (315990262) N/A Pickup 8/19/2025 8:40 AM CDT 8/19/2025 $70.00 Packed k…" at bounding box center [803, 445] width 1462 height 472
click at [79, 117] on p "Retail" at bounding box center [77, 125] width 98 height 20
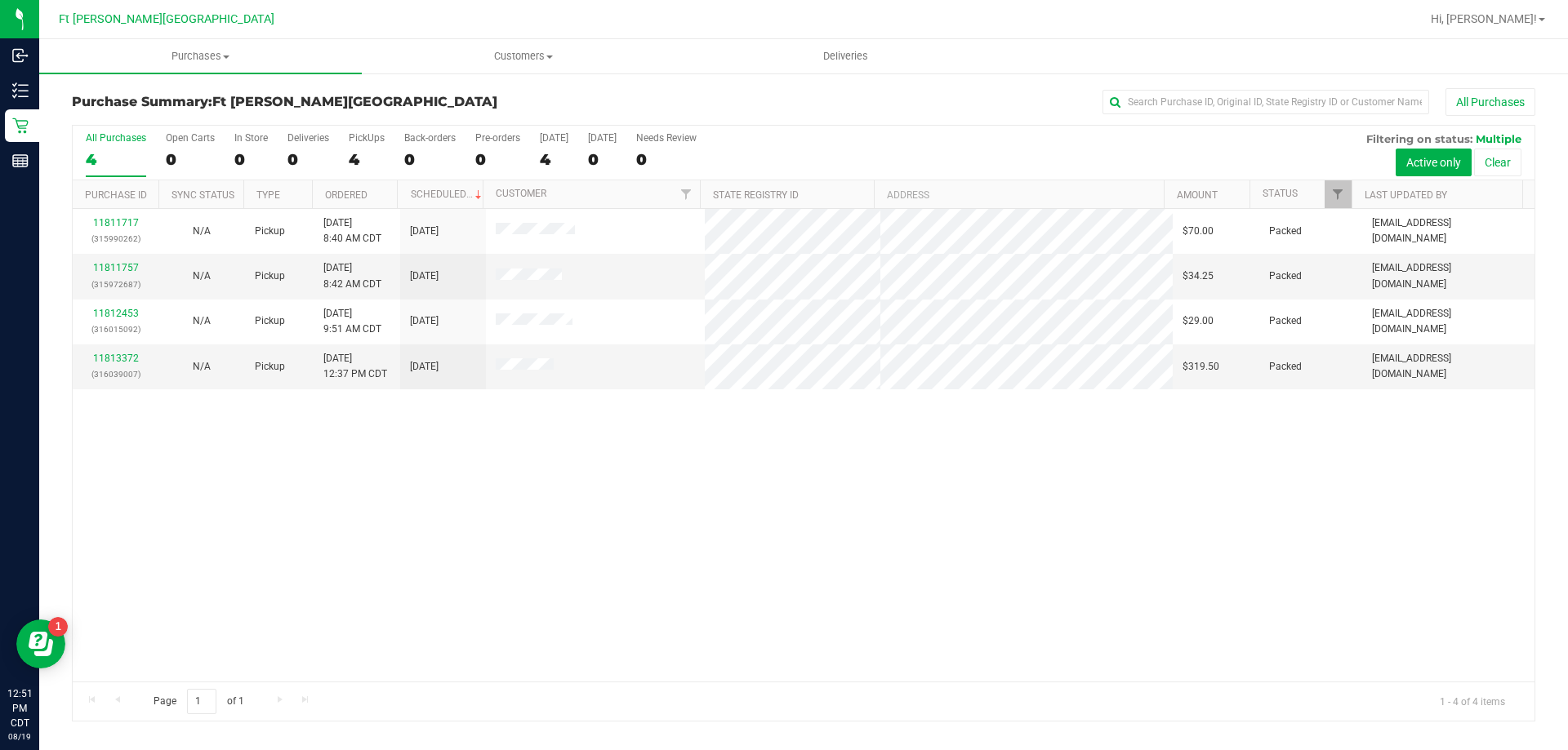
click at [333, 550] on div "11811717 (315990262) N/A Pickup 8/19/2025 8:40 AM CDT 8/19/2025 $70.00 Packed k…" at bounding box center [803, 445] width 1462 height 472
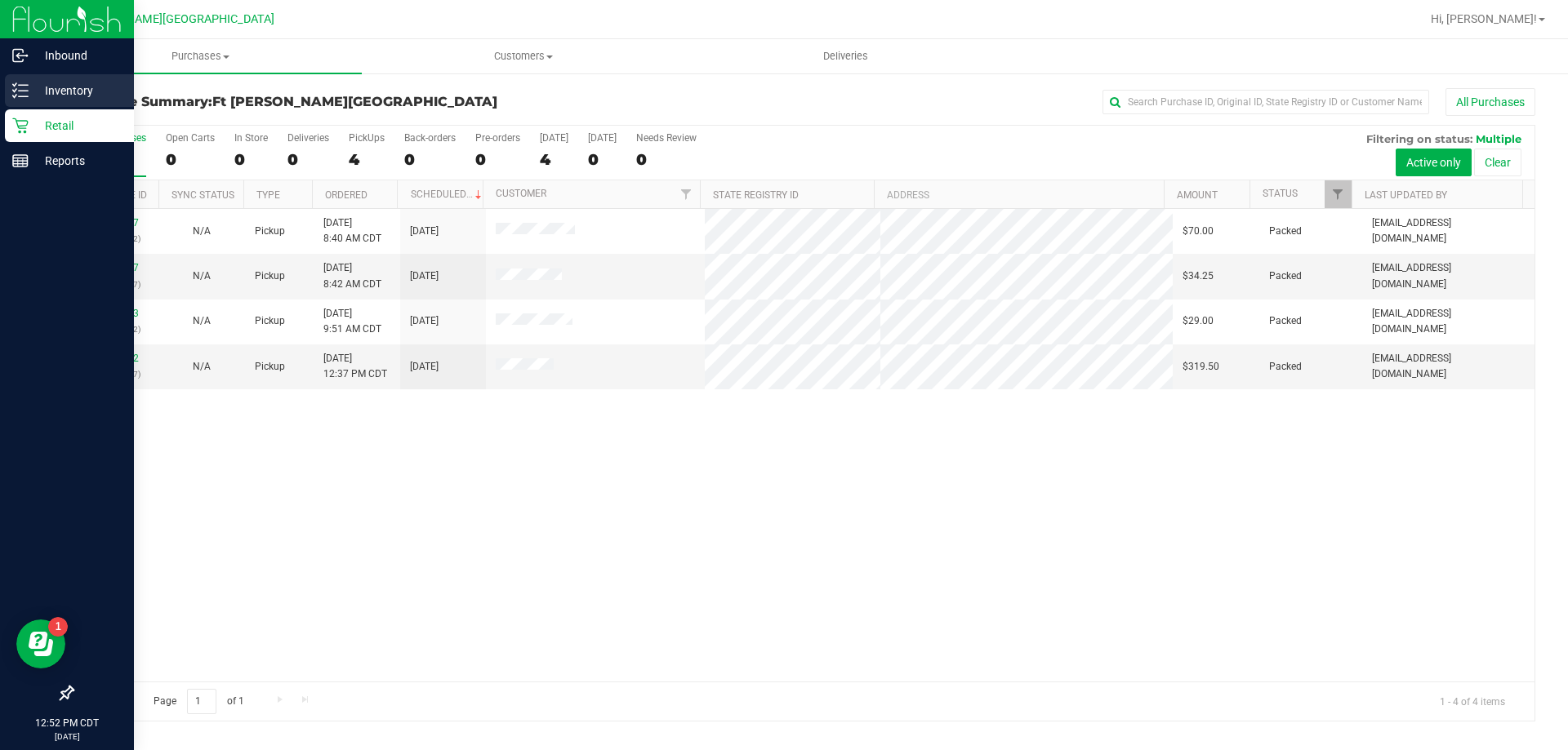
click at [63, 97] on p "Inventory" at bounding box center [77, 90] width 98 height 20
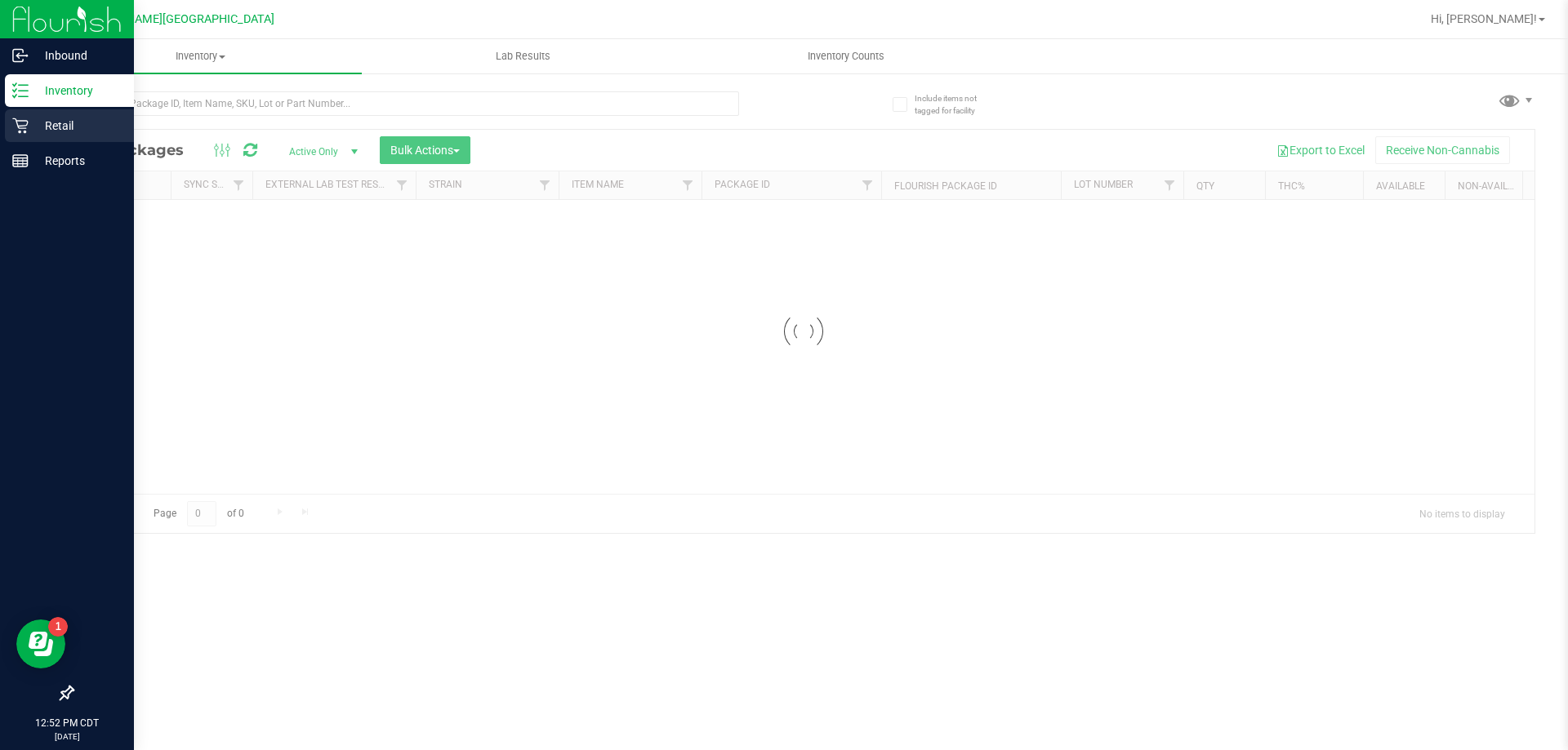
click at [81, 129] on p "Retail" at bounding box center [77, 125] width 98 height 20
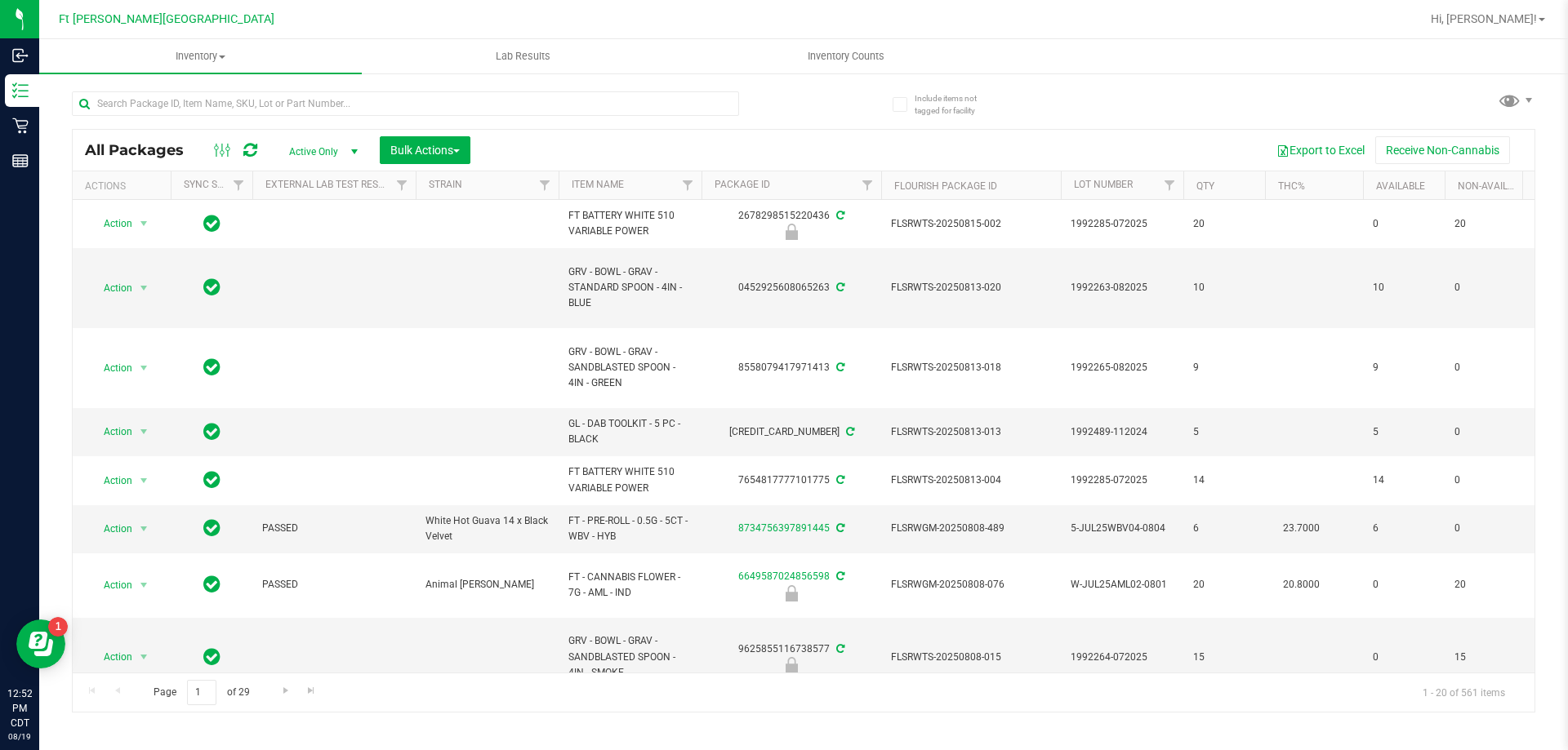
click at [300, 23] on div at bounding box center [856, 19] width 1127 height 32
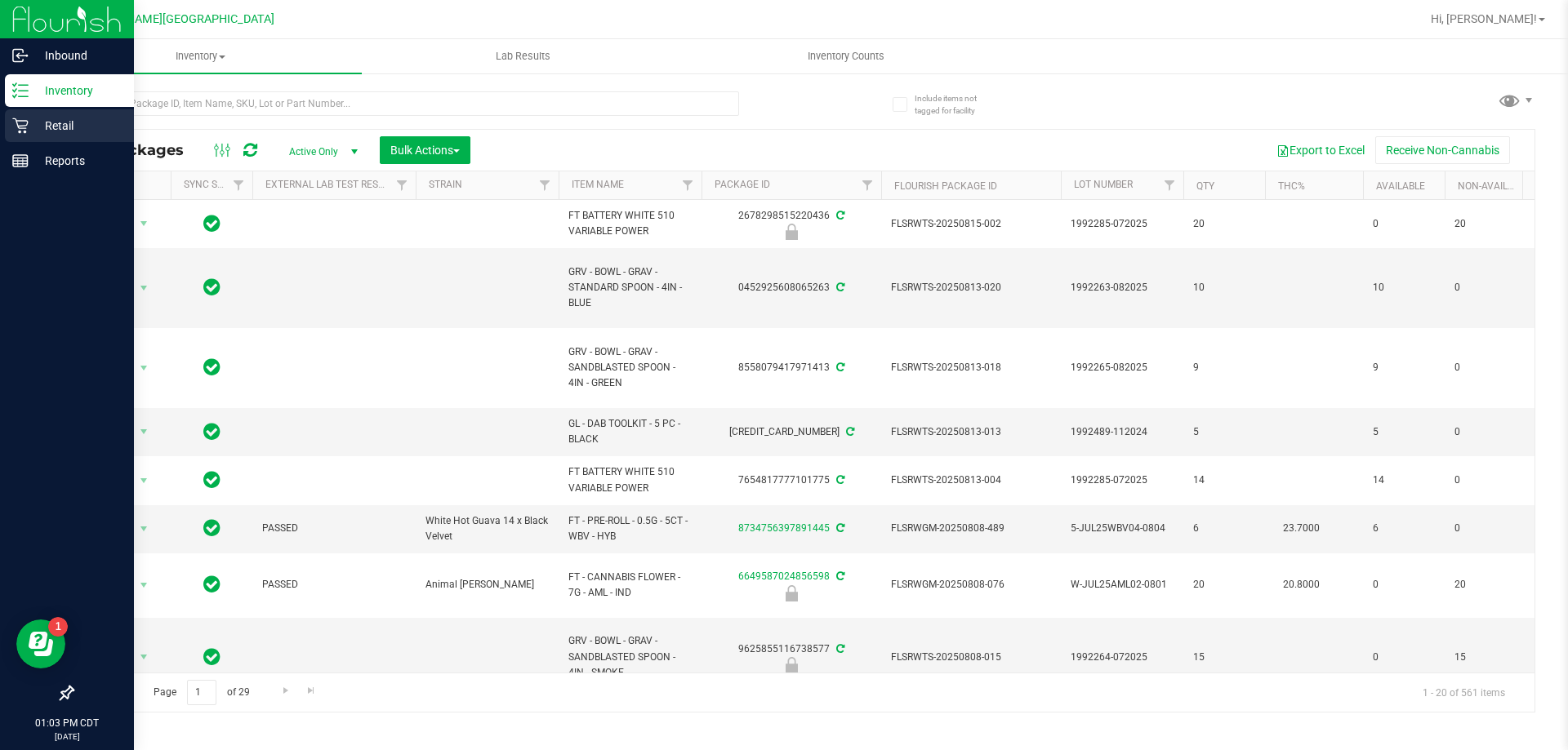
click at [61, 129] on p "Retail" at bounding box center [77, 125] width 98 height 20
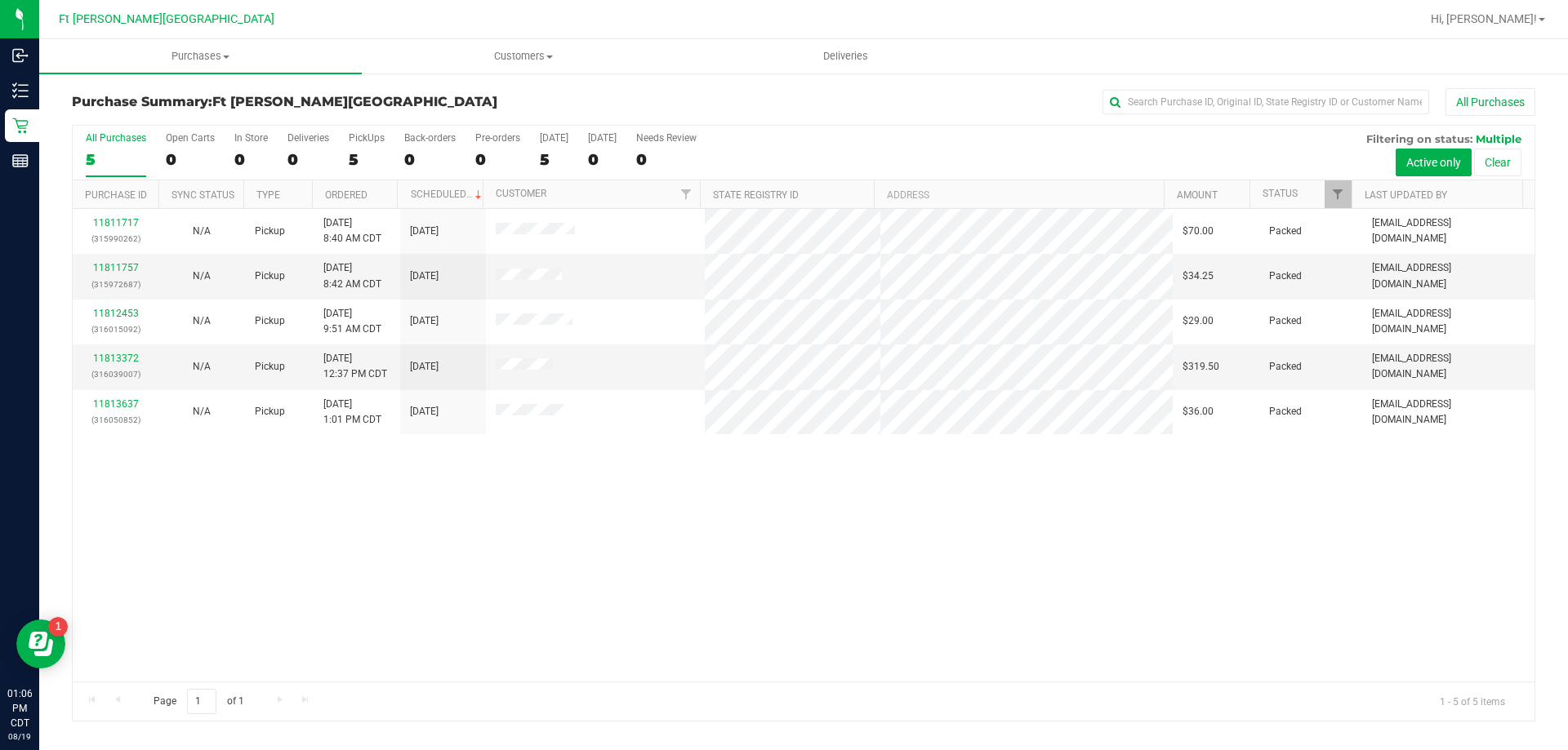
click at [603, 709] on div "Page 1 of 1 1 - 5 of 5 items" at bounding box center [803, 701] width 1462 height 39
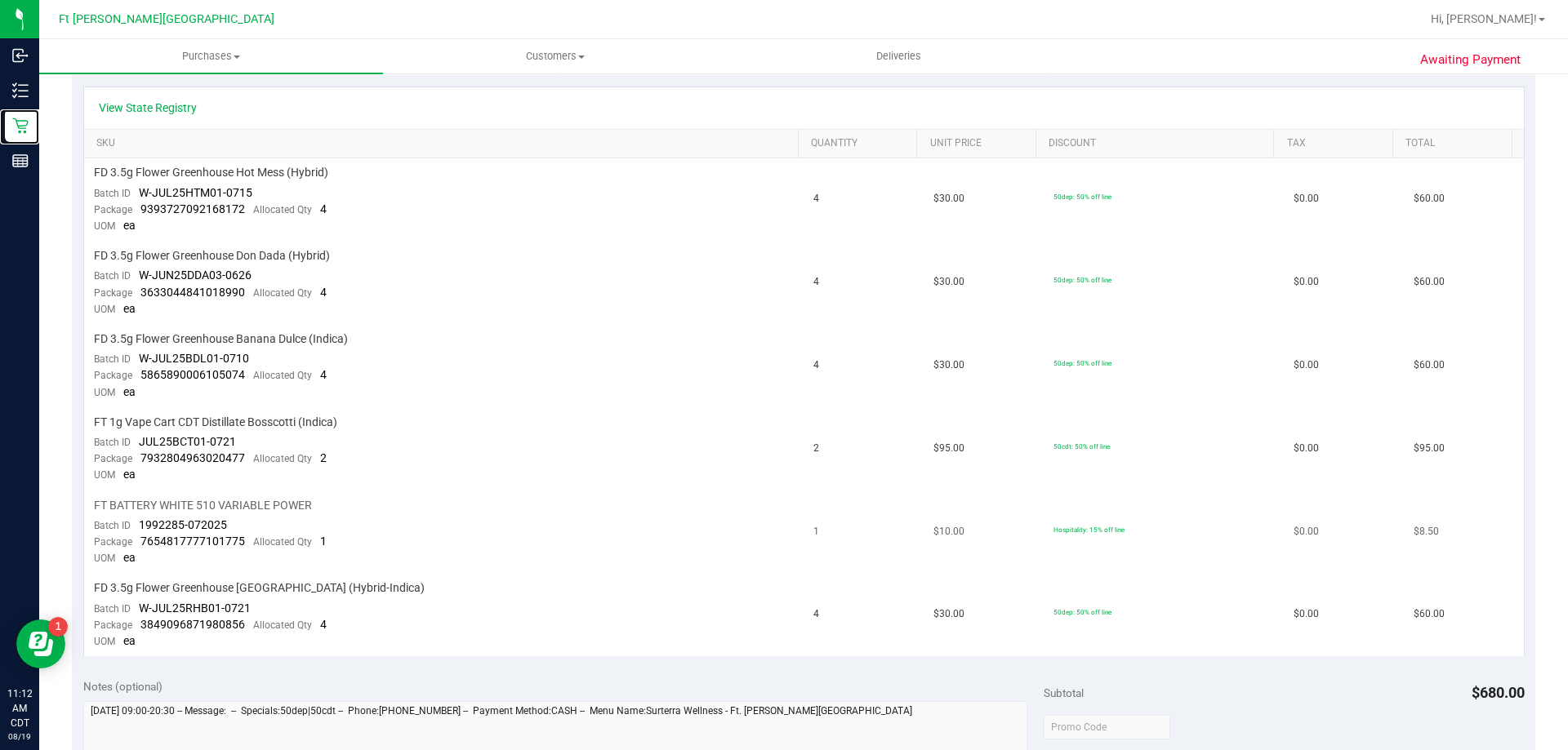
scroll to position [327, 0]
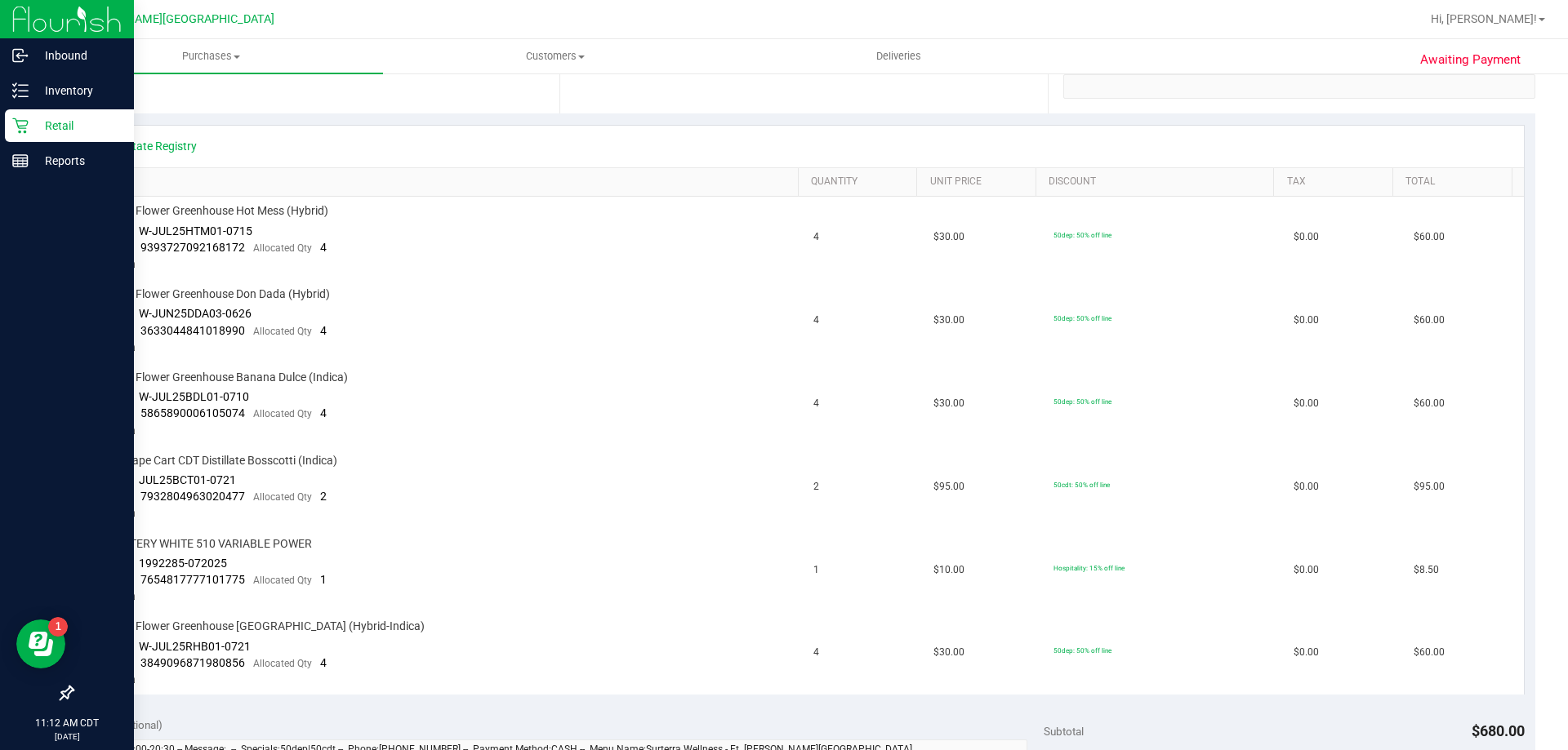
click at [39, 126] on p "Retail" at bounding box center [77, 125] width 98 height 20
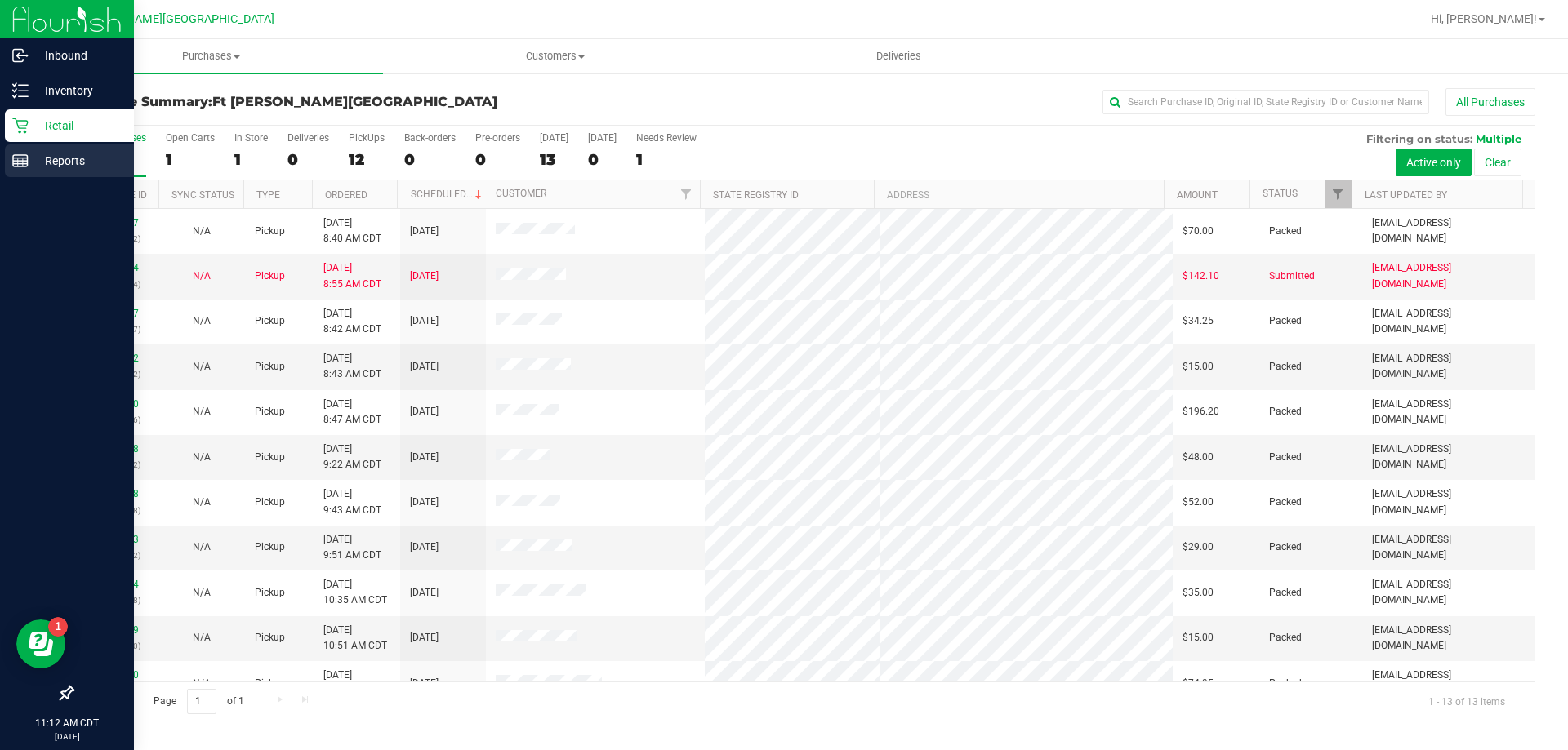
click at [30, 158] on p "Reports" at bounding box center [77, 160] width 98 height 20
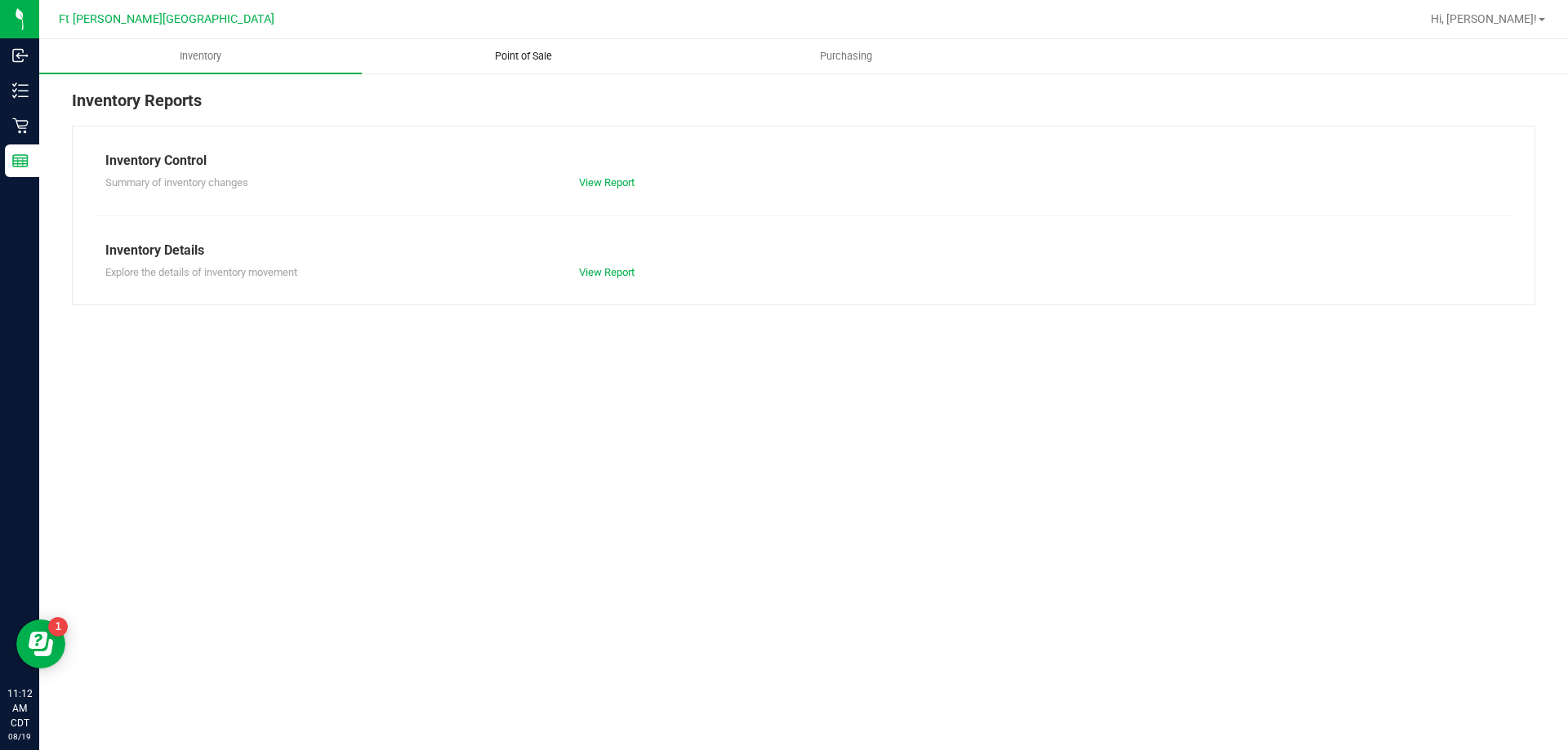
click at [521, 56] on span "Point of Sale" at bounding box center [523, 56] width 101 height 15
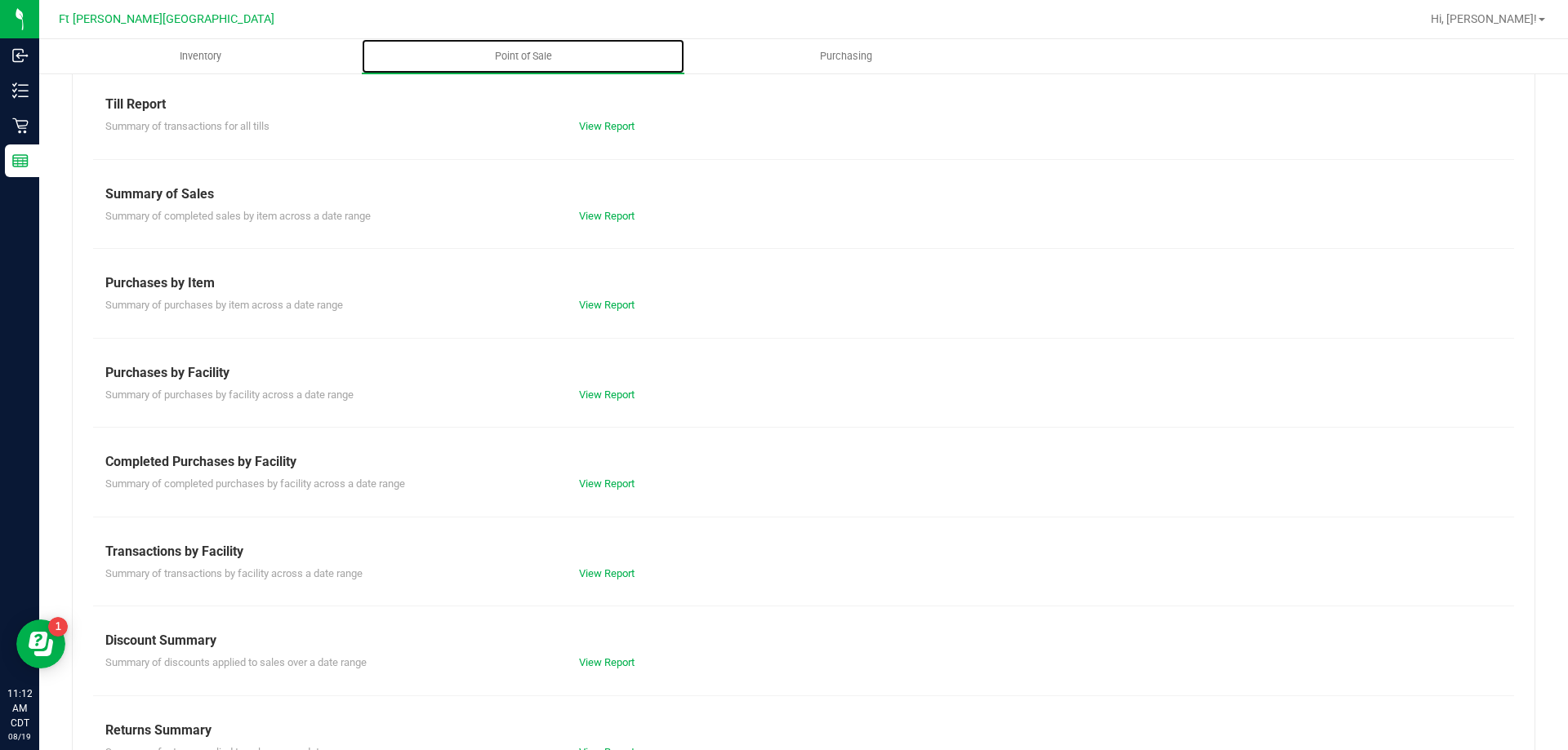
scroll to position [108, 0]
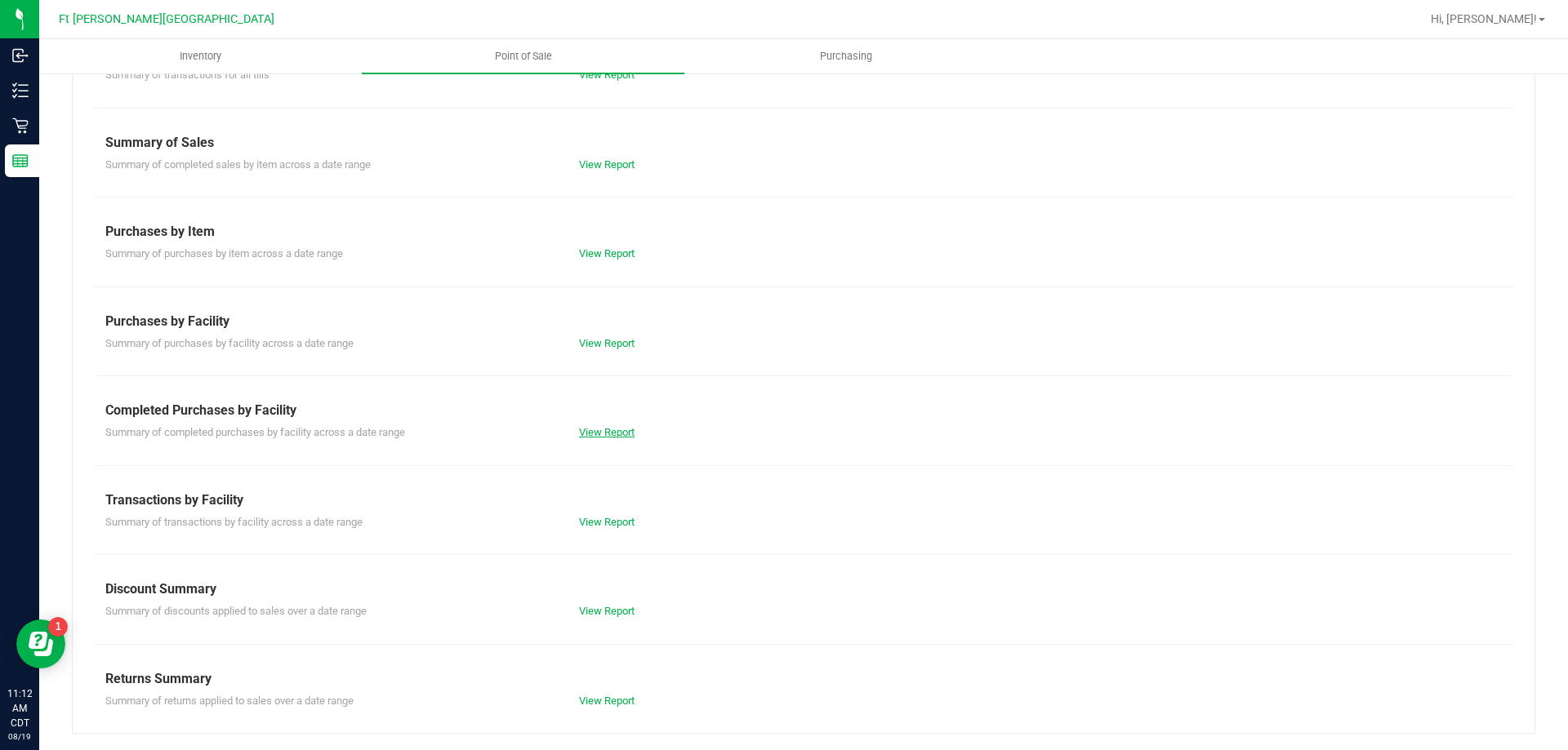
click at [601, 431] on link "View Report" at bounding box center [606, 432] width 56 height 12
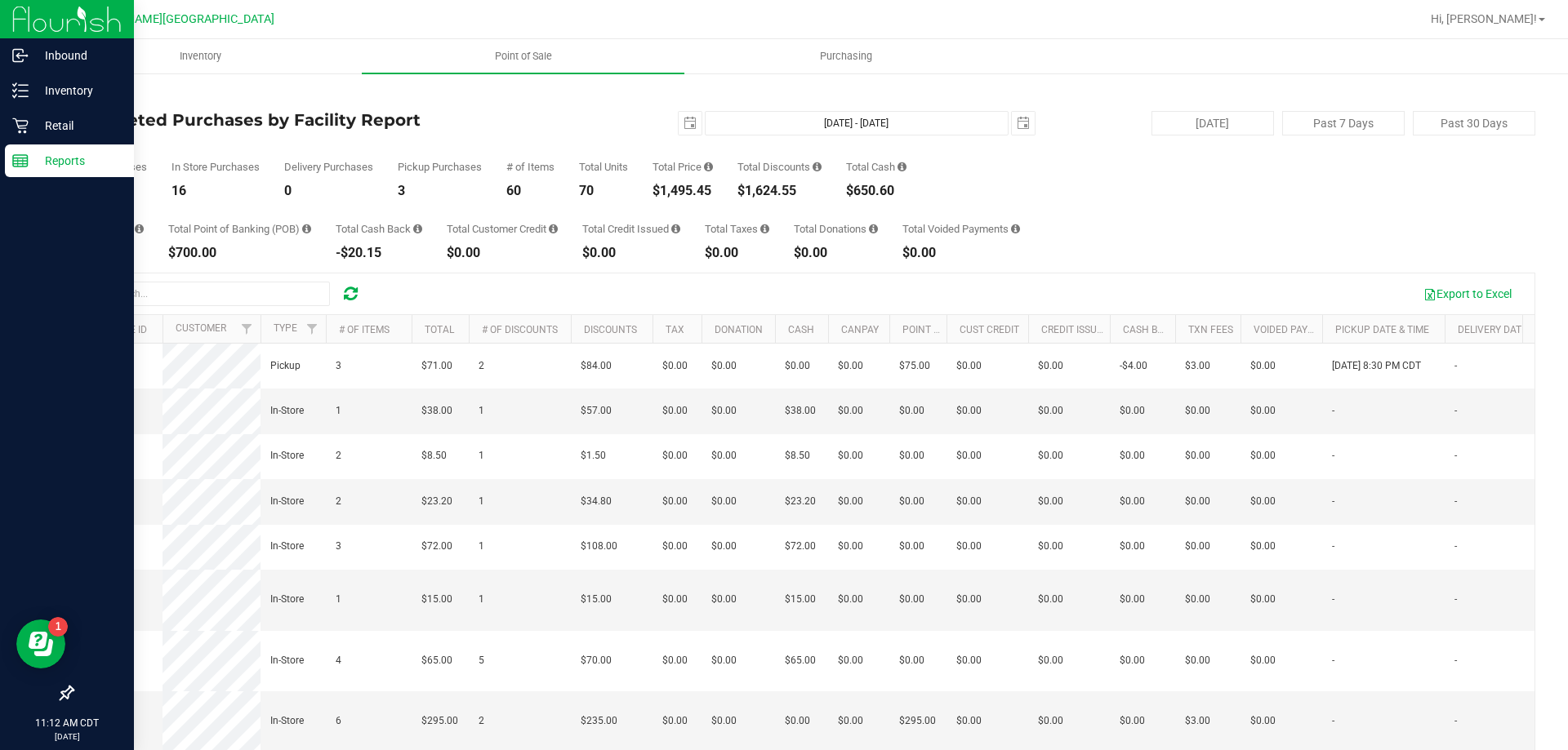
click at [26, 157] on icon at bounding box center [20, 160] width 16 height 16
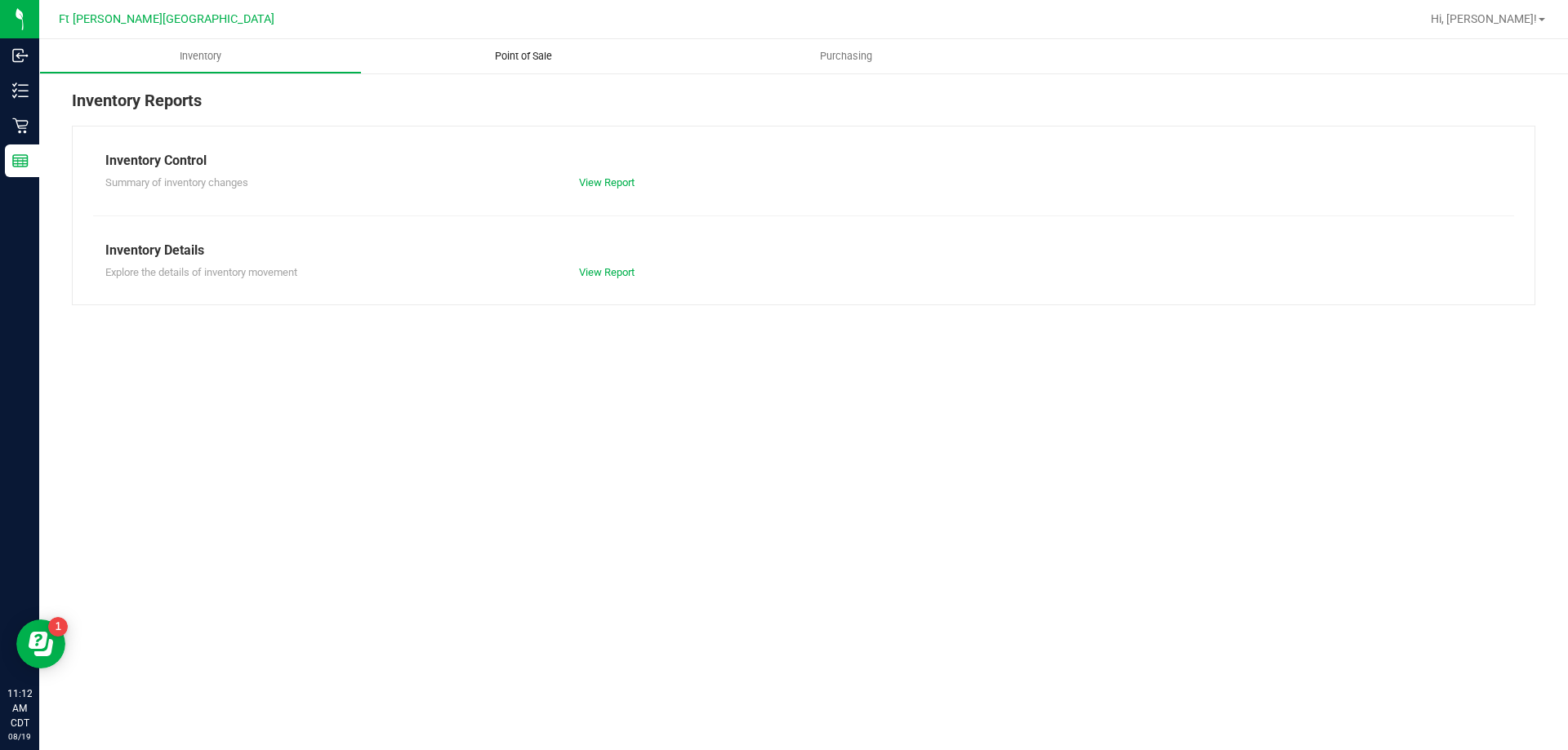
click at [521, 61] on span "Point of Sale" at bounding box center [523, 56] width 101 height 15
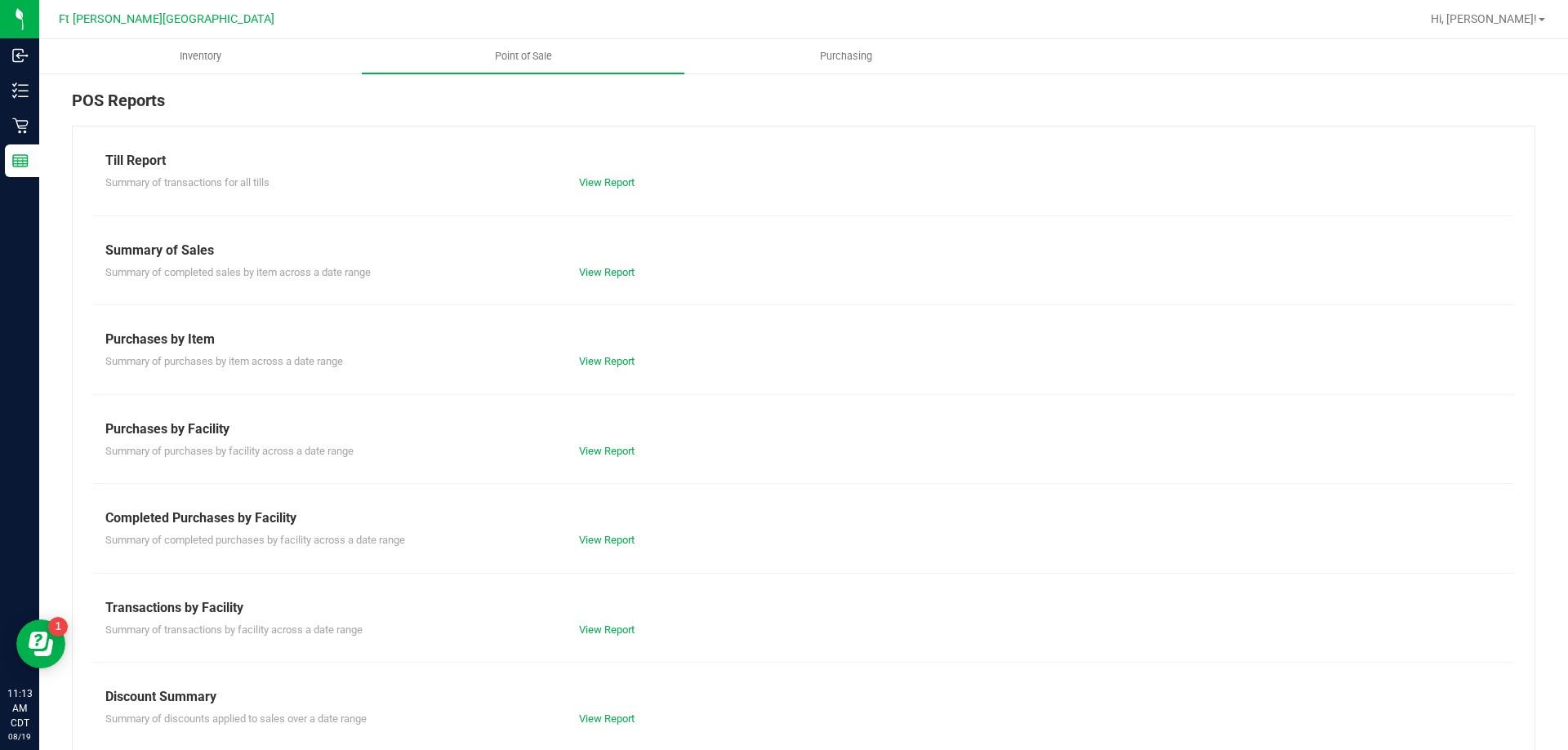
click at [617, 176] on div "View Report" at bounding box center [803, 183] width 473 height 16
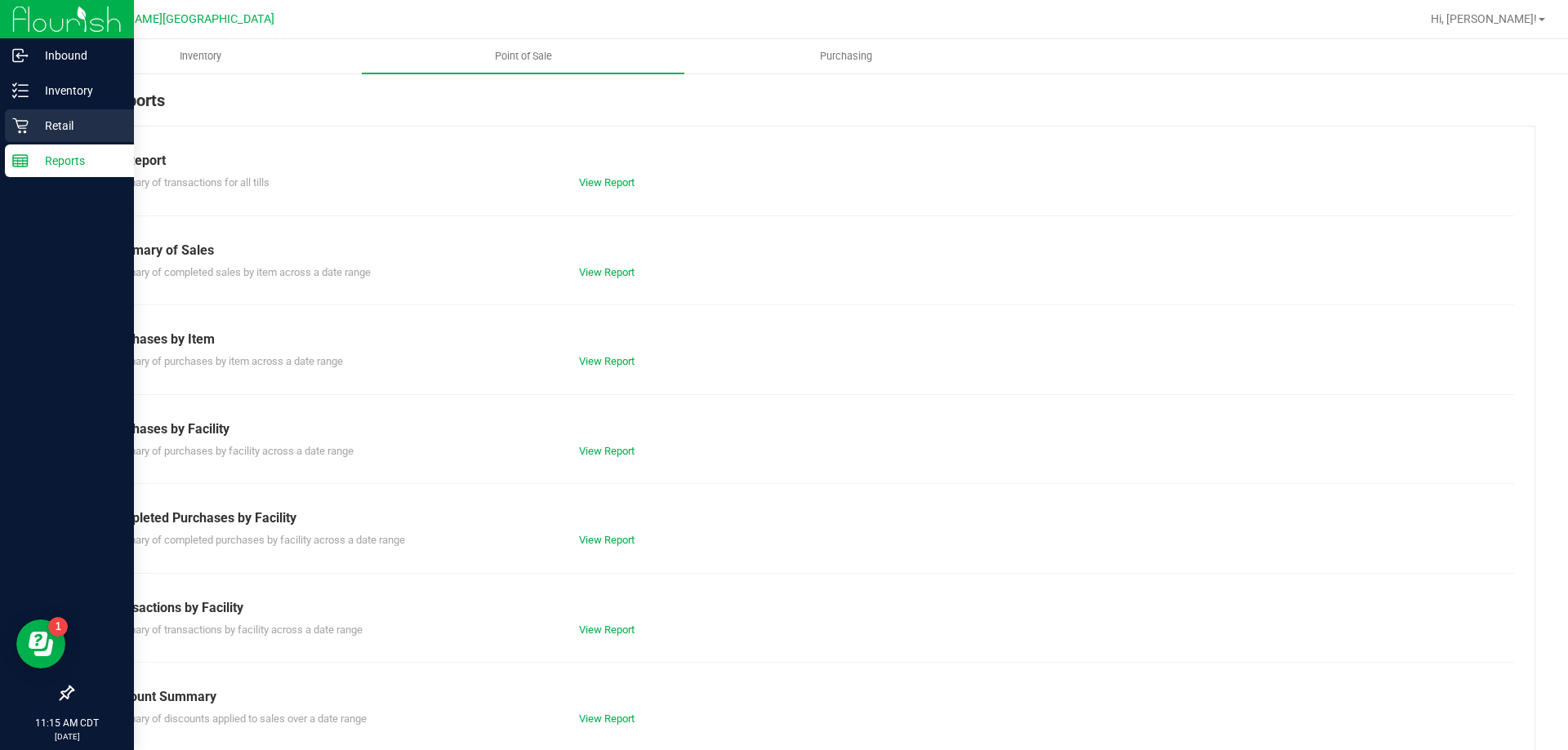
click at [69, 127] on p "Retail" at bounding box center [77, 125] width 98 height 20
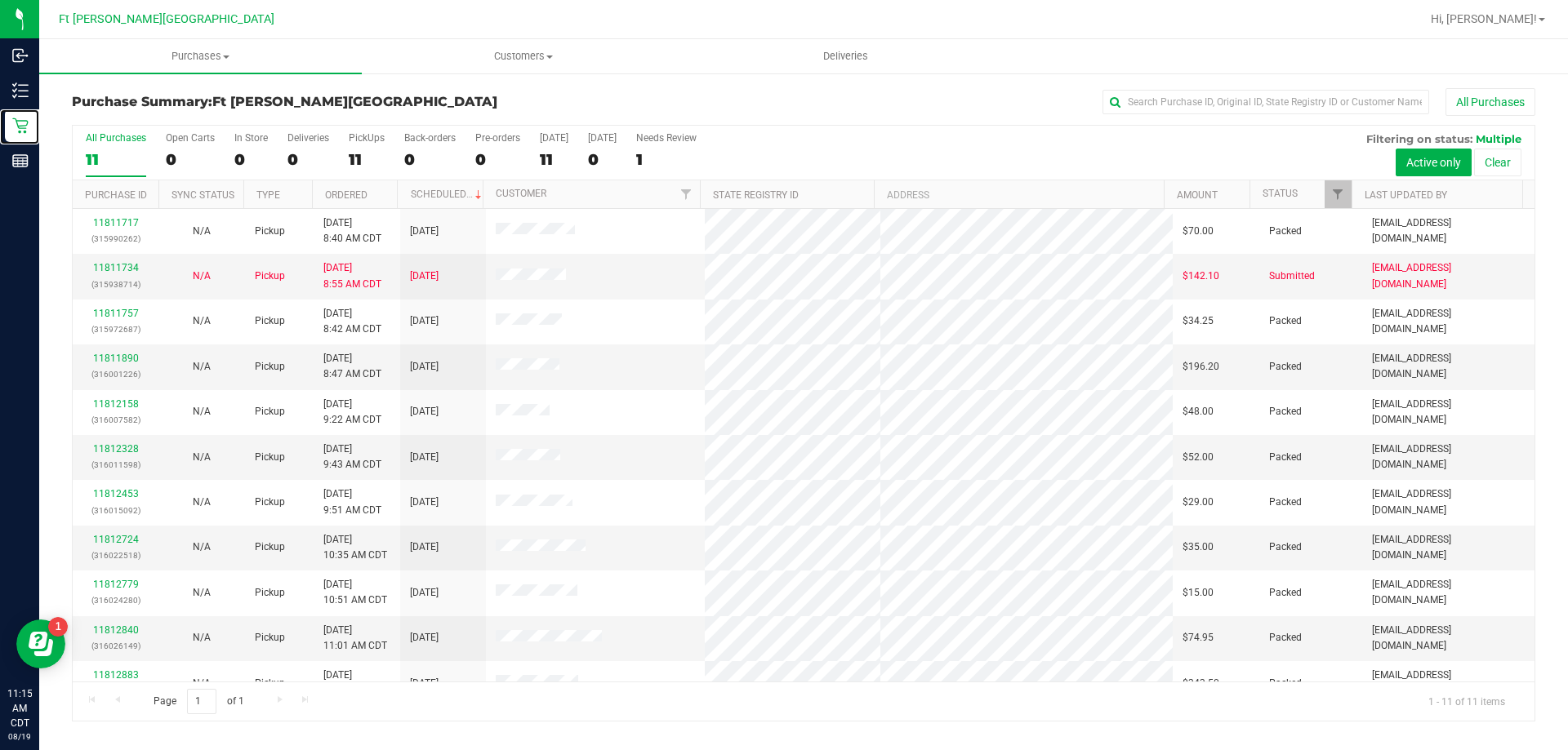
scroll to position [24, 0]
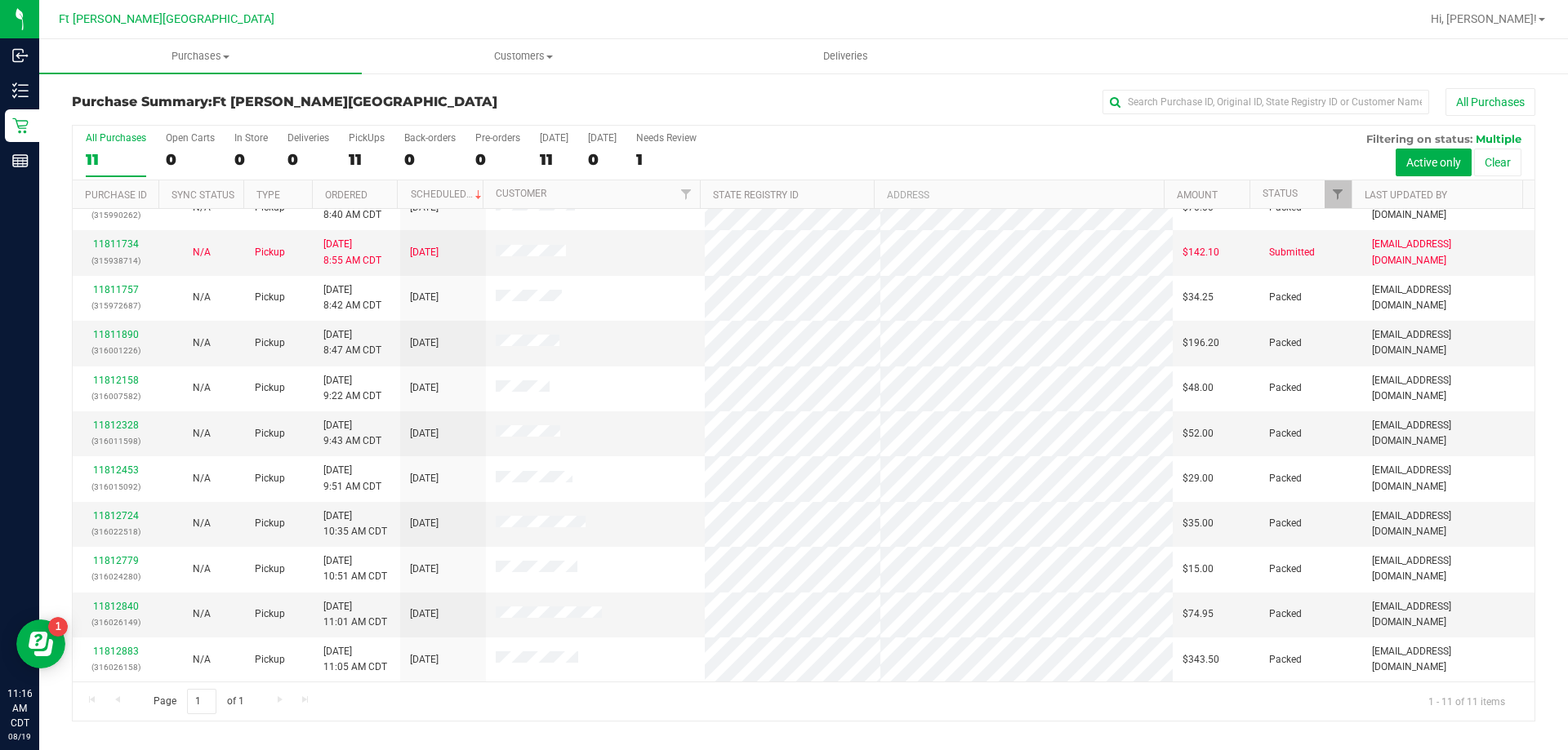
click at [379, 21] on div at bounding box center [856, 19] width 1127 height 32
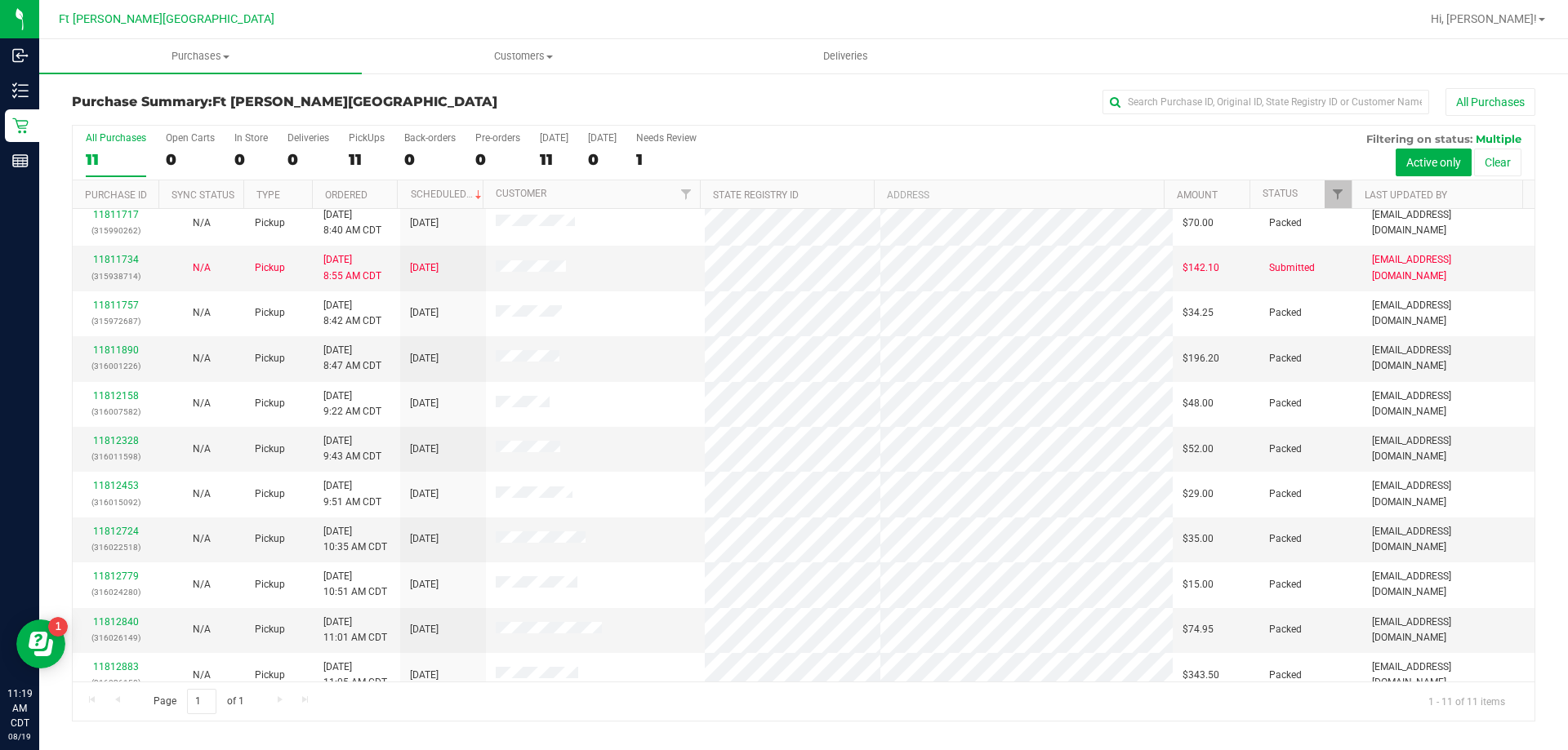
scroll to position [0, 0]
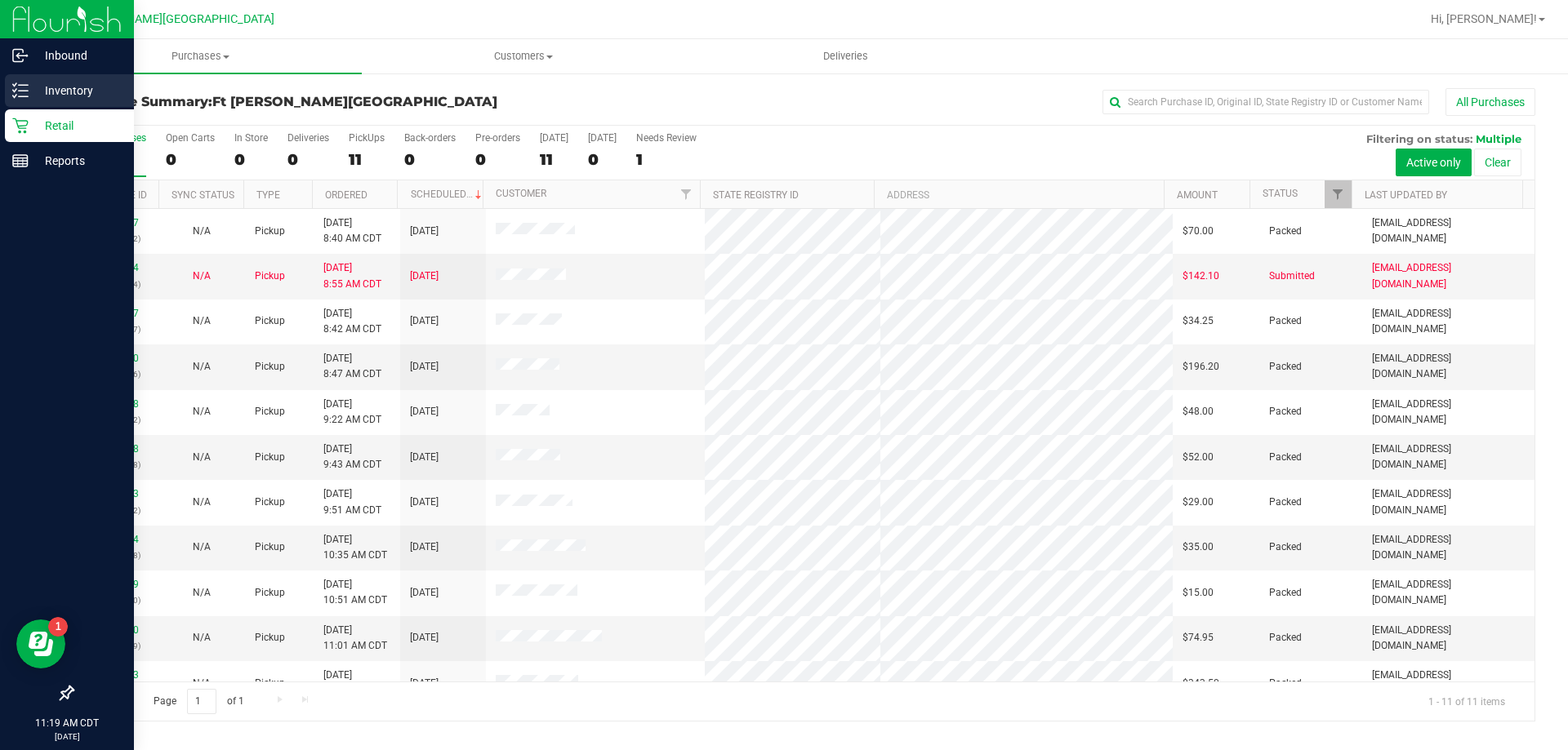
click at [43, 97] on p "Inventory" at bounding box center [77, 90] width 98 height 20
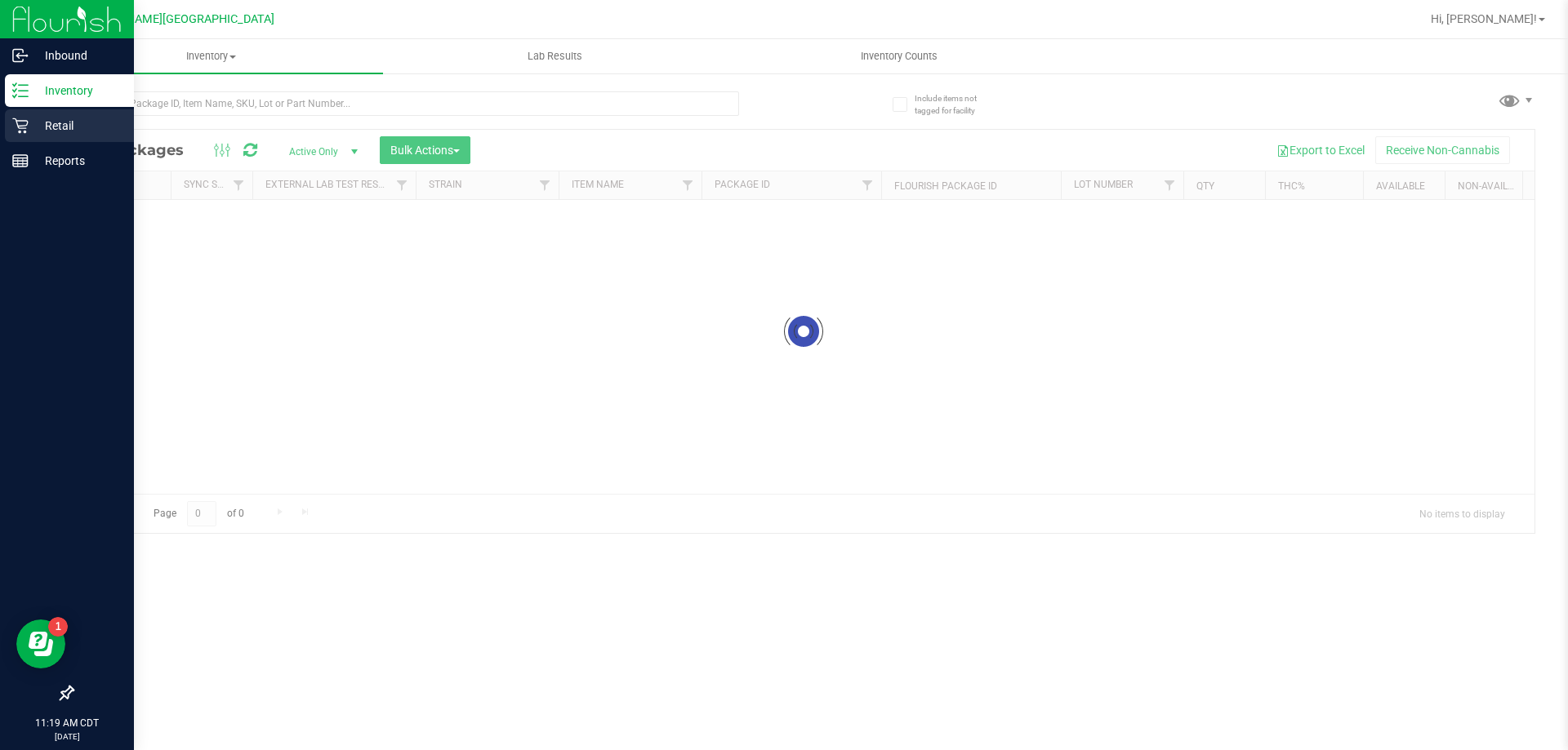
click at [15, 128] on icon at bounding box center [20, 125] width 16 height 16
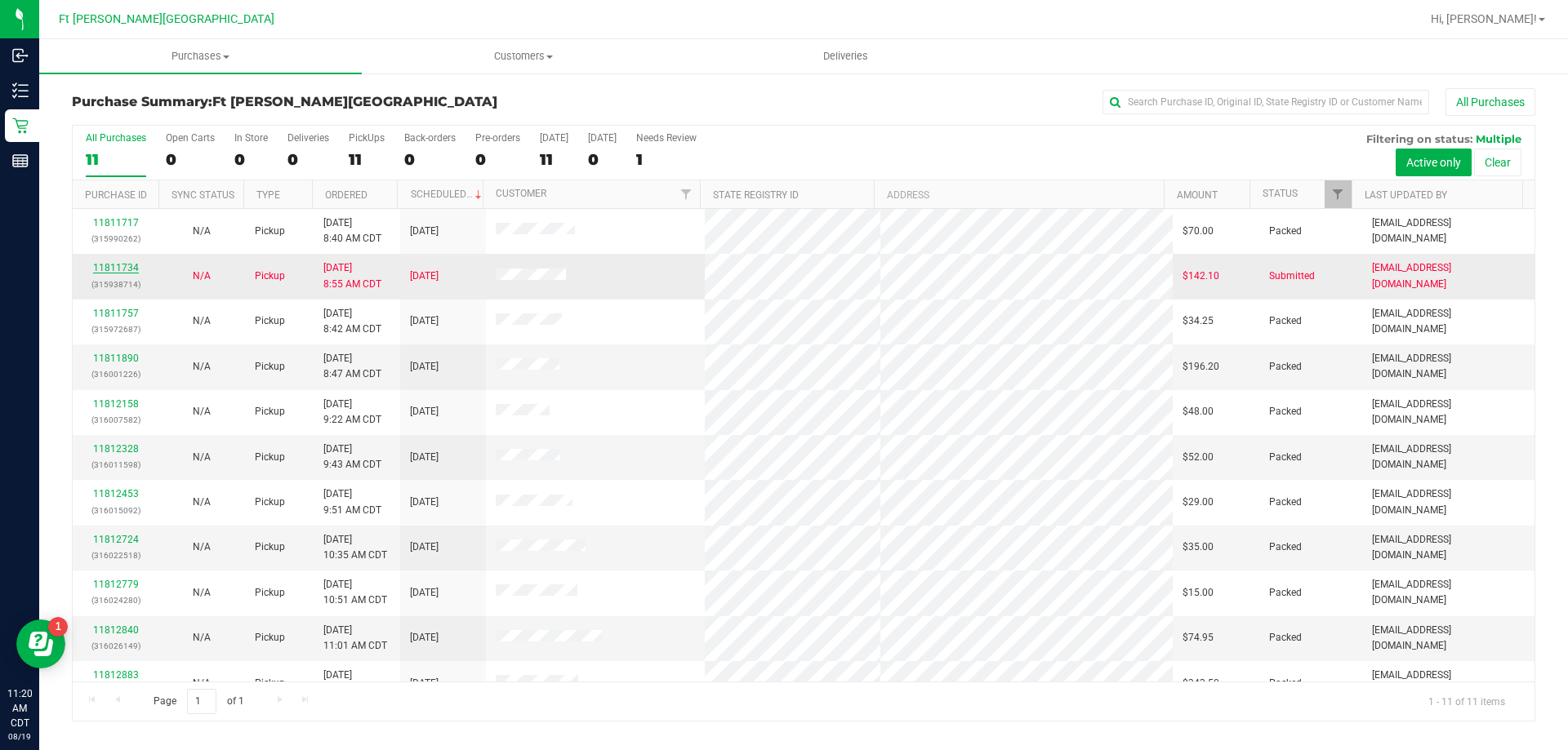
click at [129, 269] on link "11811734" at bounding box center [116, 267] width 45 height 11
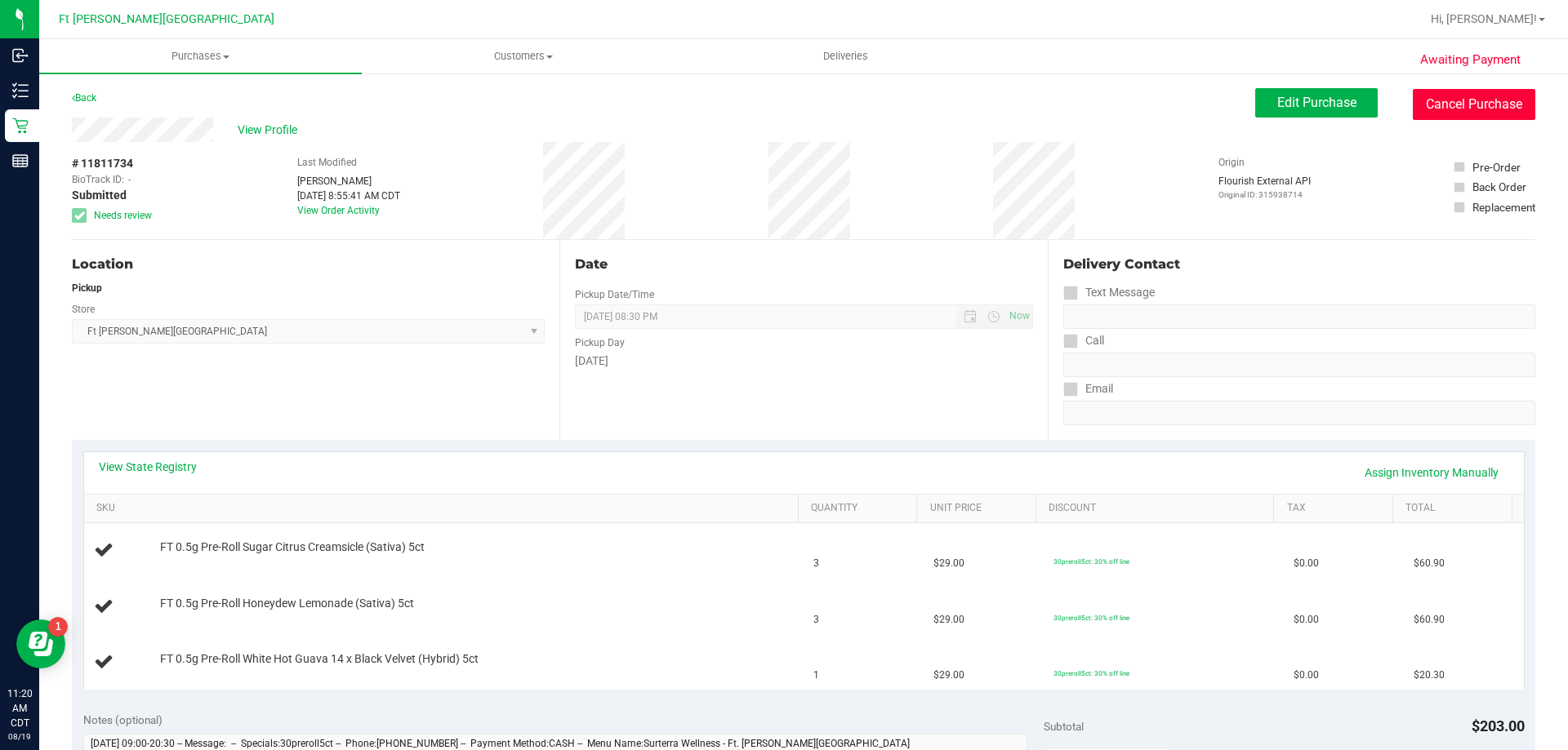
click at [1502, 101] on button "Cancel Purchase" at bounding box center [1474, 105] width 123 height 31
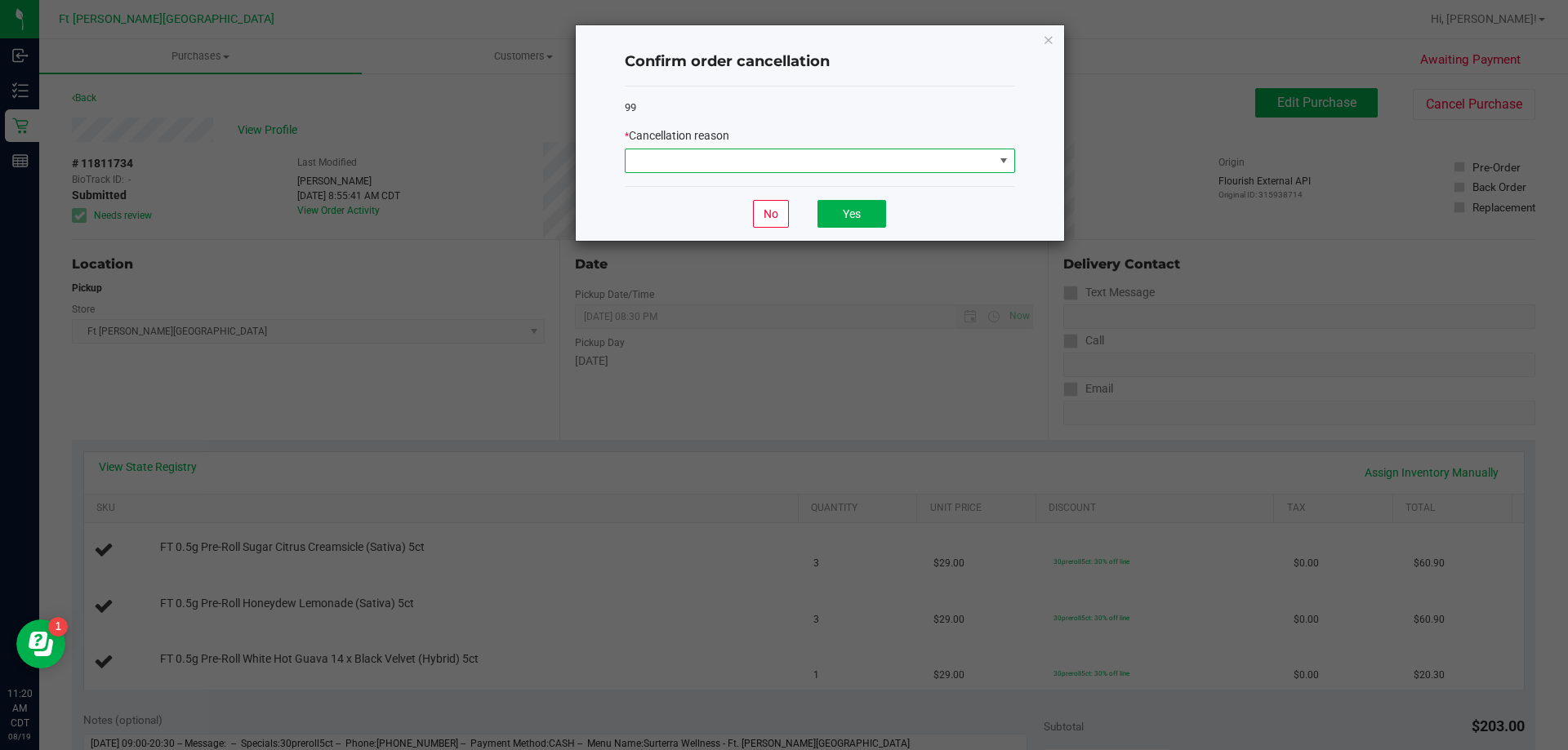
click at [879, 169] on span at bounding box center [810, 160] width 369 height 23
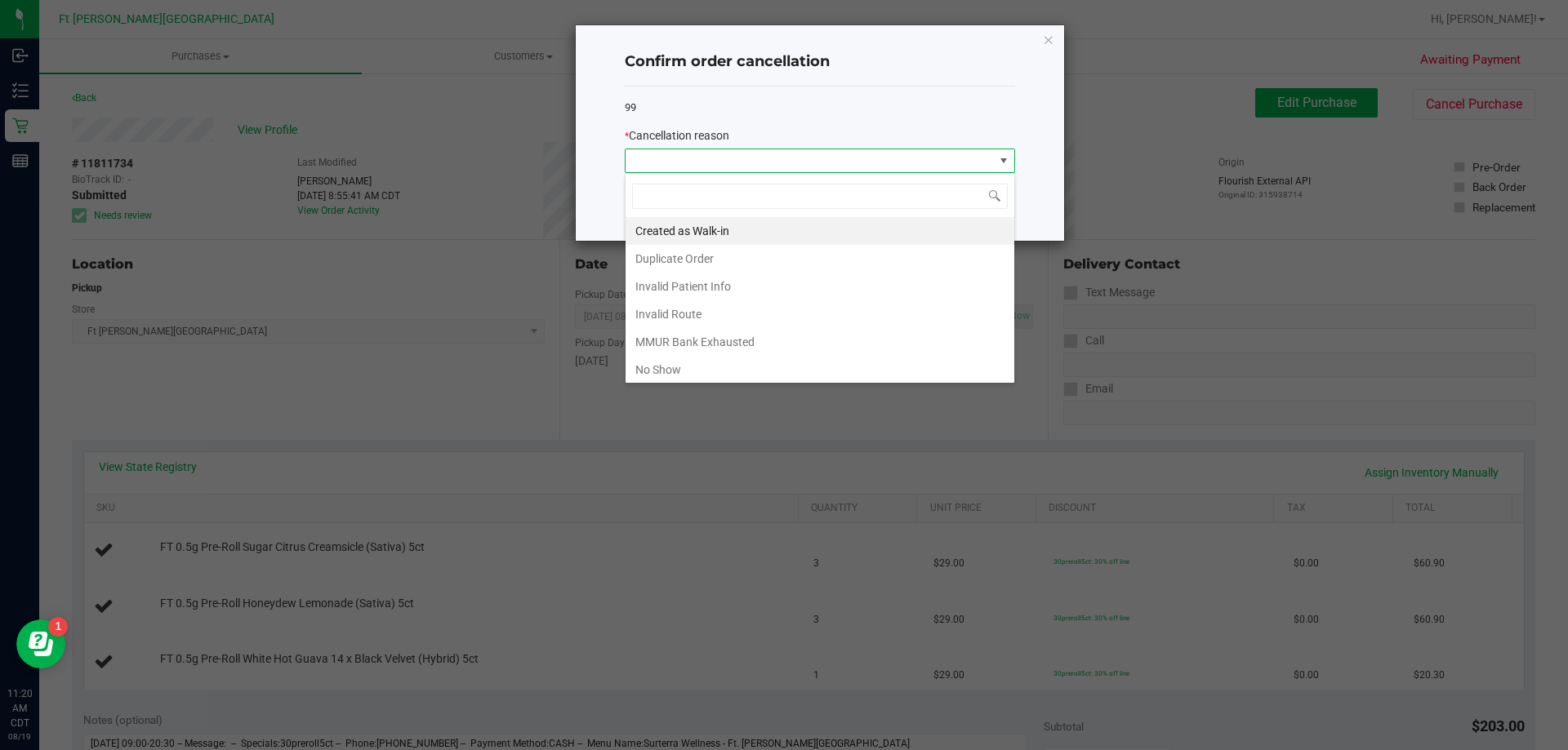
scroll to position [25, 390]
click at [677, 337] on li "MMUR Bank Exhausted" at bounding box center [820, 342] width 388 height 27
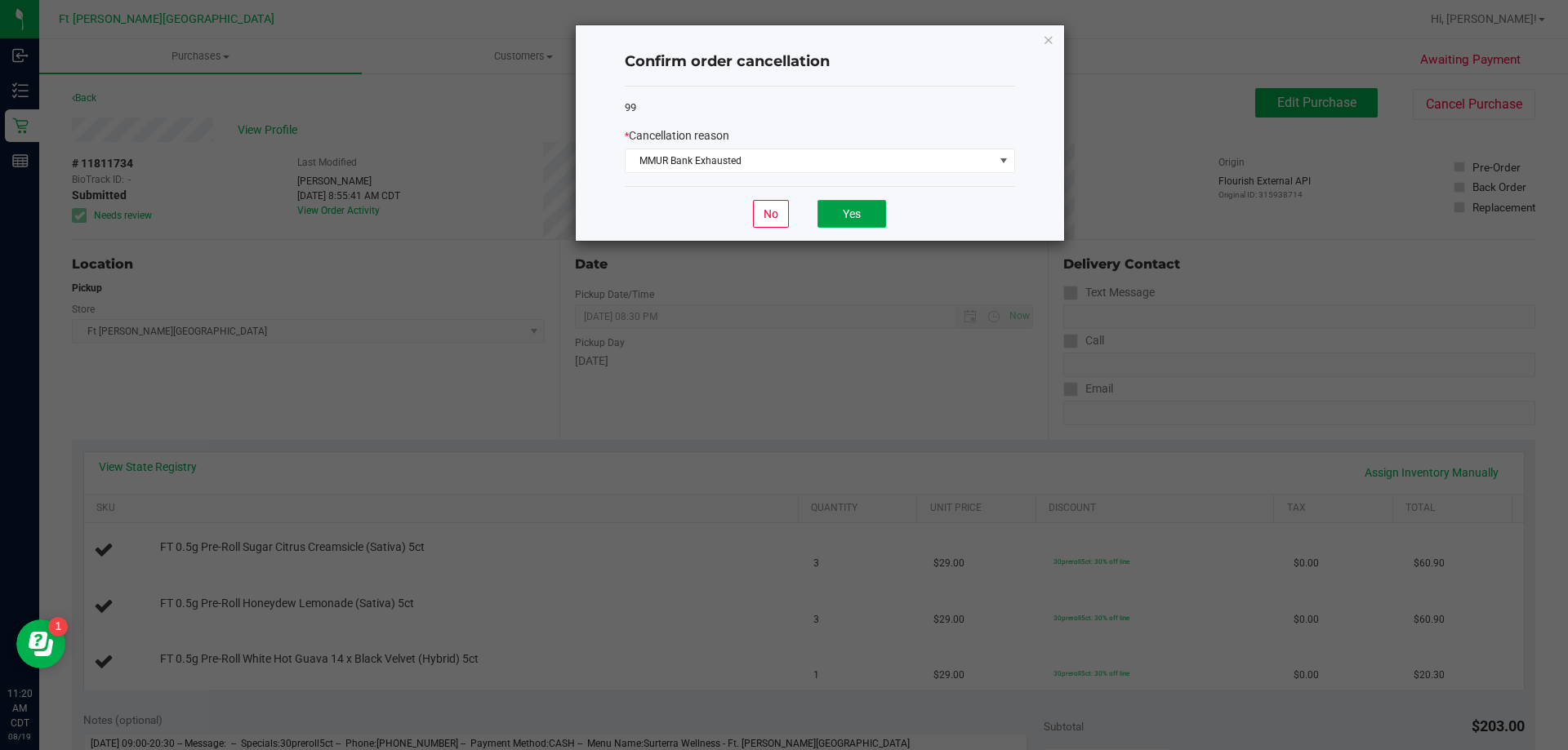
click at [844, 208] on button "Yes" at bounding box center [851, 213] width 69 height 27
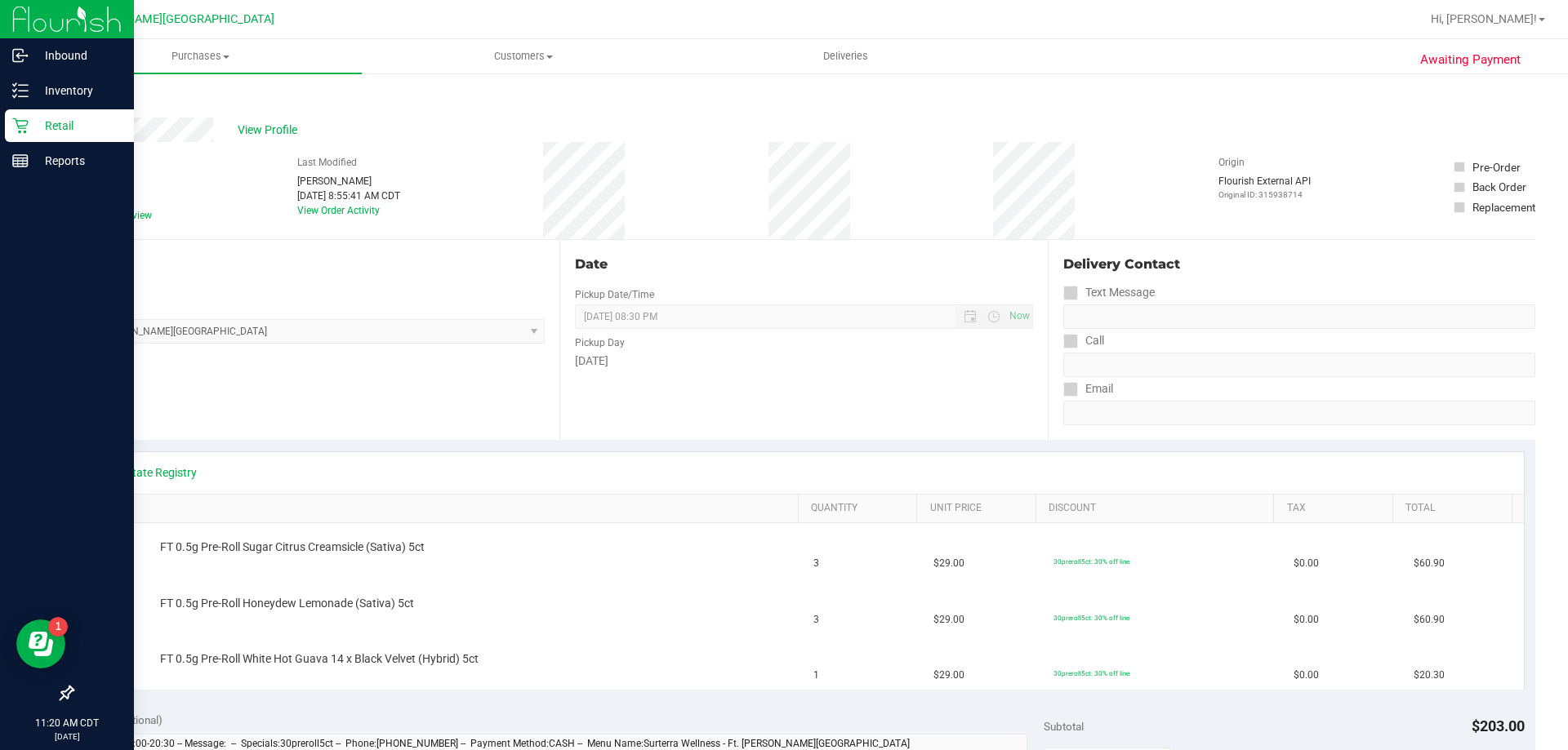
click at [49, 118] on p "Retail" at bounding box center [77, 125] width 98 height 20
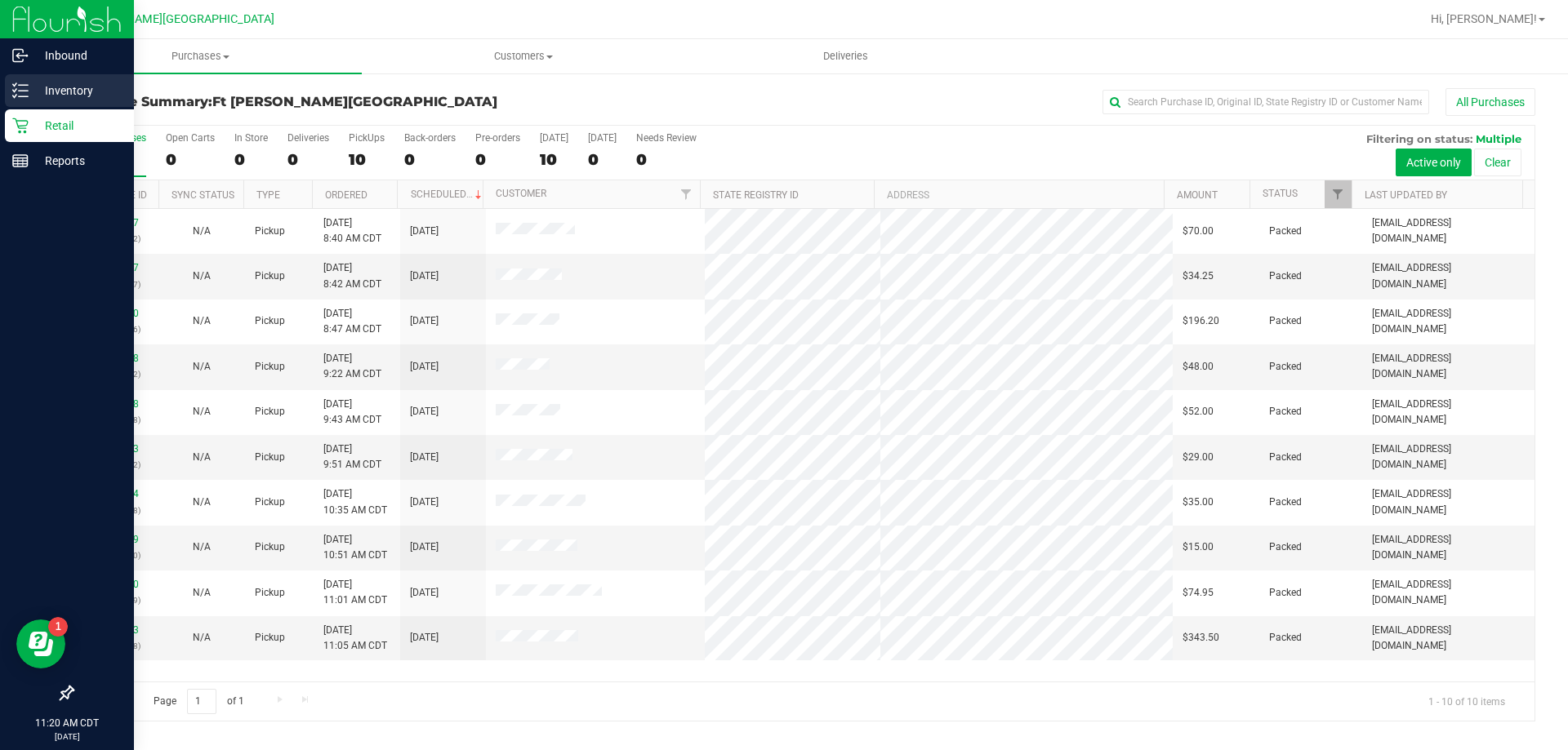
click at [23, 76] on div "Inventory" at bounding box center [69, 91] width 129 height 33
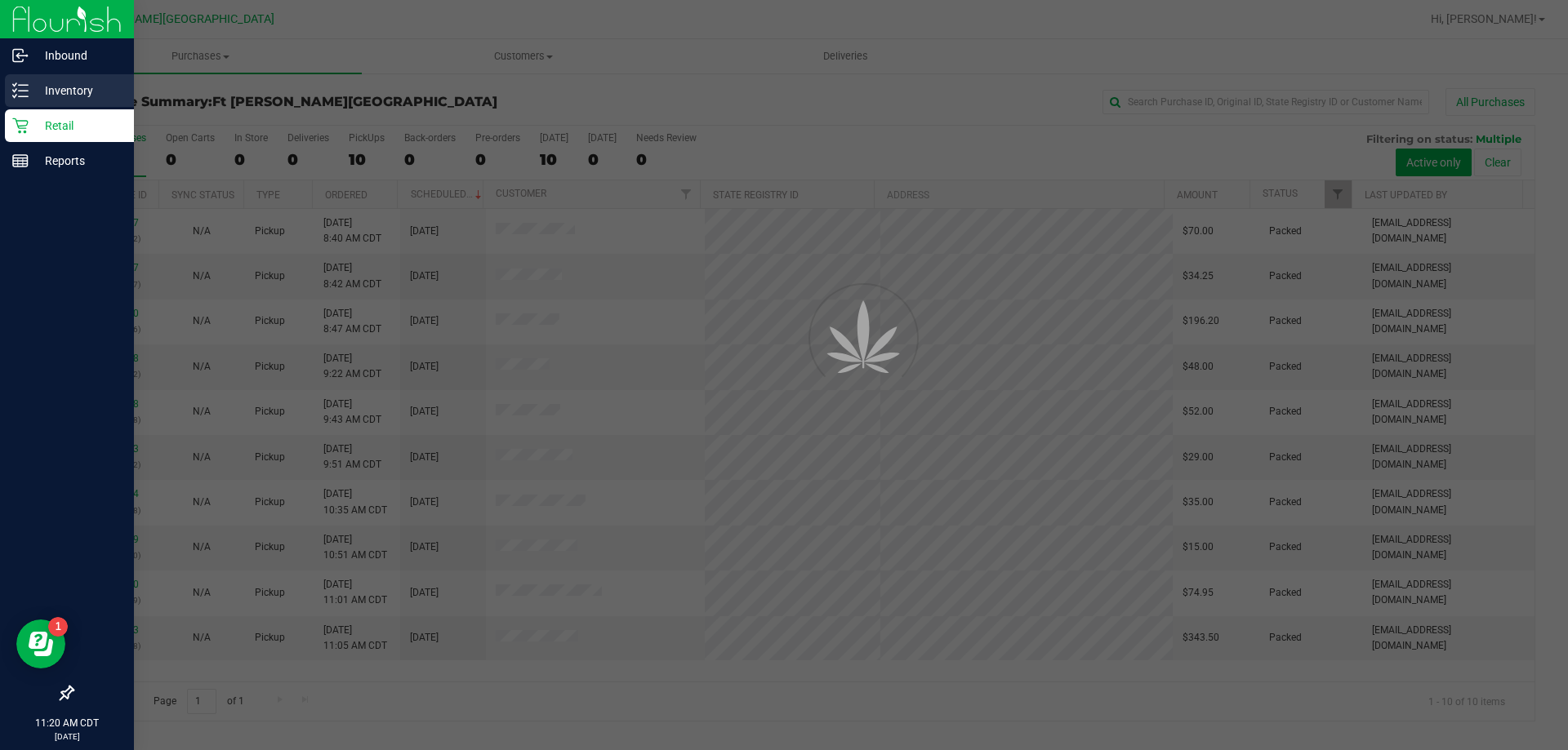
click at [45, 88] on p "Inventory" at bounding box center [77, 90] width 98 height 20
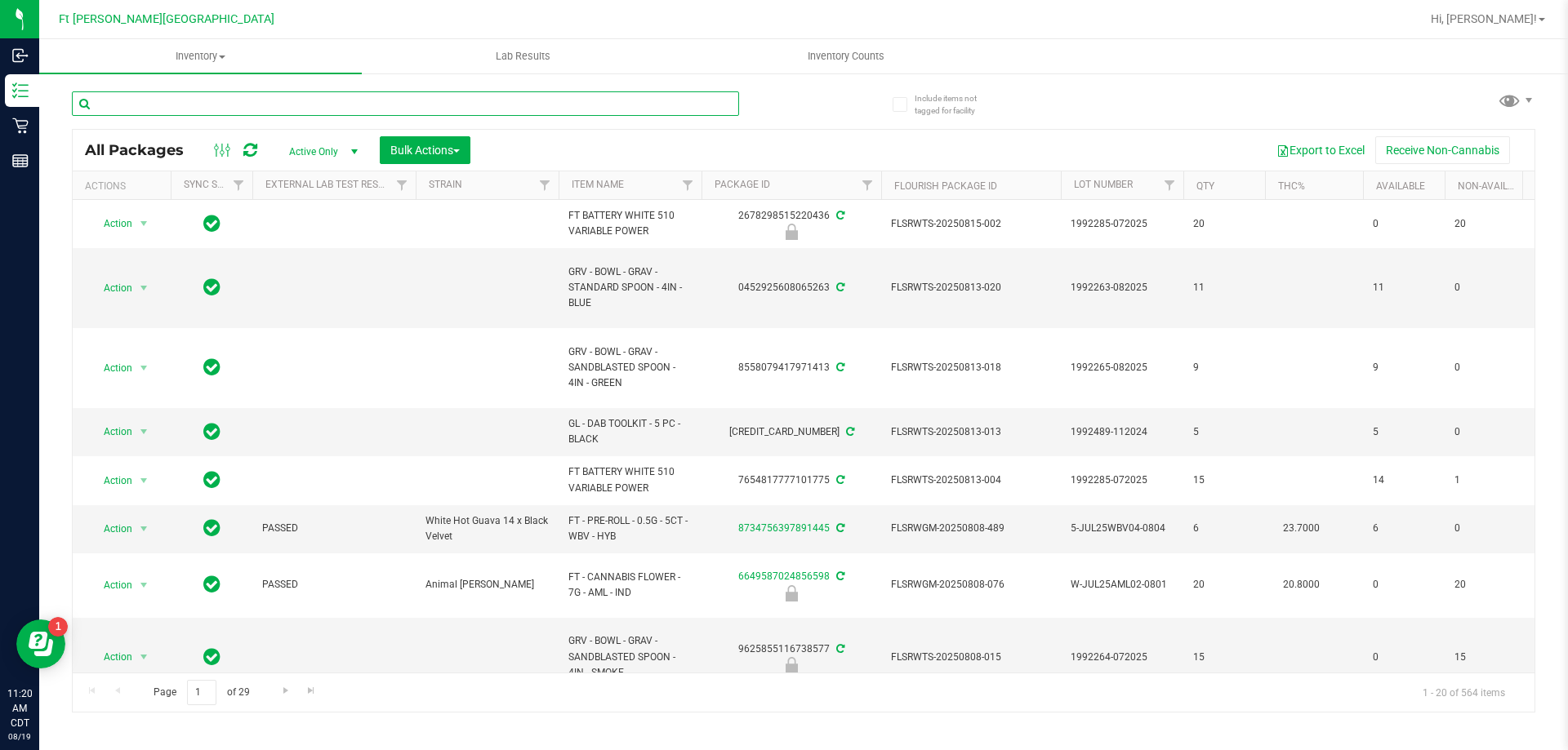
click at [147, 105] on input "text" at bounding box center [406, 104] width 667 height 25
type input "sui"
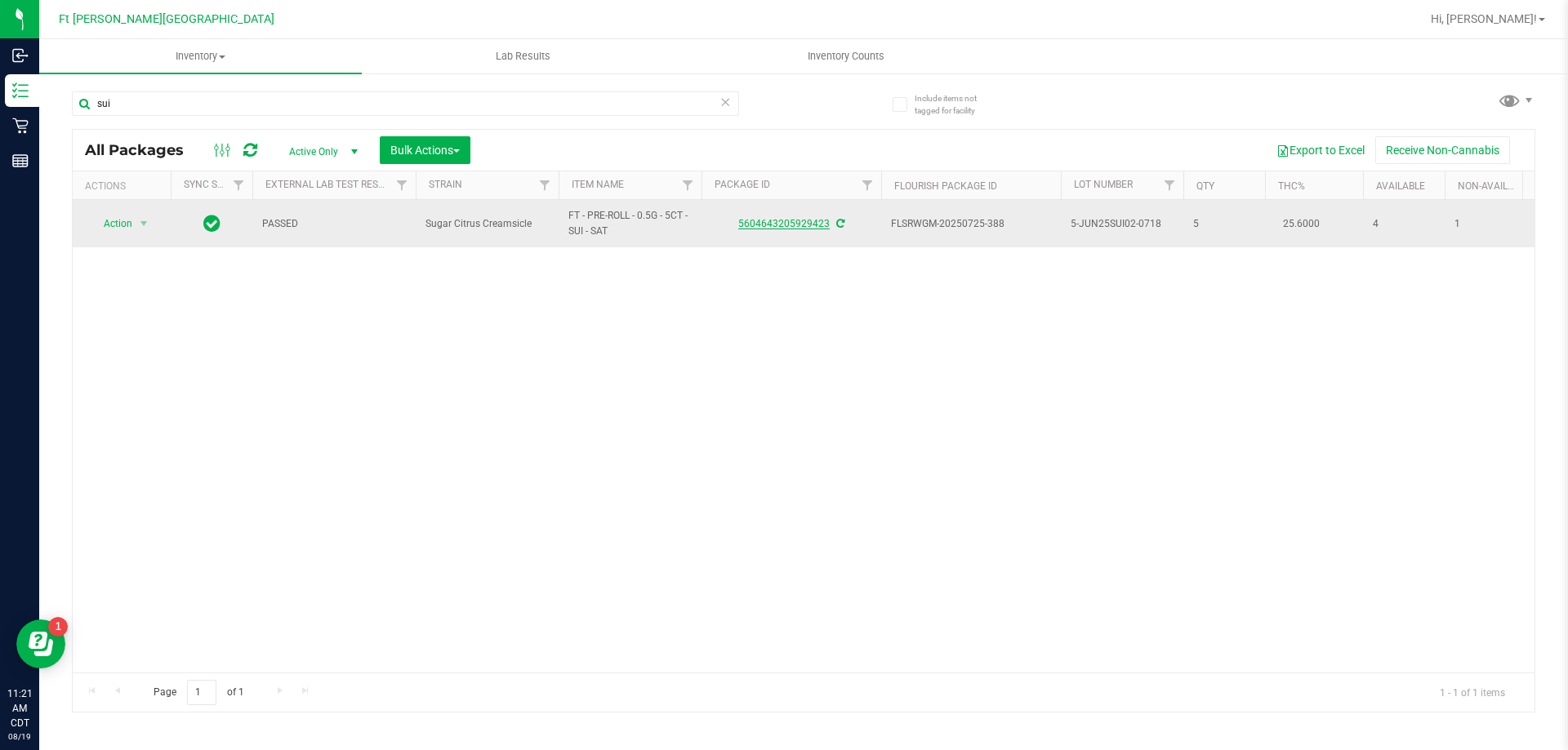
click at [769, 221] on link "5604643205929423" at bounding box center [784, 223] width 92 height 11
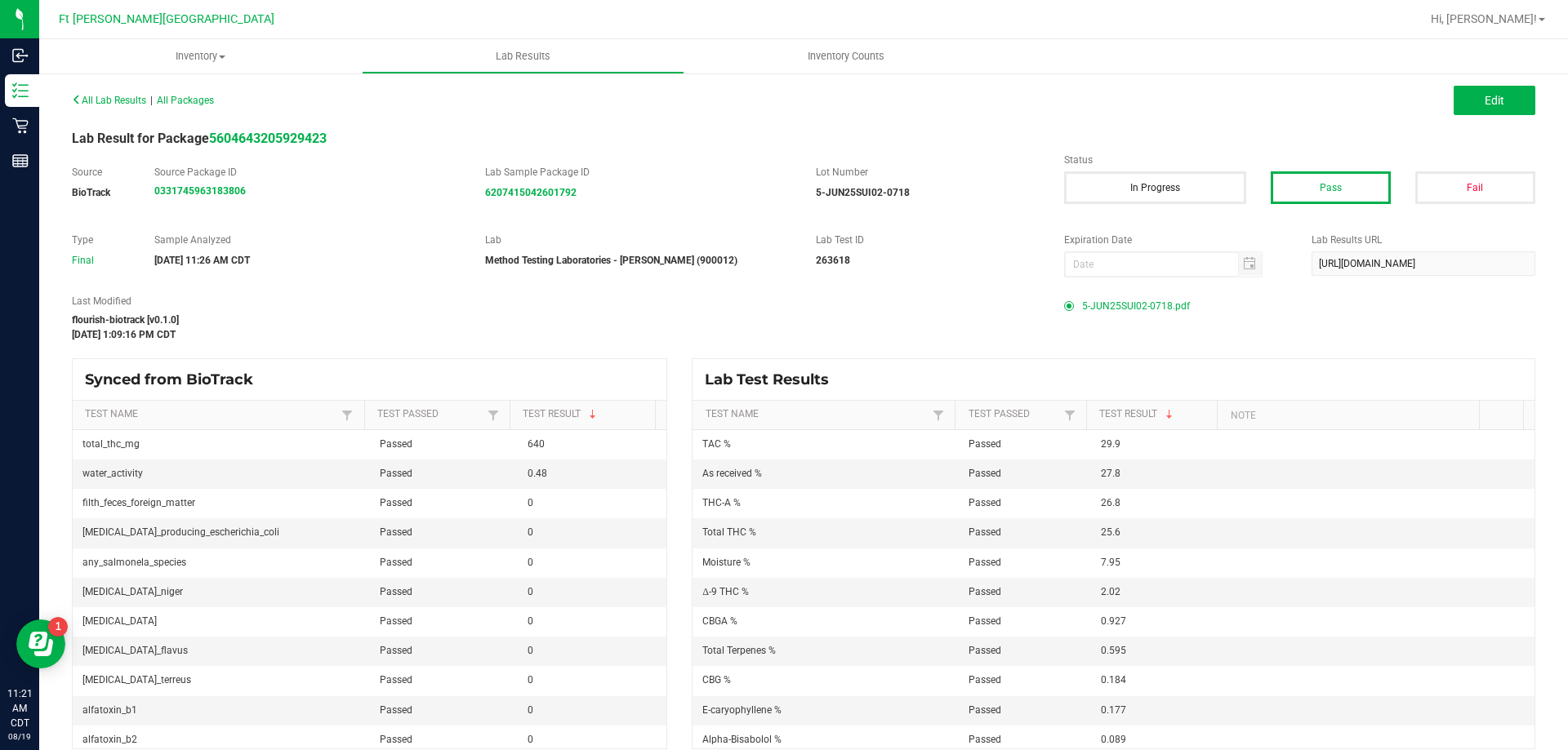
drag, startPoint x: 1114, startPoint y: 315, endPoint x: 1108, endPoint y: 307, distance: 10.0
click at [1112, 314] on span "5-JUN25SUI02-0718.pdf" at bounding box center [1136, 306] width 108 height 25
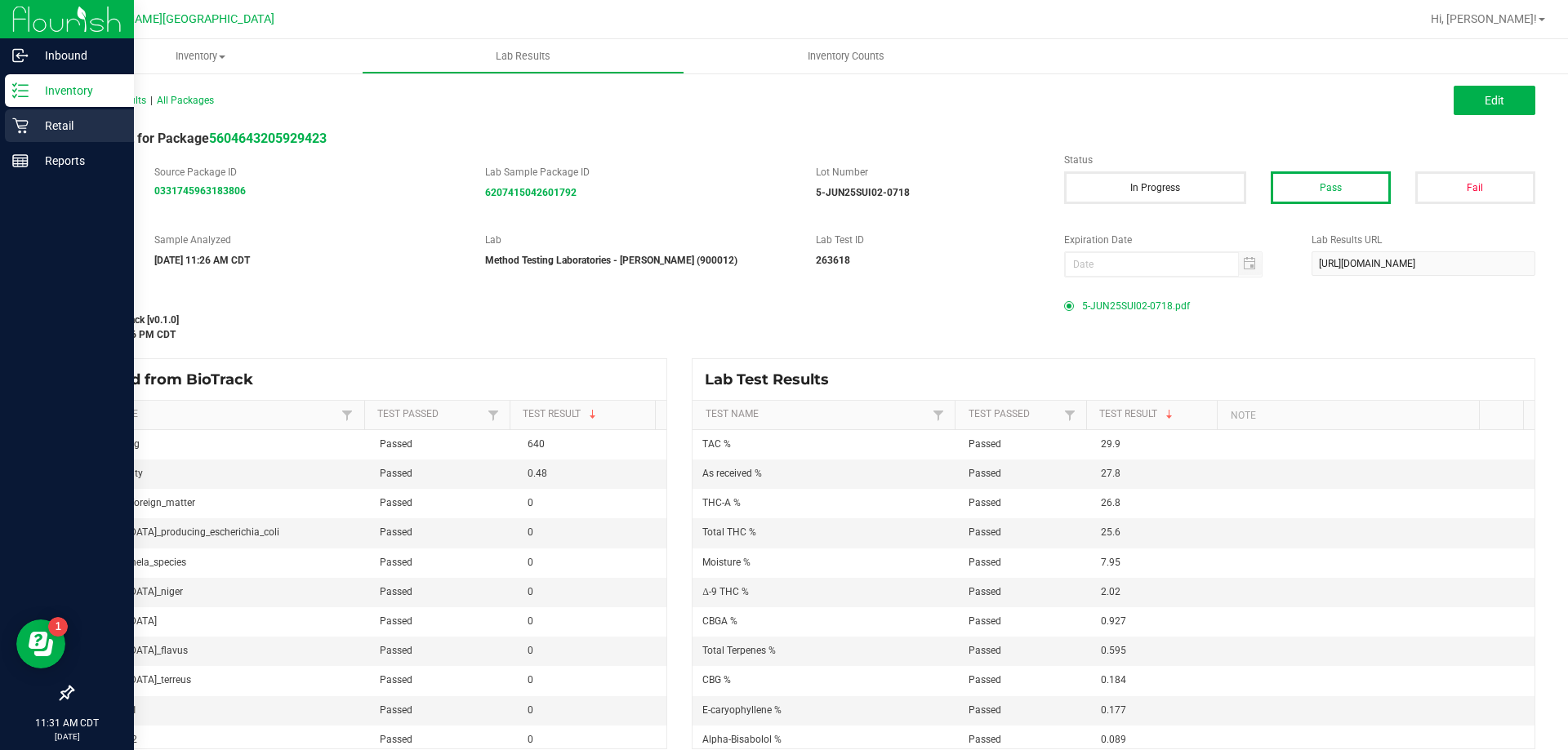
click at [42, 123] on p "Retail" at bounding box center [77, 125] width 98 height 20
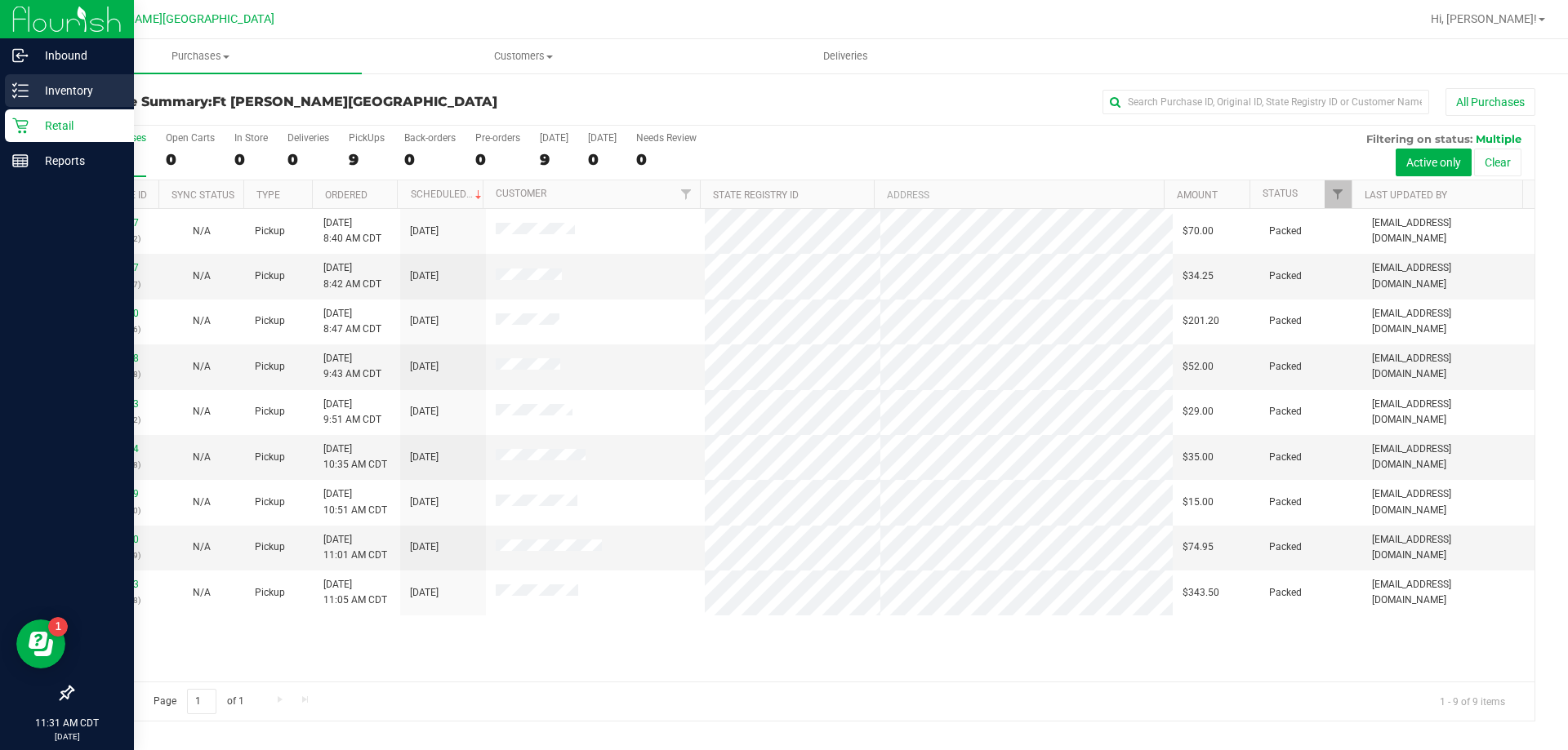
click at [35, 94] on p "Inventory" at bounding box center [77, 90] width 98 height 20
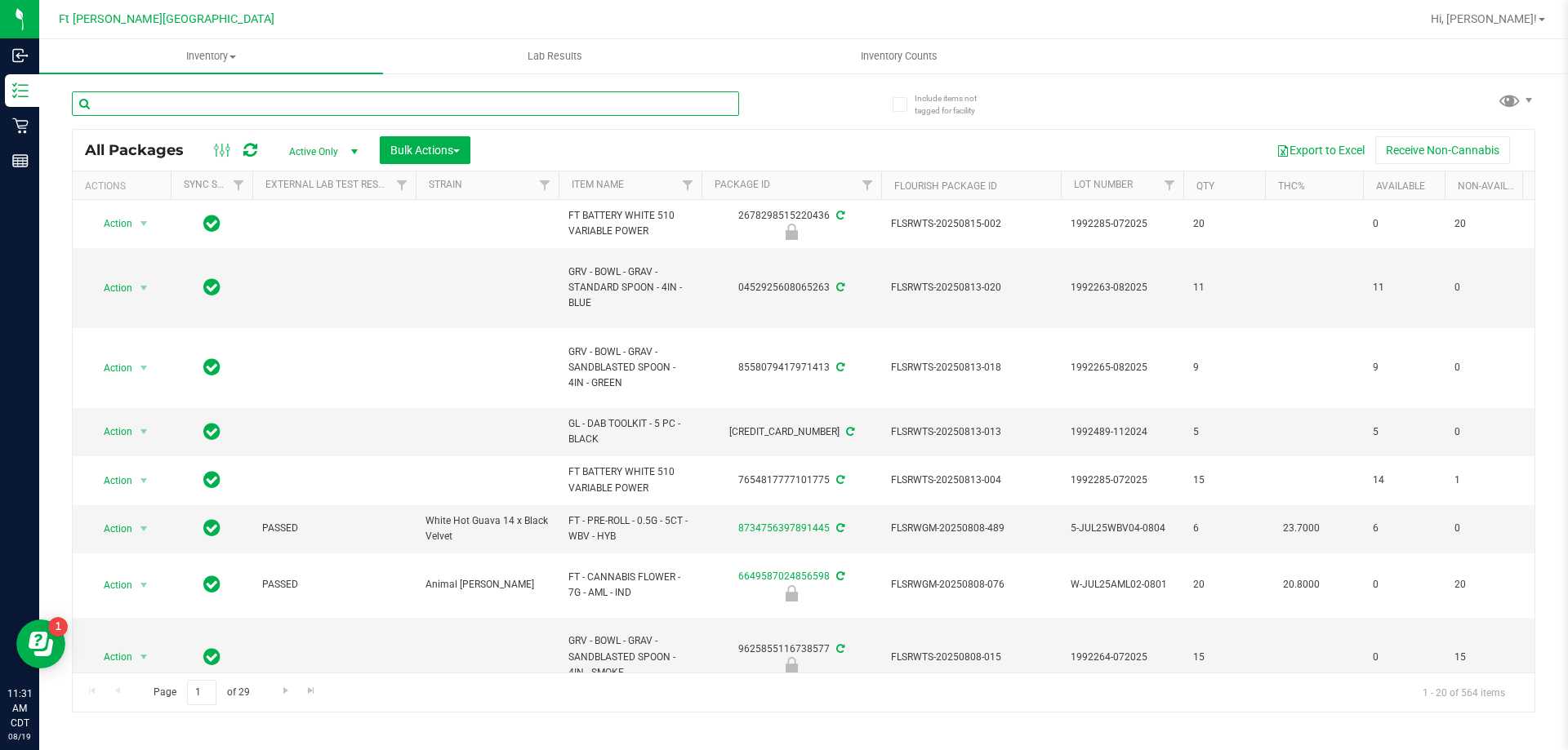
click at [230, 104] on input "text" at bounding box center [406, 104] width 667 height 25
type input "dot"
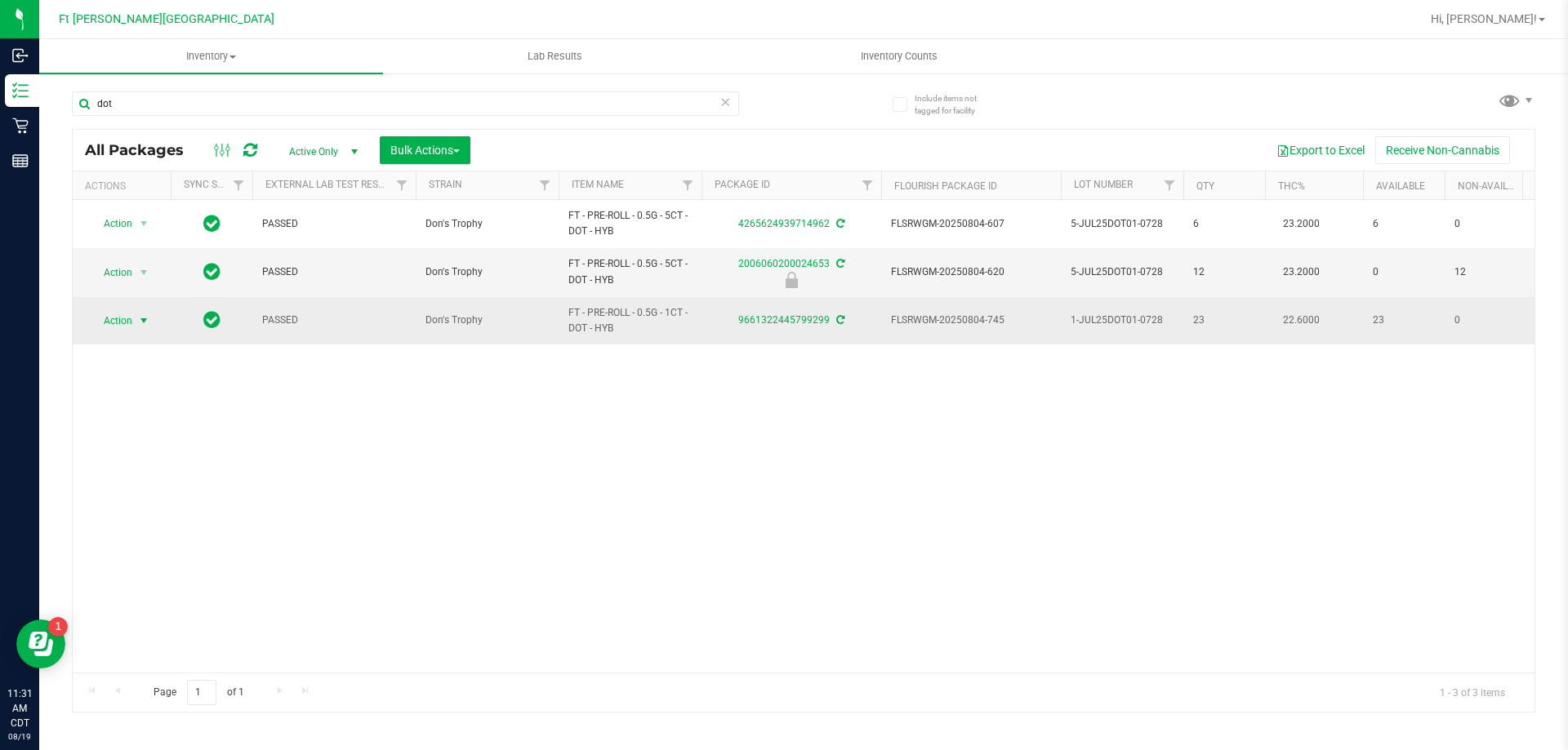
click at [141, 321] on span "select" at bounding box center [143, 321] width 13 height 13
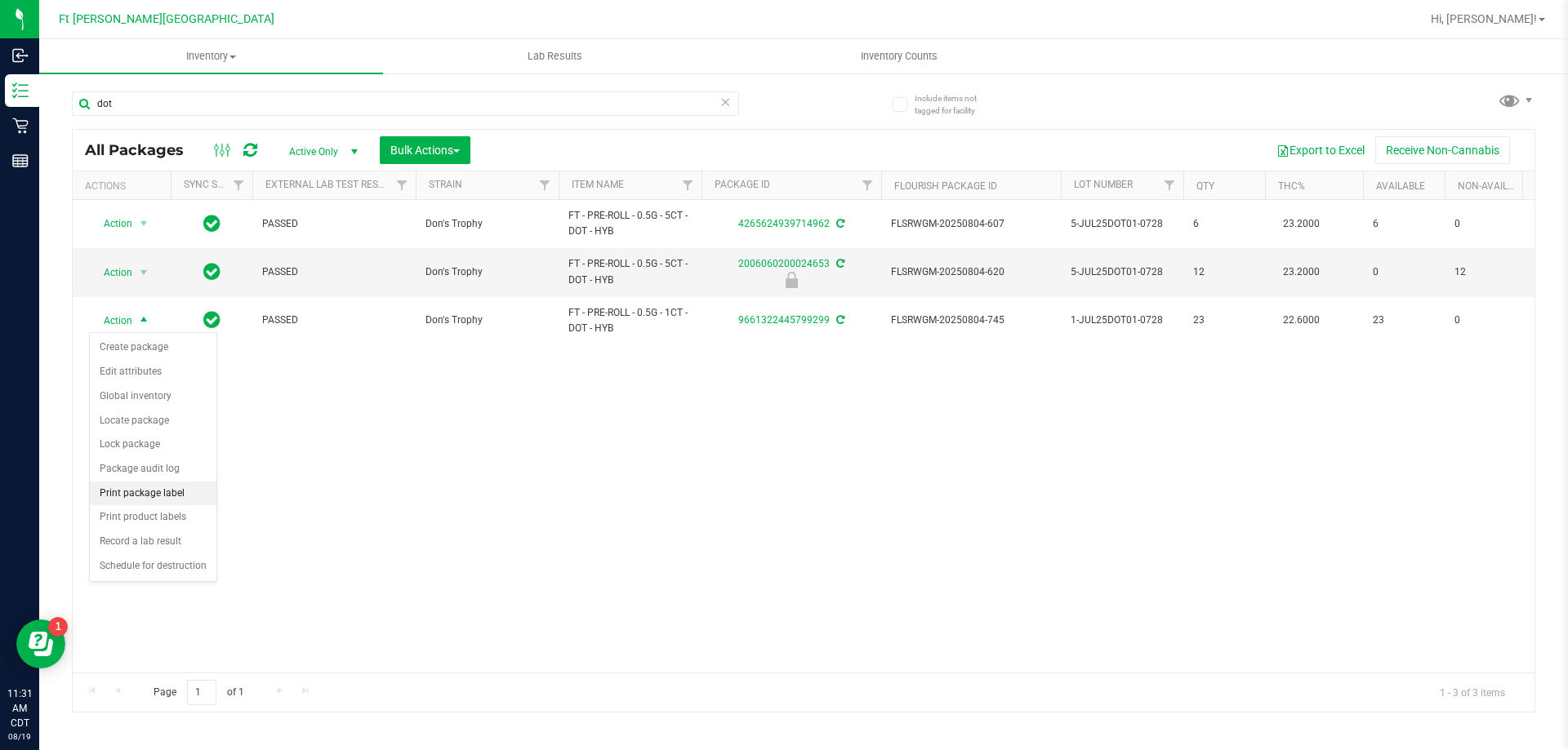
click at [167, 489] on li "Print package label" at bounding box center [153, 494] width 127 height 25
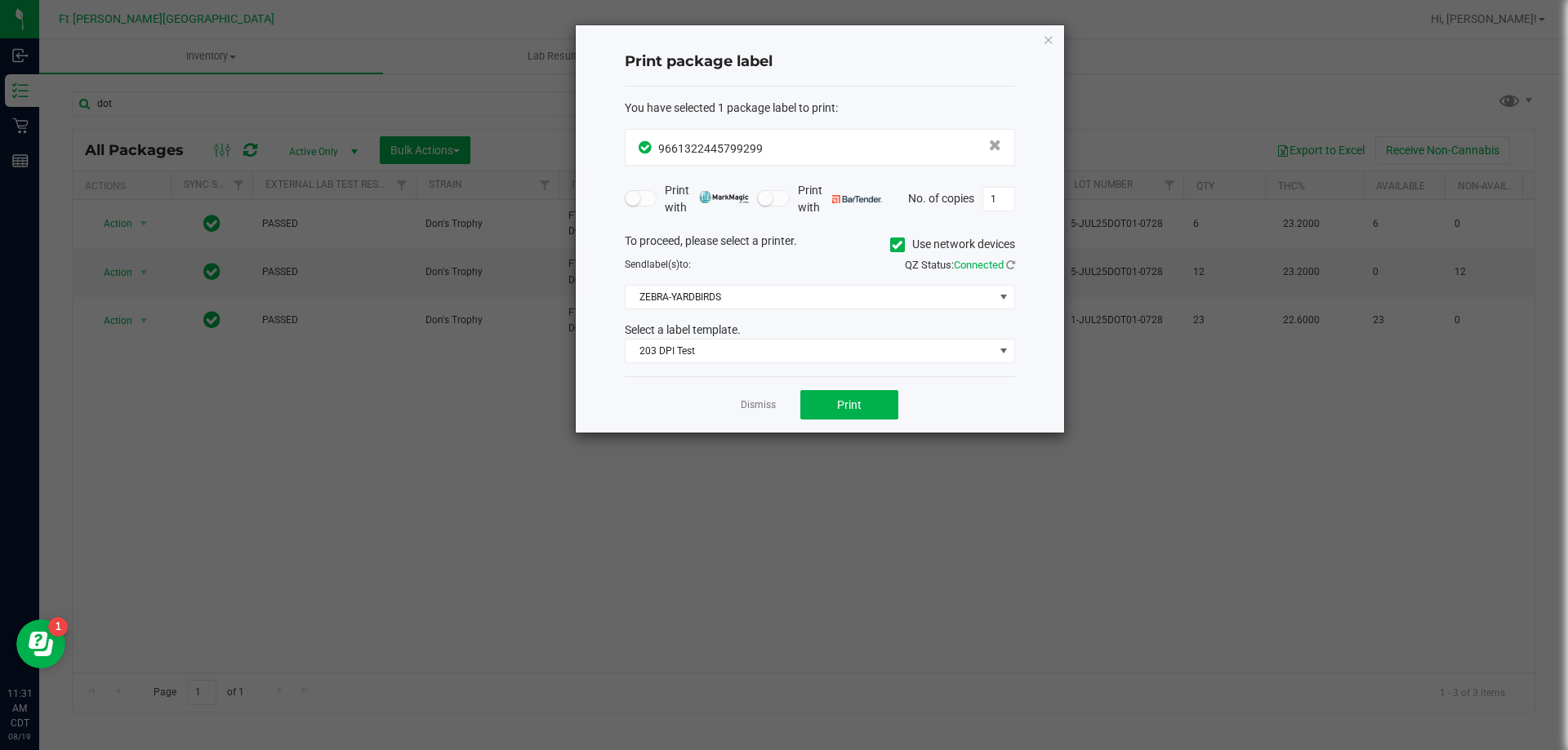
drag, startPoint x: 757, startPoint y: 406, endPoint x: 347, endPoint y: 358, distance: 412.8
click at [756, 406] on link "Dismiss" at bounding box center [758, 405] width 35 height 14
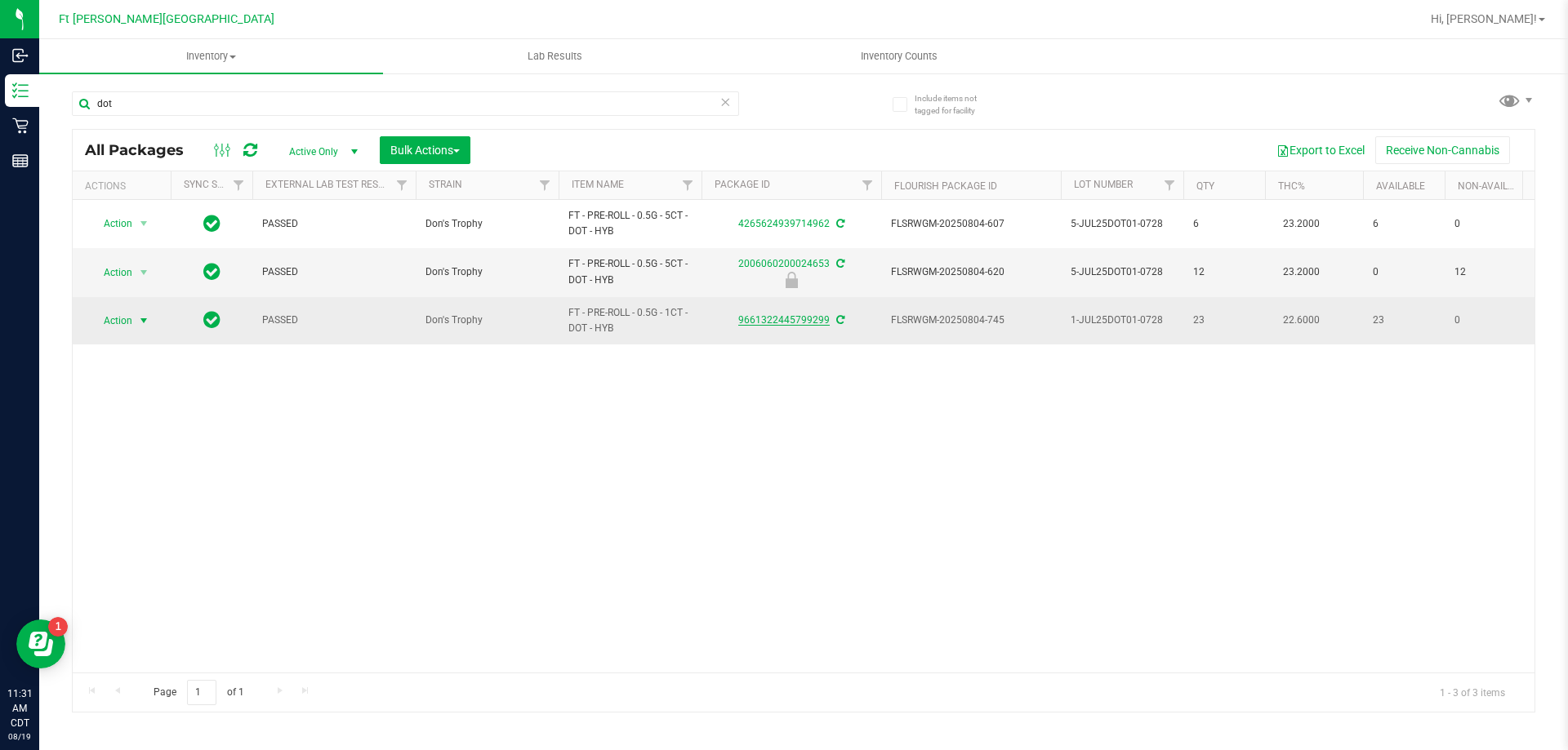
click at [779, 324] on link "9661322445799299" at bounding box center [784, 320] width 92 height 11
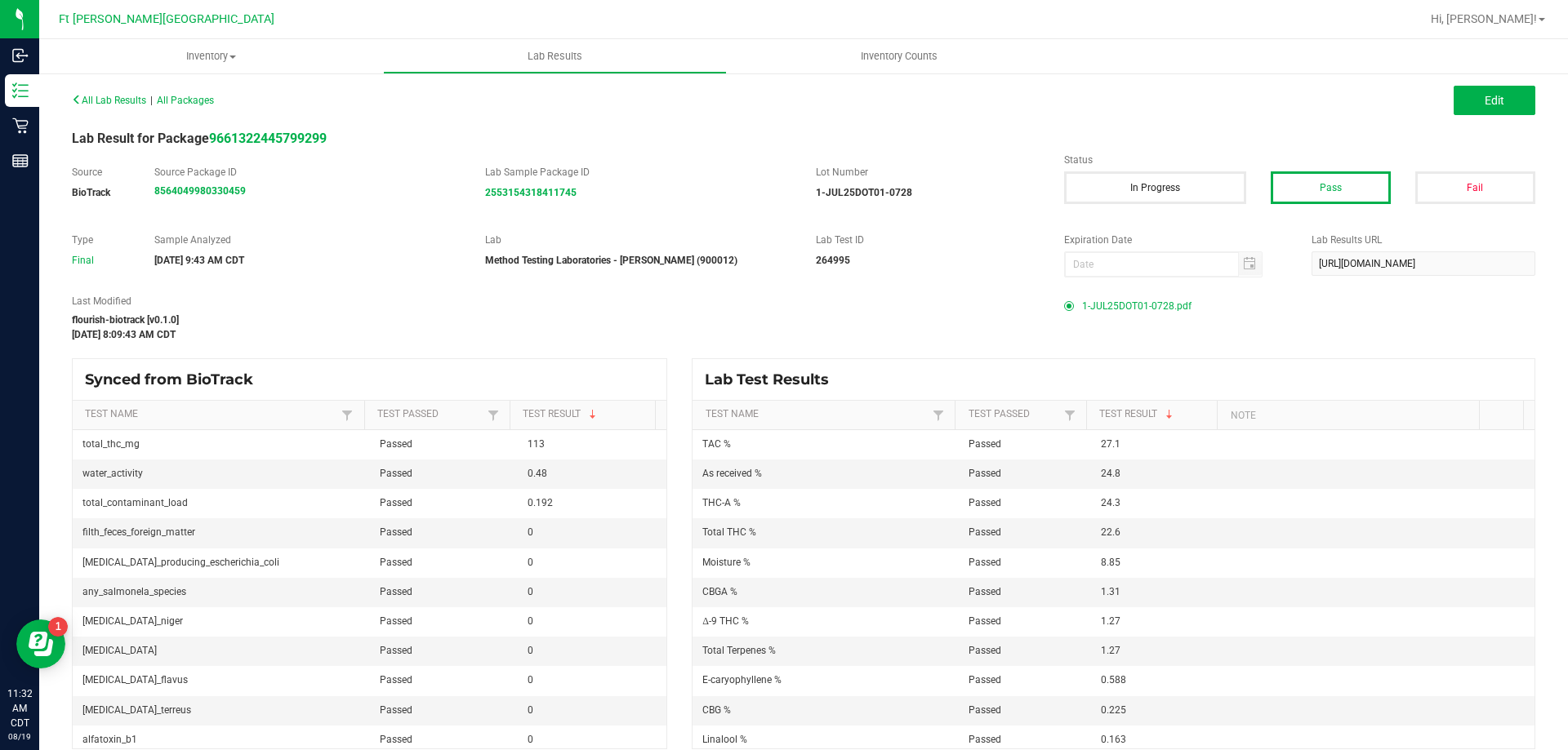
click at [1137, 312] on span "1-JUL25DOT01-0728.pdf" at bounding box center [1137, 306] width 110 height 25
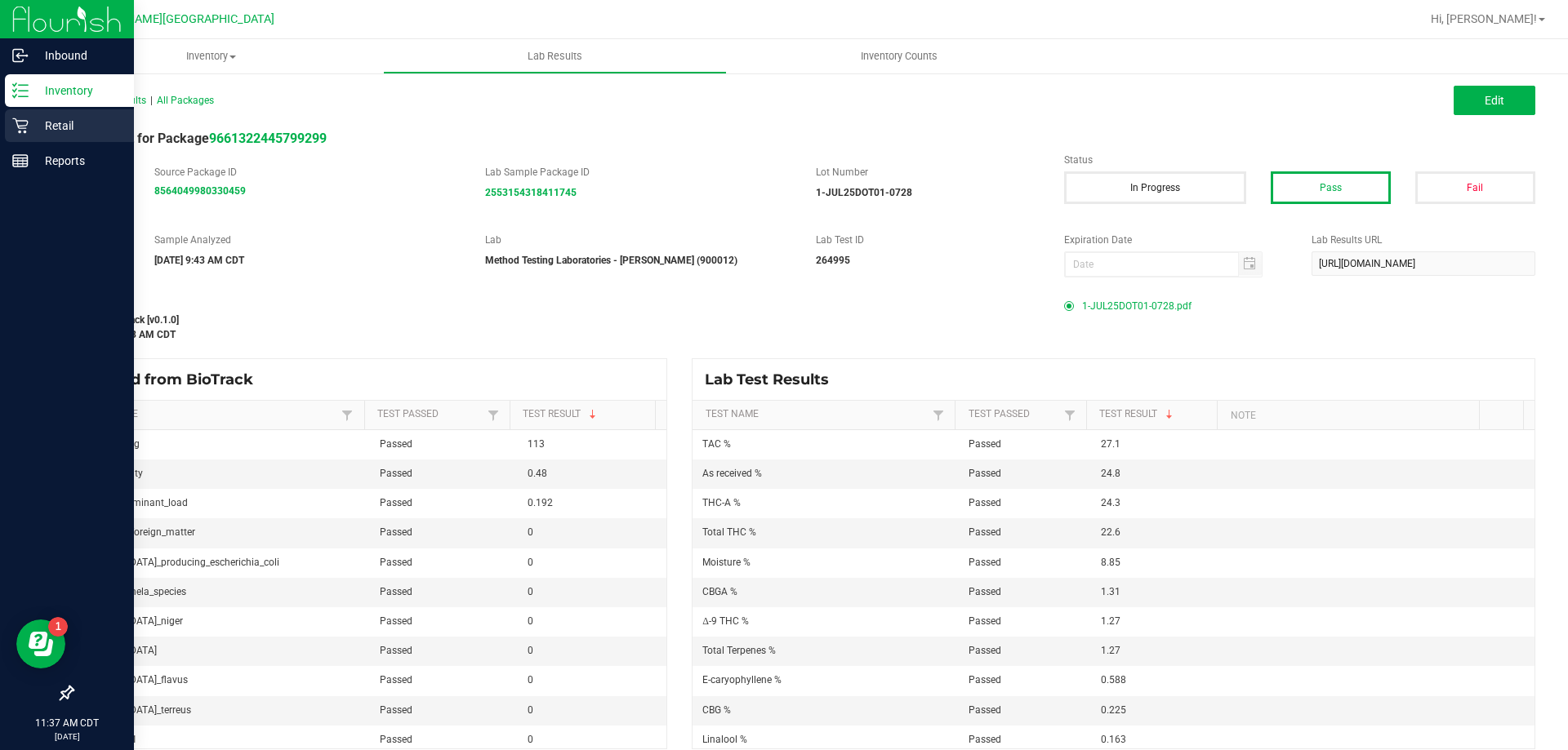
click at [37, 132] on p "Retail" at bounding box center [77, 125] width 98 height 20
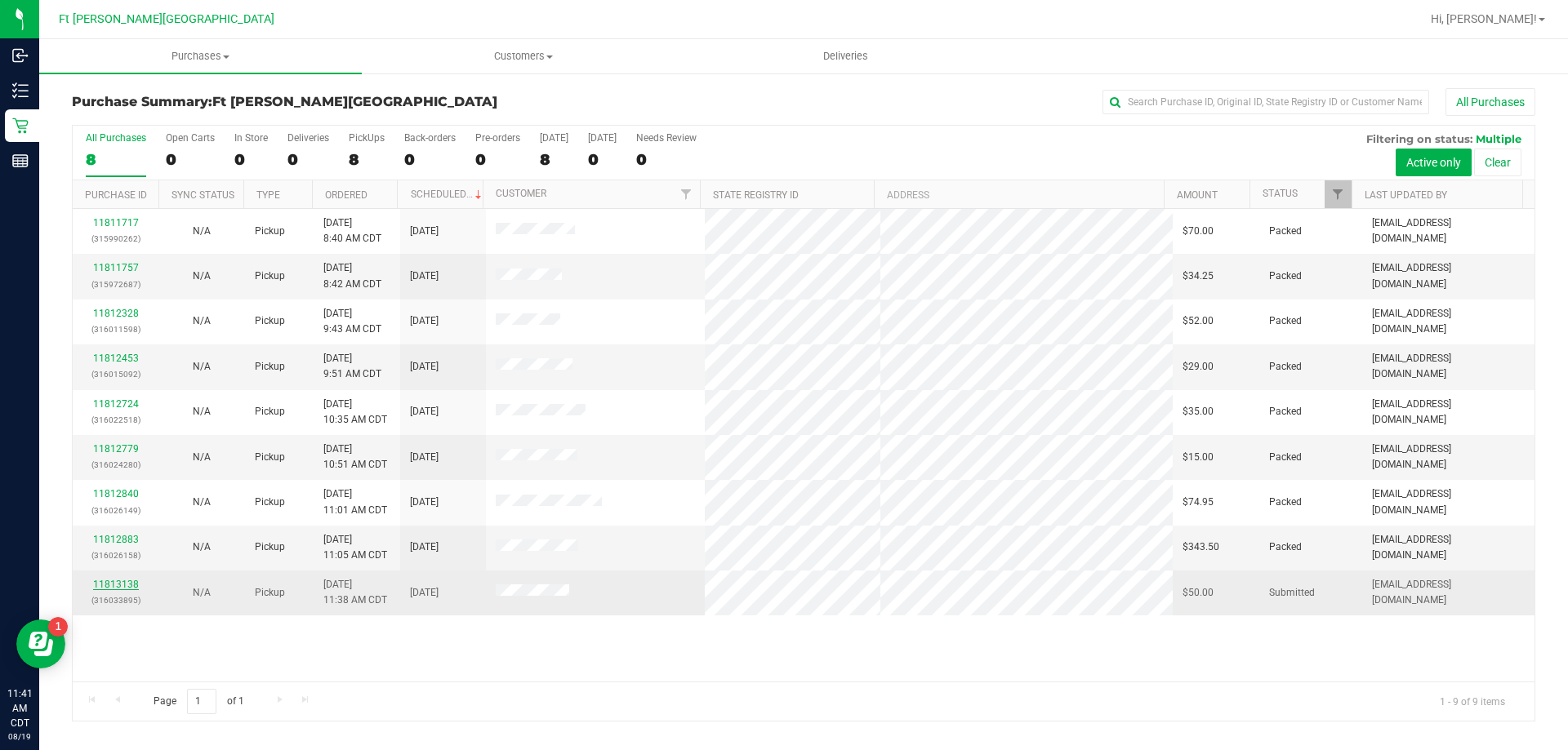
click at [124, 587] on link "11813138" at bounding box center [116, 584] width 45 height 11
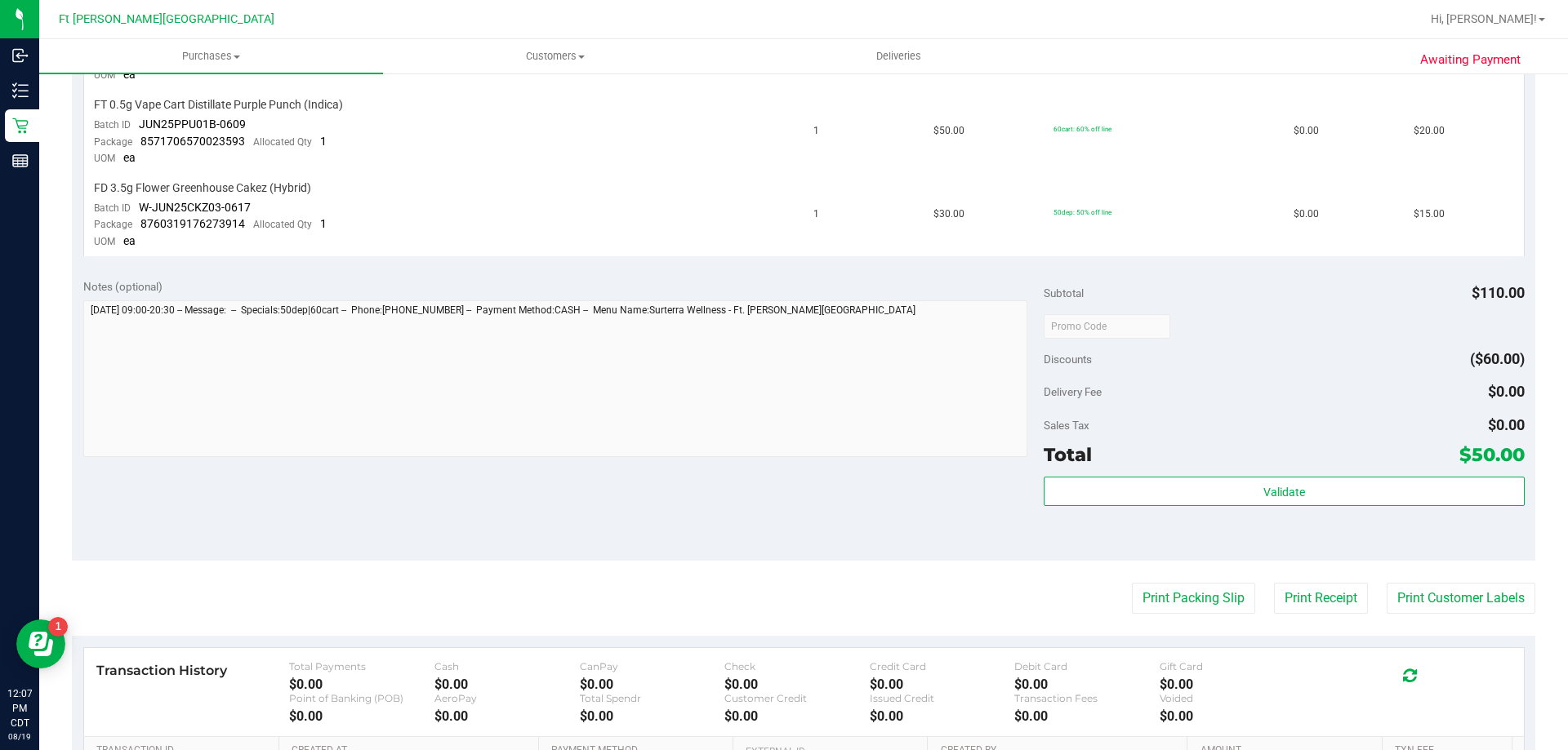
scroll to position [740, 0]
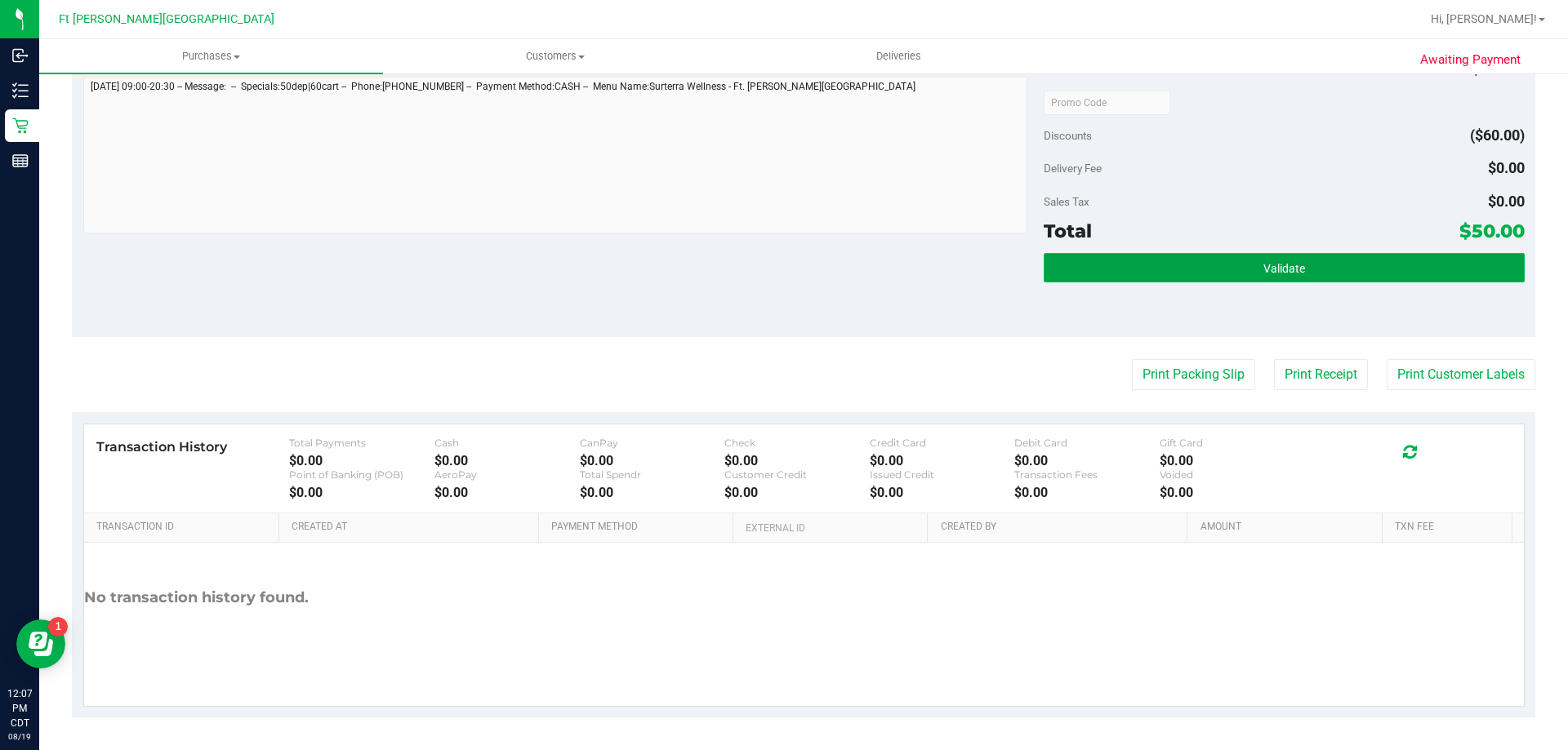
click at [1127, 267] on button "Validate" at bounding box center [1283, 267] width 480 height 29
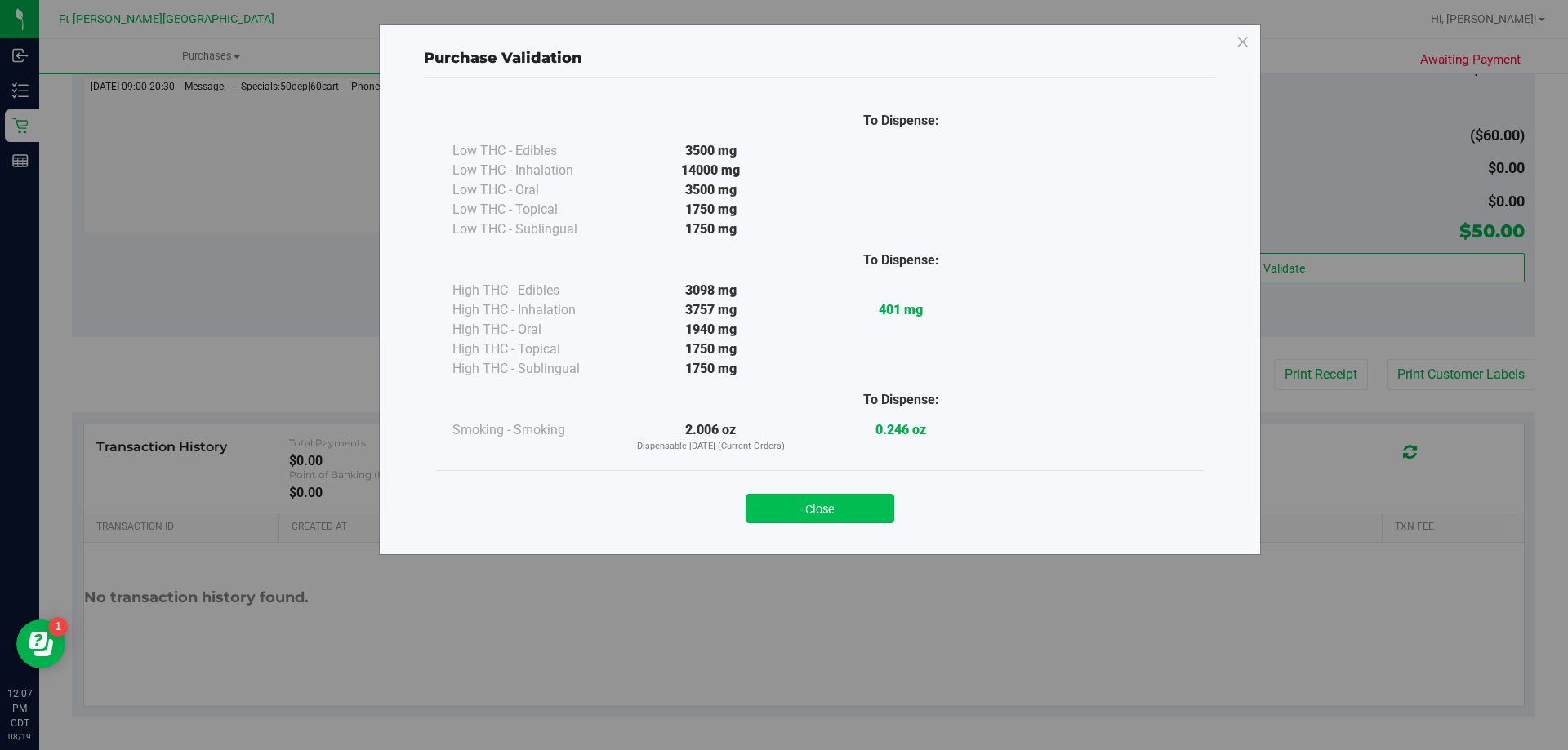
click at [850, 520] on button "Close" at bounding box center [819, 508] width 148 height 29
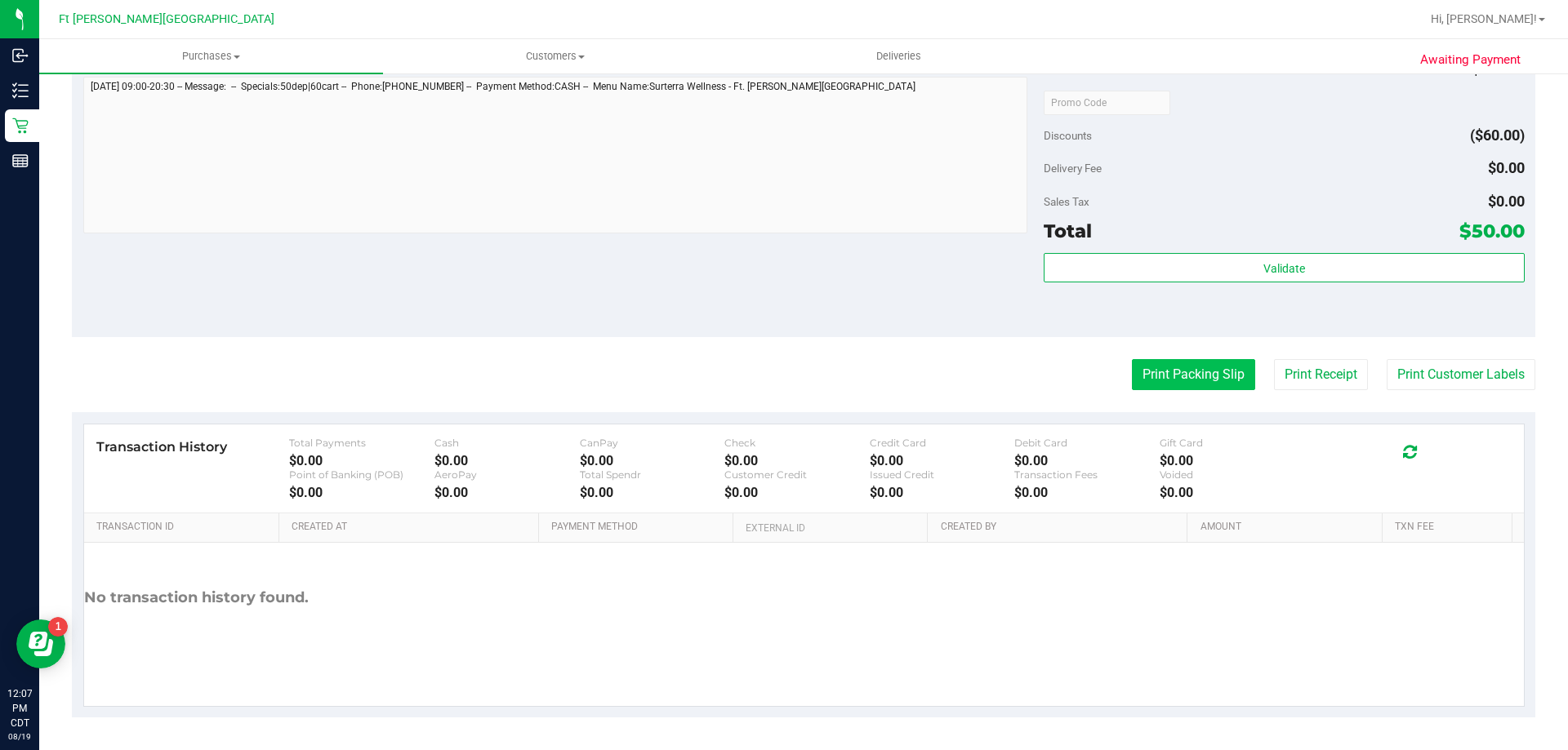
click at [1182, 381] on button "Print Packing Slip" at bounding box center [1193, 375] width 123 height 31
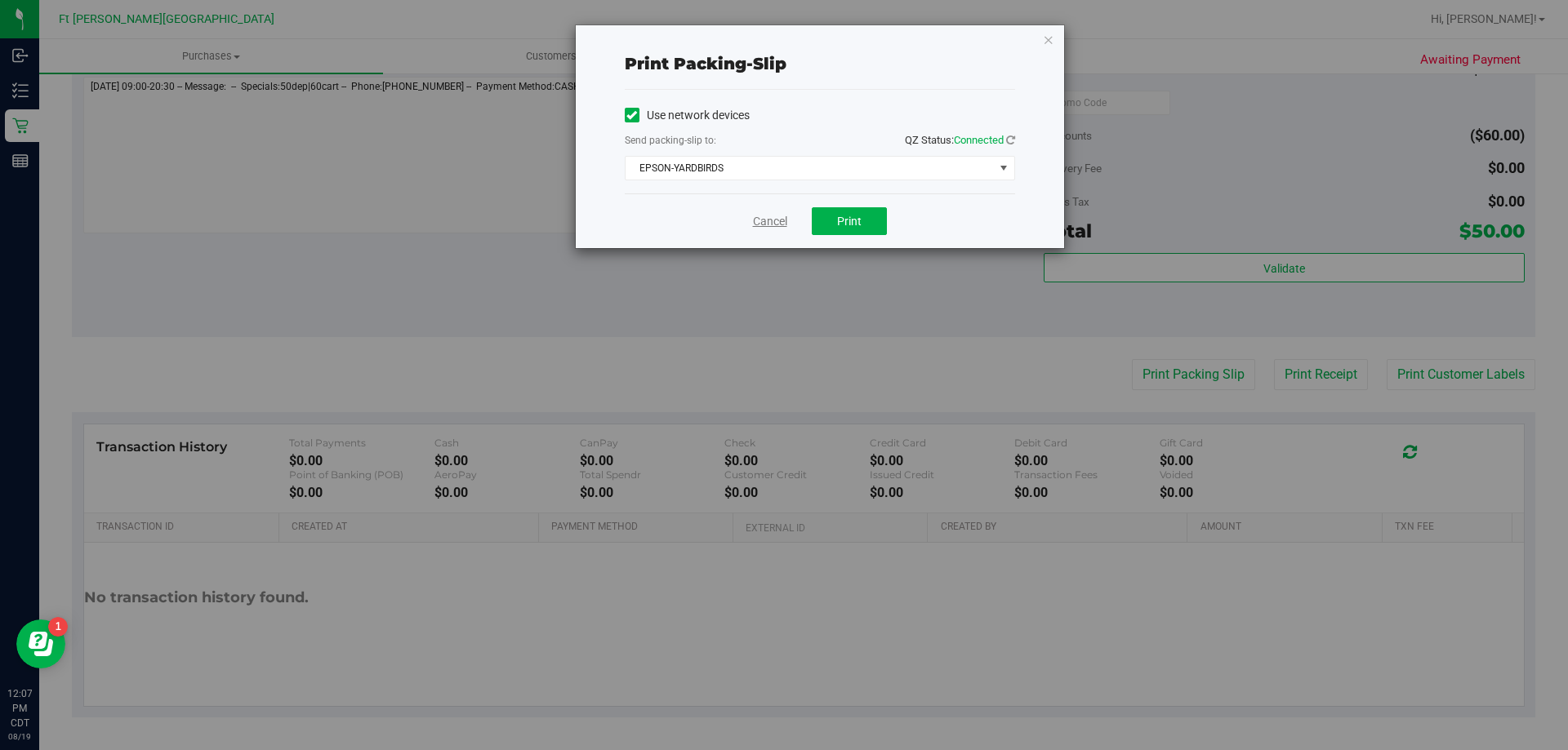
click at [765, 222] on link "Cancel" at bounding box center [770, 222] width 34 height 17
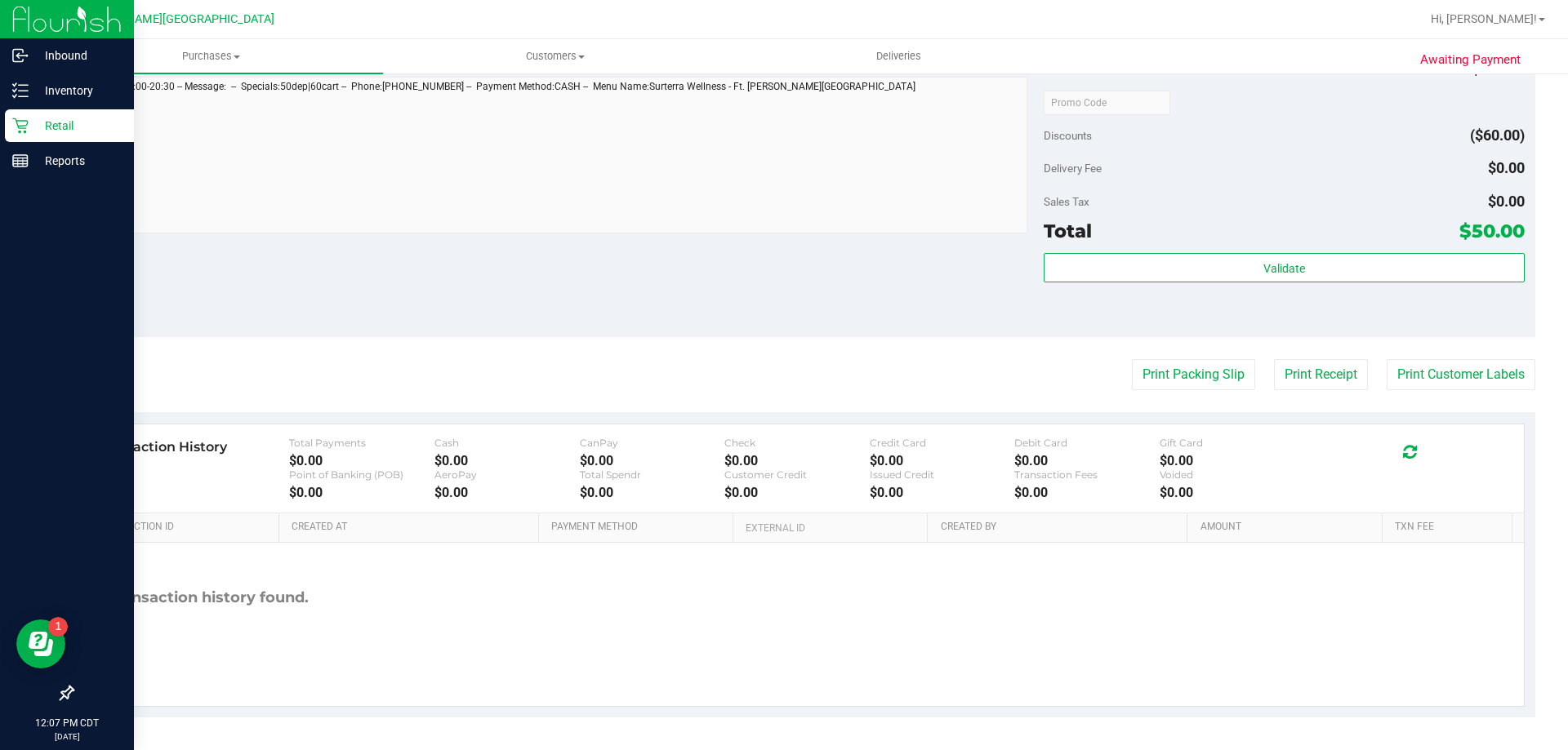
click at [53, 127] on p "Retail" at bounding box center [77, 125] width 98 height 20
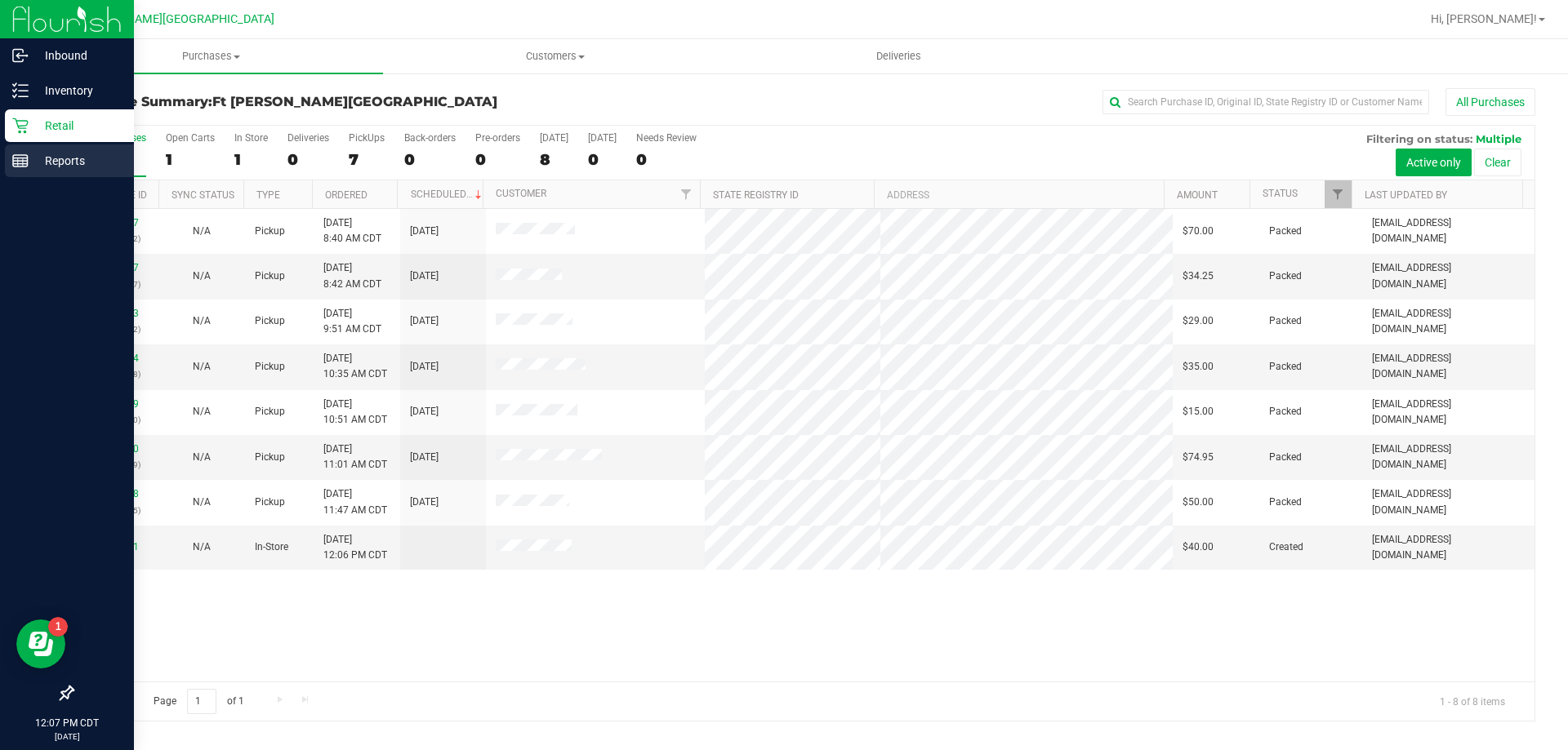
click at [54, 159] on p "Reports" at bounding box center [77, 160] width 98 height 20
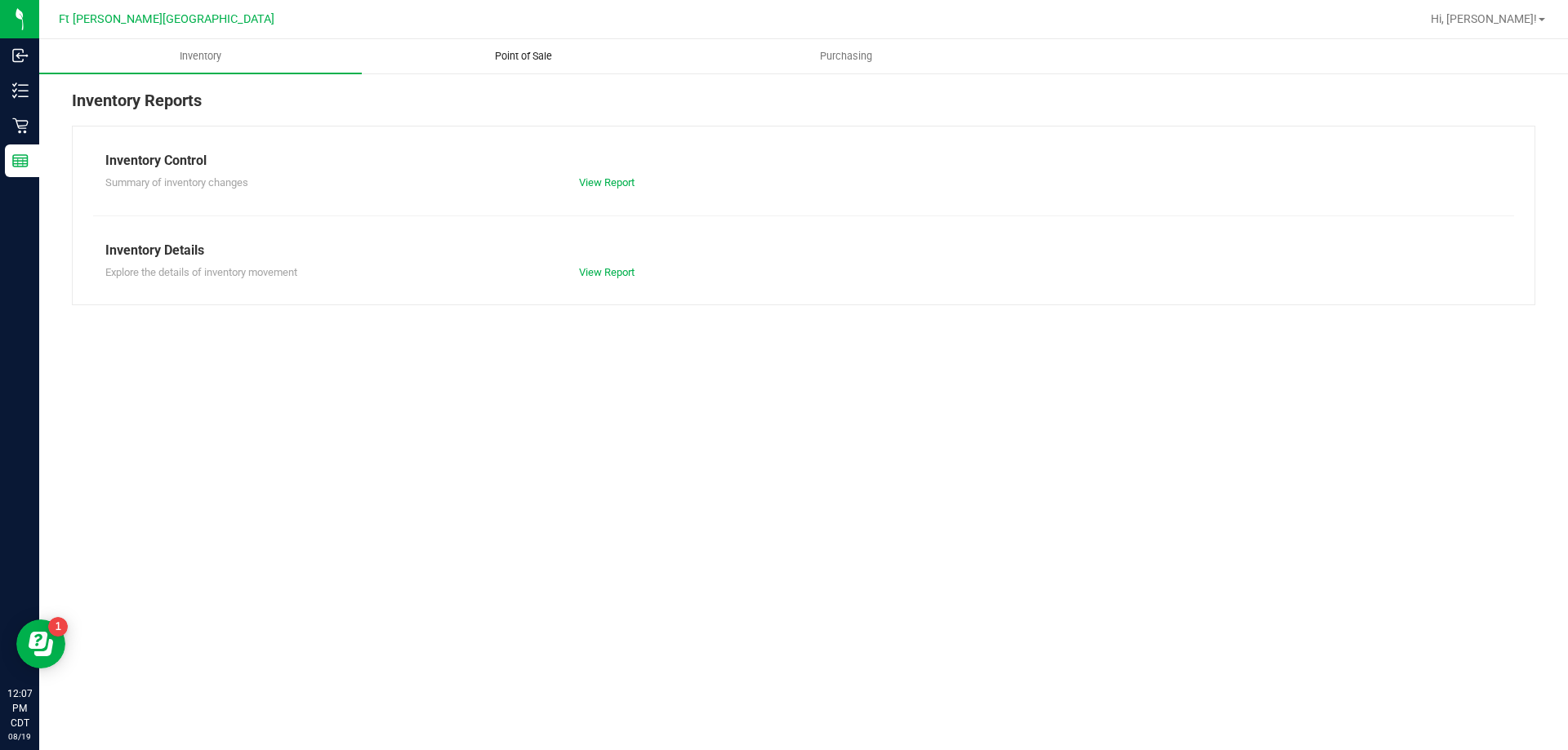
click at [540, 57] on span "Point of Sale" at bounding box center [523, 56] width 101 height 15
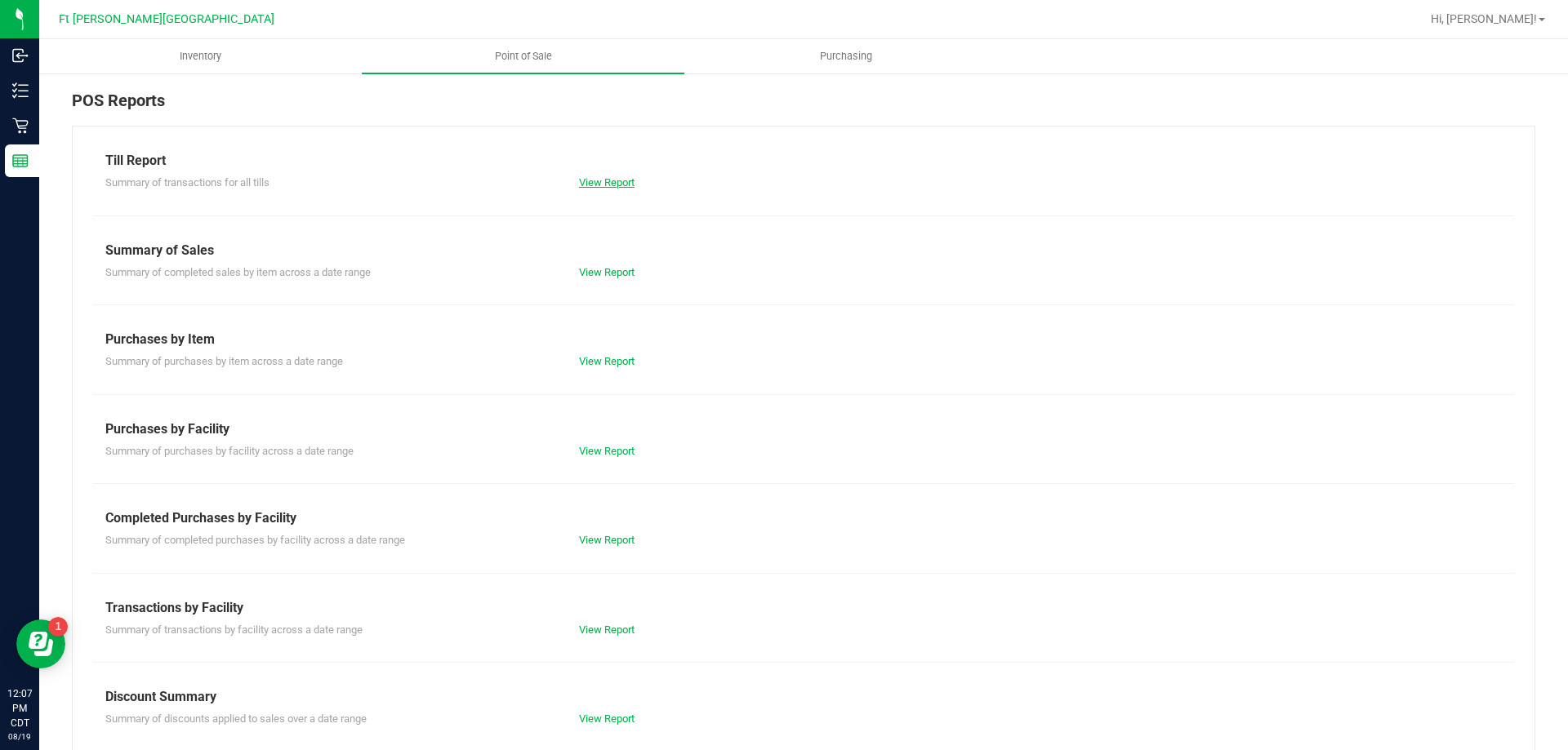
click at [622, 179] on link "View Report" at bounding box center [606, 183] width 56 height 12
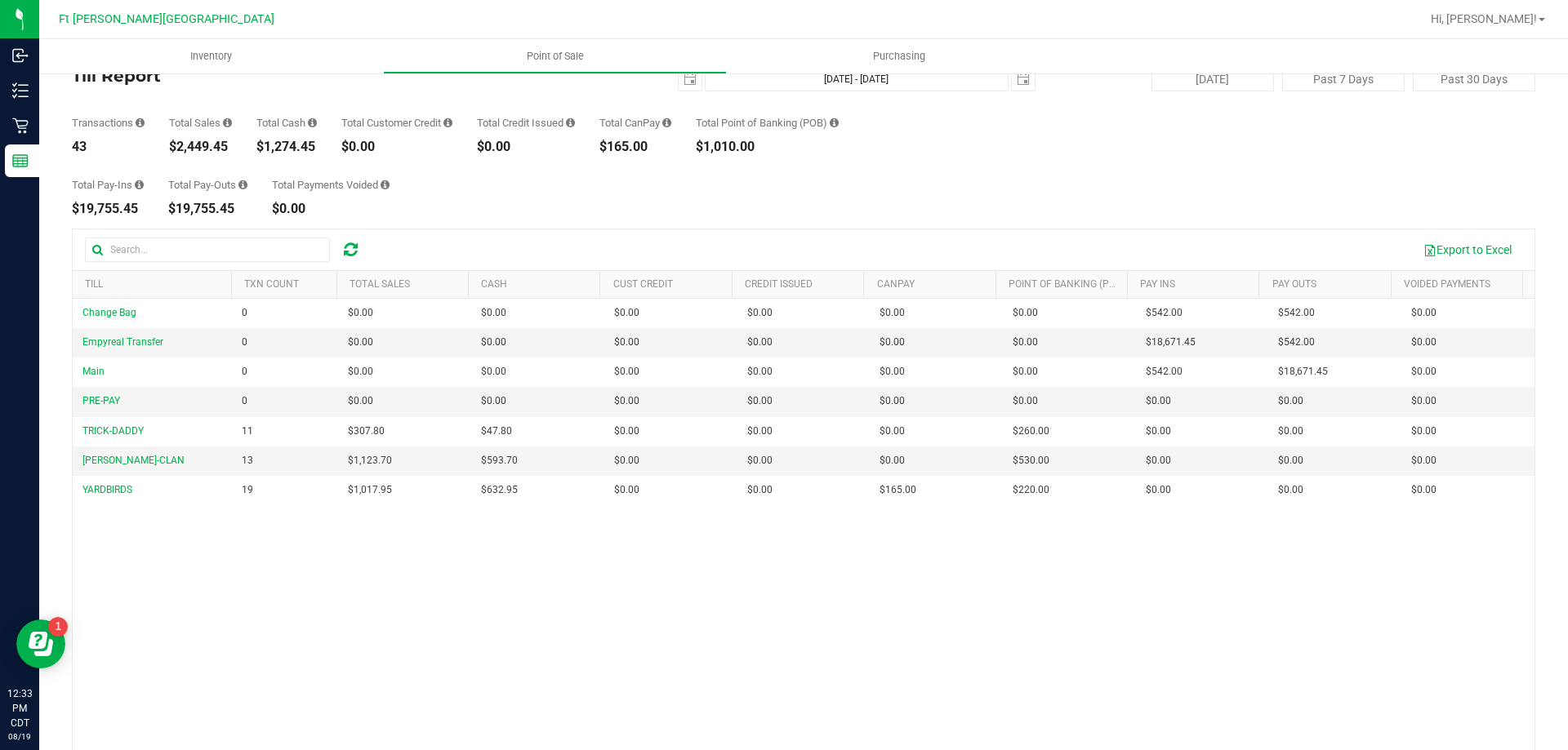
scroll to position [81, 0]
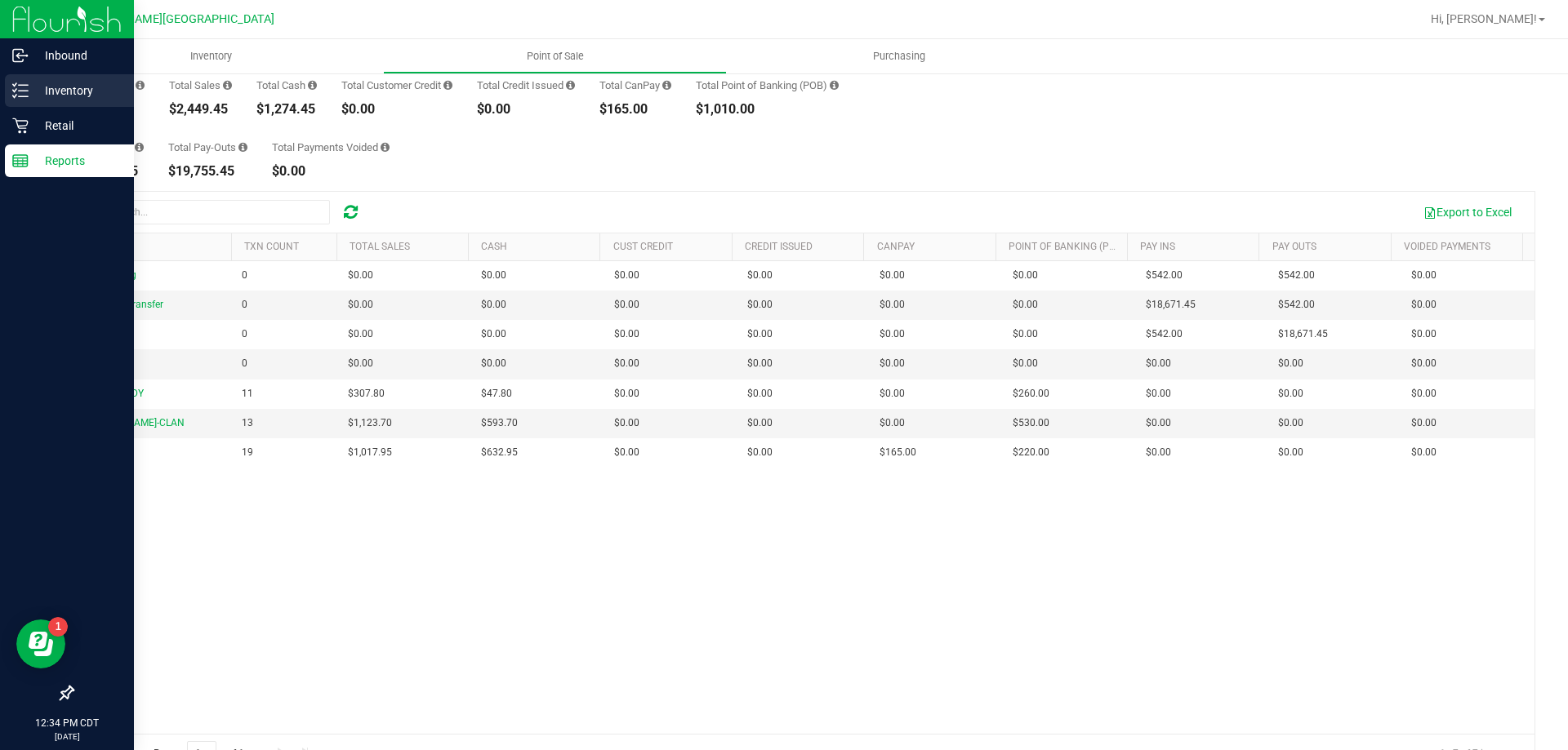
click at [81, 83] on p "Inventory" at bounding box center [77, 90] width 98 height 20
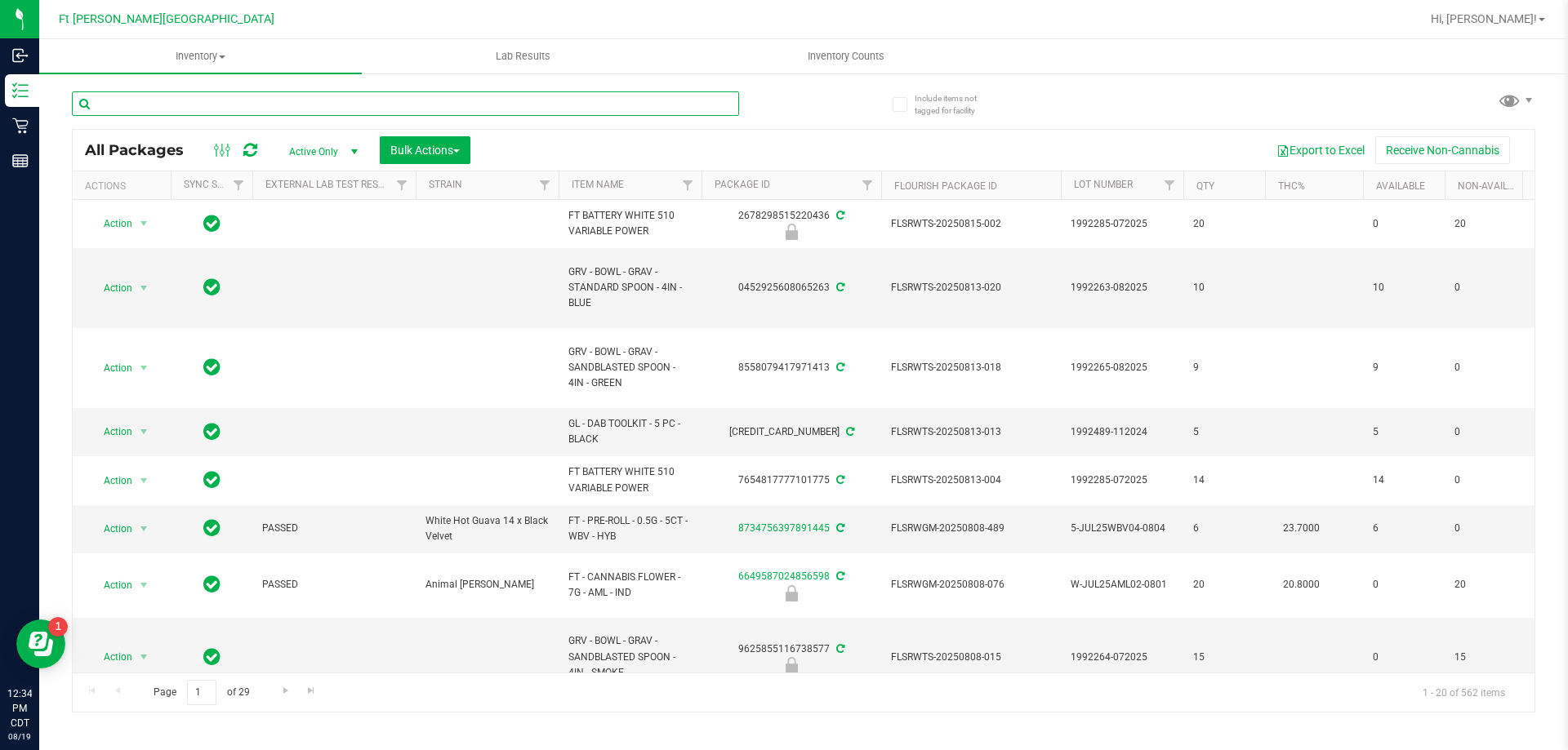
click at [253, 104] on input "text" at bounding box center [406, 104] width 667 height 25
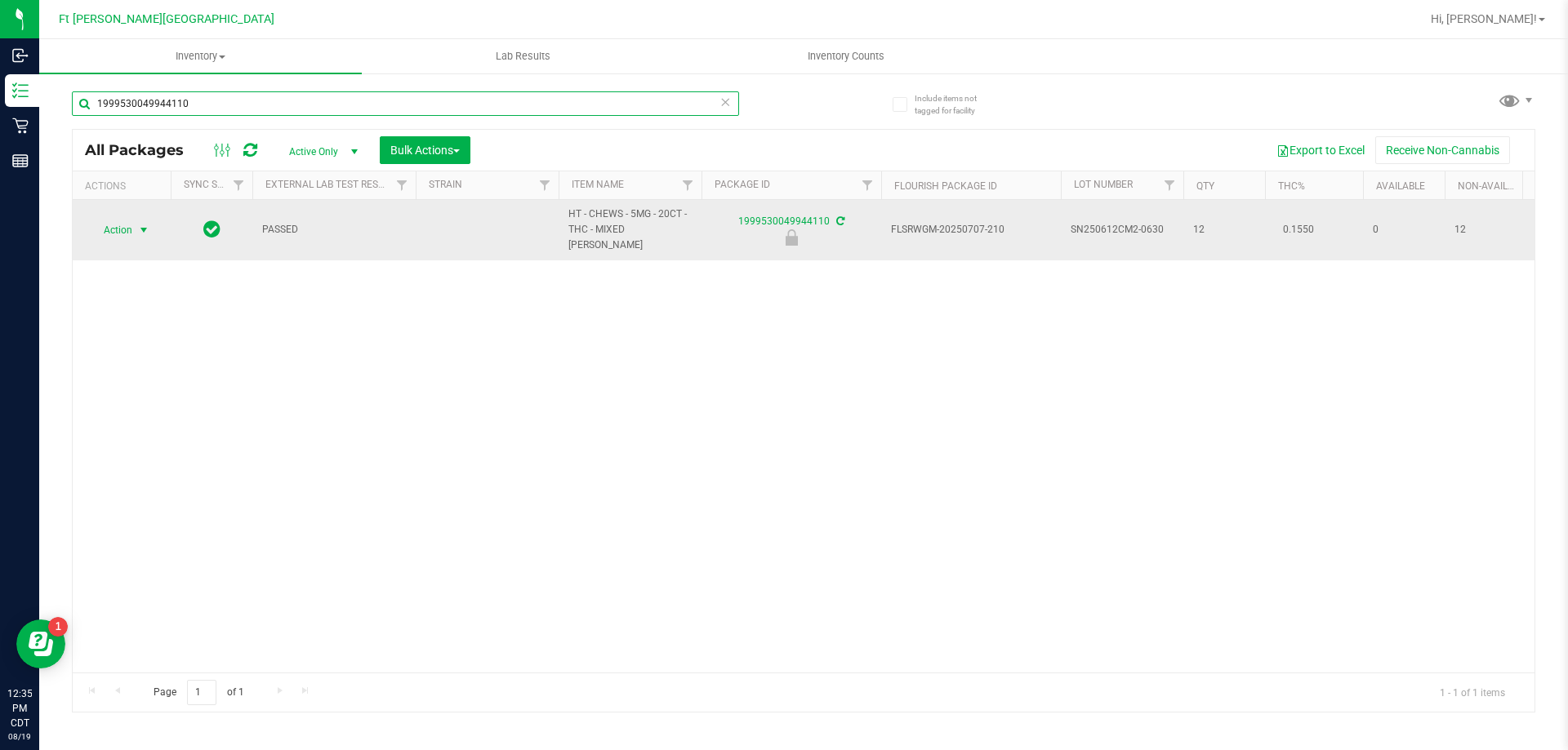
type input "1999530049944110"
click at [146, 219] on span "select" at bounding box center [144, 230] width 21 height 23
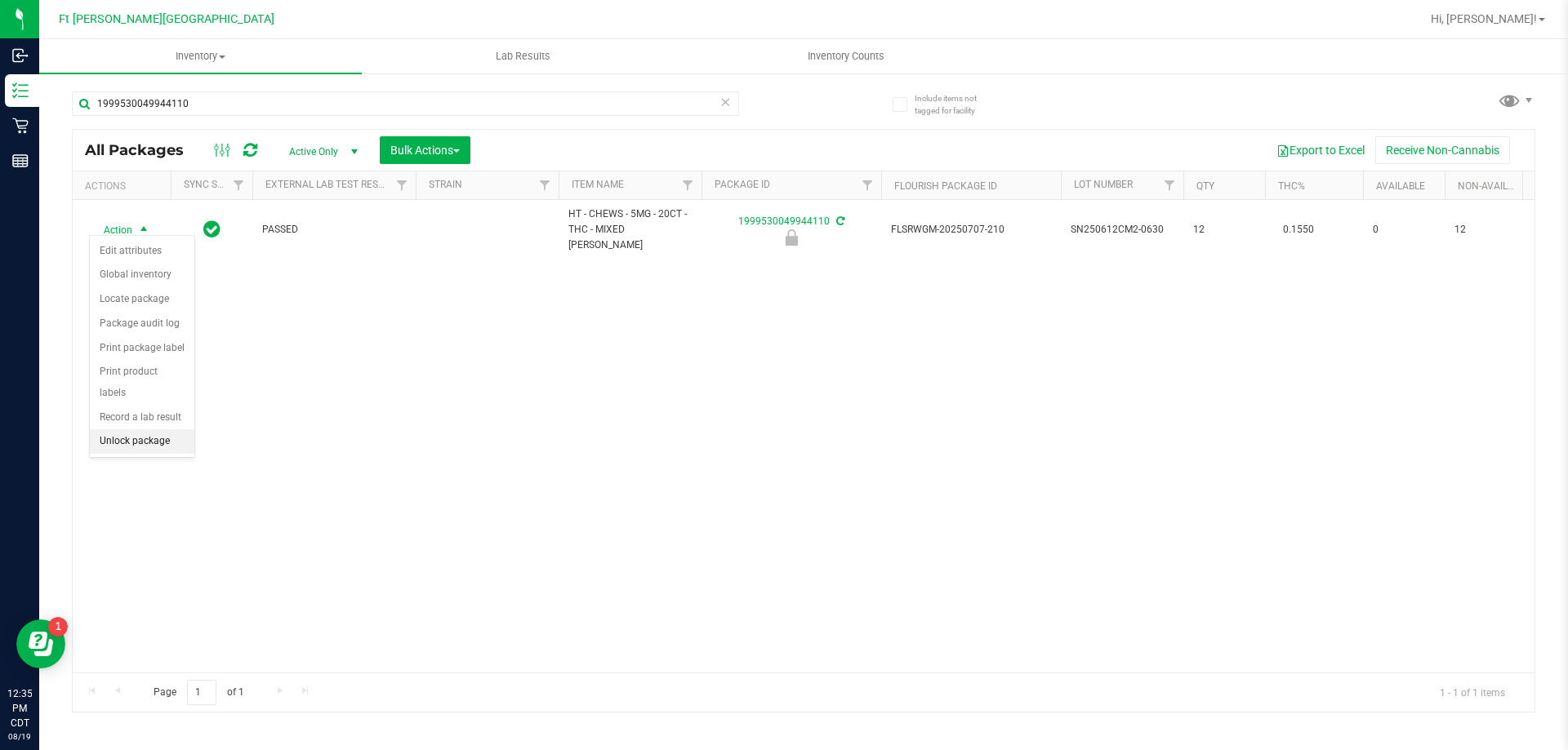
click at [140, 429] on li "Unlock package" at bounding box center [142, 441] width 105 height 25
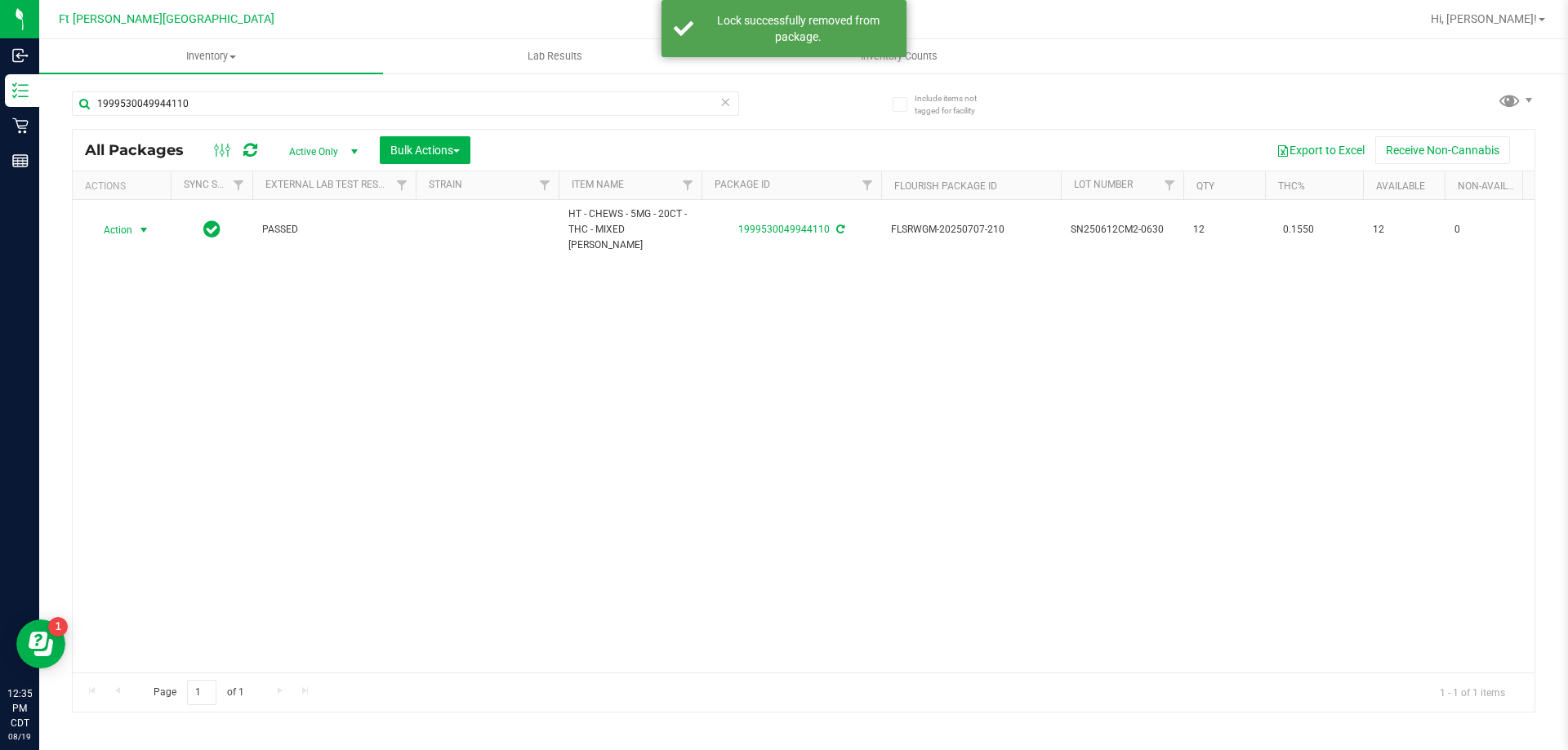
click at [142, 224] on span "select" at bounding box center [143, 230] width 13 height 13
click at [195, 394] on li "Print package label" at bounding box center [153, 397] width 127 height 25
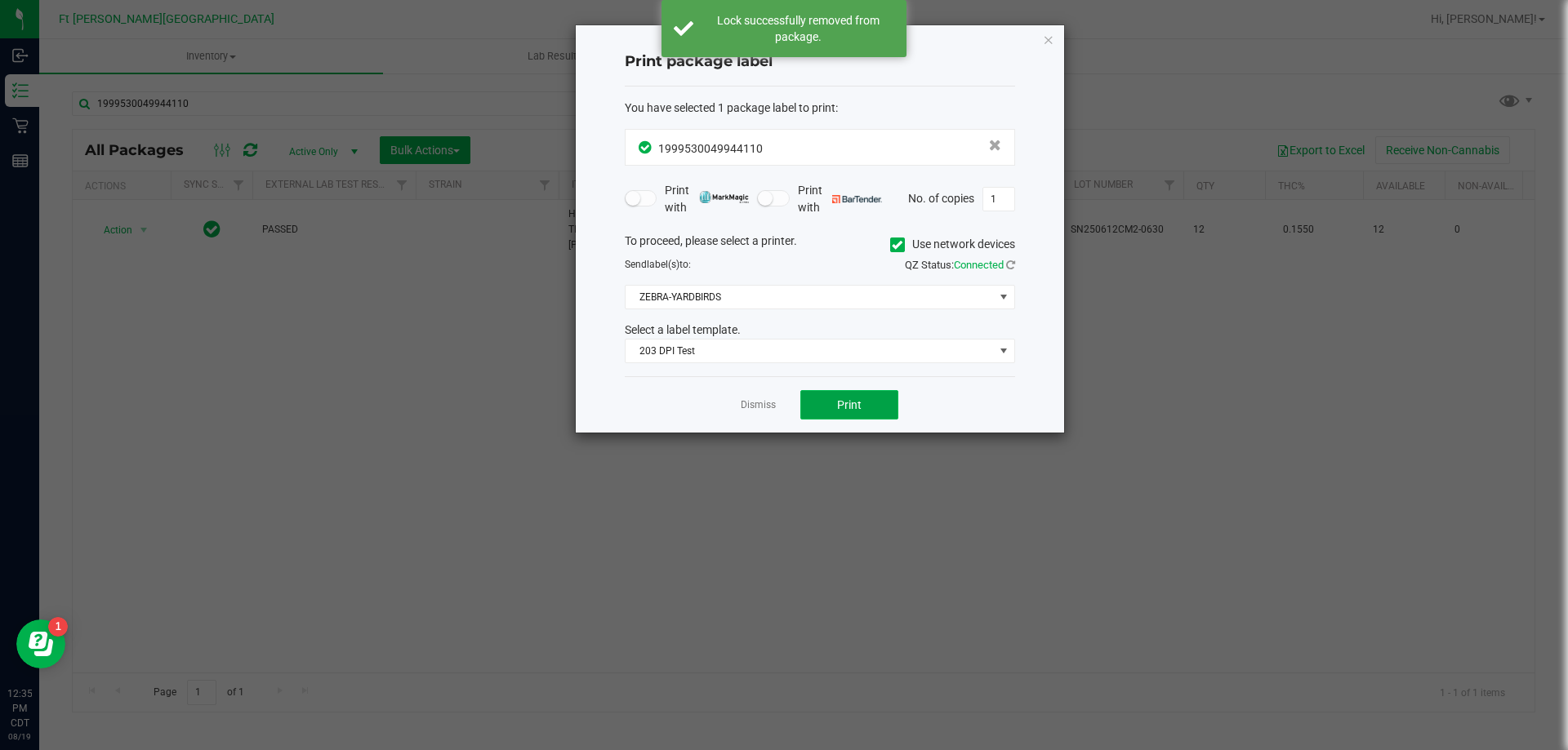
click at [854, 406] on span "Print" at bounding box center [849, 405] width 25 height 13
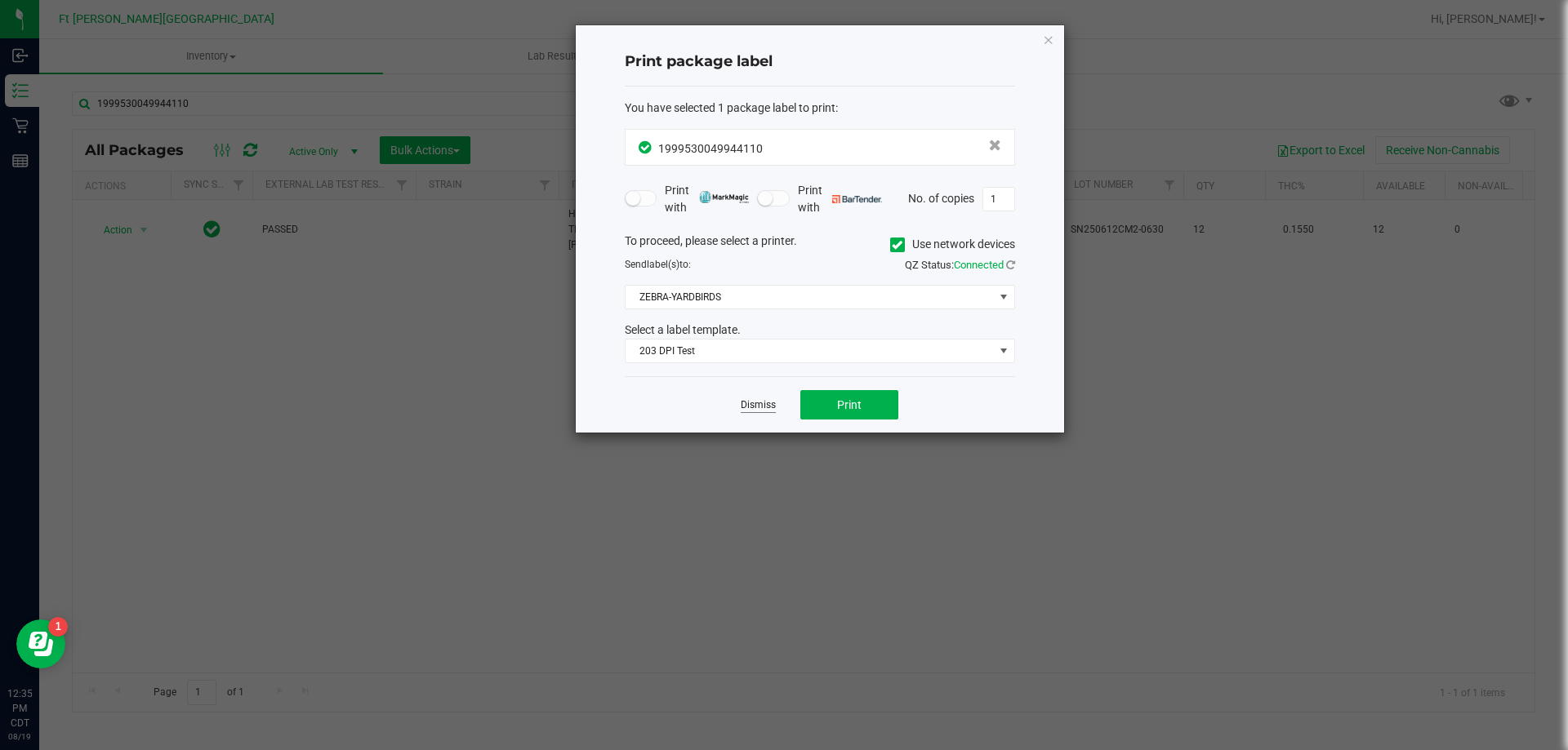
click at [756, 407] on link "Dismiss" at bounding box center [758, 405] width 35 height 14
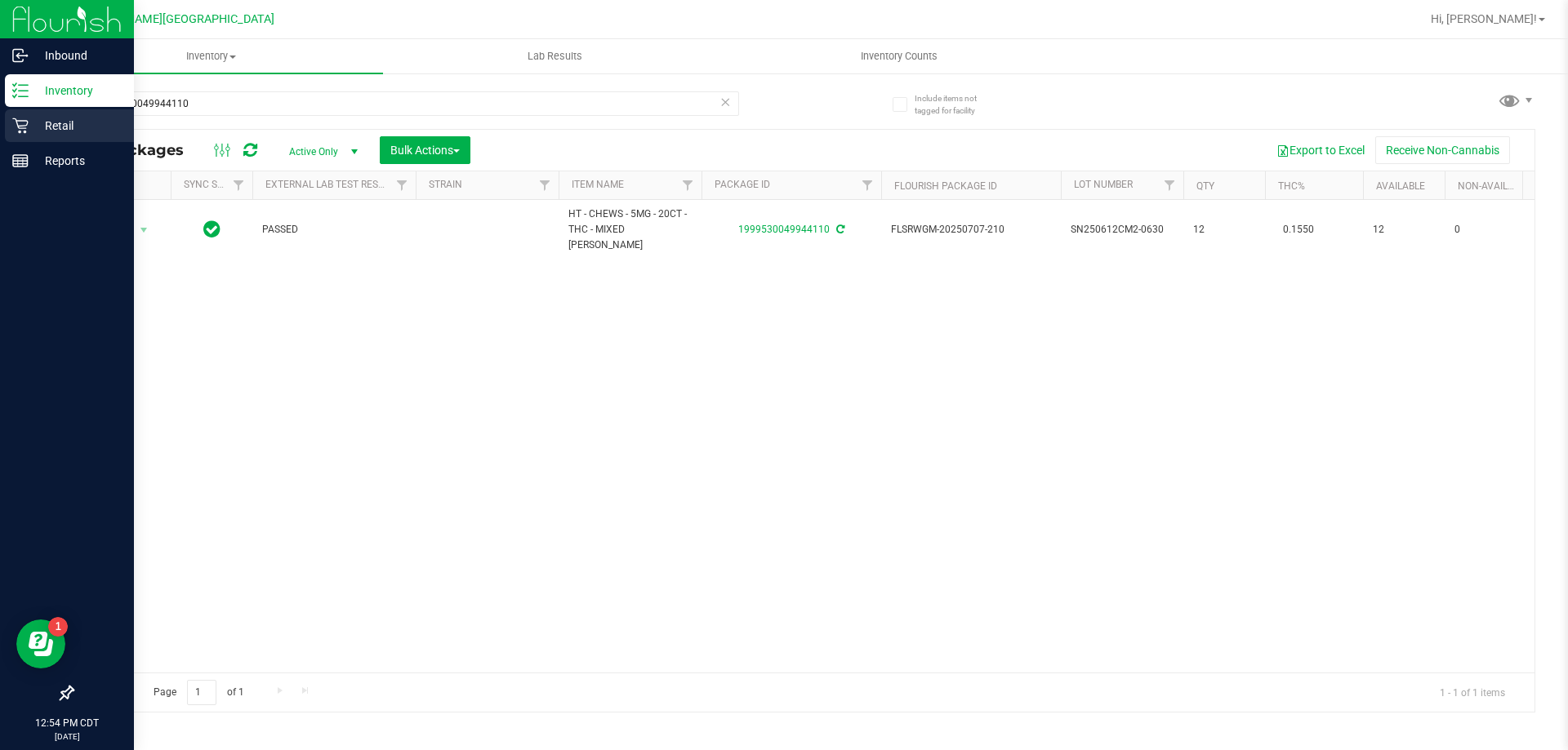
click at [33, 122] on p "Retail" at bounding box center [77, 125] width 98 height 20
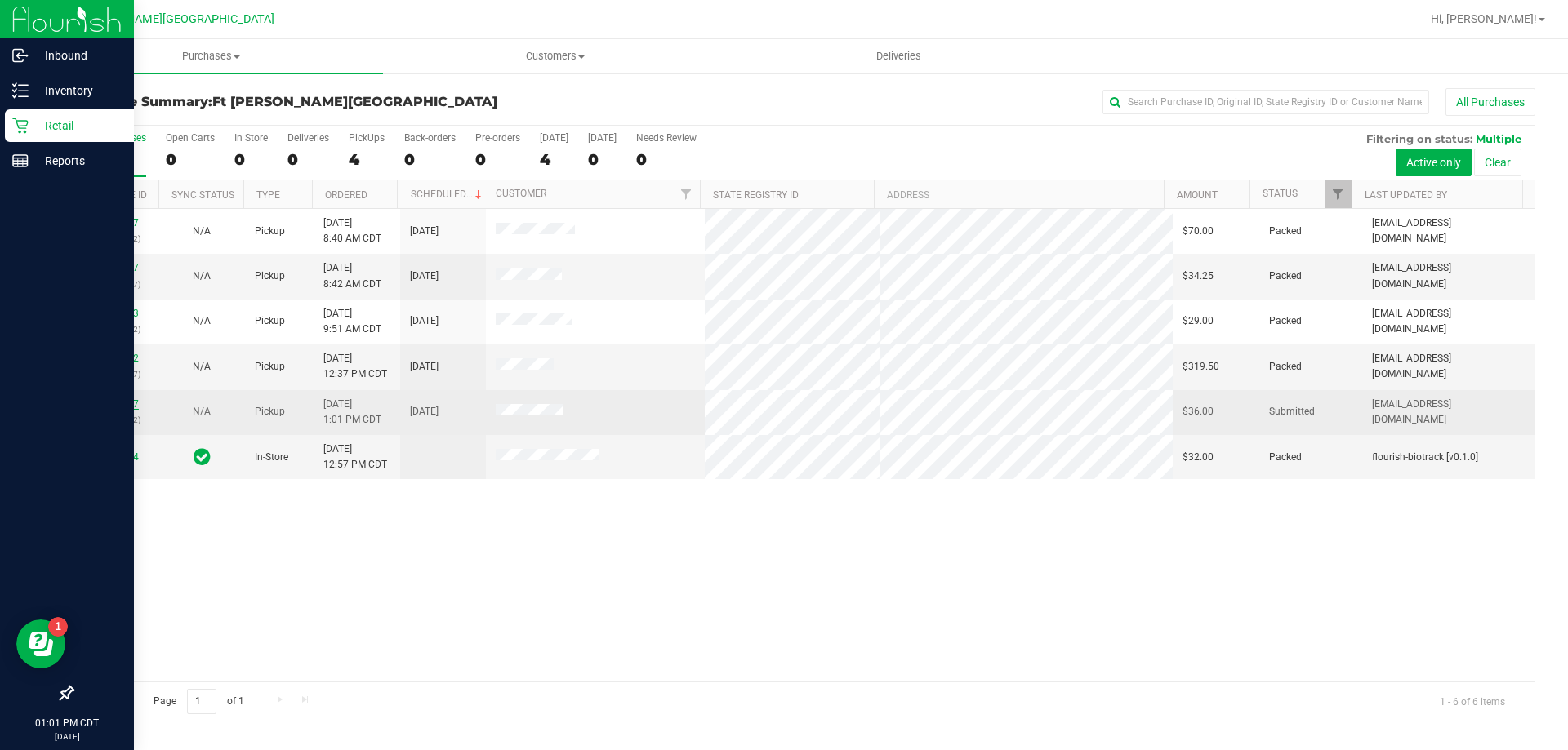
click at [103, 405] on link "11813637" at bounding box center [116, 404] width 45 height 11
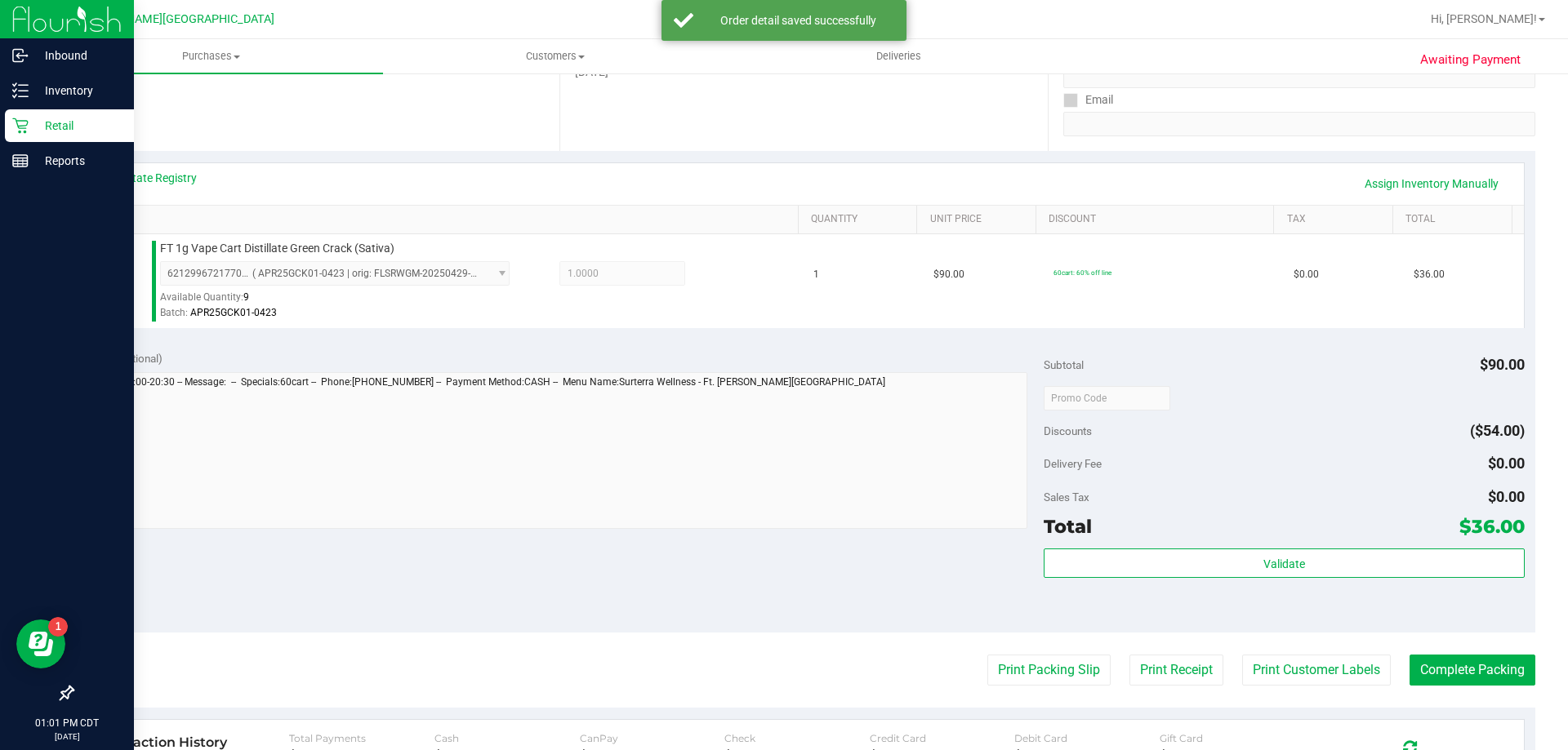
scroll to position [489, 0]
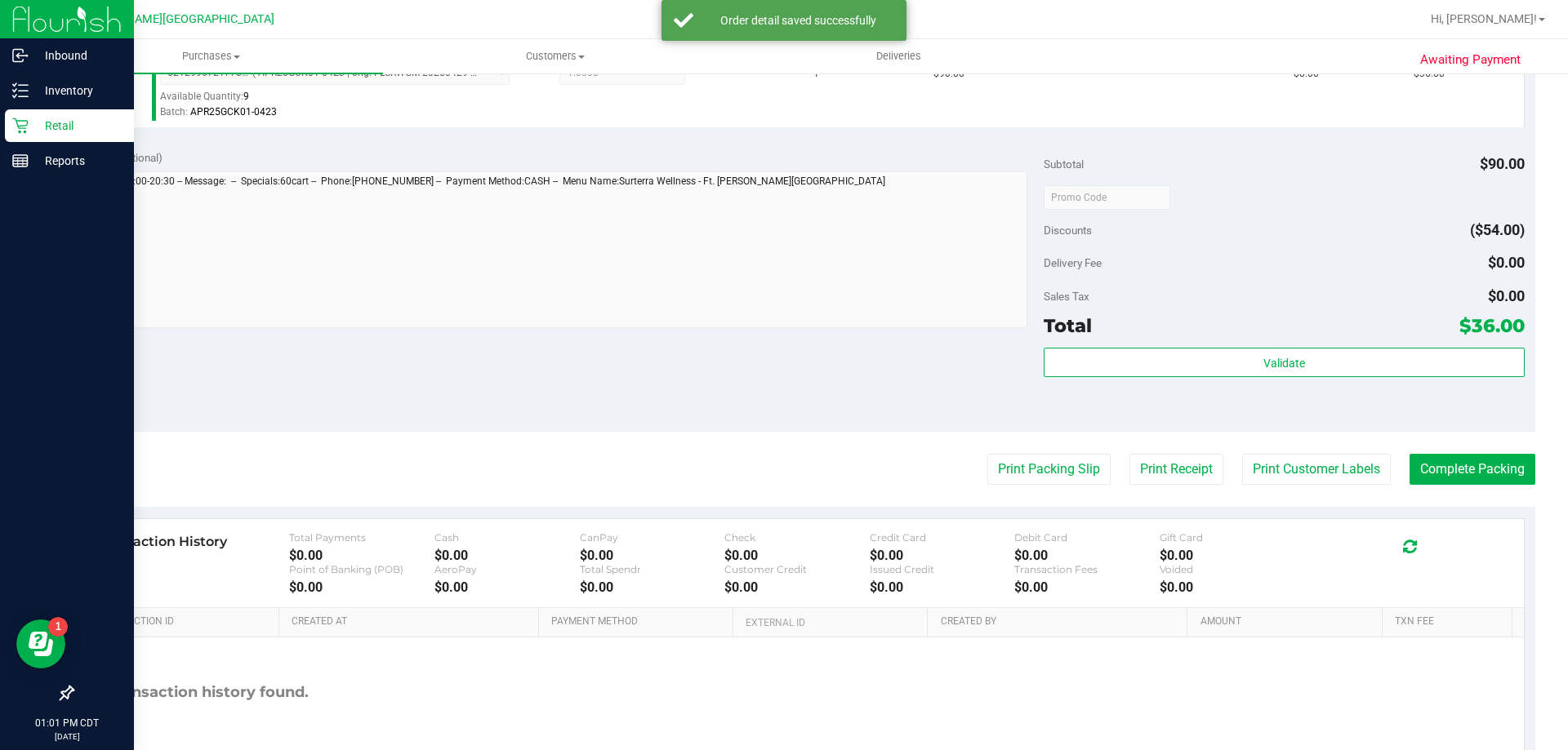
click at [1208, 330] on div "Total $36.00" at bounding box center [1283, 326] width 480 height 29
click at [1212, 342] on div "Subtotal $90.00 Discounts ($54.00) Delivery Fee $0.00 Sales Tax $0.00 Total $36…" at bounding box center [1283, 285] width 480 height 272
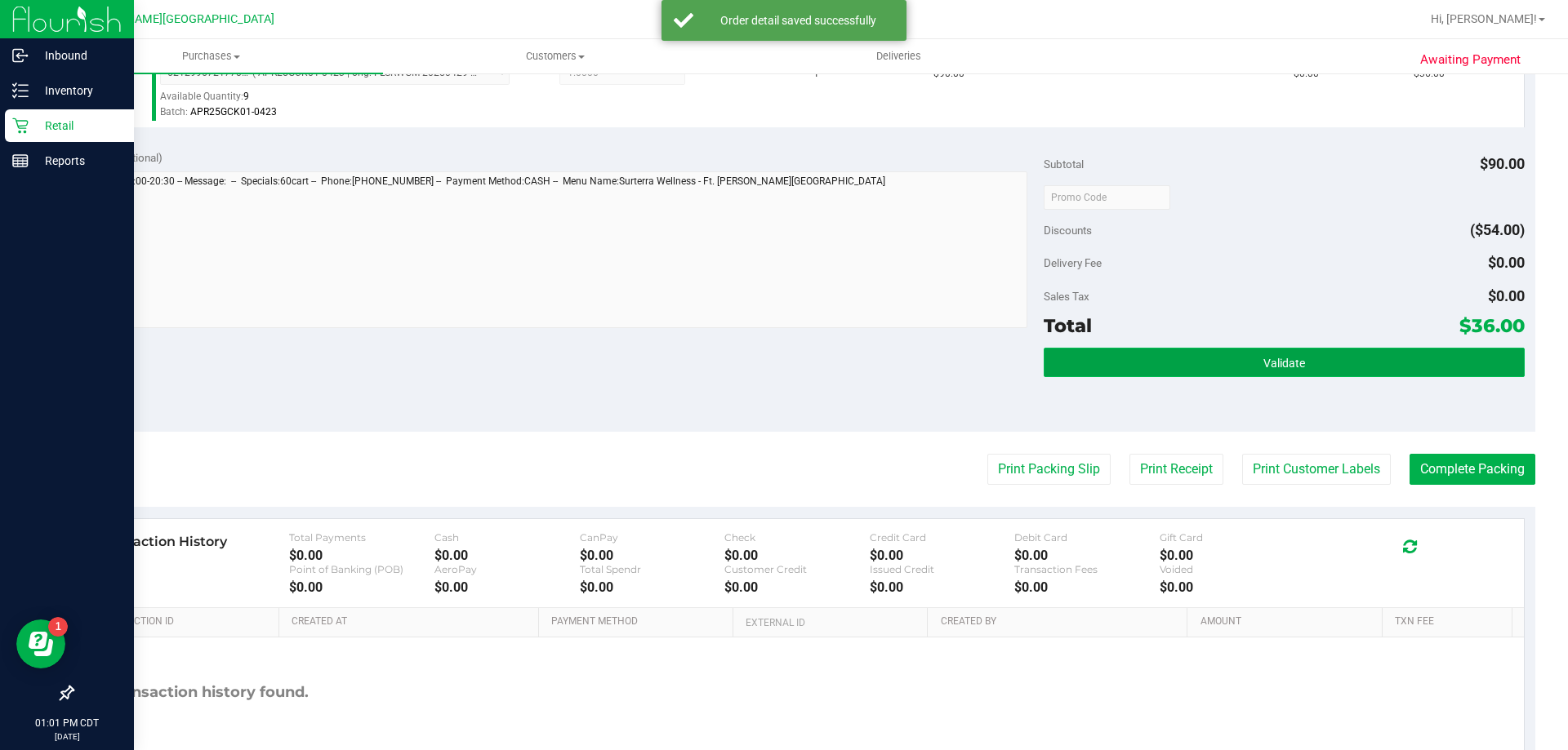
click at [1220, 360] on button "Validate" at bounding box center [1283, 363] width 480 height 29
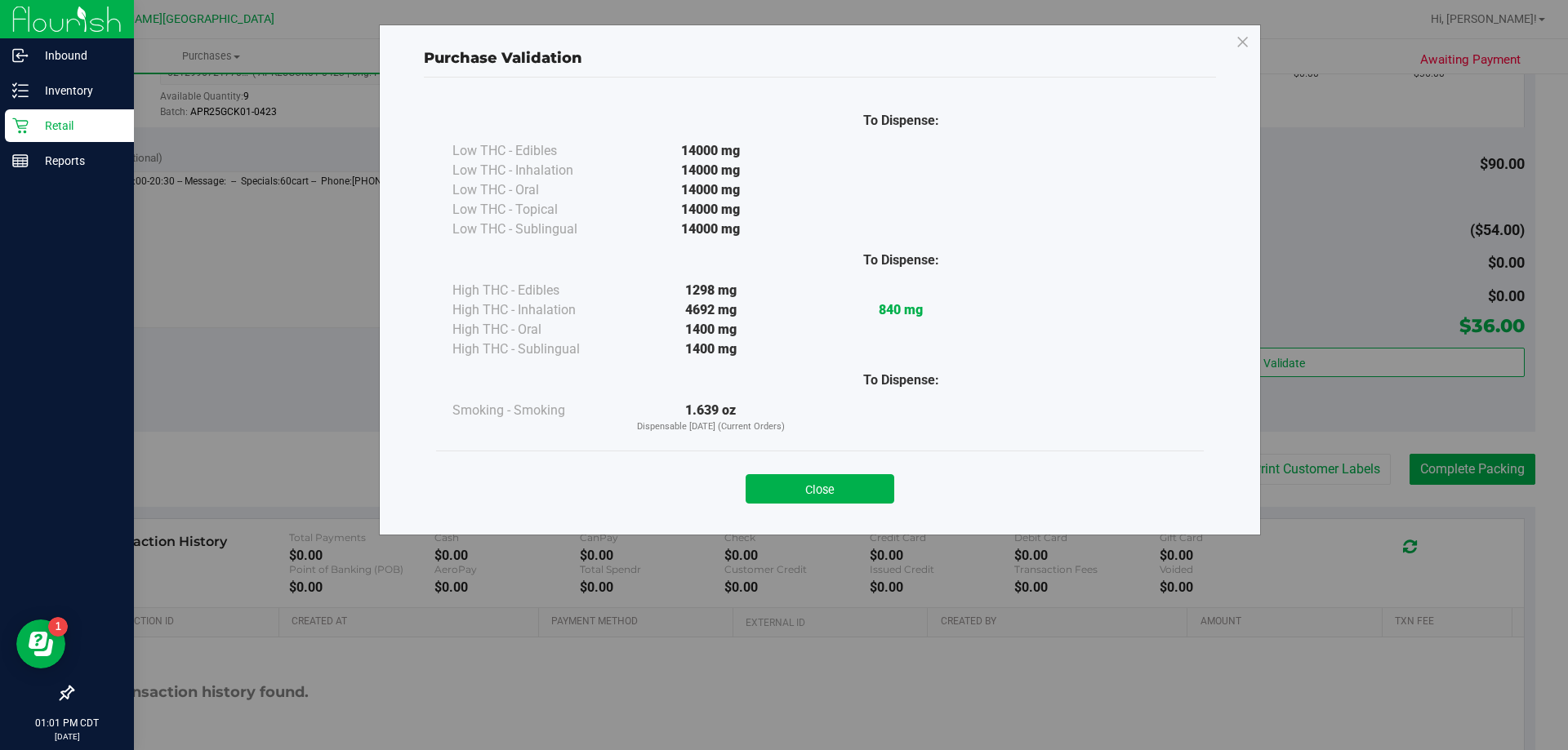
click at [851, 483] on button "Close" at bounding box center [819, 489] width 148 height 29
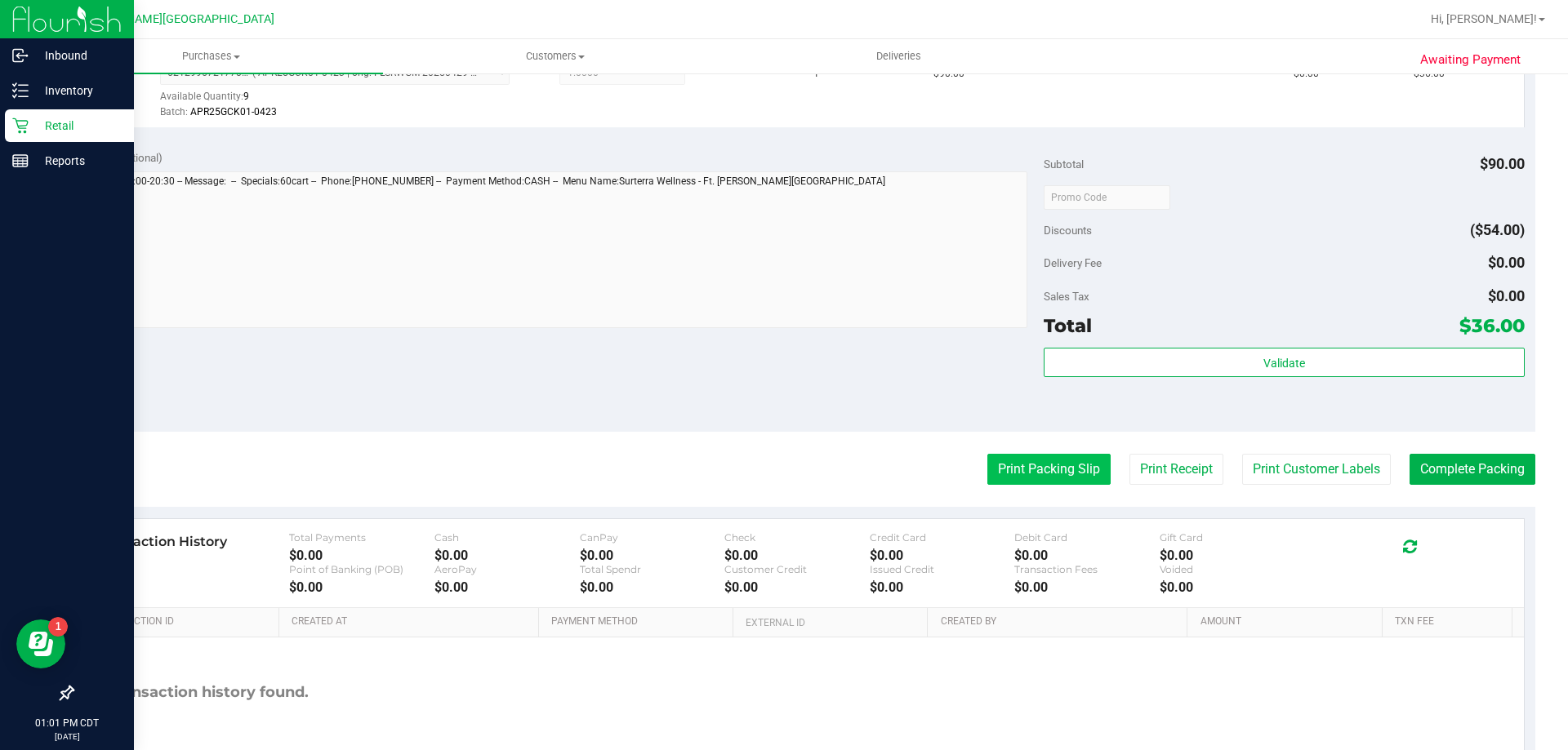
click at [1029, 465] on button "Print Packing Slip" at bounding box center [1048, 470] width 123 height 31
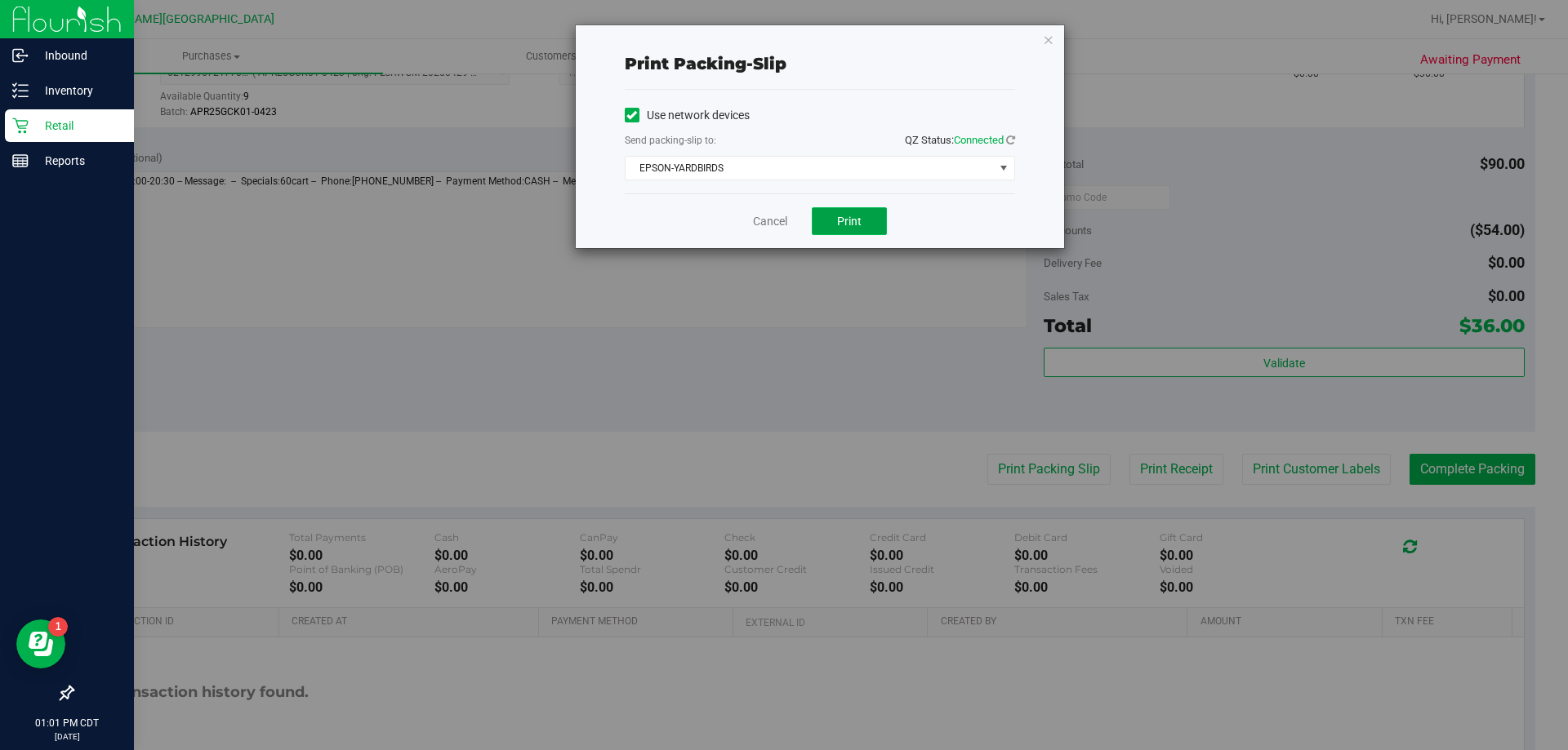
drag, startPoint x: 874, startPoint y: 228, endPoint x: 861, endPoint y: 216, distance: 17.7
click at [865, 220] on button "Print" at bounding box center [850, 221] width 75 height 27
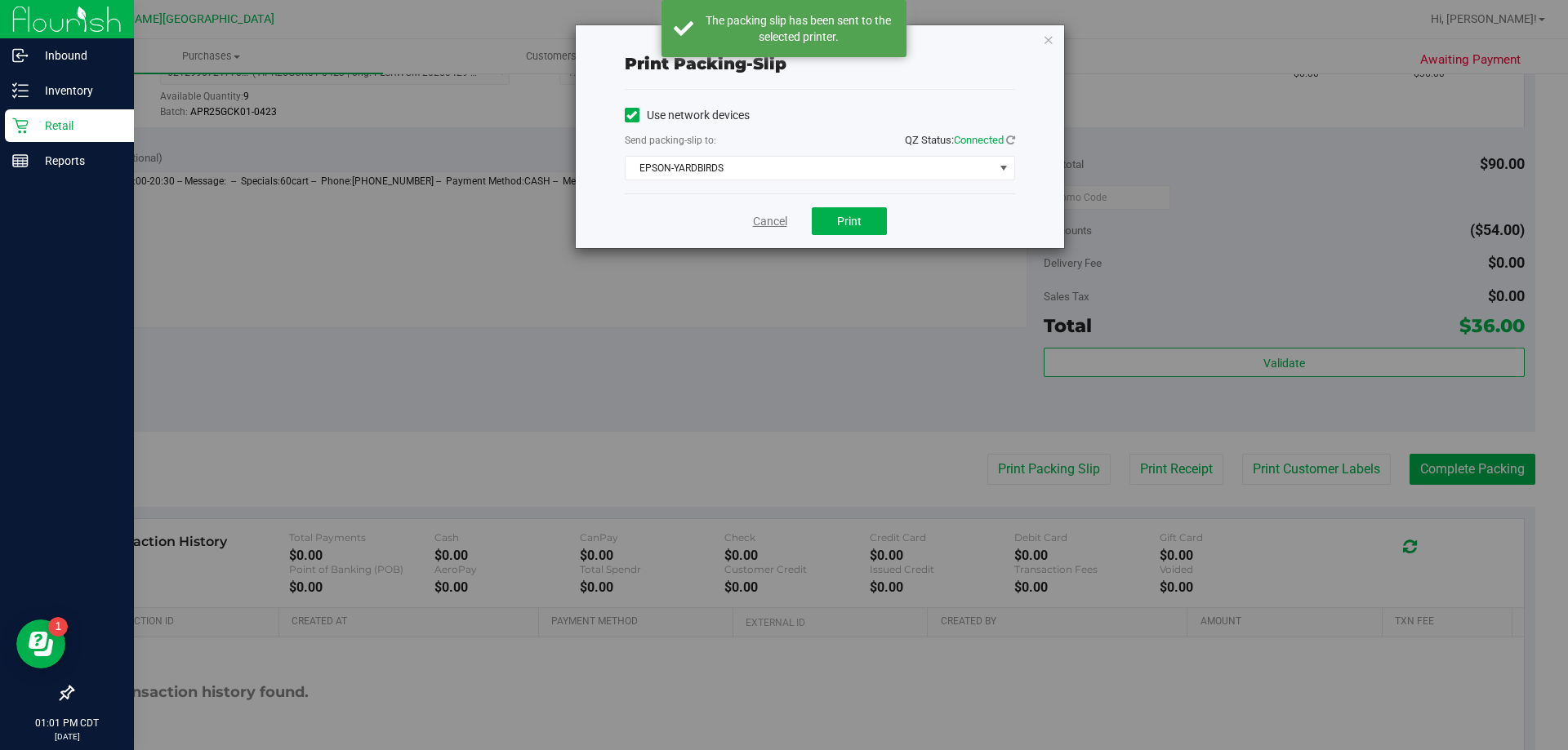
click at [779, 222] on link "Cancel" at bounding box center [770, 222] width 34 height 17
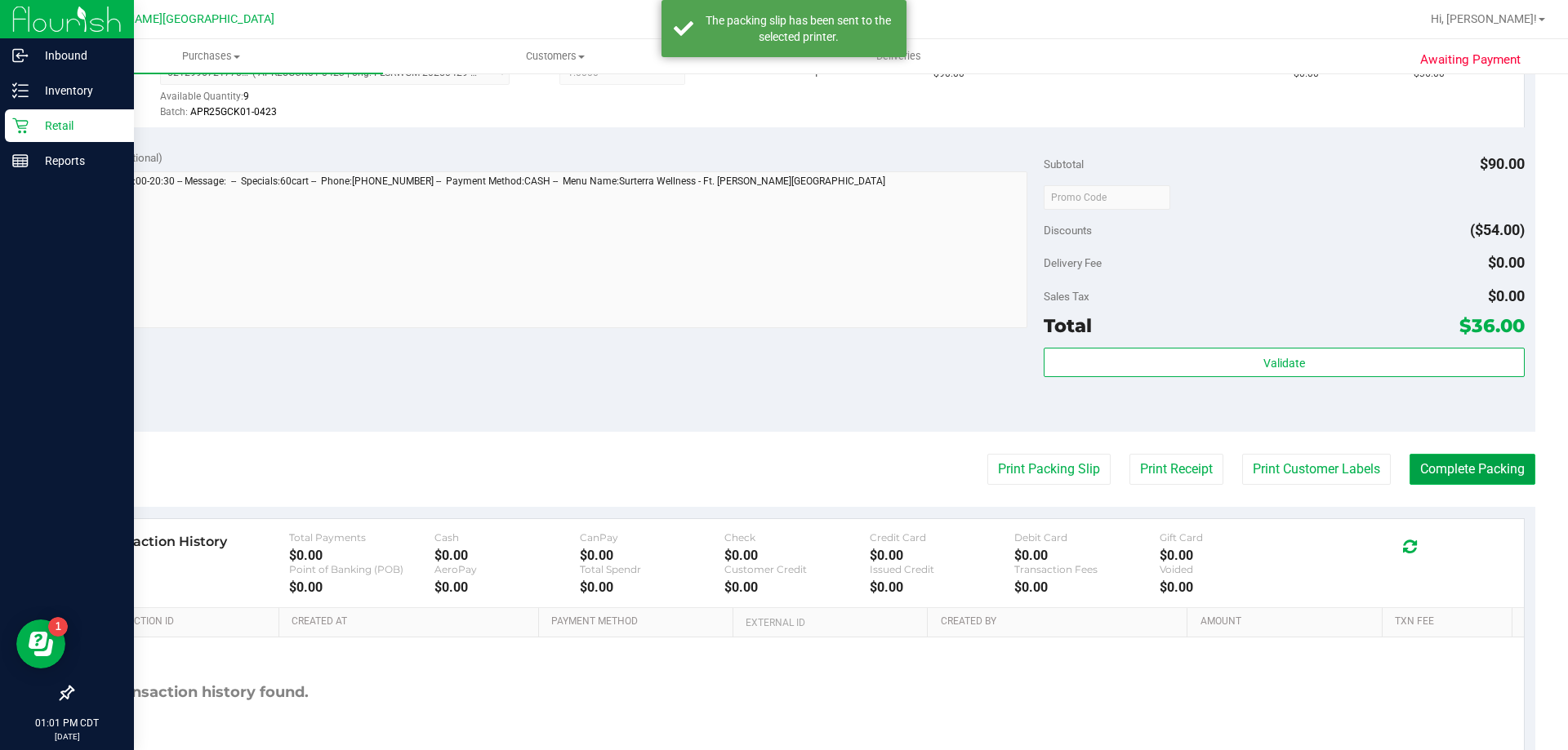
click at [1450, 467] on button "Complete Packing" at bounding box center [1472, 470] width 126 height 31
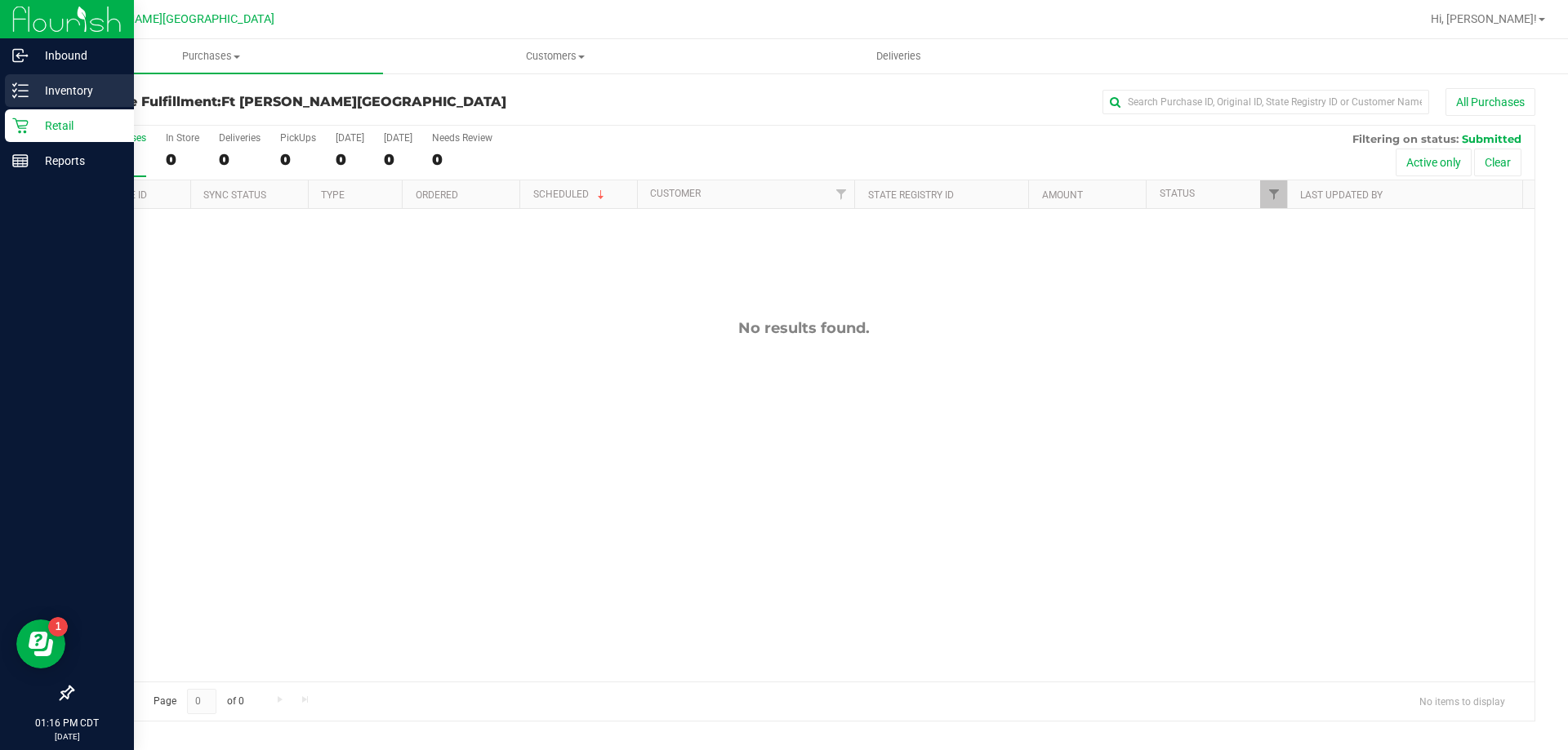
click at [45, 91] on p "Inventory" at bounding box center [77, 90] width 98 height 20
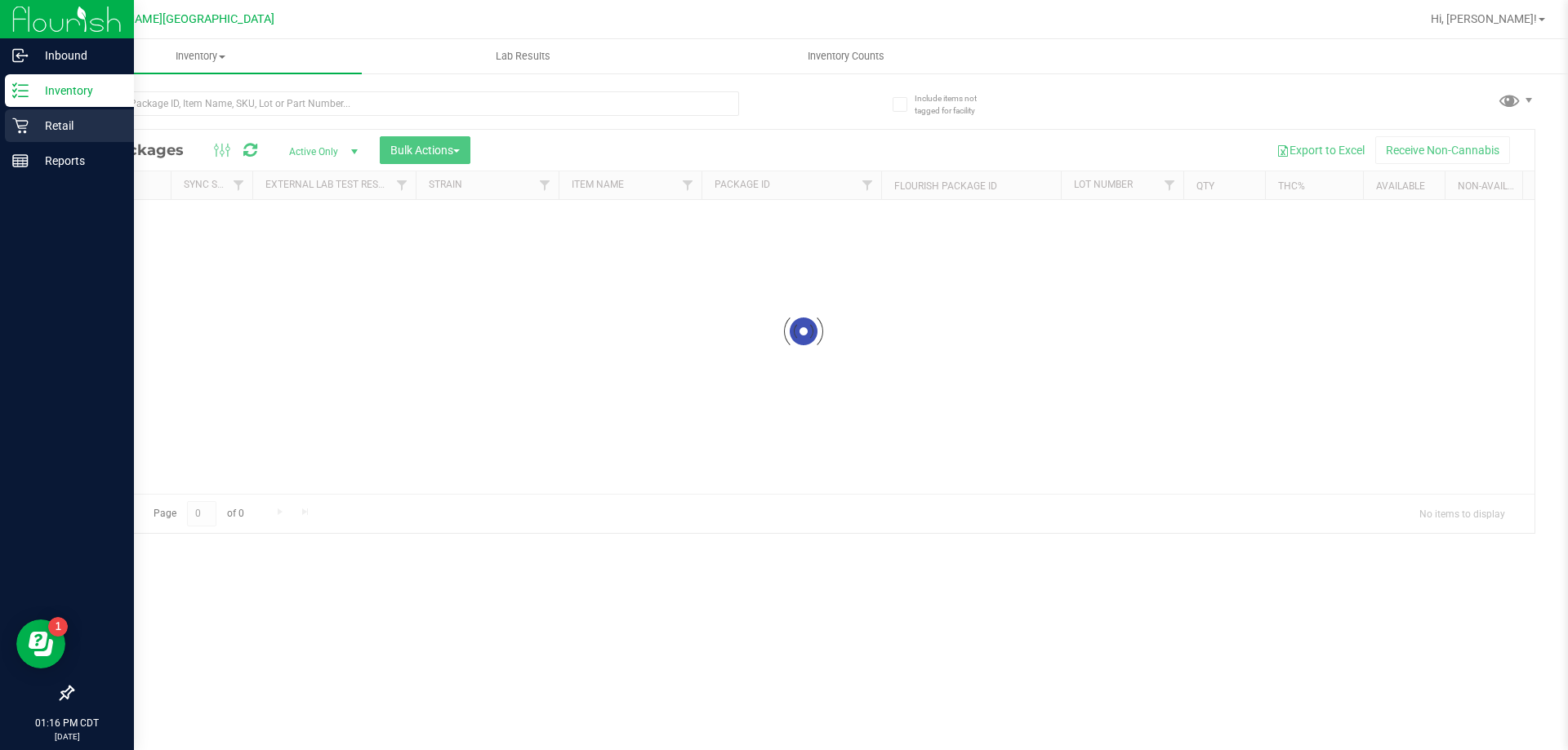
click at [60, 129] on p "Retail" at bounding box center [77, 125] width 98 height 20
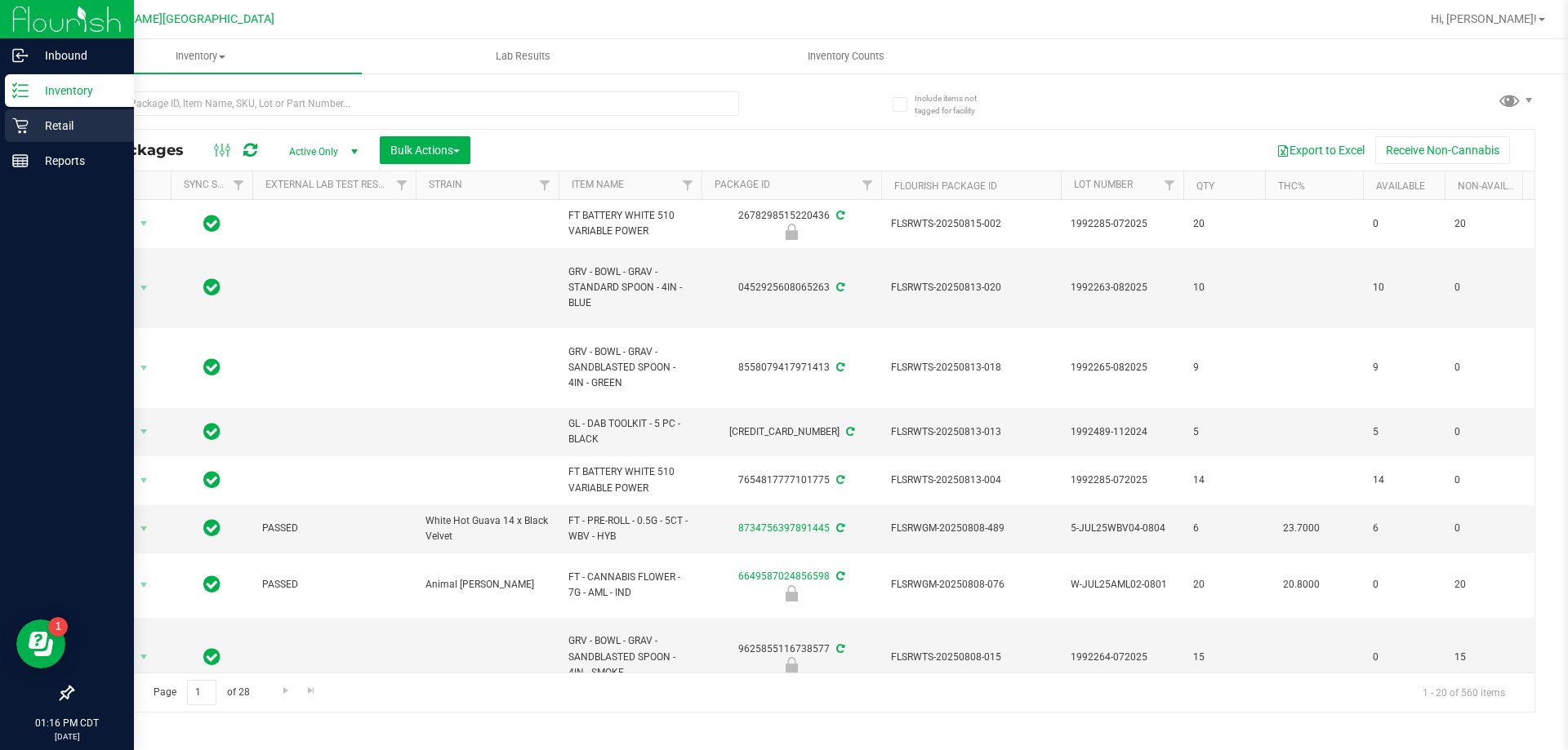
click at [58, 129] on p "Retail" at bounding box center [77, 125] width 98 height 20
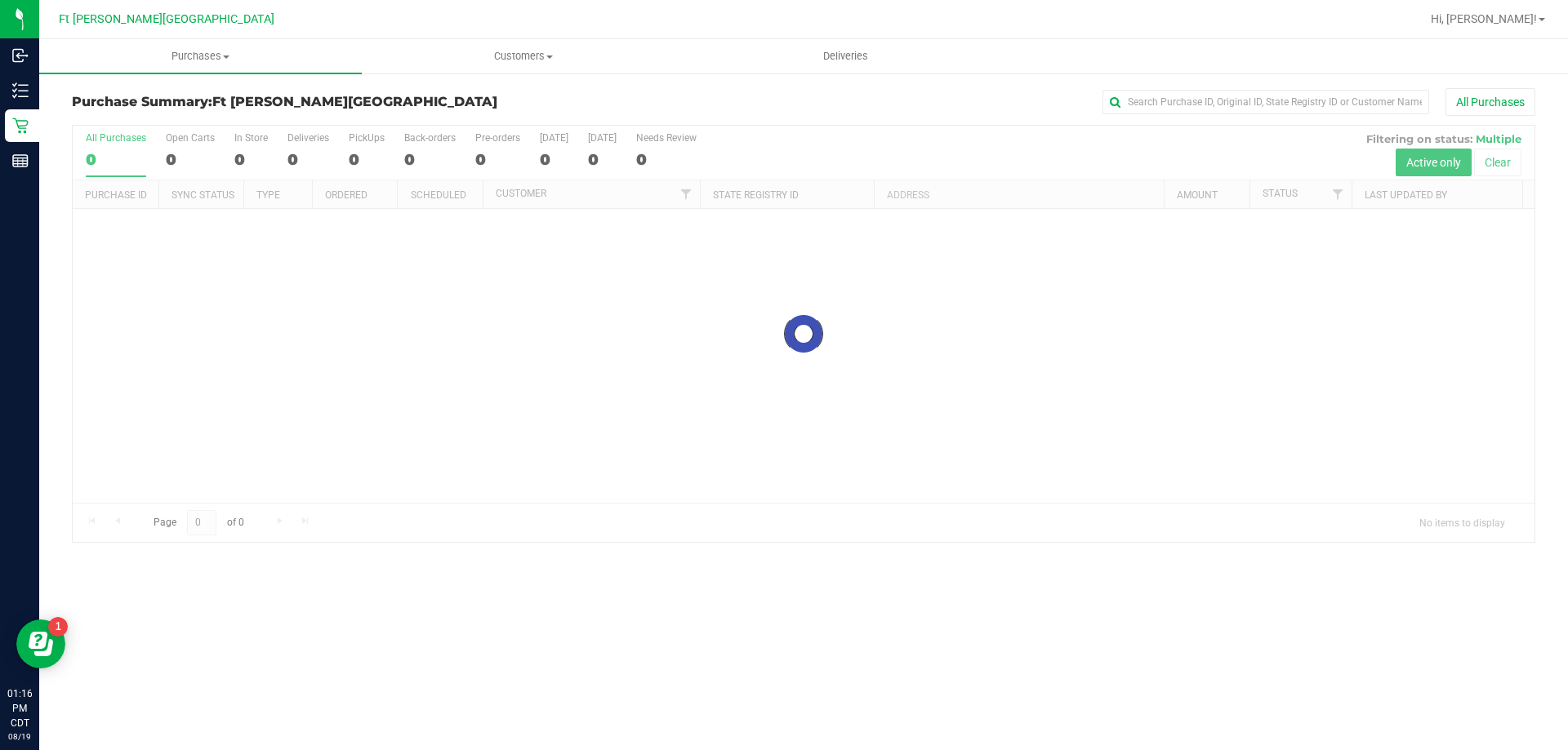
click at [432, 21] on div at bounding box center [856, 19] width 1127 height 32
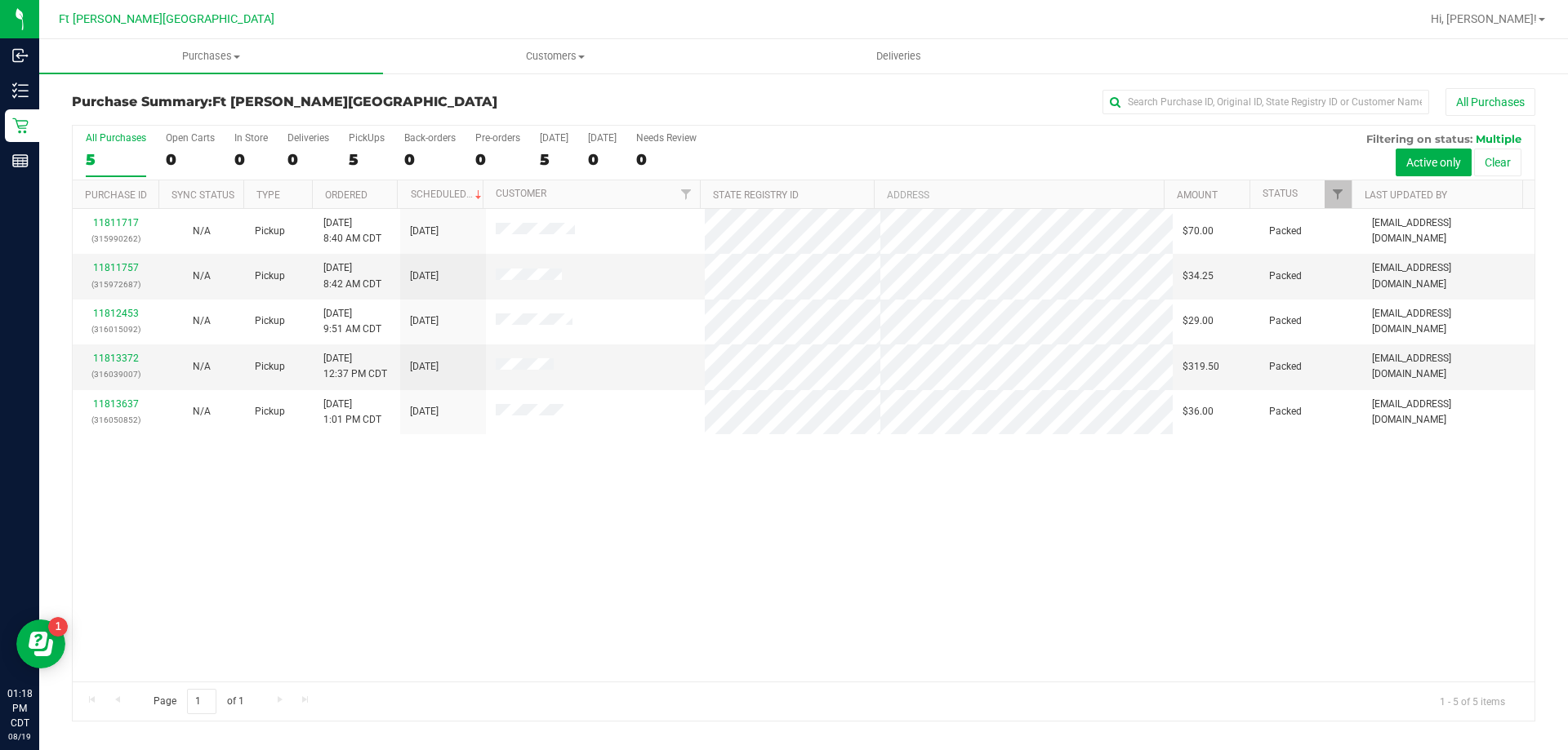
click at [551, 574] on div "11811717 (315990262) N/A Pickup [DATE] 8:40 AM CDT 8/19/2025 $70.00 Packed [EMA…" at bounding box center [803, 445] width 1462 height 472
click at [366, 29] on div at bounding box center [856, 19] width 1127 height 32
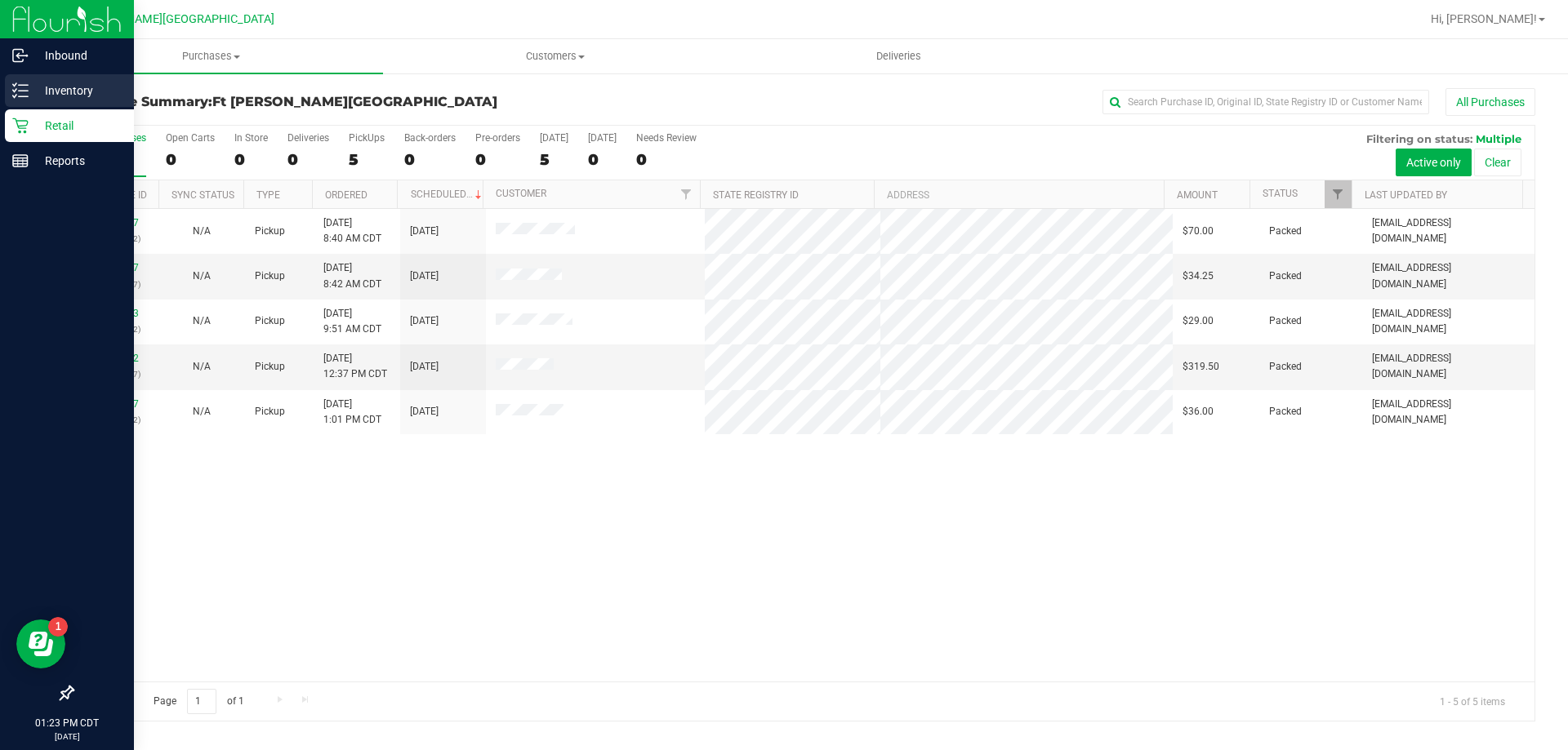
click at [74, 76] on div "Inventory" at bounding box center [69, 91] width 129 height 33
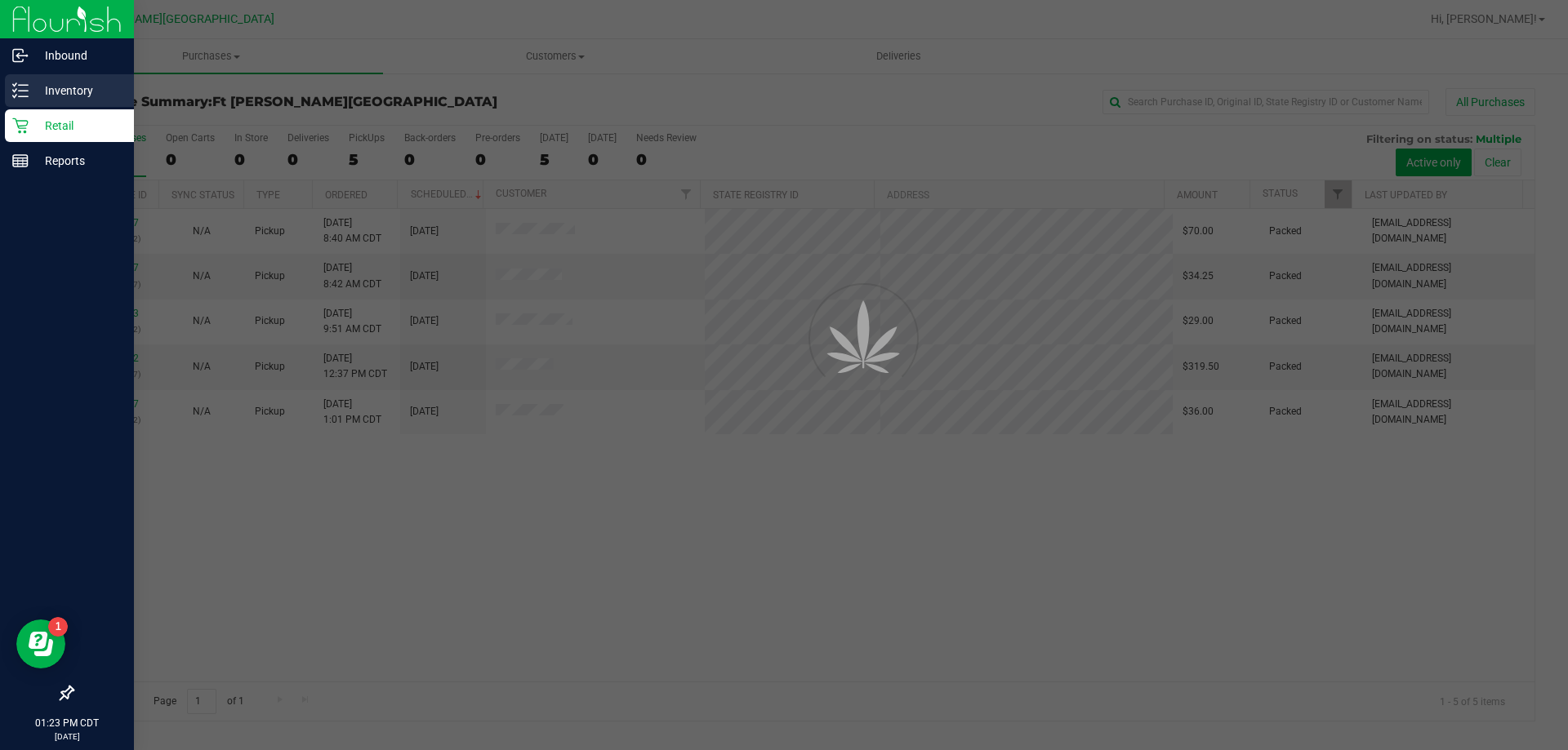
click at [79, 85] on p "Inventory" at bounding box center [77, 90] width 98 height 20
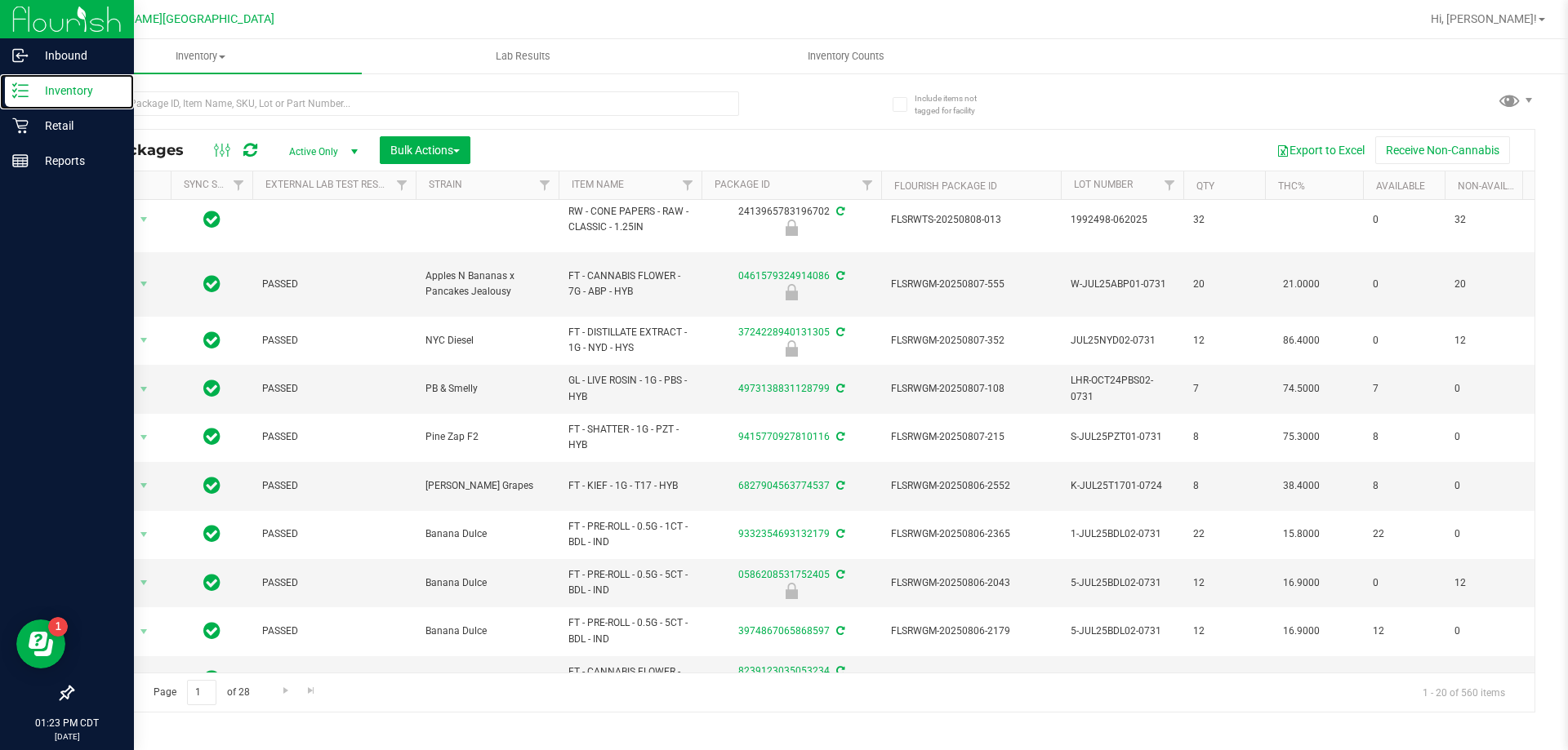
scroll to position [631, 0]
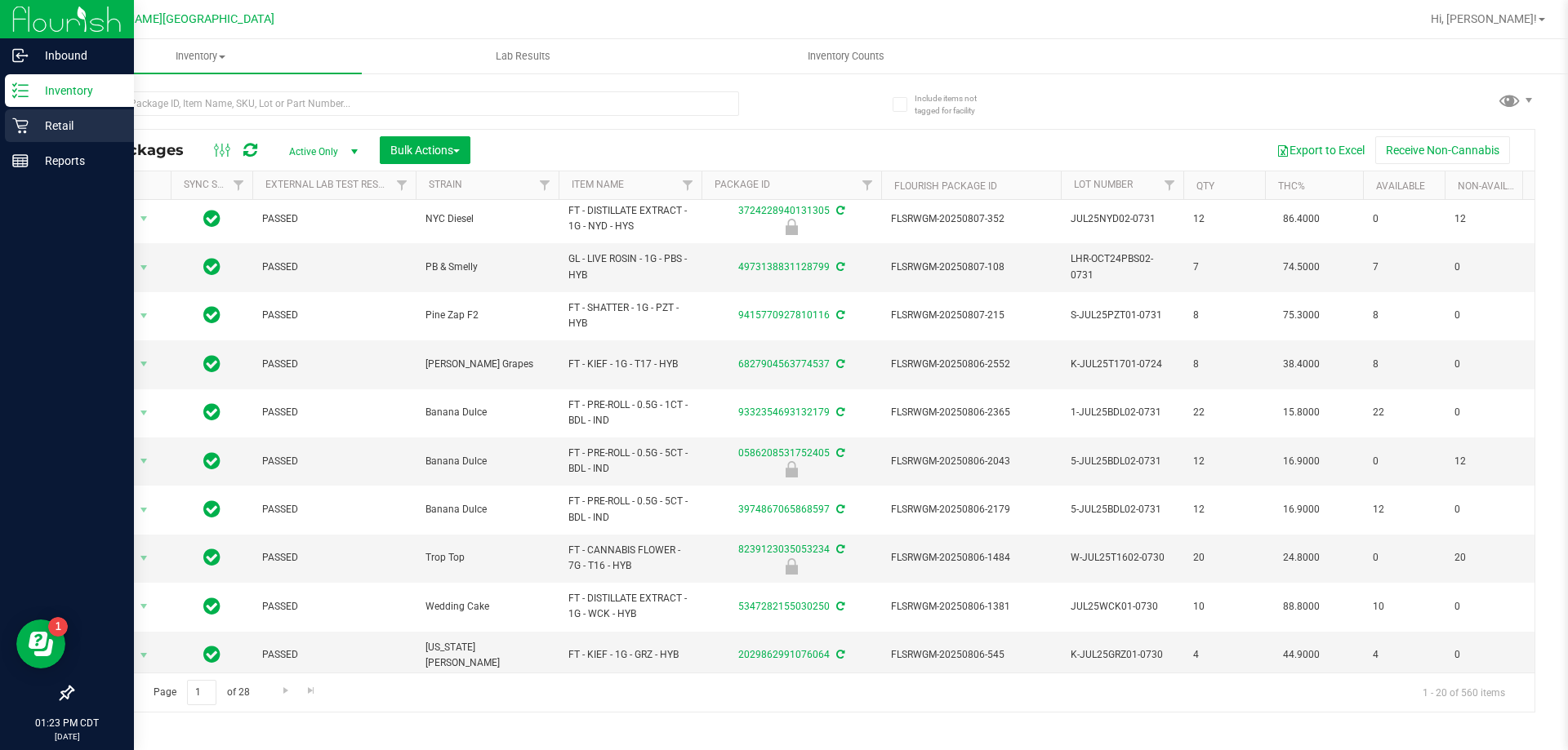
click at [25, 125] on icon at bounding box center [20, 125] width 16 height 16
